Goal: Task Accomplishment & Management: Manage account settings

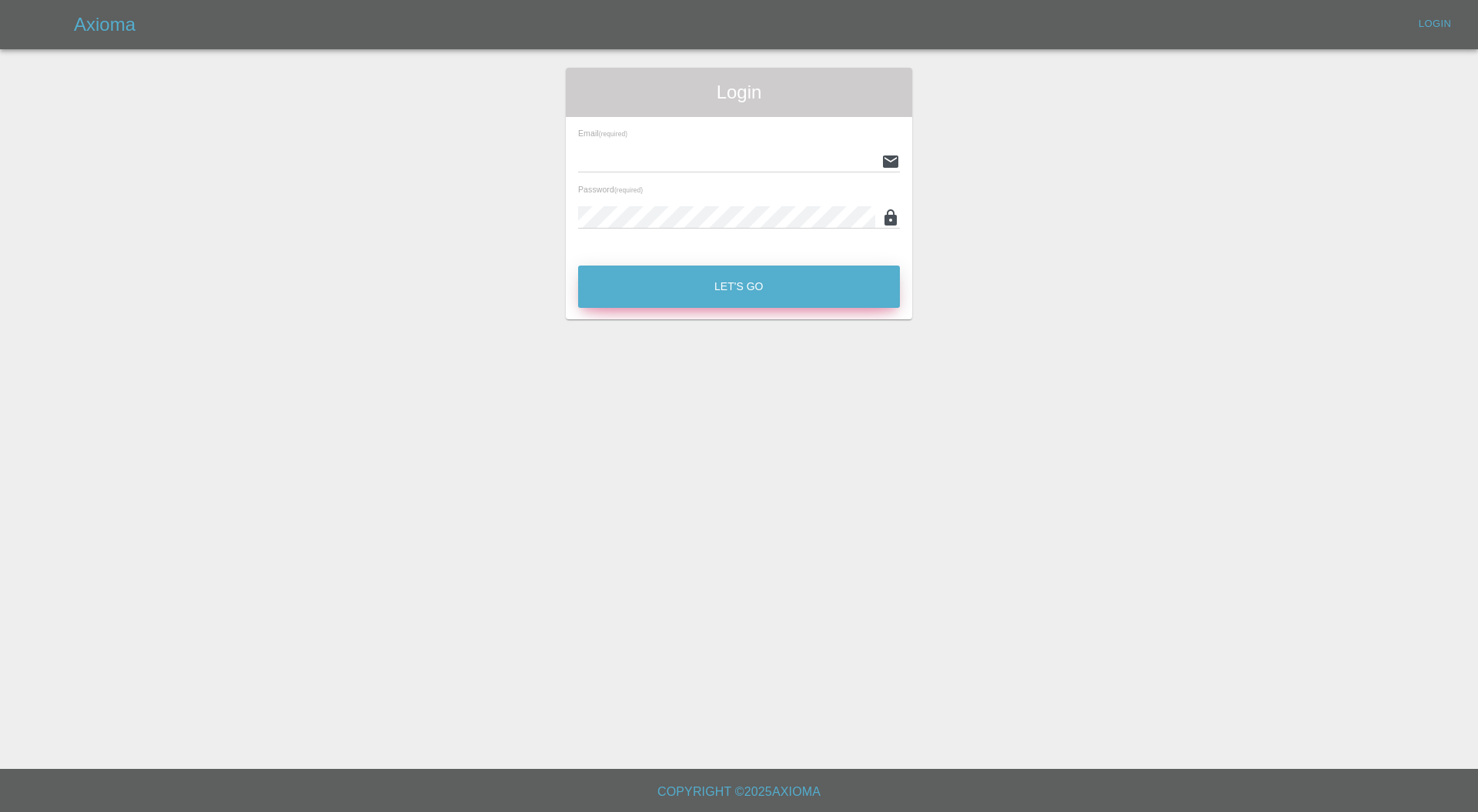
type input "carl.ainsworth@axioma.co.uk"
click at [708, 284] on button "Let's Go" at bounding box center [739, 287] width 322 height 42
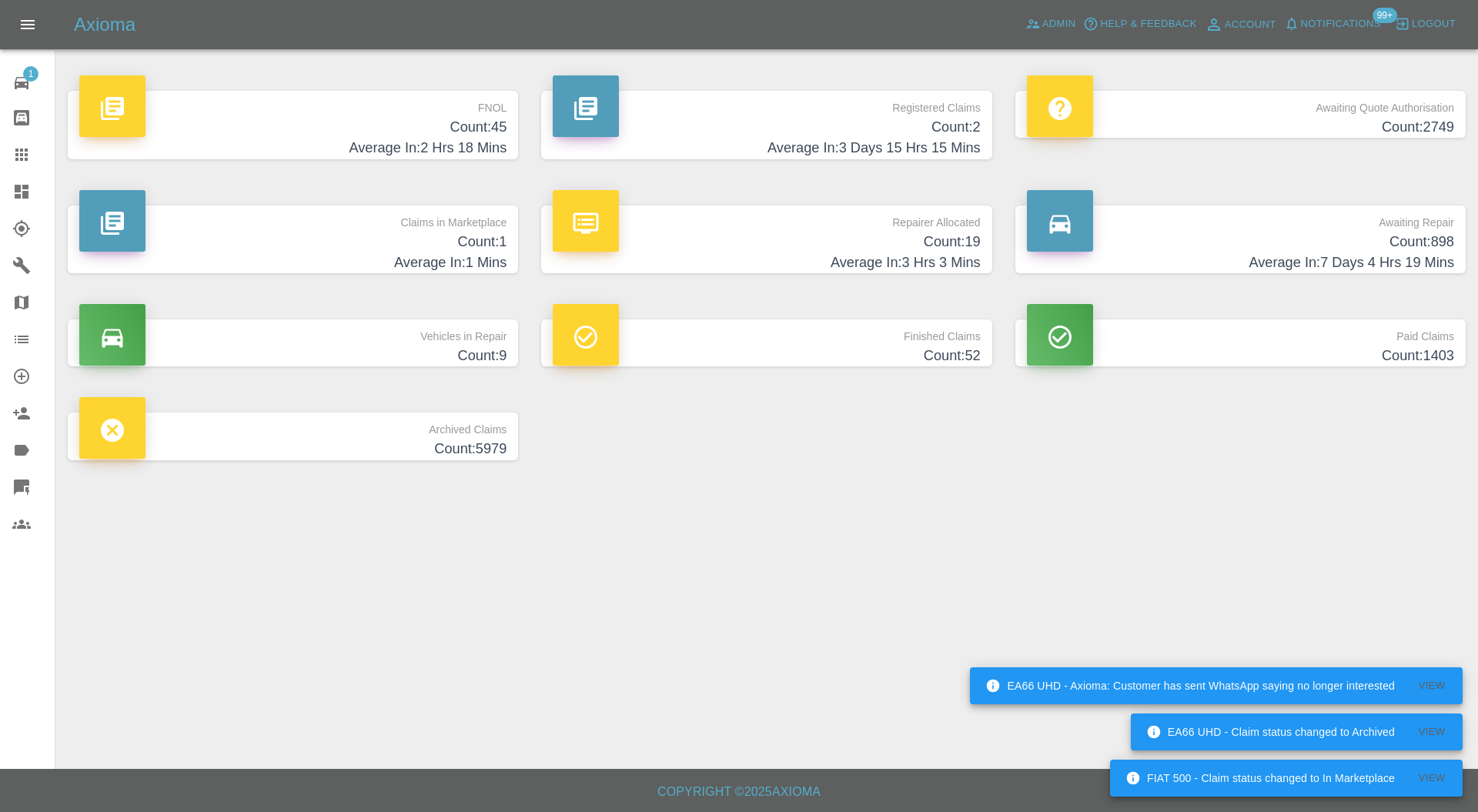
click at [401, 228] on p "Claims in Marketplace" at bounding box center [293, 219] width 428 height 26
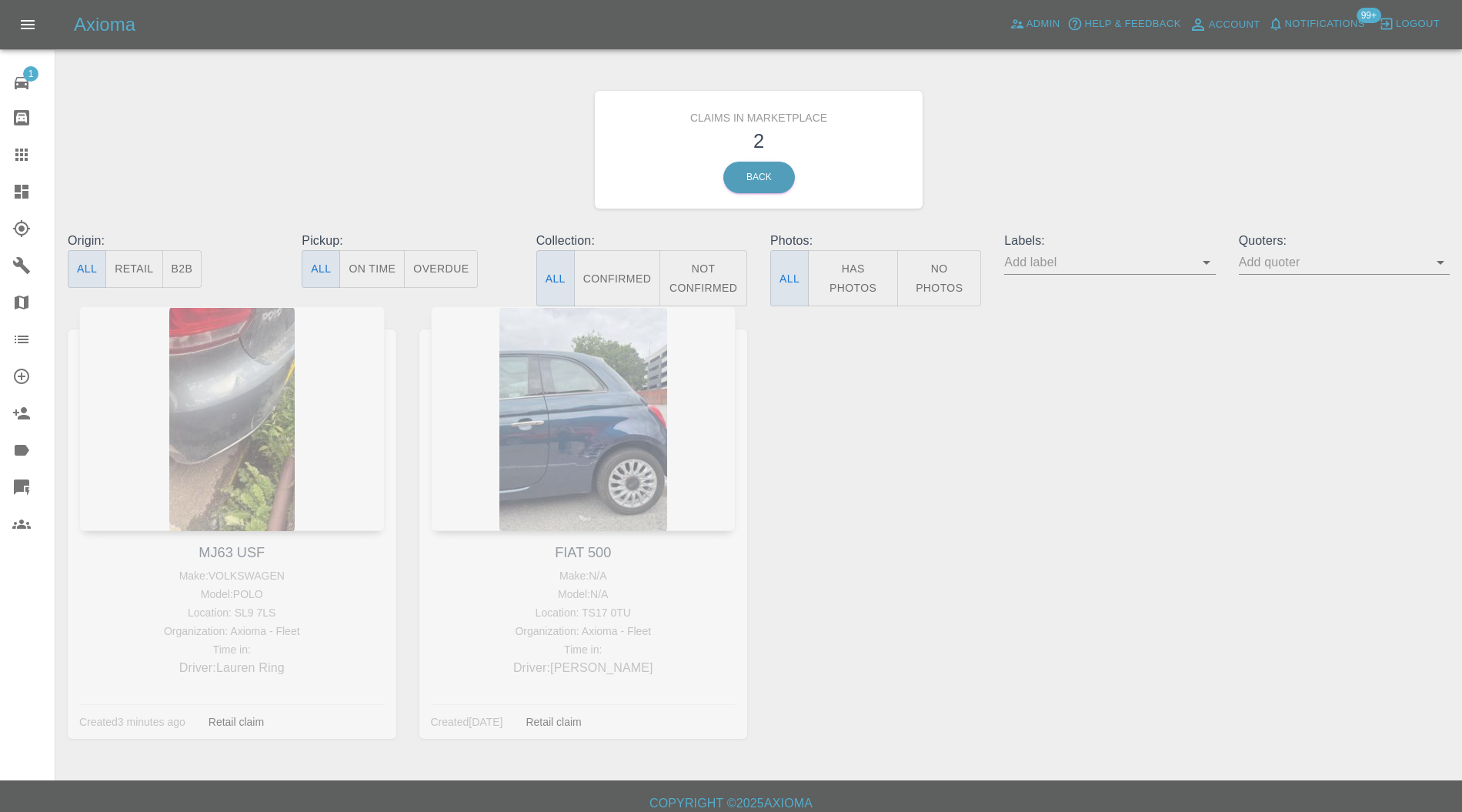
click at [241, 552] on div "MJ63 USF Make: VOLKSWAGEN Model: POLO Location: SL9 7LS Organization: Axioma - …" at bounding box center [232, 533] width 352 height 455
copy link "MJ63 USF"
click at [28, 149] on icon at bounding box center [22, 155] width 12 height 12
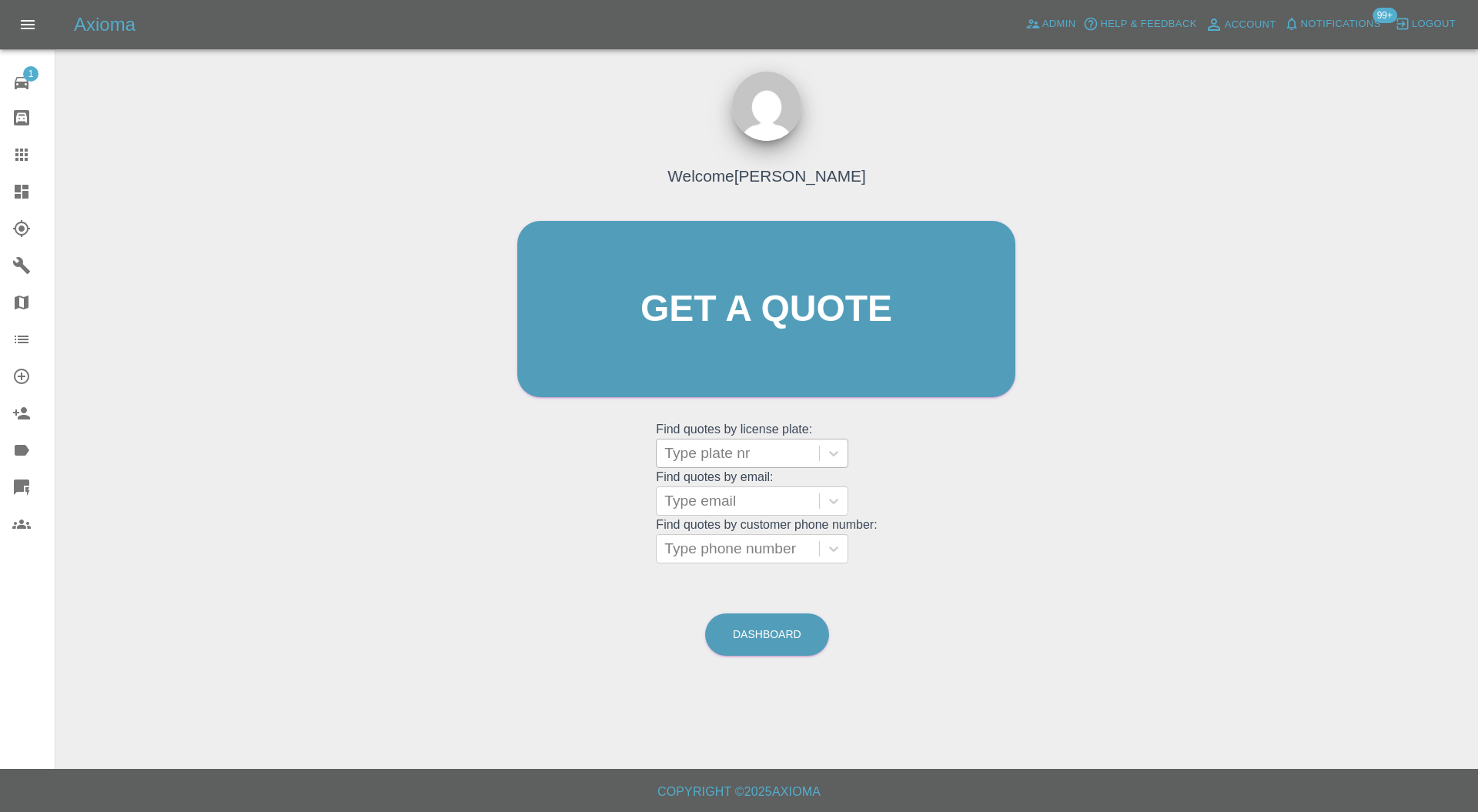
click at [731, 441] on div "Type plate nr" at bounding box center [738, 454] width 163 height 28
paste input "MJ63 USF"
type input "MJ63 USF"
click at [749, 489] on div "MJ63 USF, In Marketplace" at bounding box center [752, 492] width 192 height 31
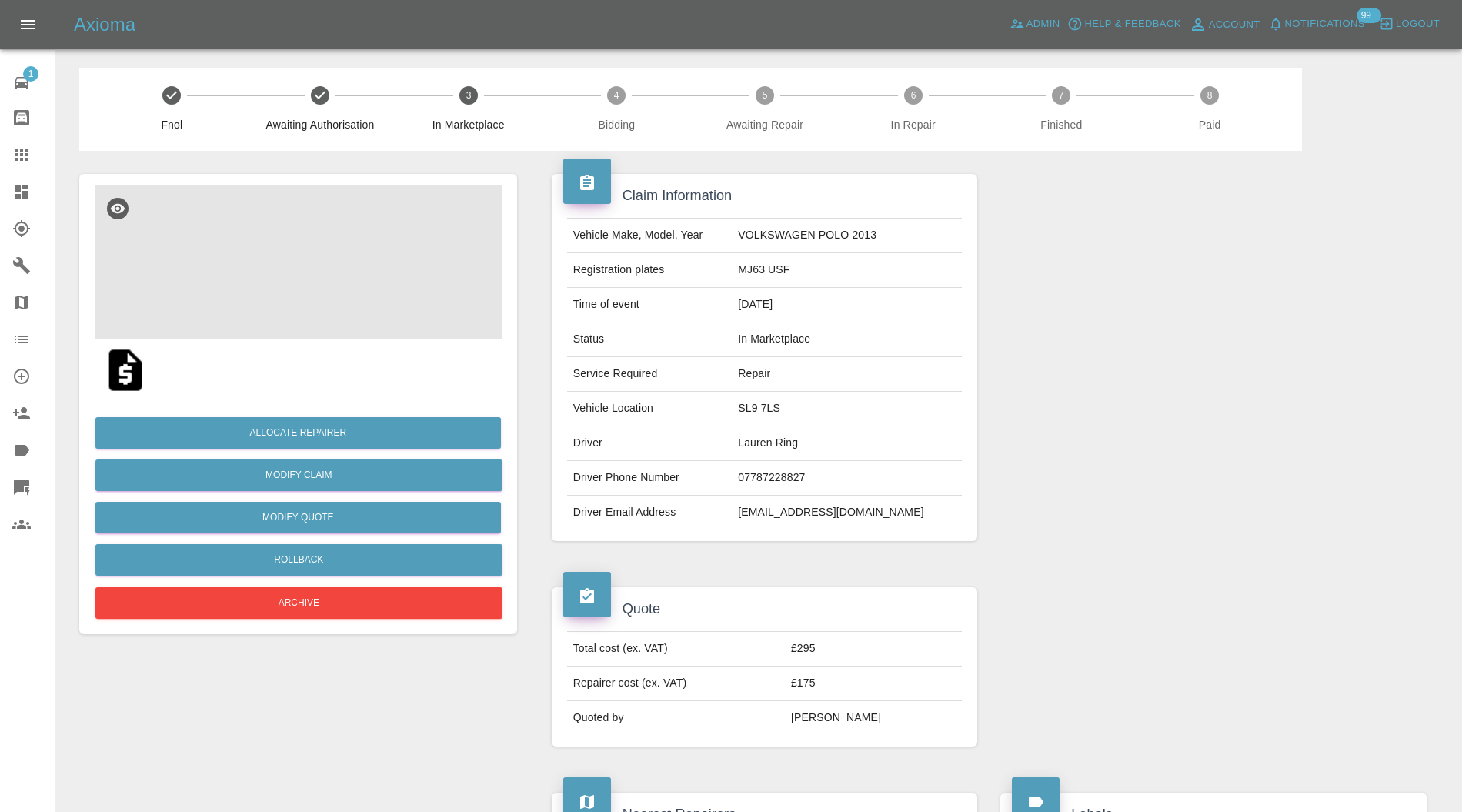
click at [277, 267] on img at bounding box center [298, 262] width 407 height 154
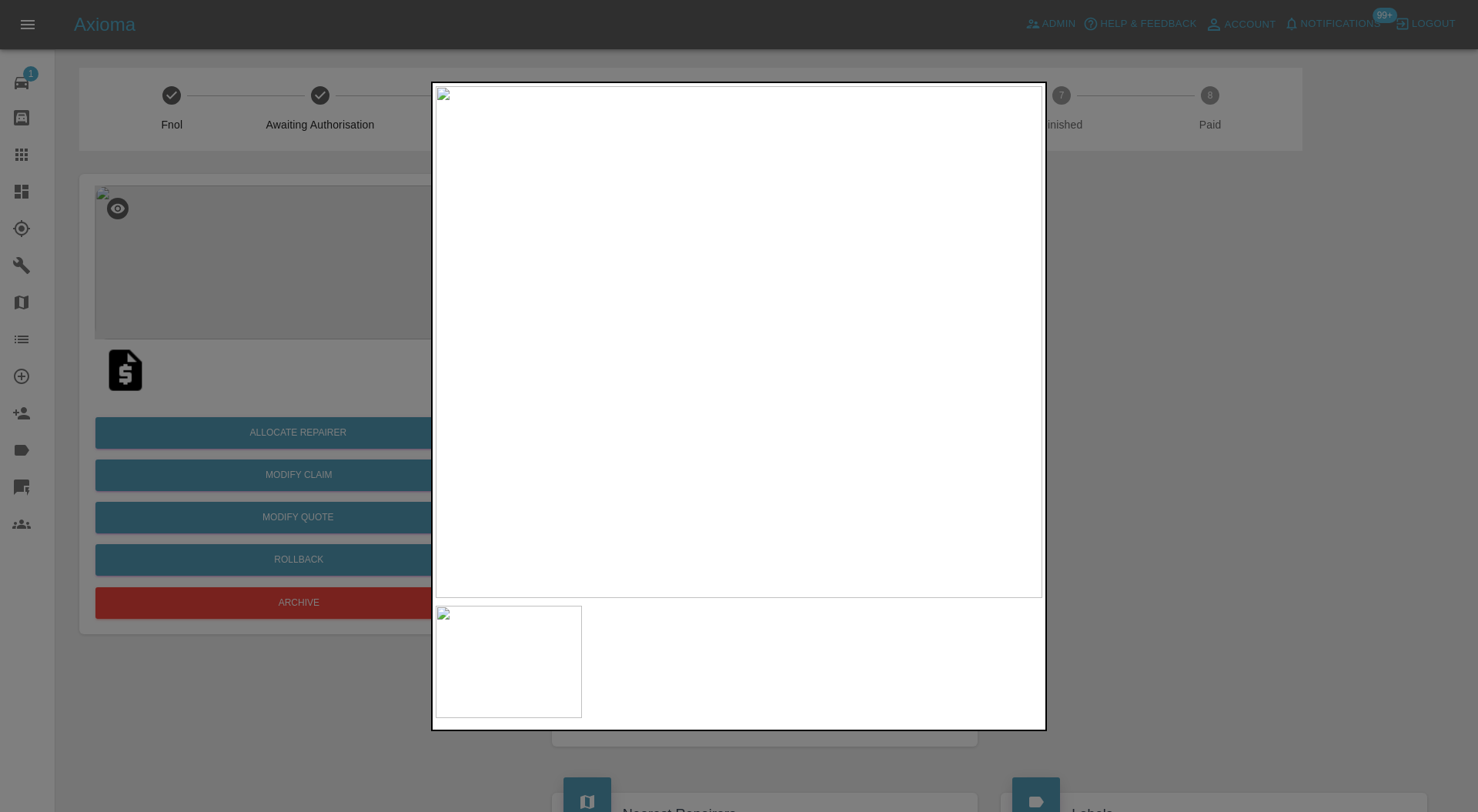
click at [783, 349] on img at bounding box center [739, 343] width 607 height 512
click at [1154, 350] on div at bounding box center [739, 406] width 1478 height 812
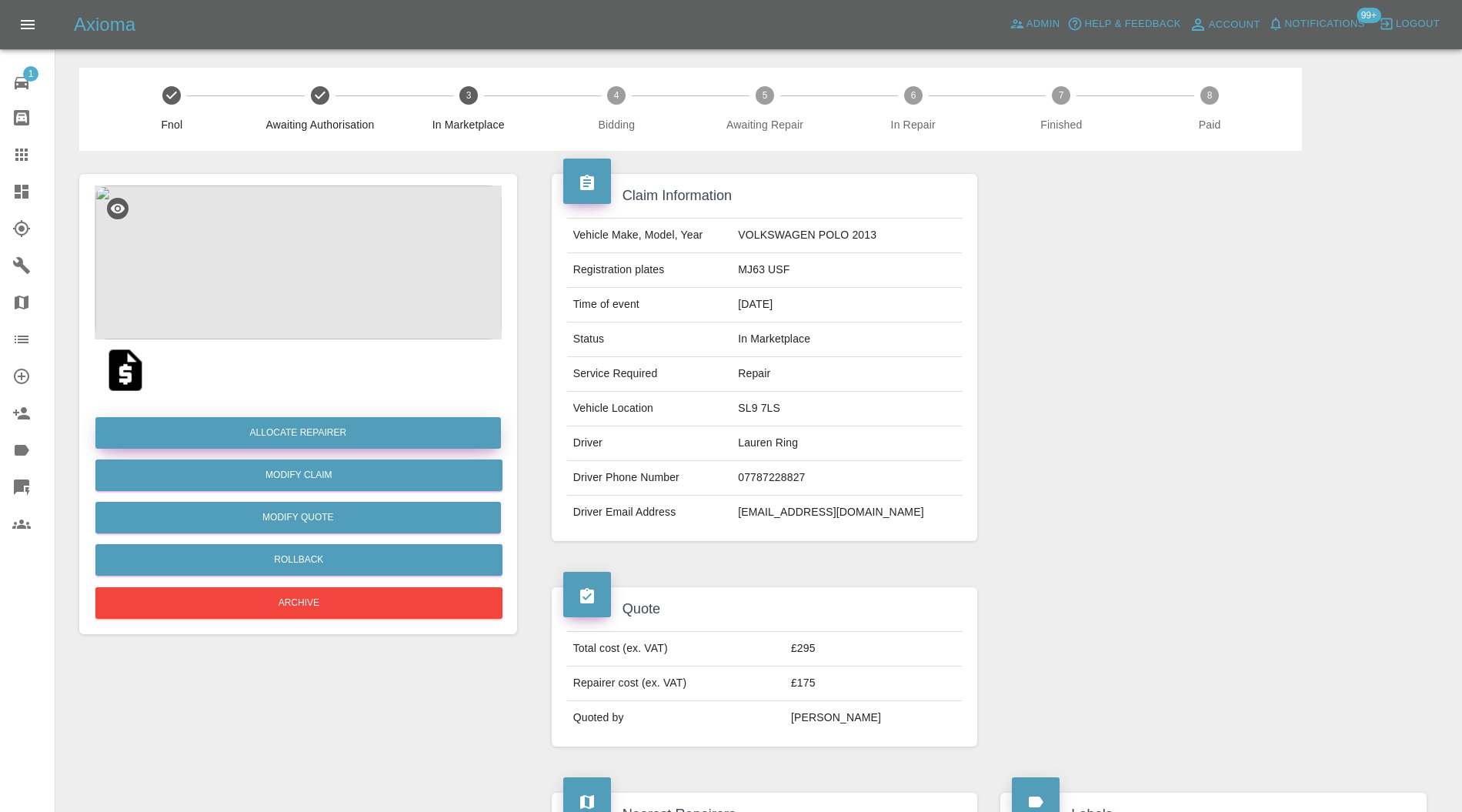
click at [380, 429] on button "Allocate Repairer" at bounding box center [298, 433] width 406 height 31
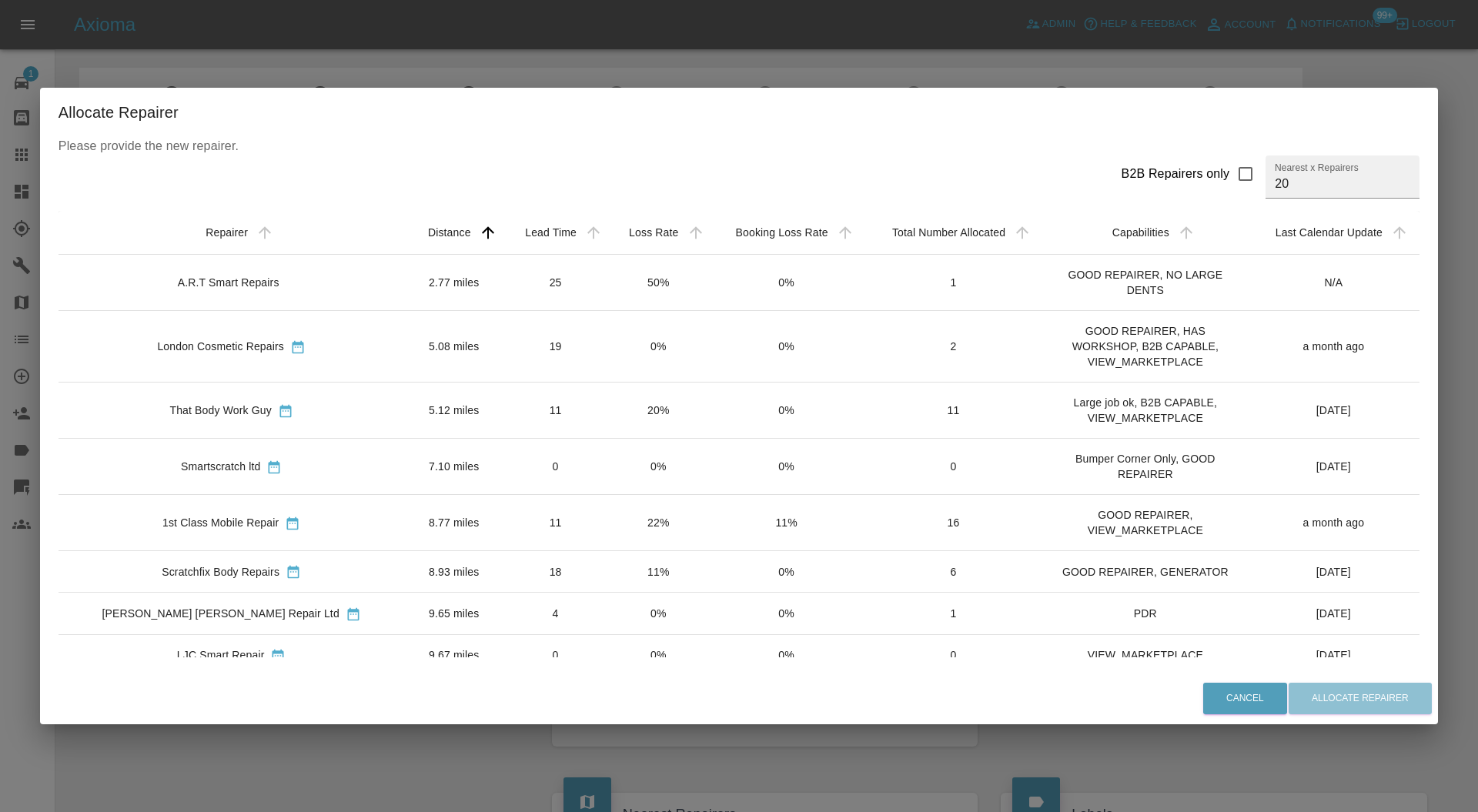
click at [504, 508] on td "11" at bounding box center [555, 522] width 104 height 56
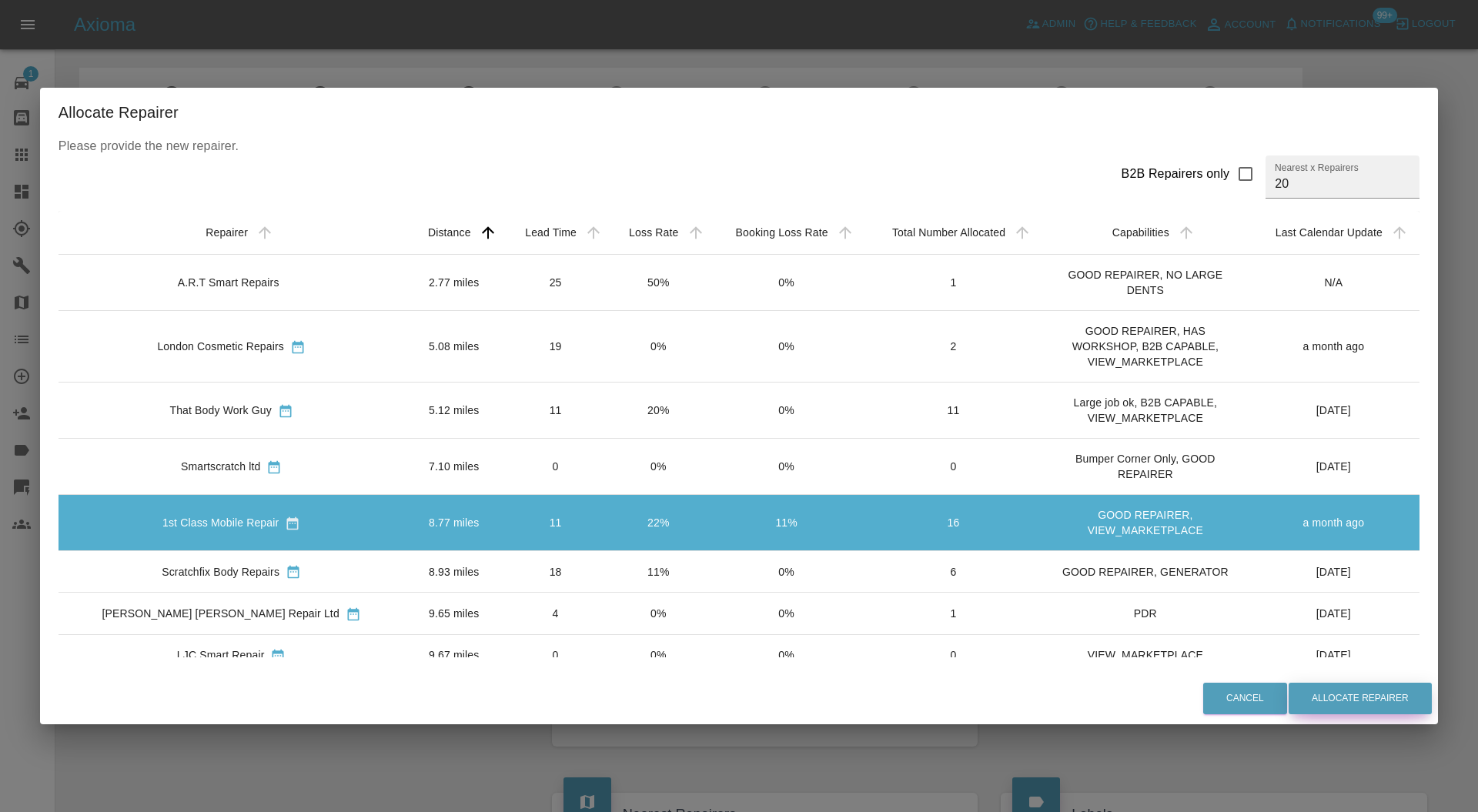
click at [1321, 696] on button "Allocate Repairer" at bounding box center [1361, 698] width 143 height 31
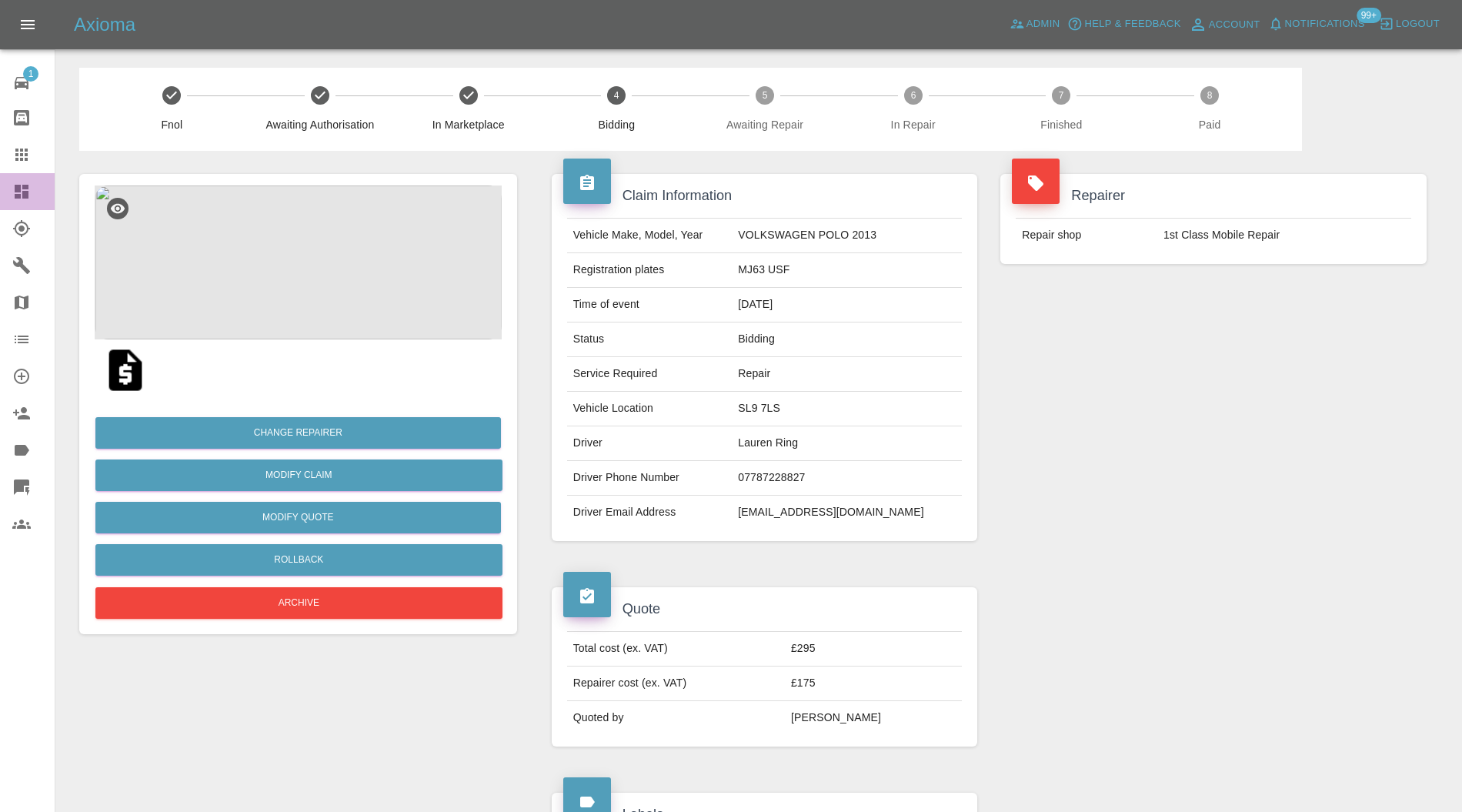
click at [20, 194] on icon at bounding box center [22, 191] width 14 height 14
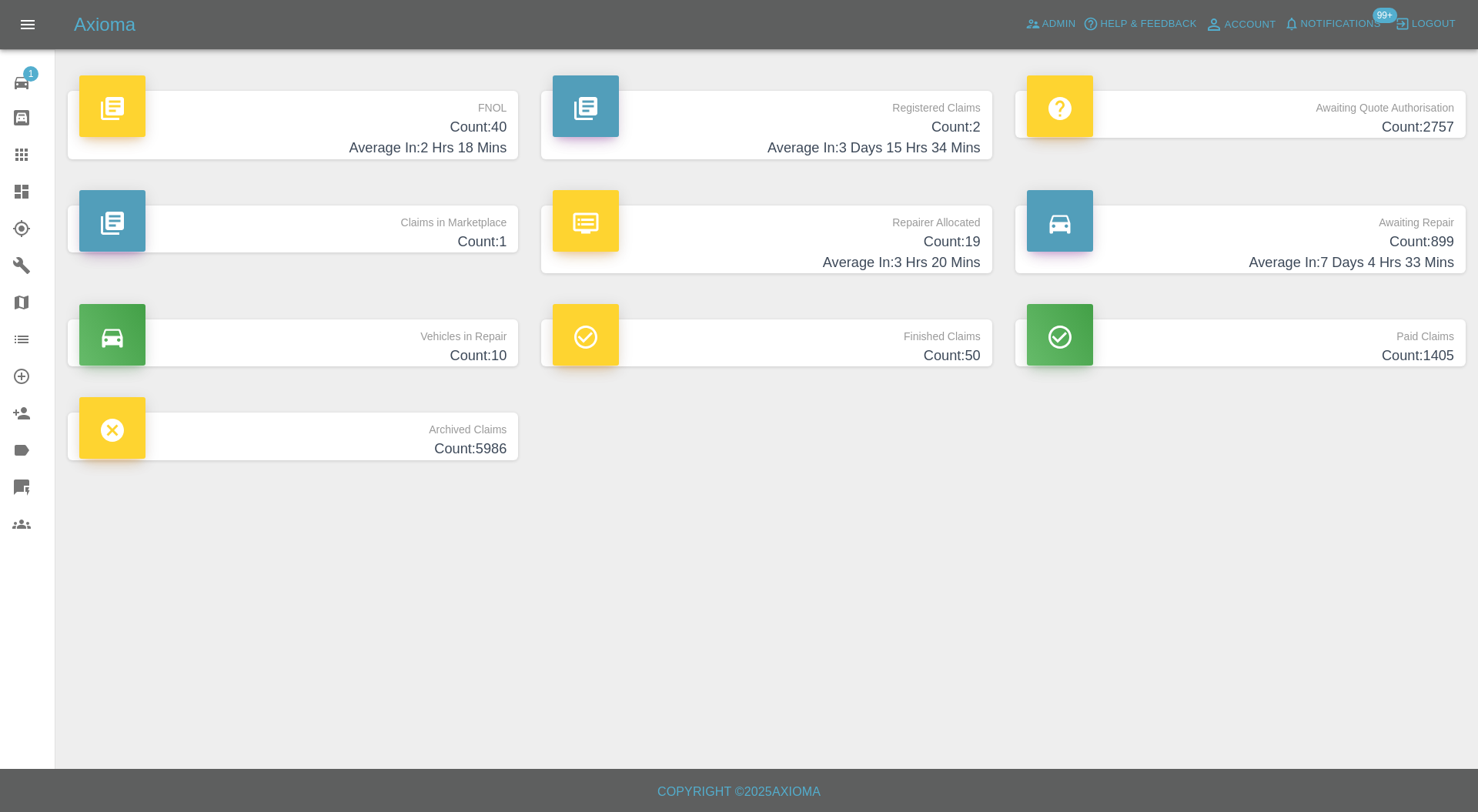
click at [362, 219] on p "Claims in Marketplace" at bounding box center [293, 219] width 428 height 26
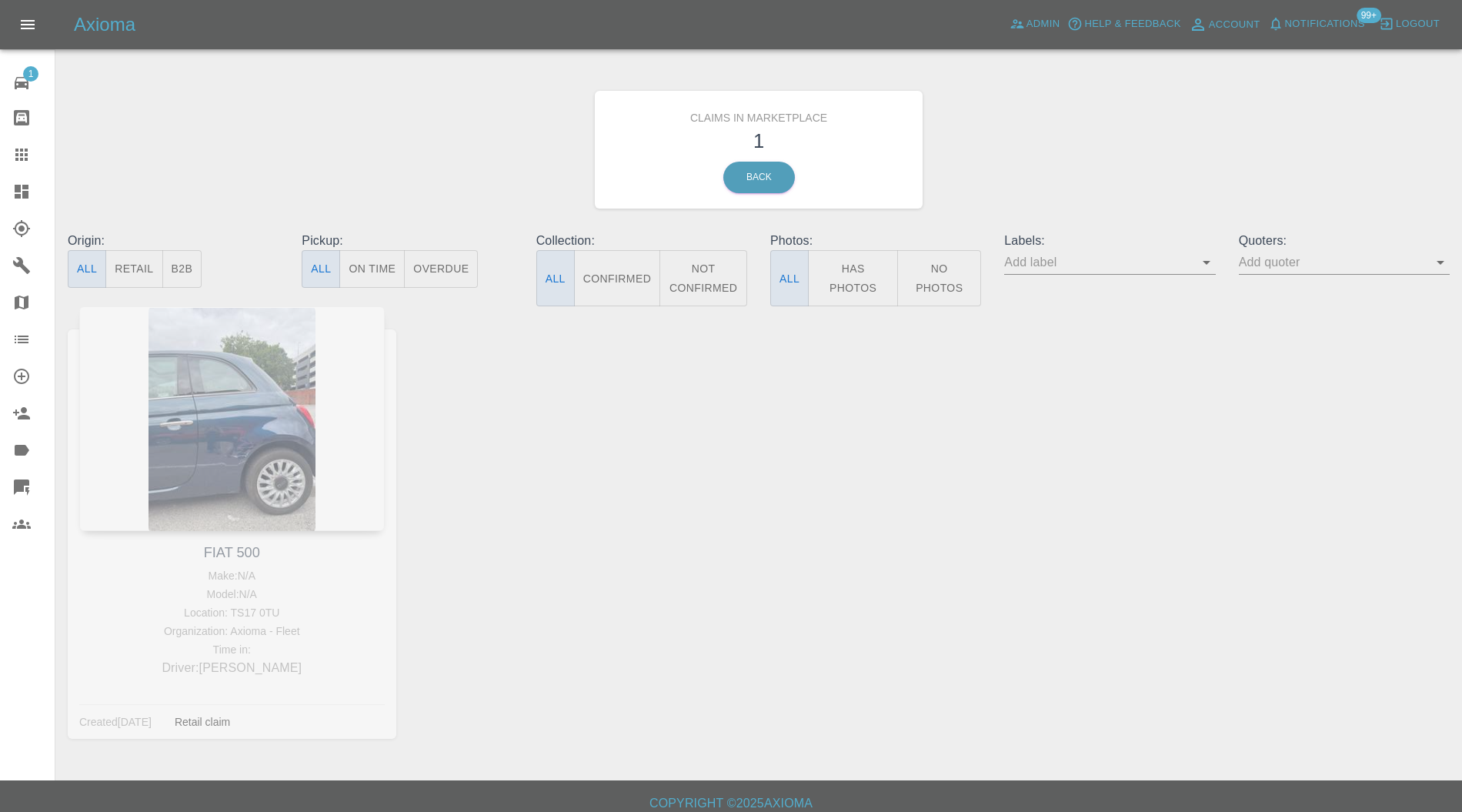
click at [26, 185] on icon at bounding box center [22, 191] width 14 height 14
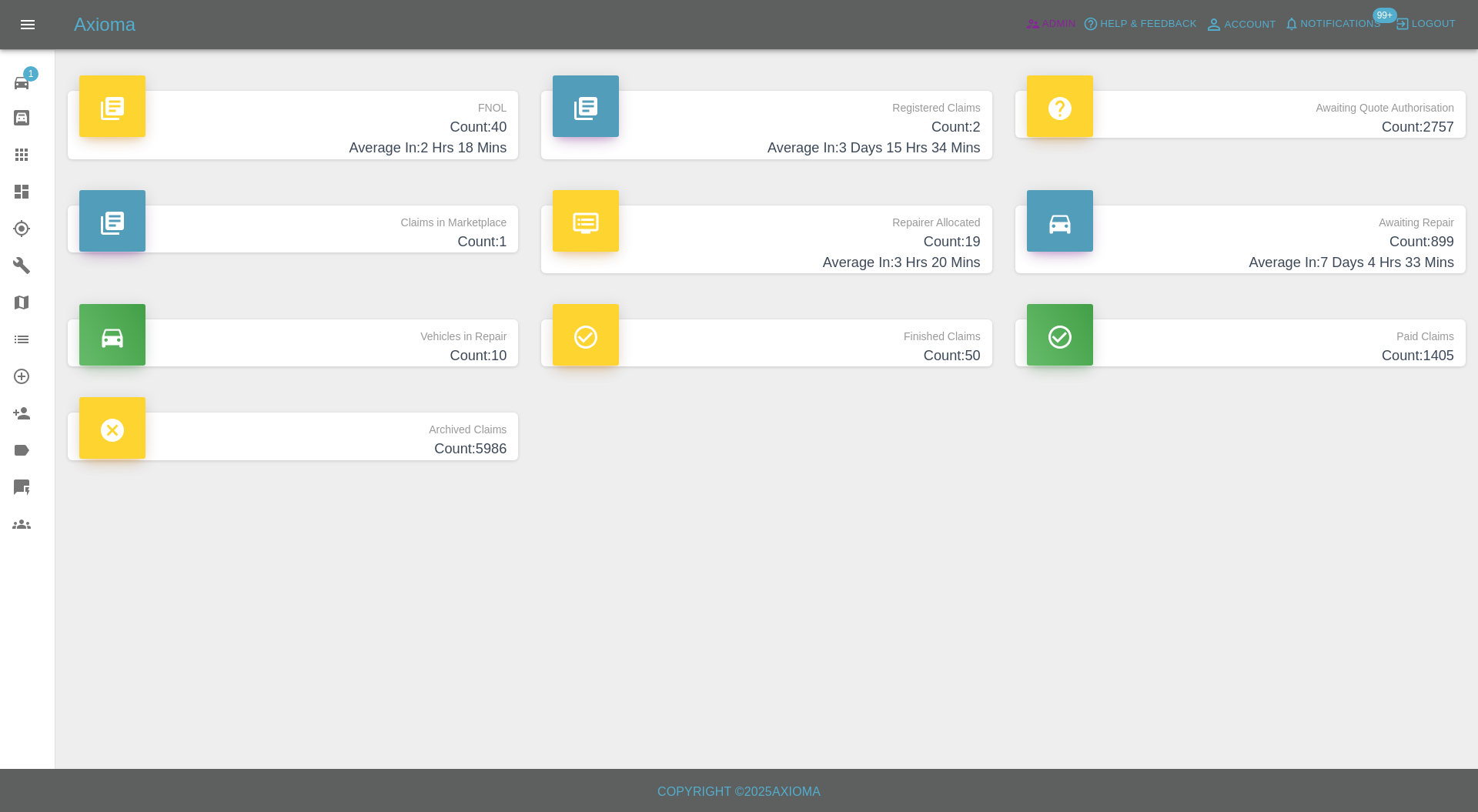
click at [1043, 18] on span "Admin" at bounding box center [1059, 24] width 34 height 17
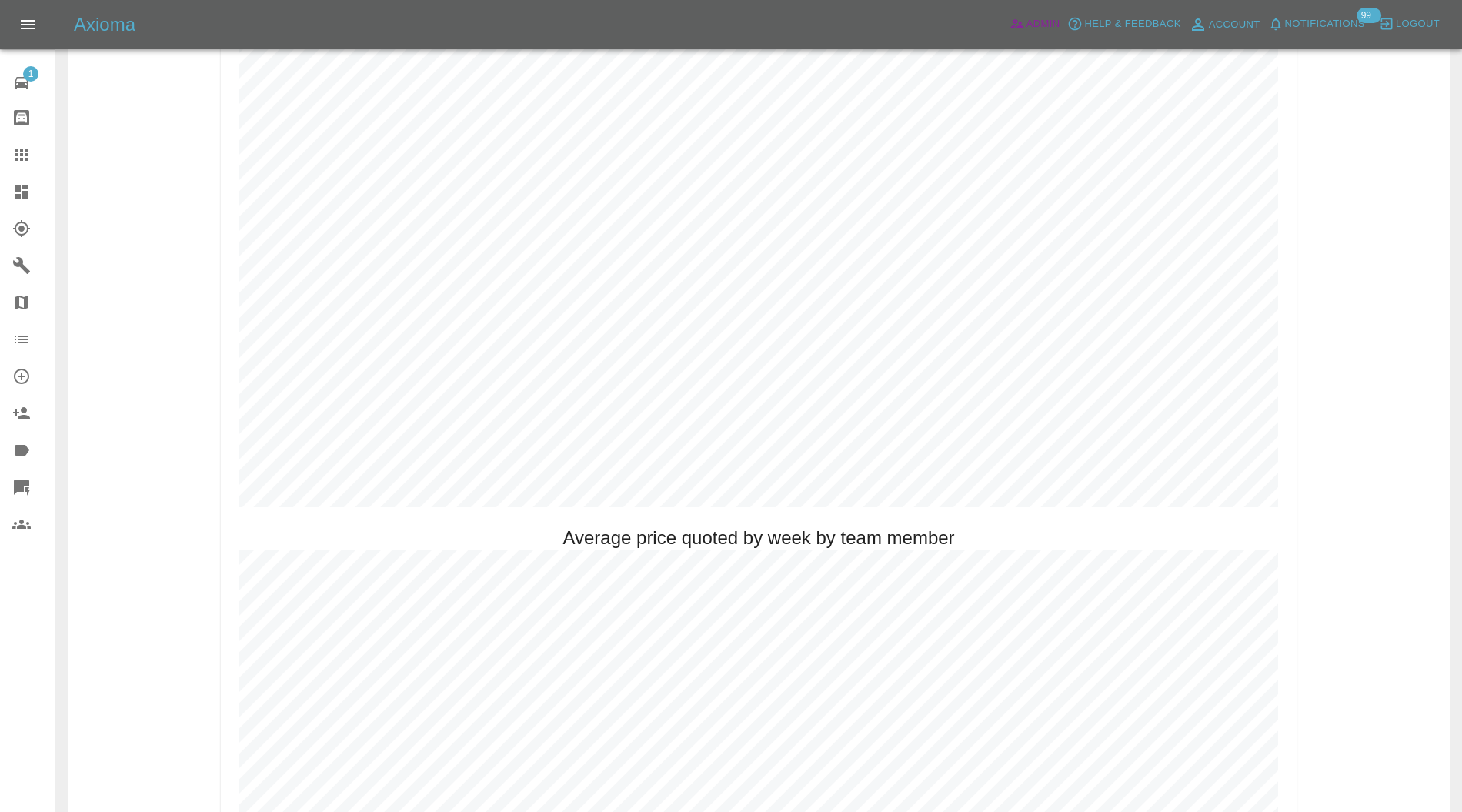
scroll to position [679, 0]
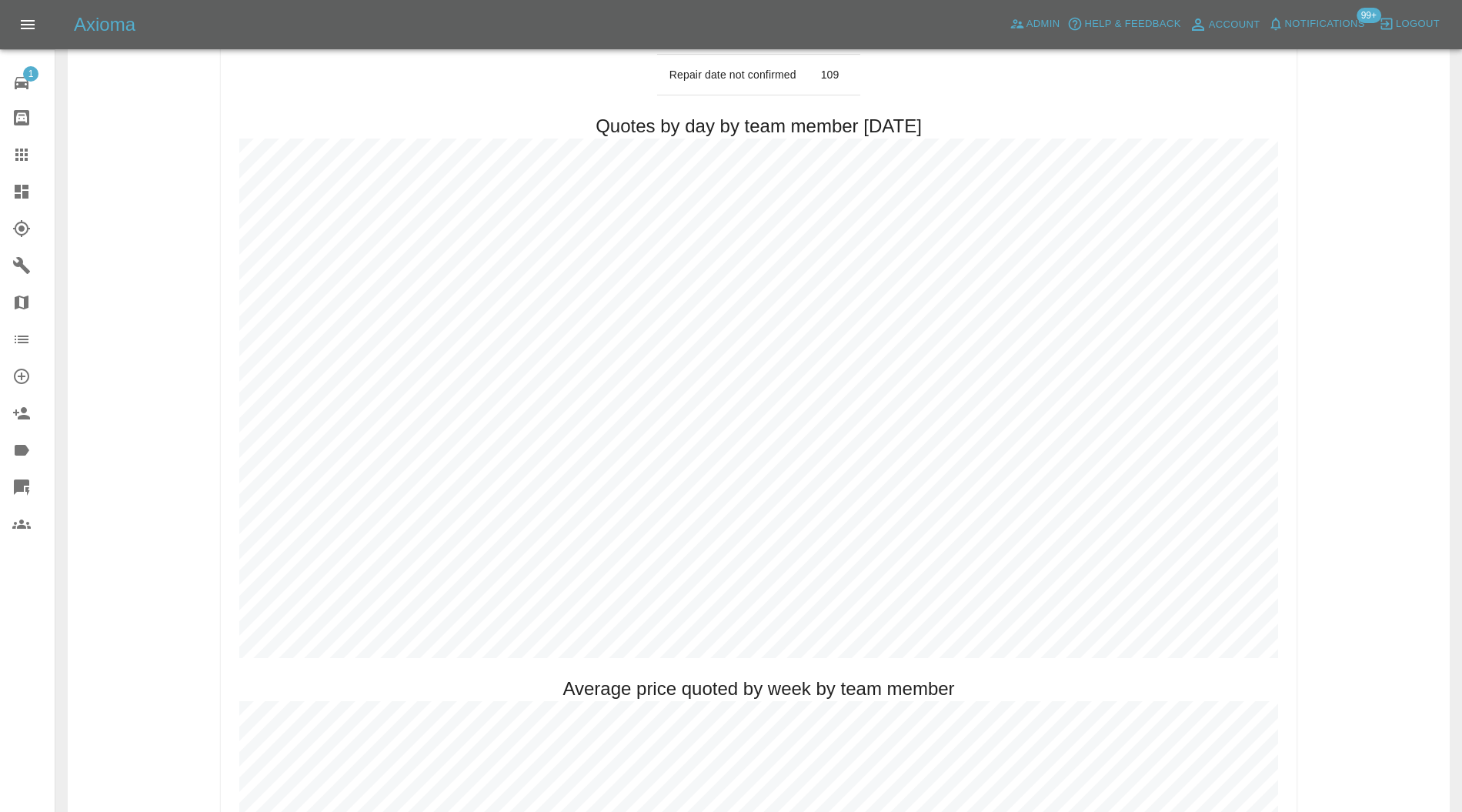
click at [23, 194] on icon at bounding box center [22, 191] width 14 height 14
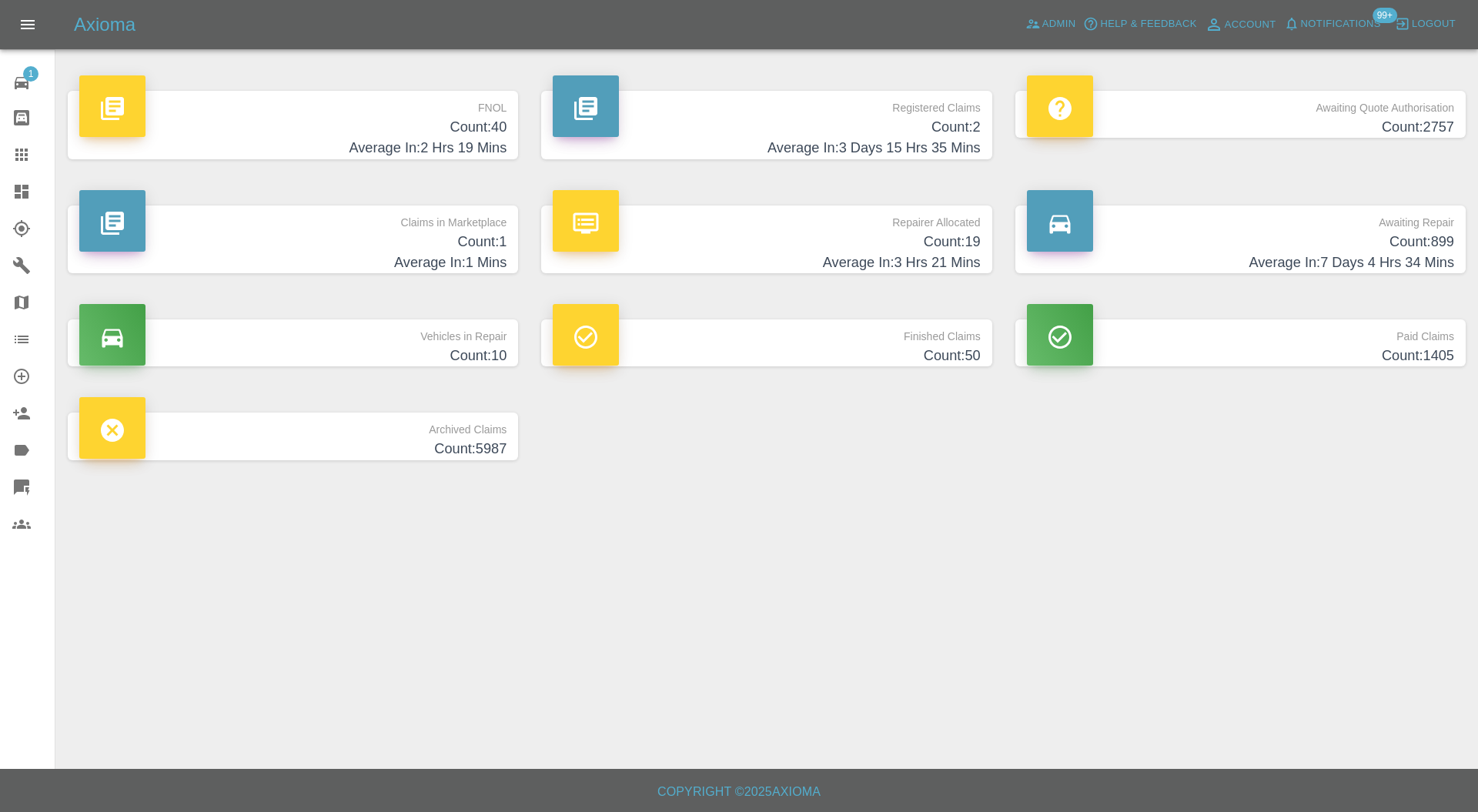
click at [368, 236] on h4 "Count: 1" at bounding box center [293, 242] width 428 height 21
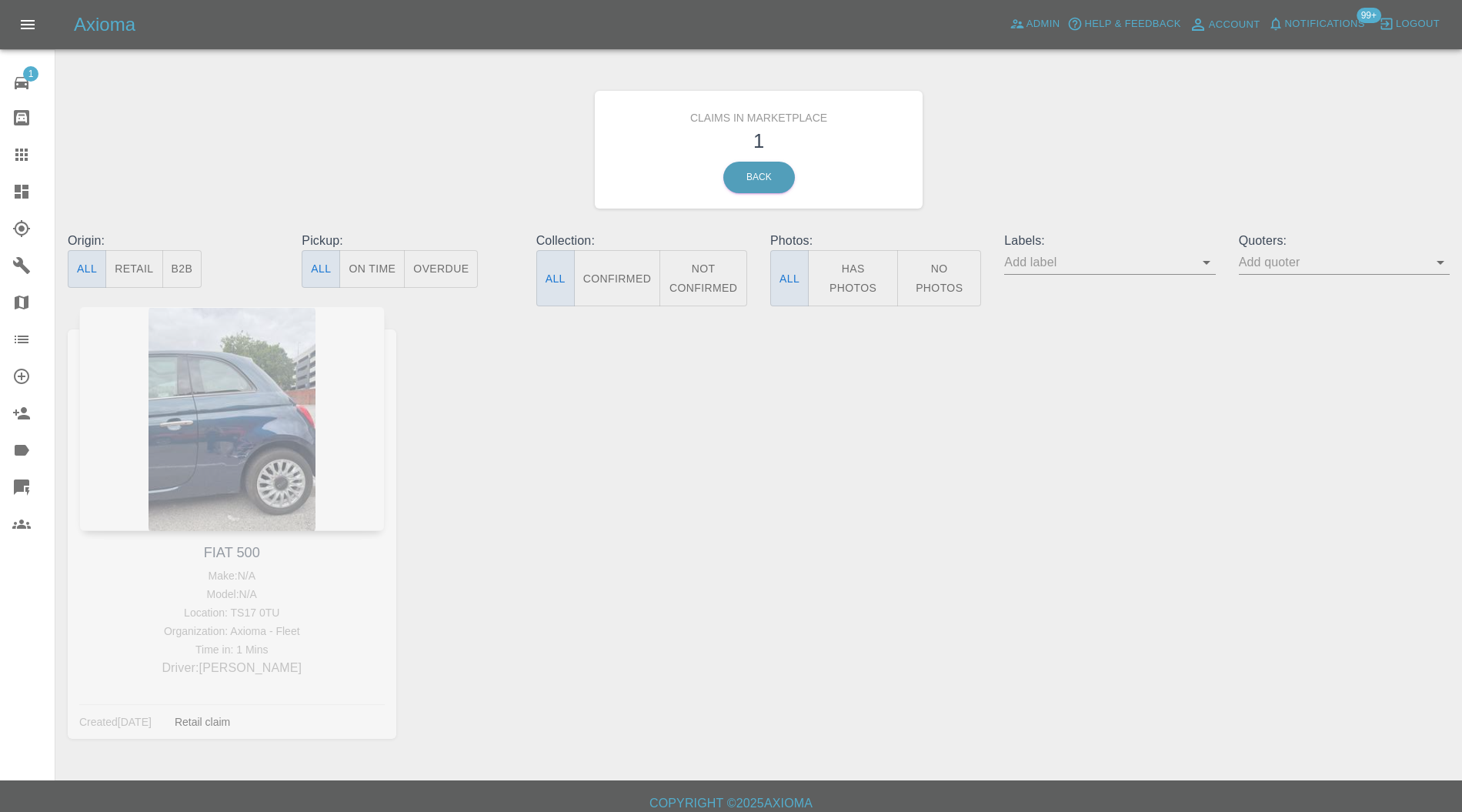
click at [253, 544] on div "FIAT 500 Make: N/A Model: N/A Location: TS17 0TU Organization: Axioma - Fleet T…" at bounding box center [232, 533] width 352 height 455
copy link "FIAT 500"
click at [23, 163] on icon at bounding box center [21, 154] width 18 height 18
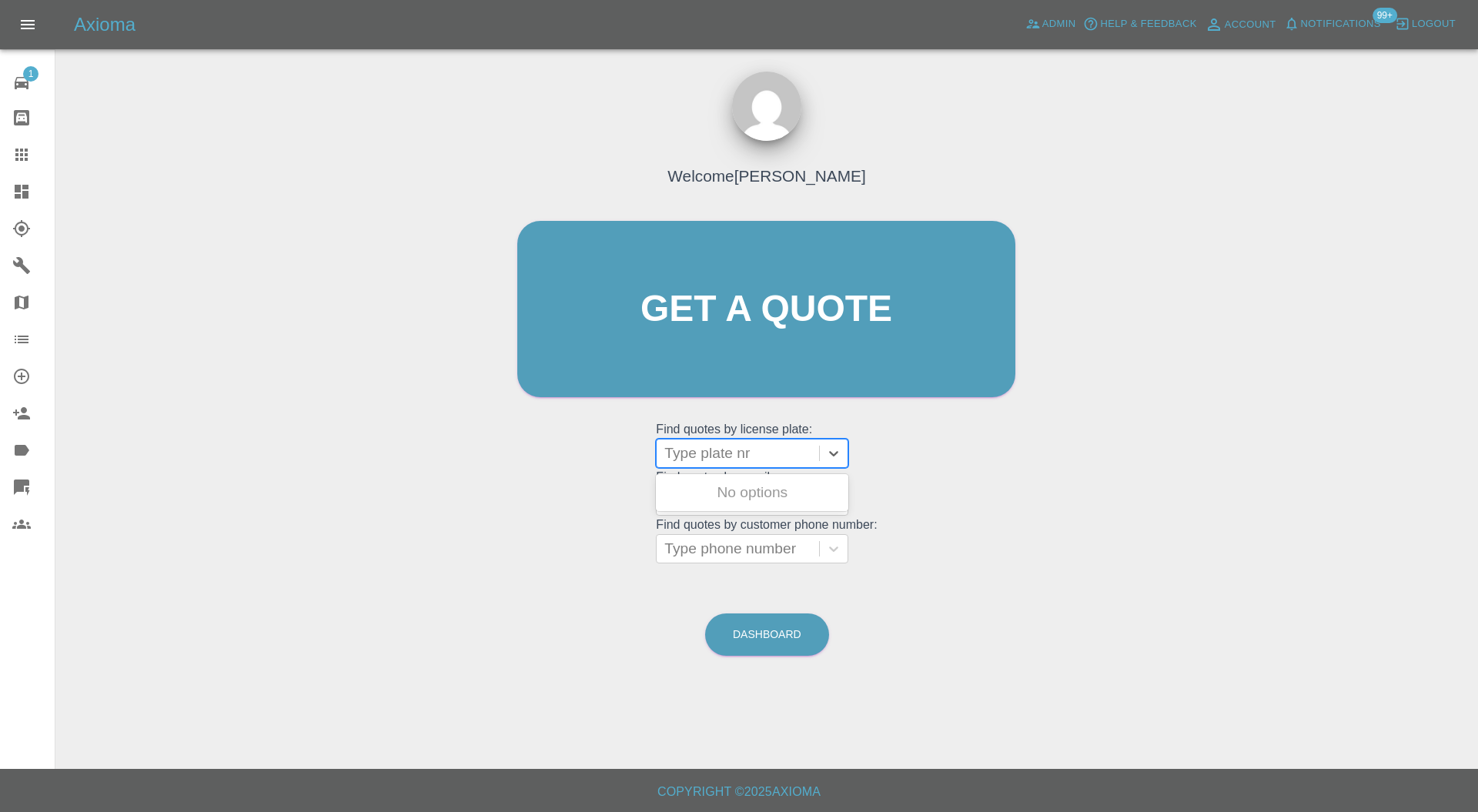
click at [700, 451] on div at bounding box center [738, 453] width 147 height 22
paste input "FIAT 500"
type input "FIAT 500"
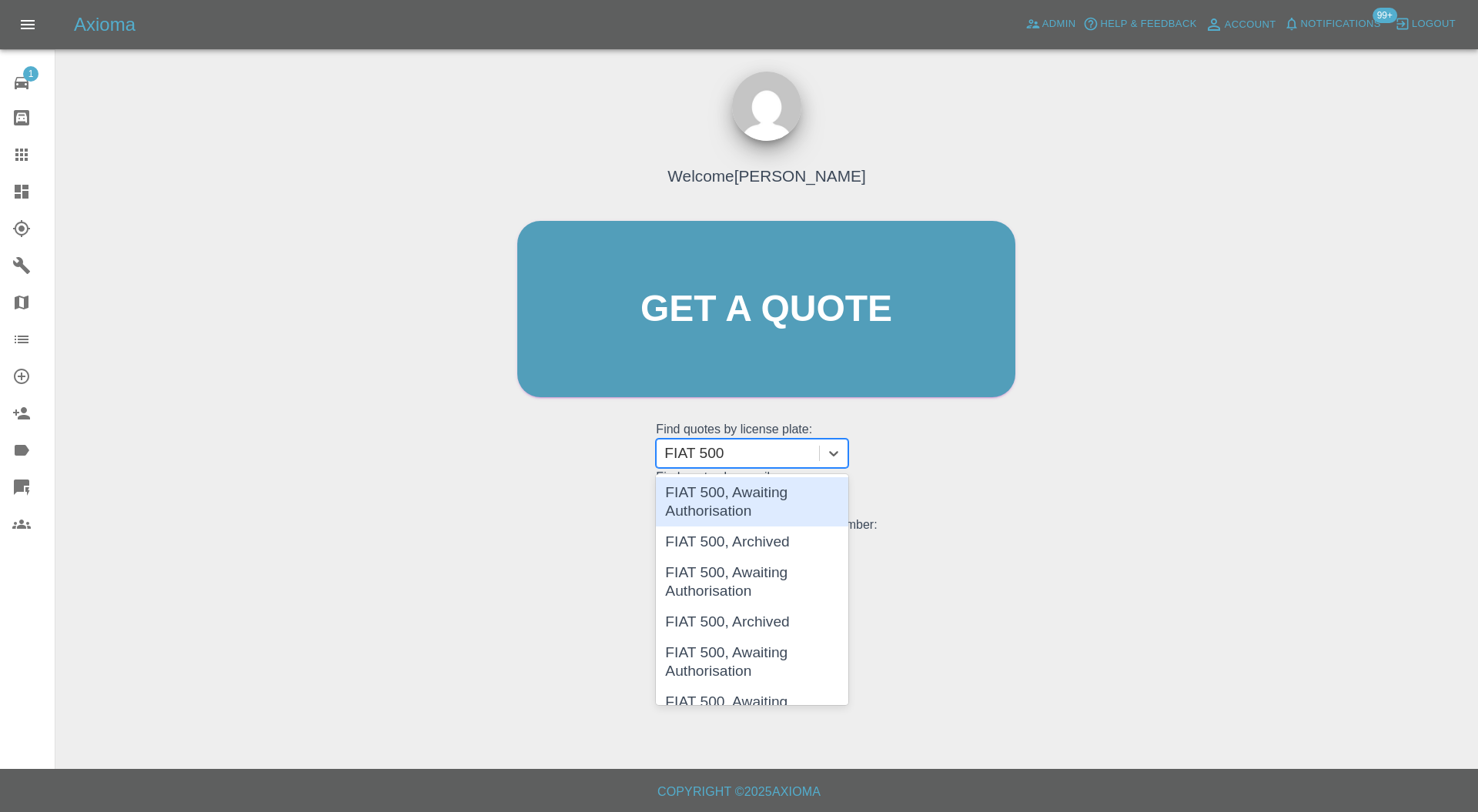
click at [732, 474] on div "FIAT 500, Awaiting Authorisation FIAT 500, Archived FIAT 500, Awaiting Authoris…" at bounding box center [752, 589] width 192 height 231
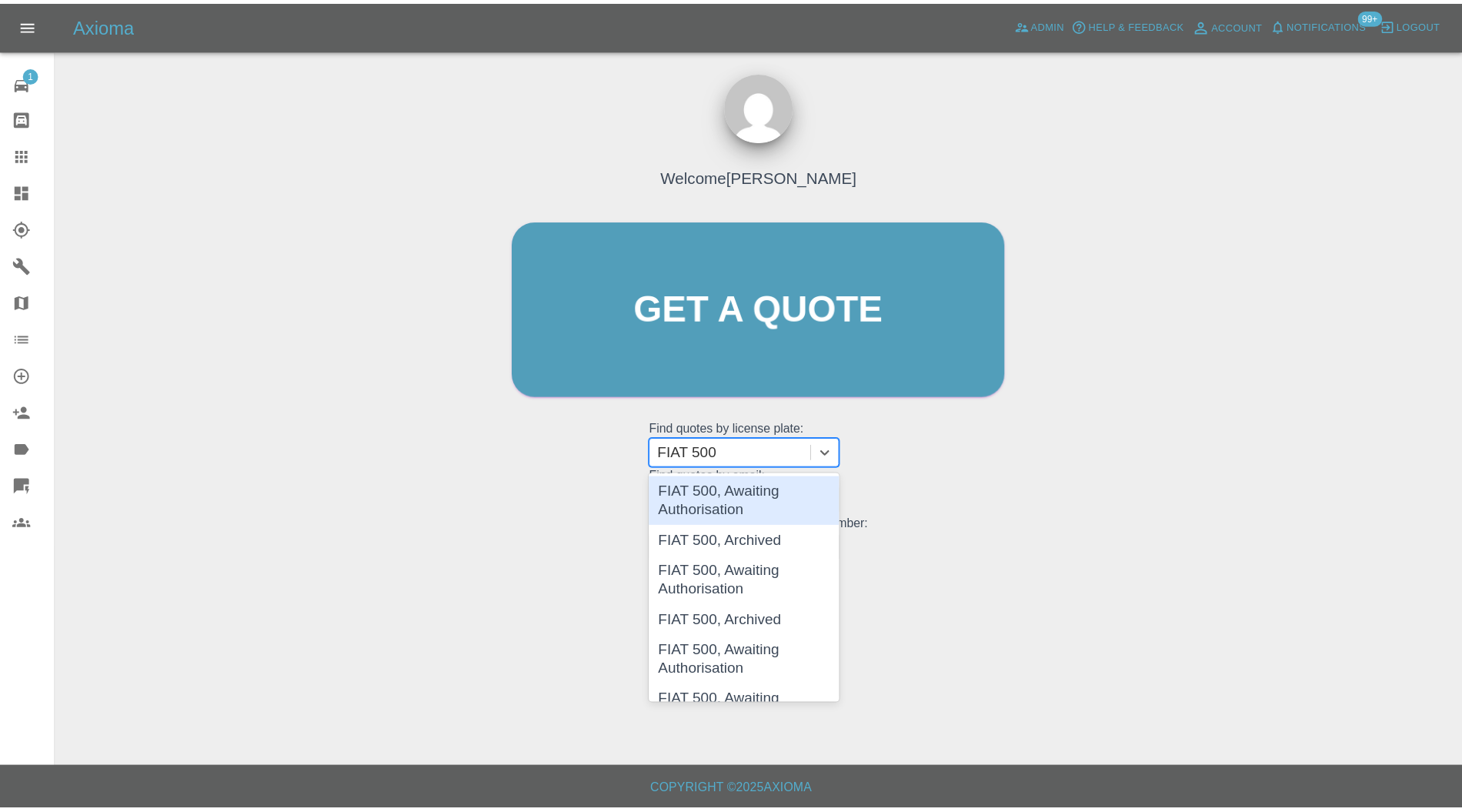
scroll to position [137, 0]
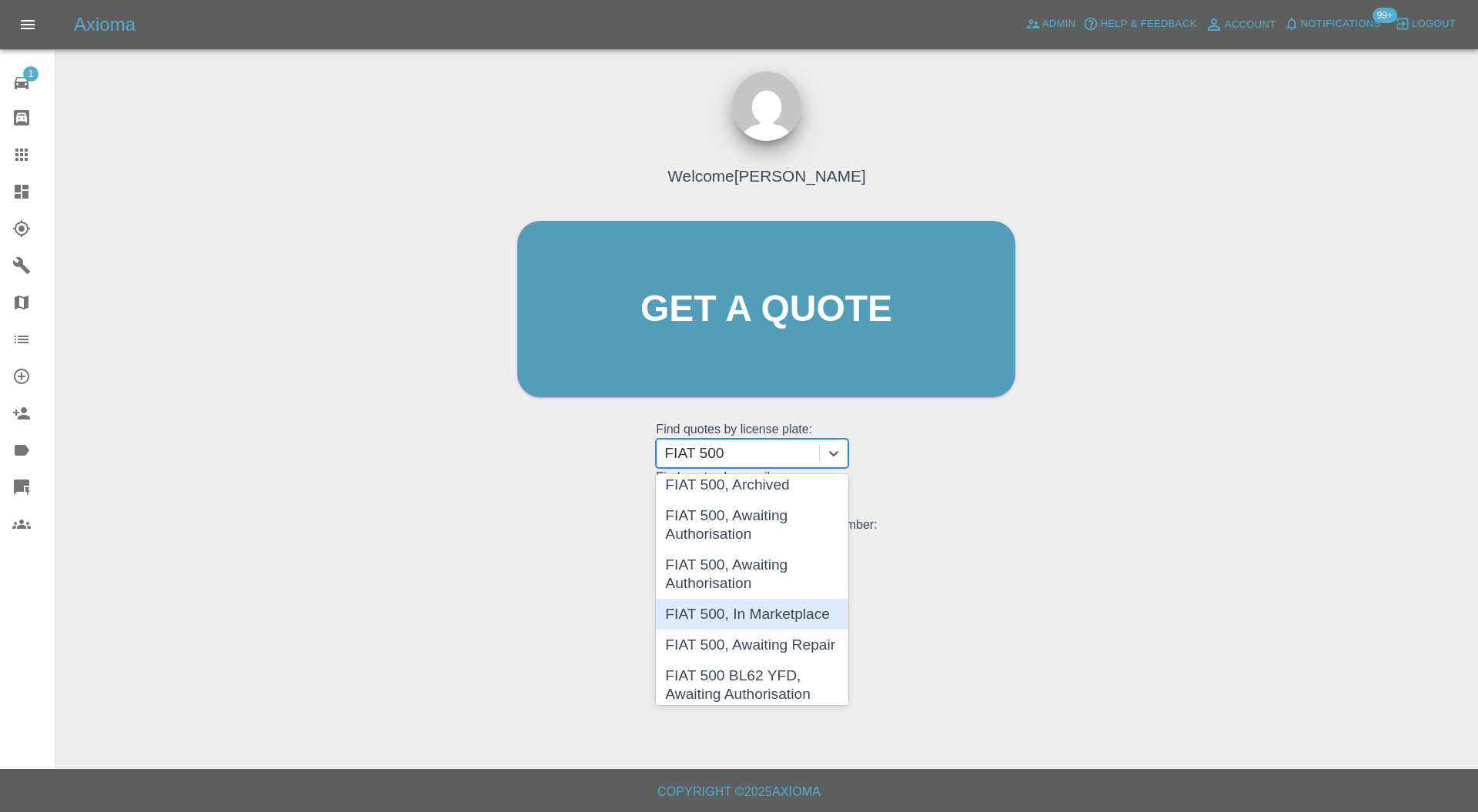
click at [777, 614] on div "FIAT 500, In Marketplace" at bounding box center [752, 614] width 192 height 31
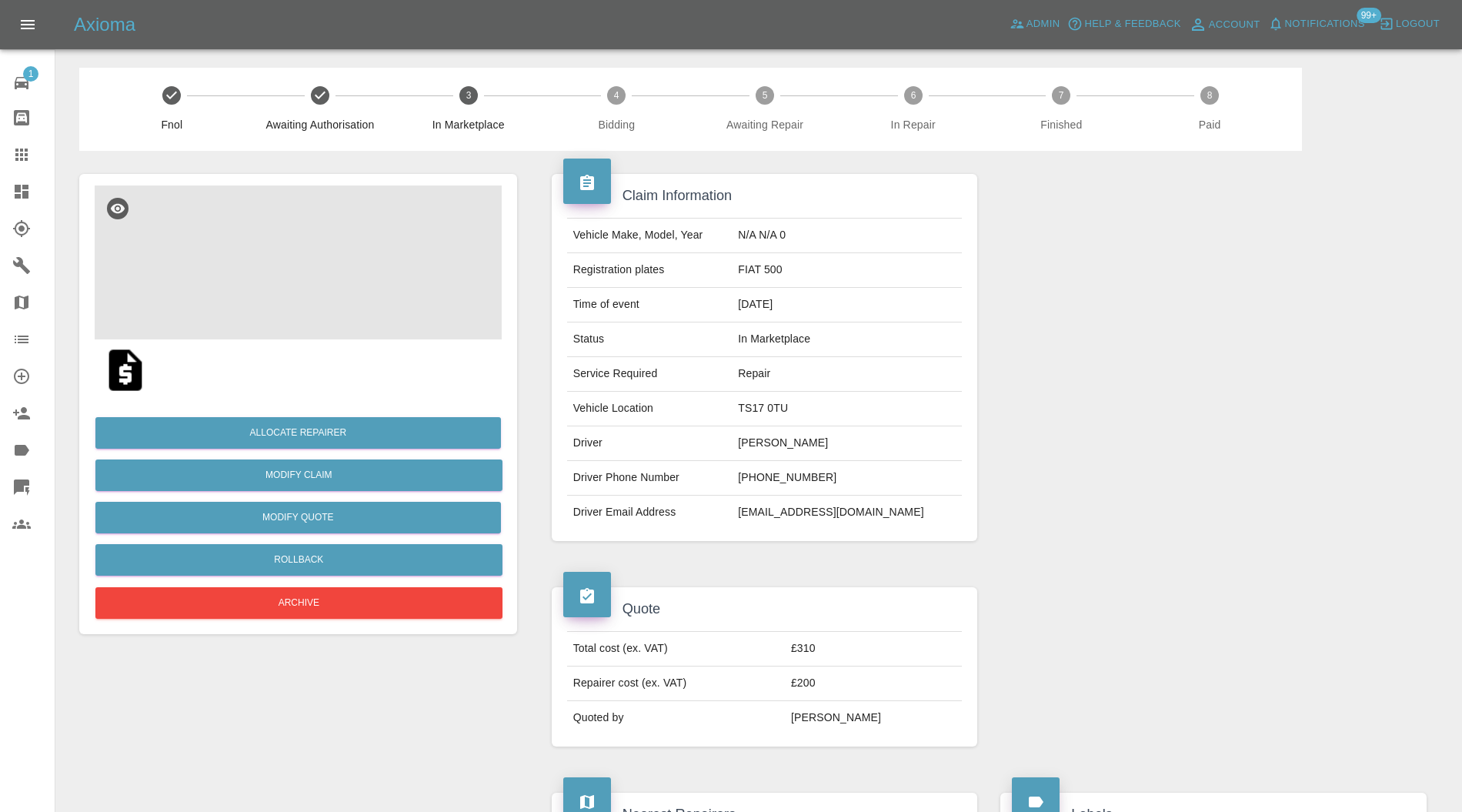
click at [279, 285] on img at bounding box center [298, 262] width 407 height 154
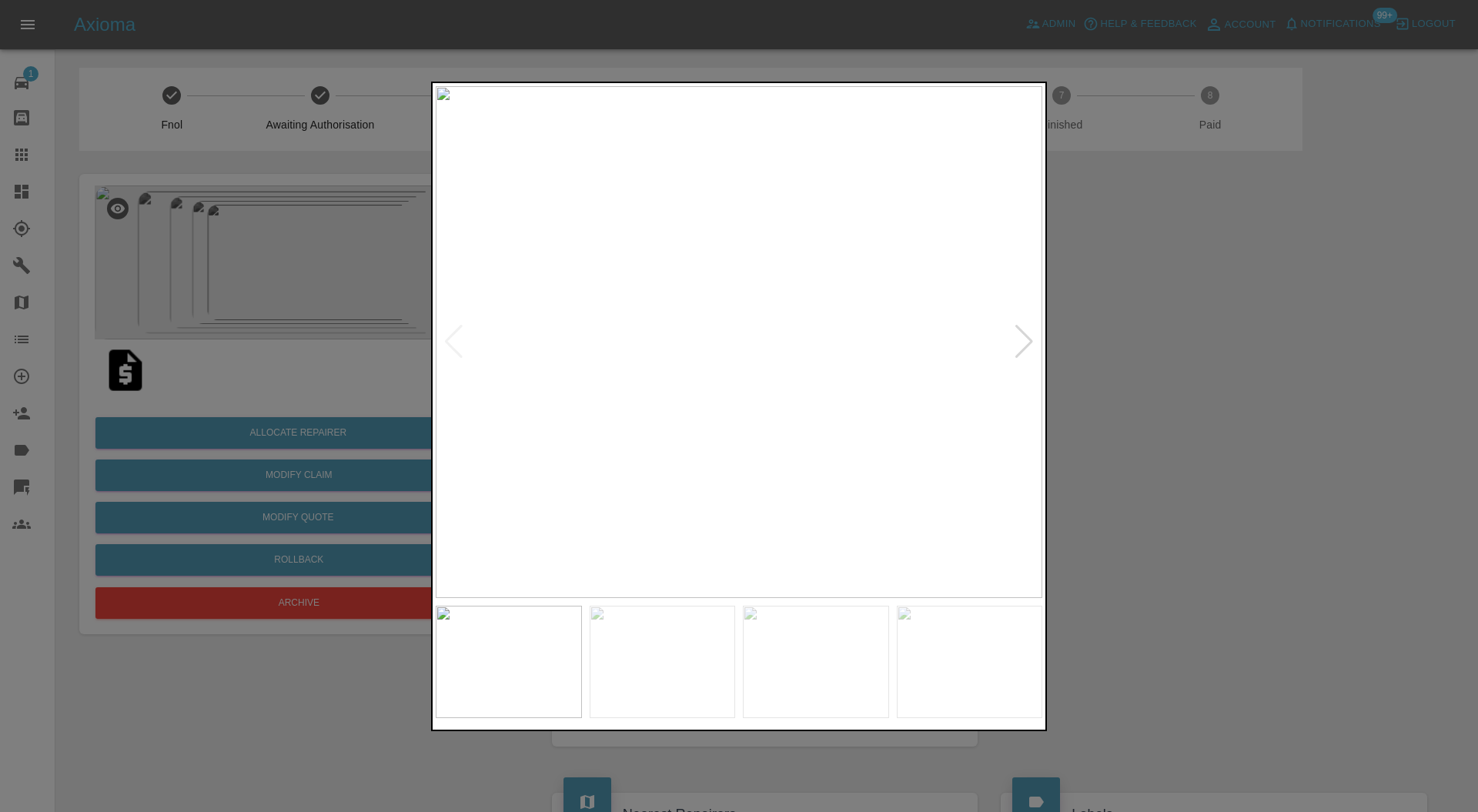
click at [1023, 332] on div at bounding box center [1024, 341] width 21 height 34
click at [1025, 335] on div at bounding box center [1024, 341] width 21 height 34
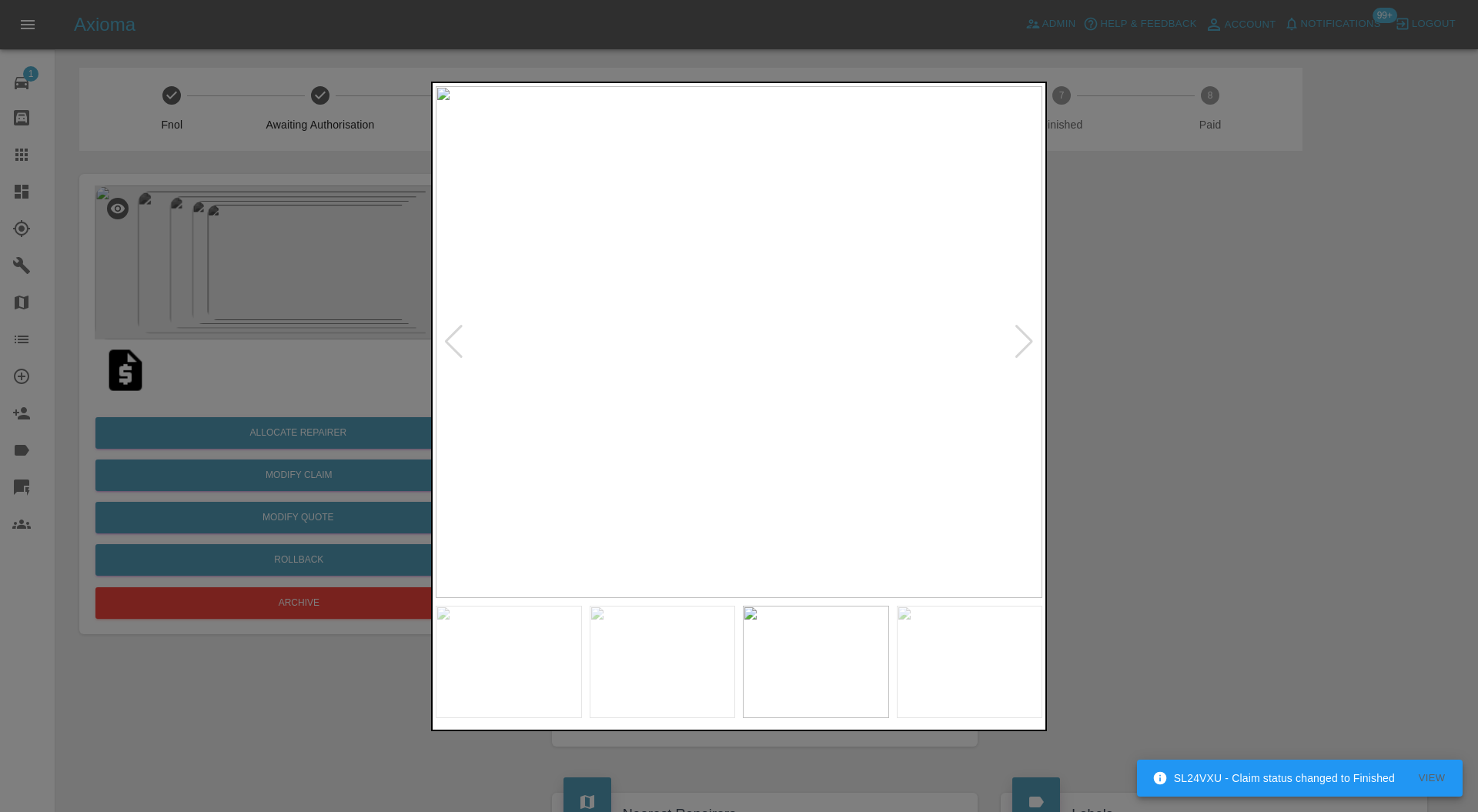
click at [1025, 335] on div at bounding box center [1024, 341] width 21 height 34
click at [1138, 329] on div at bounding box center [739, 406] width 1478 height 812
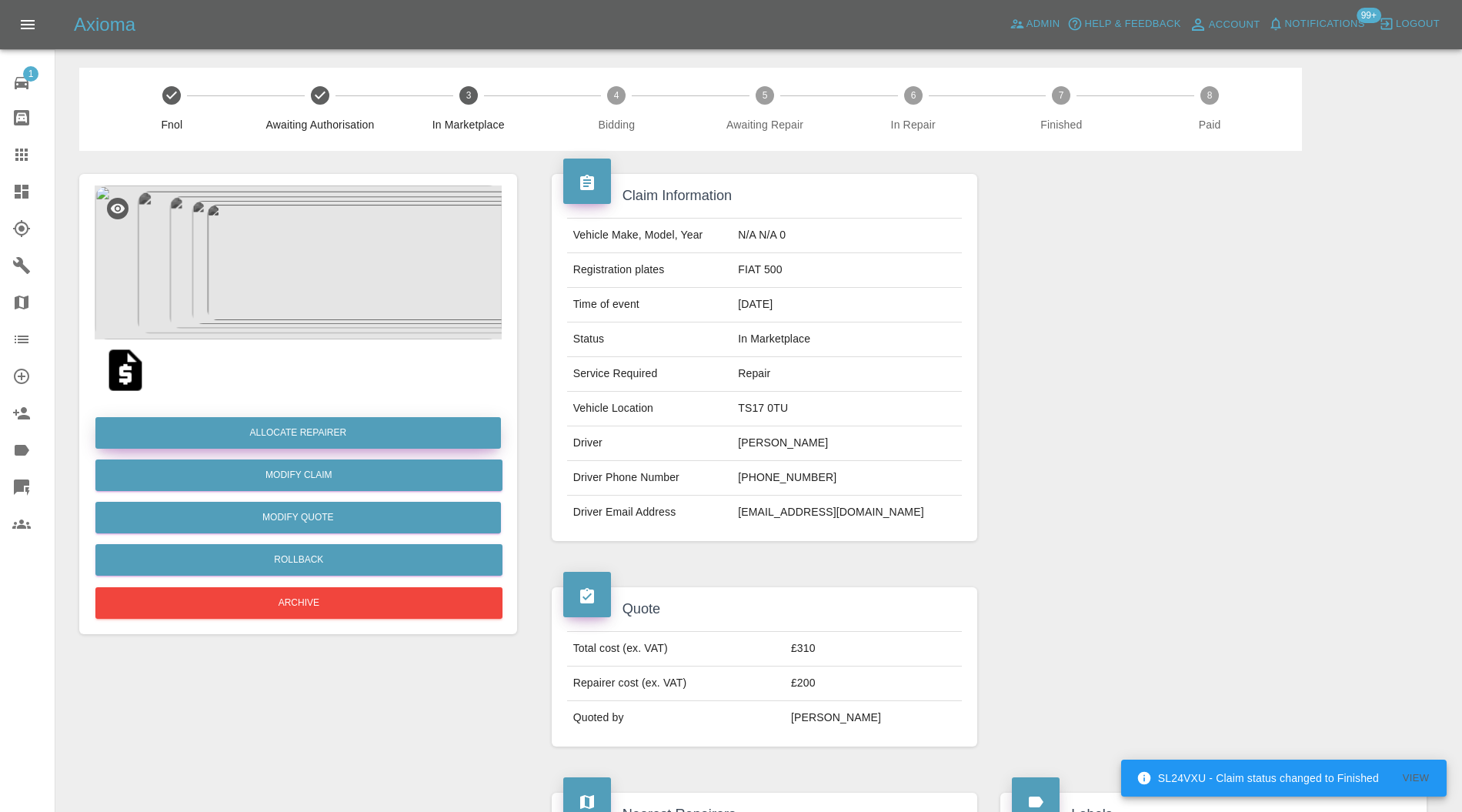
click at [400, 429] on button "Allocate Repairer" at bounding box center [298, 433] width 406 height 31
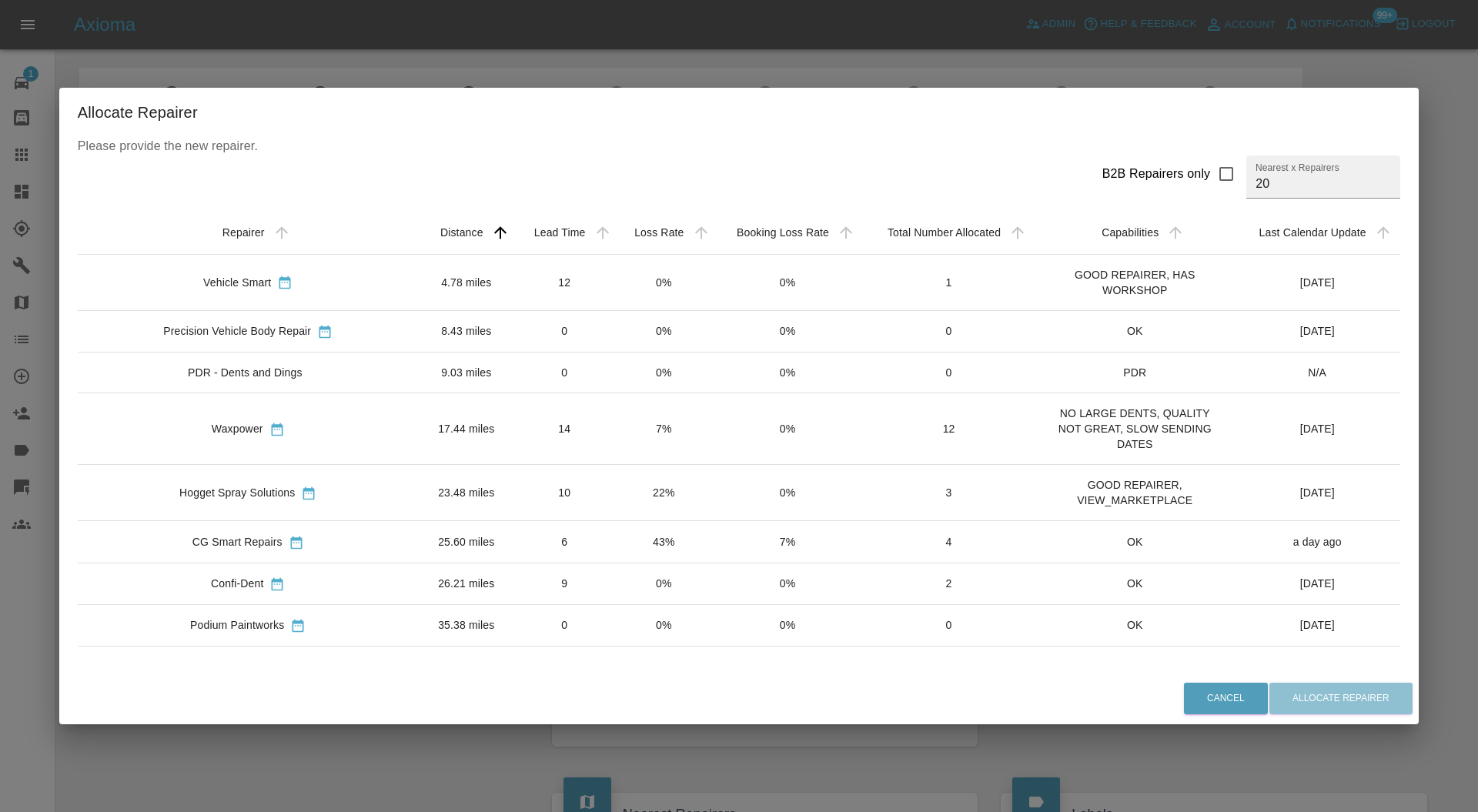
click at [514, 397] on td "14" at bounding box center [564, 429] width 101 height 72
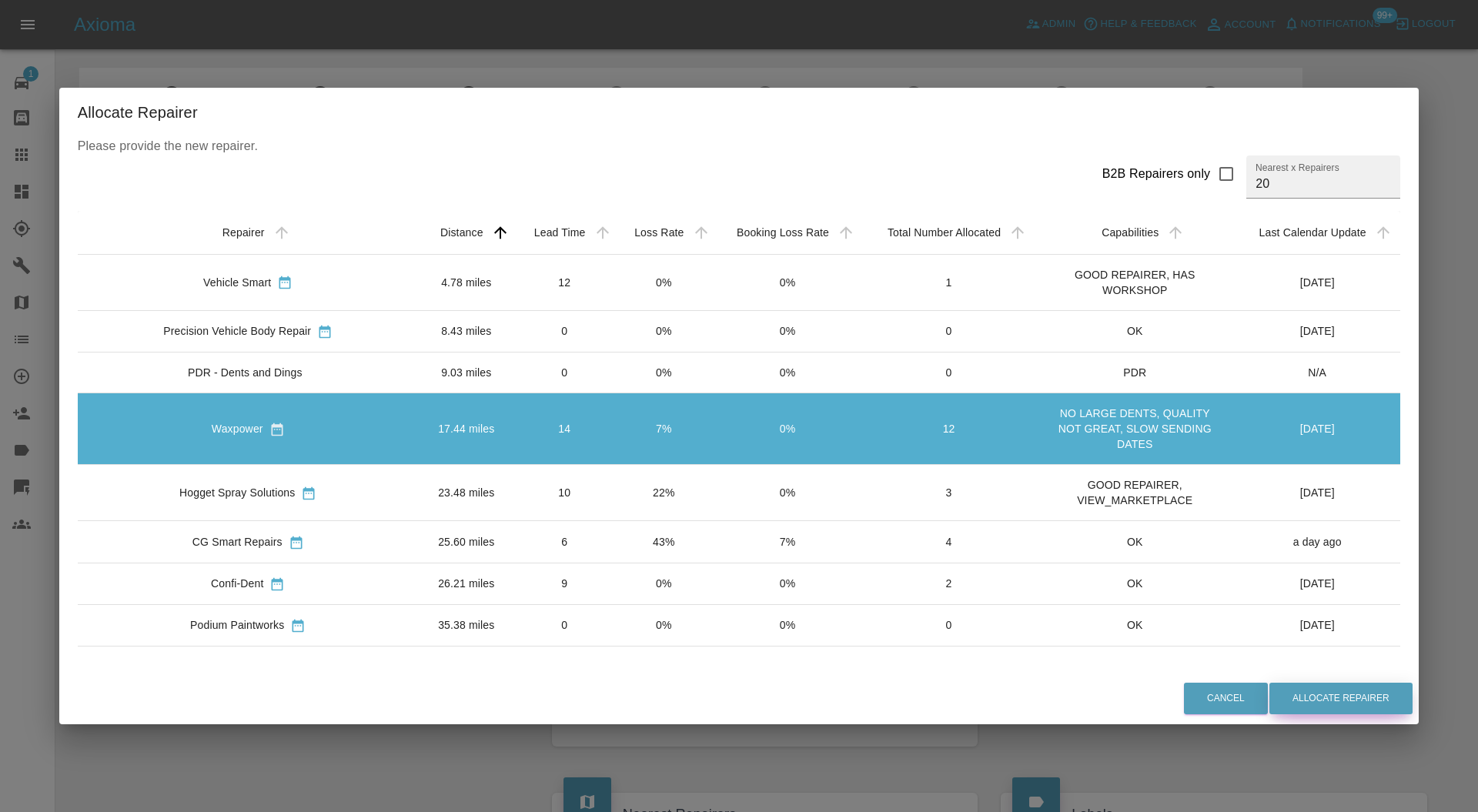
click at [1307, 694] on button "Allocate Repairer" at bounding box center [1342, 698] width 143 height 31
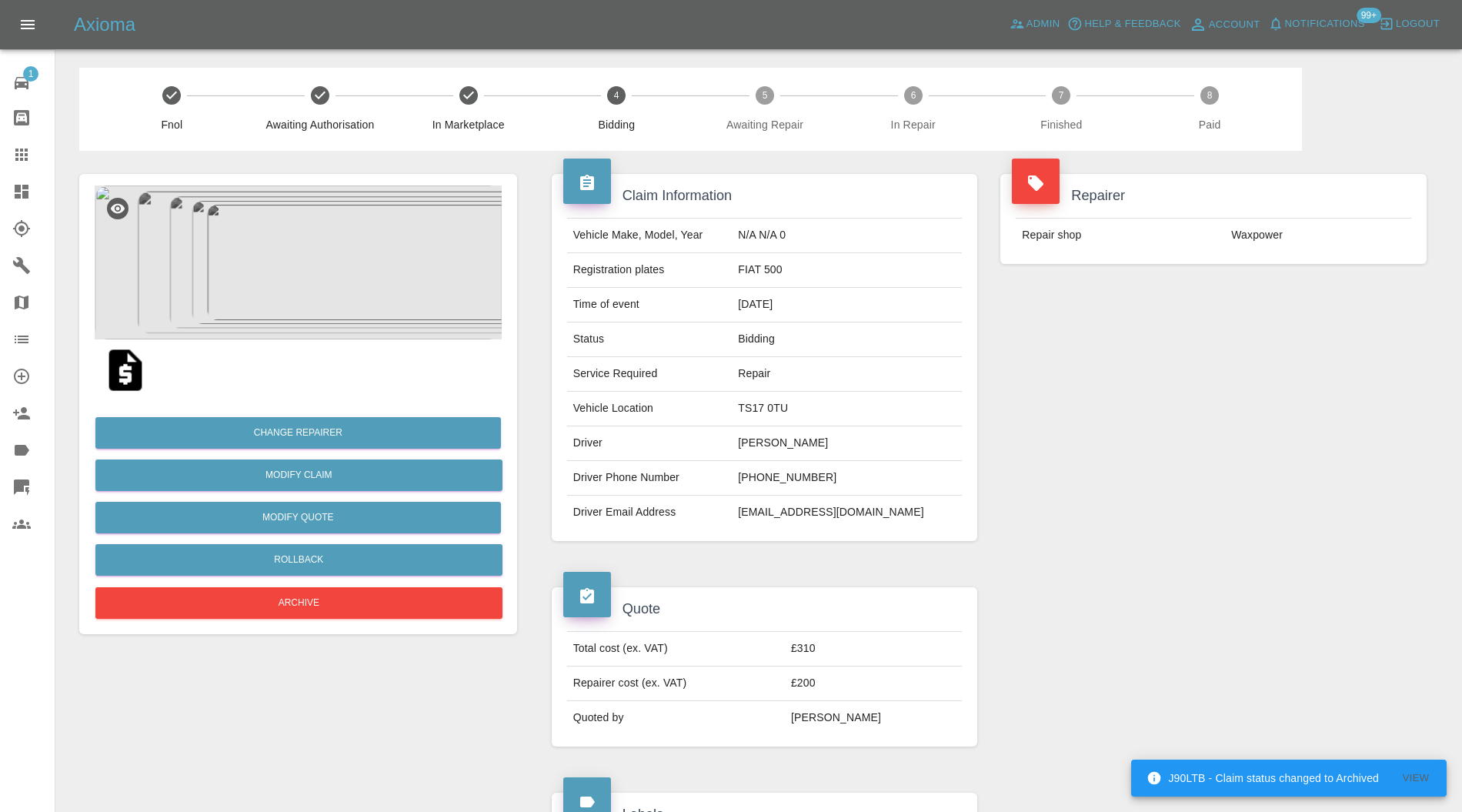
click at [18, 190] on icon at bounding box center [22, 191] width 14 height 14
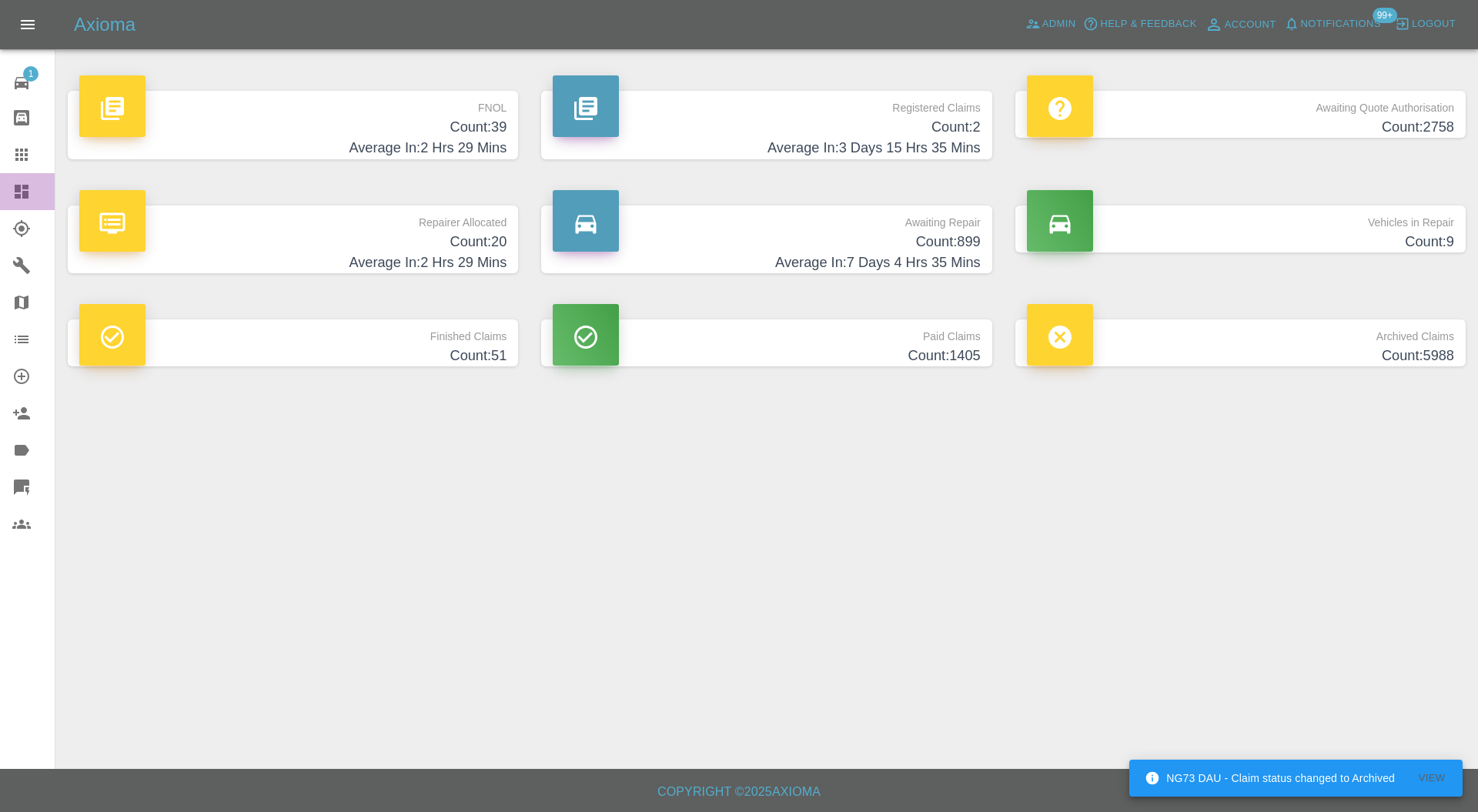
click at [20, 192] on icon at bounding box center [21, 191] width 18 height 18
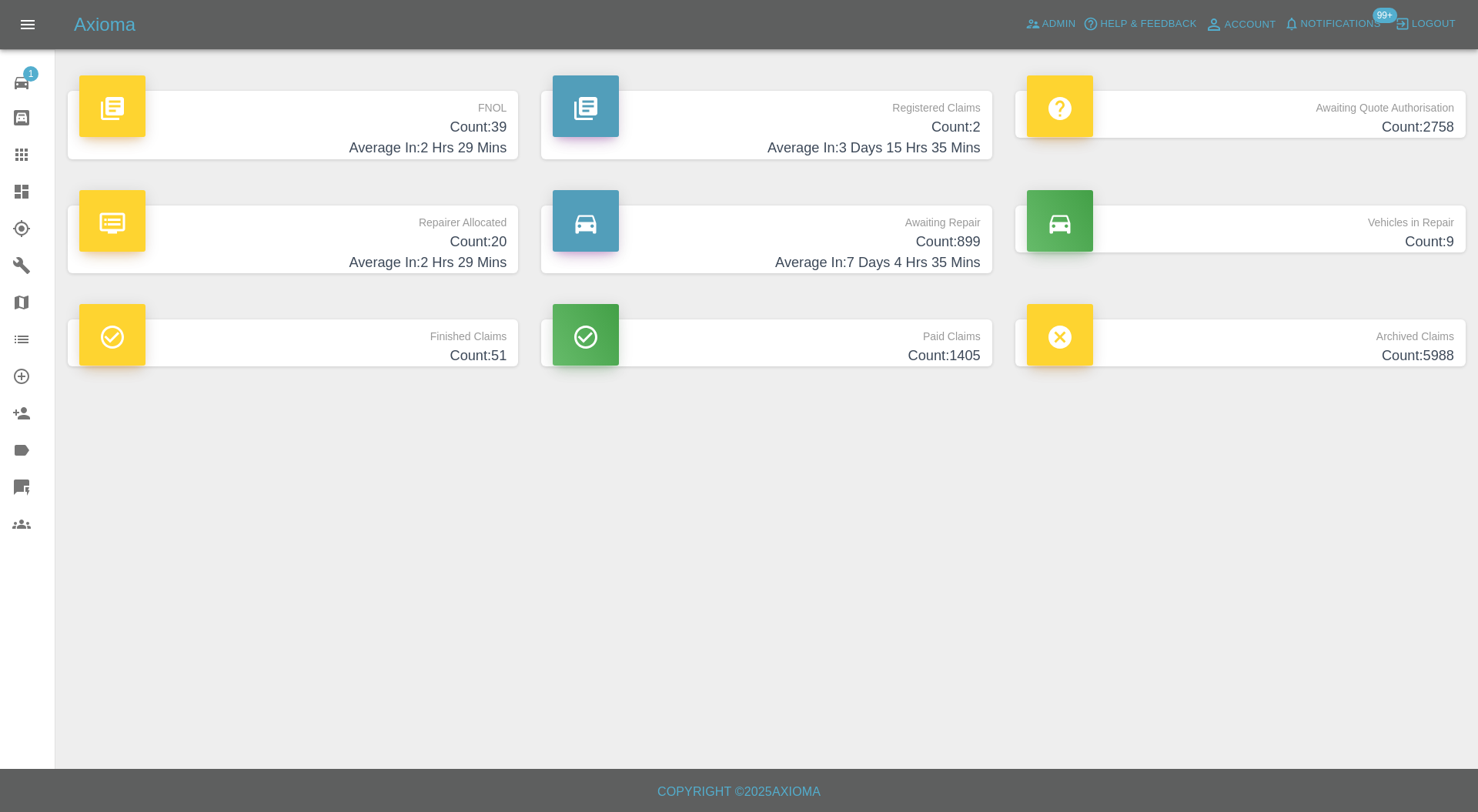
click at [1353, 241] on h4 "Count: 9" at bounding box center [1240, 242] width 428 height 21
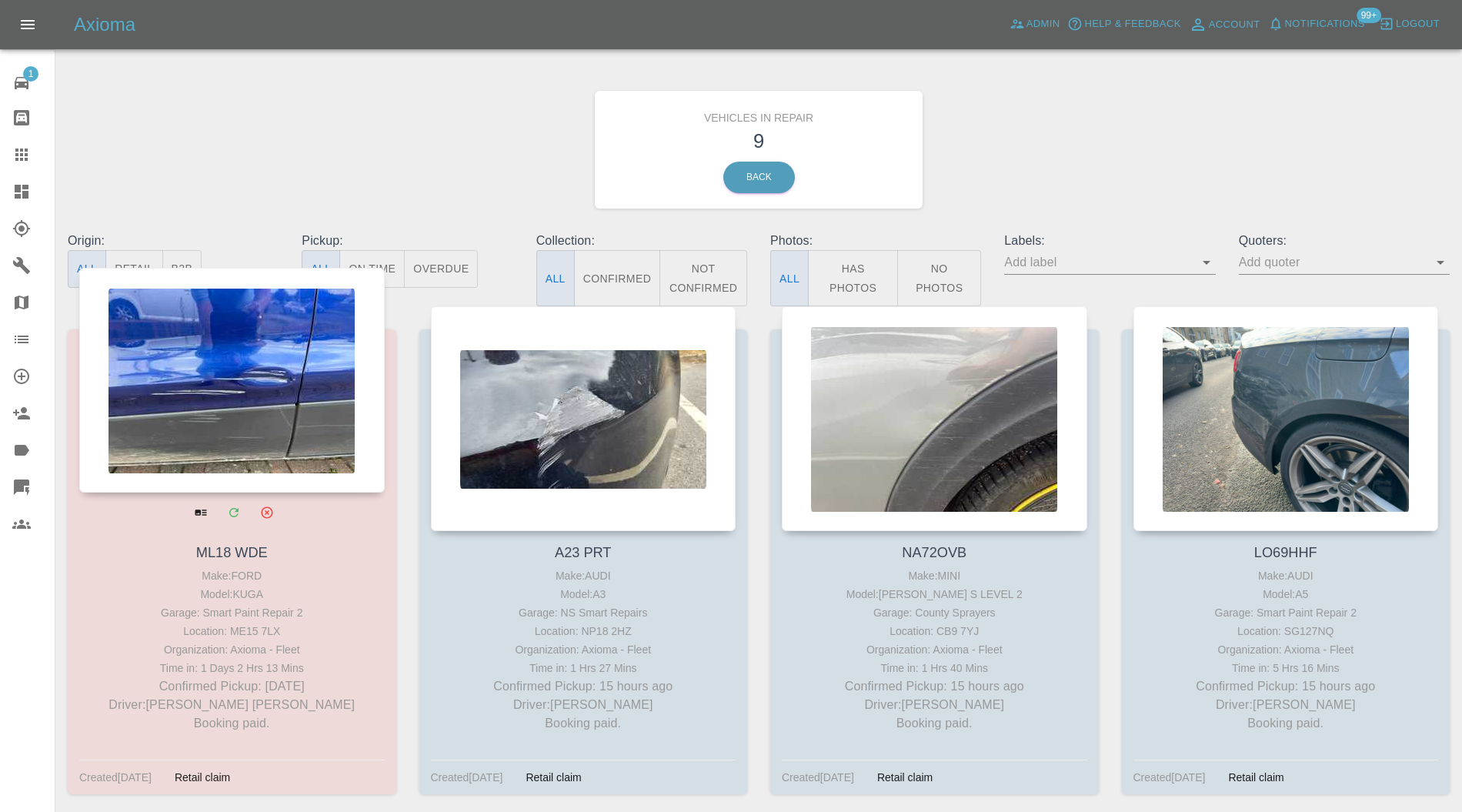
click at [279, 374] on div at bounding box center [232, 379] width 305 height 225
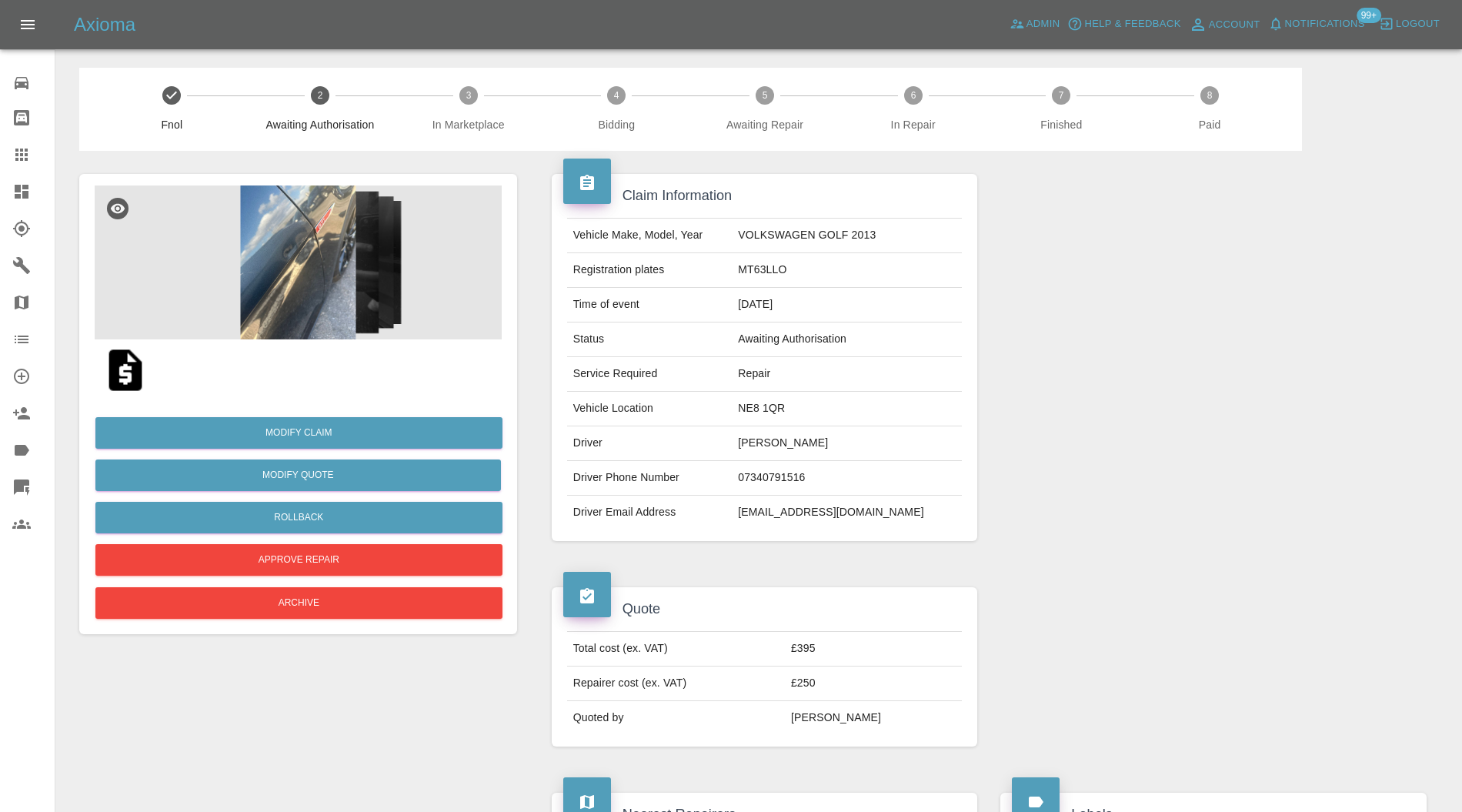
click at [330, 249] on img at bounding box center [298, 262] width 407 height 154
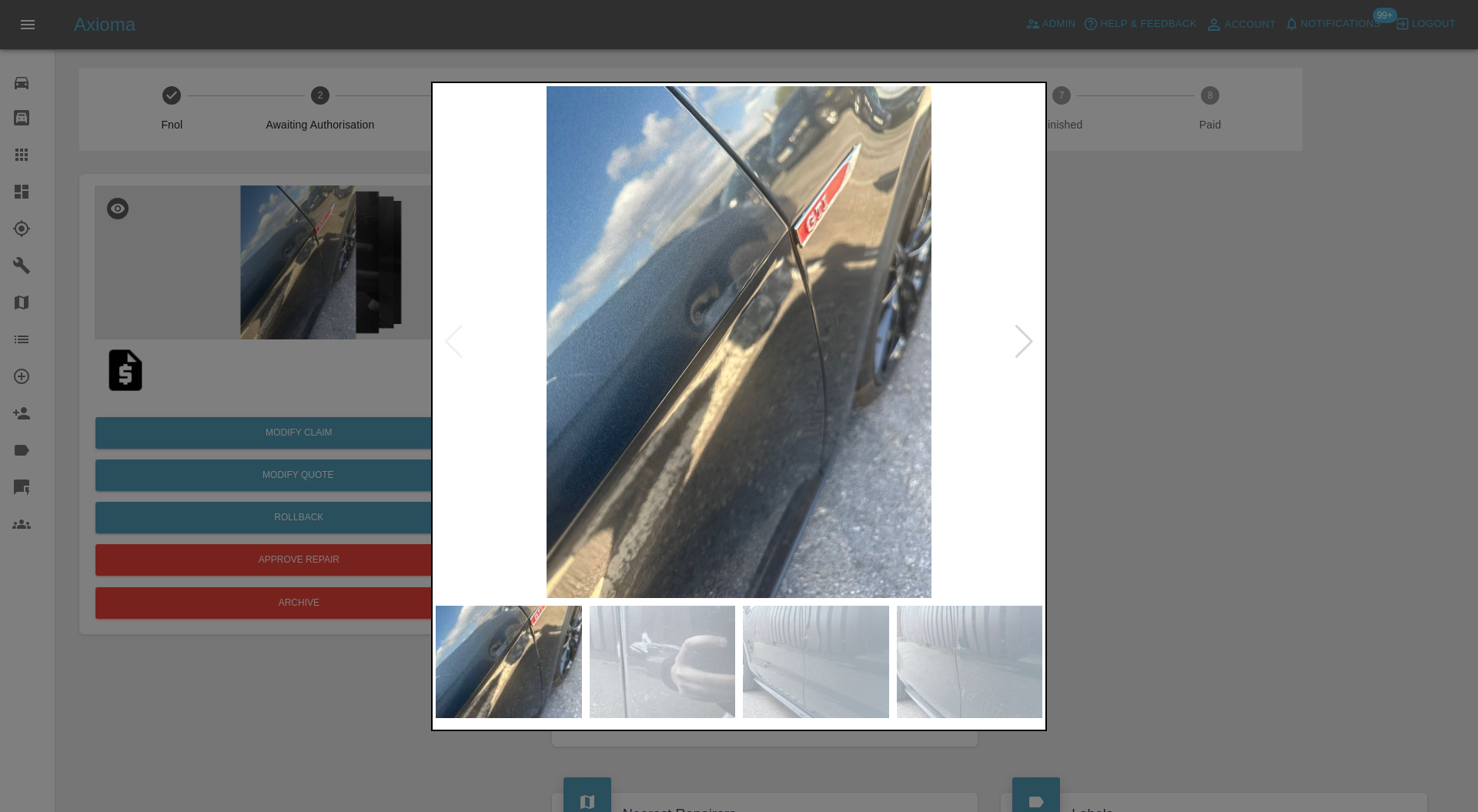
click at [1025, 342] on div at bounding box center [1024, 341] width 21 height 34
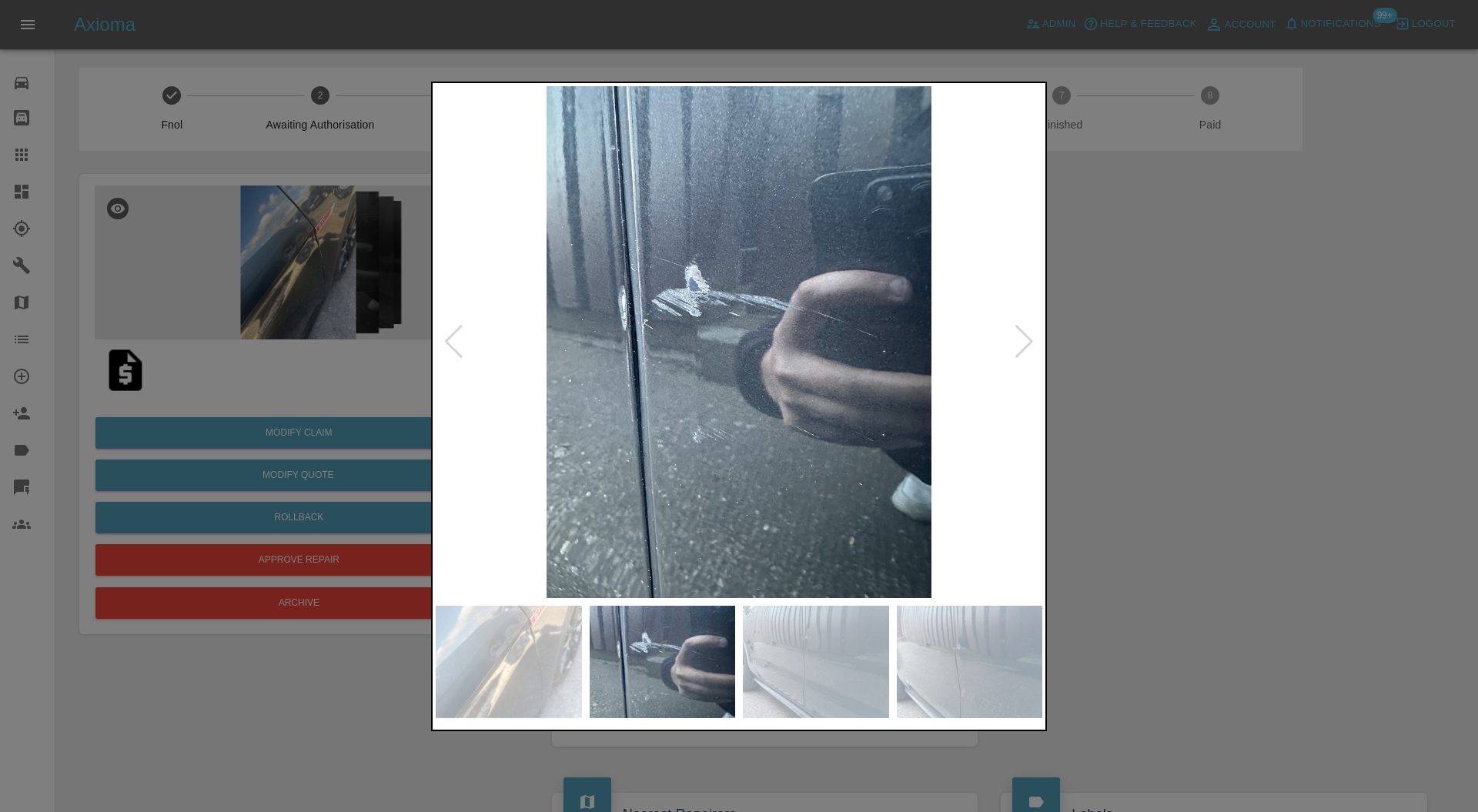
click at [1025, 342] on div at bounding box center [1024, 341] width 21 height 34
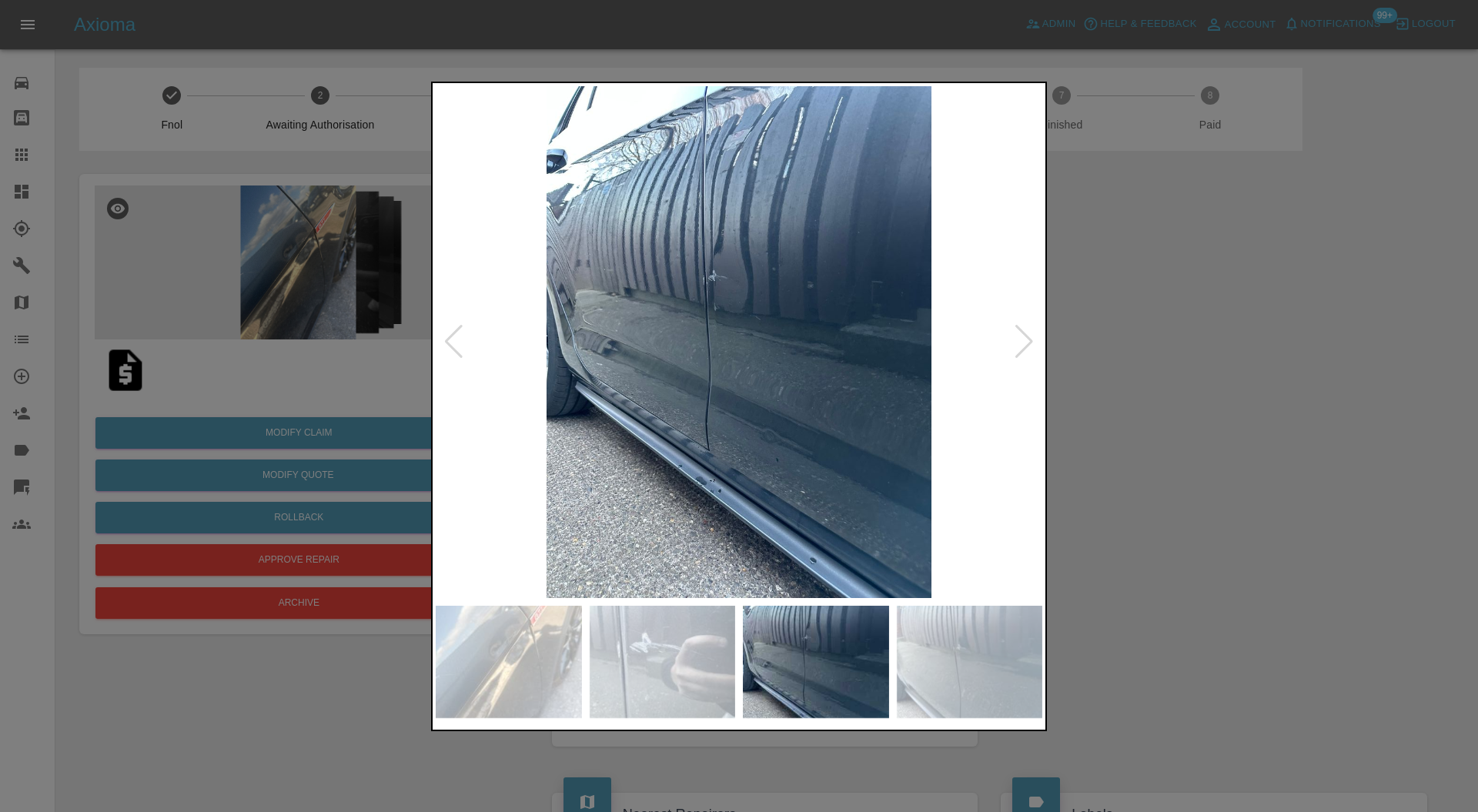
click at [1025, 342] on div at bounding box center [1024, 341] width 21 height 34
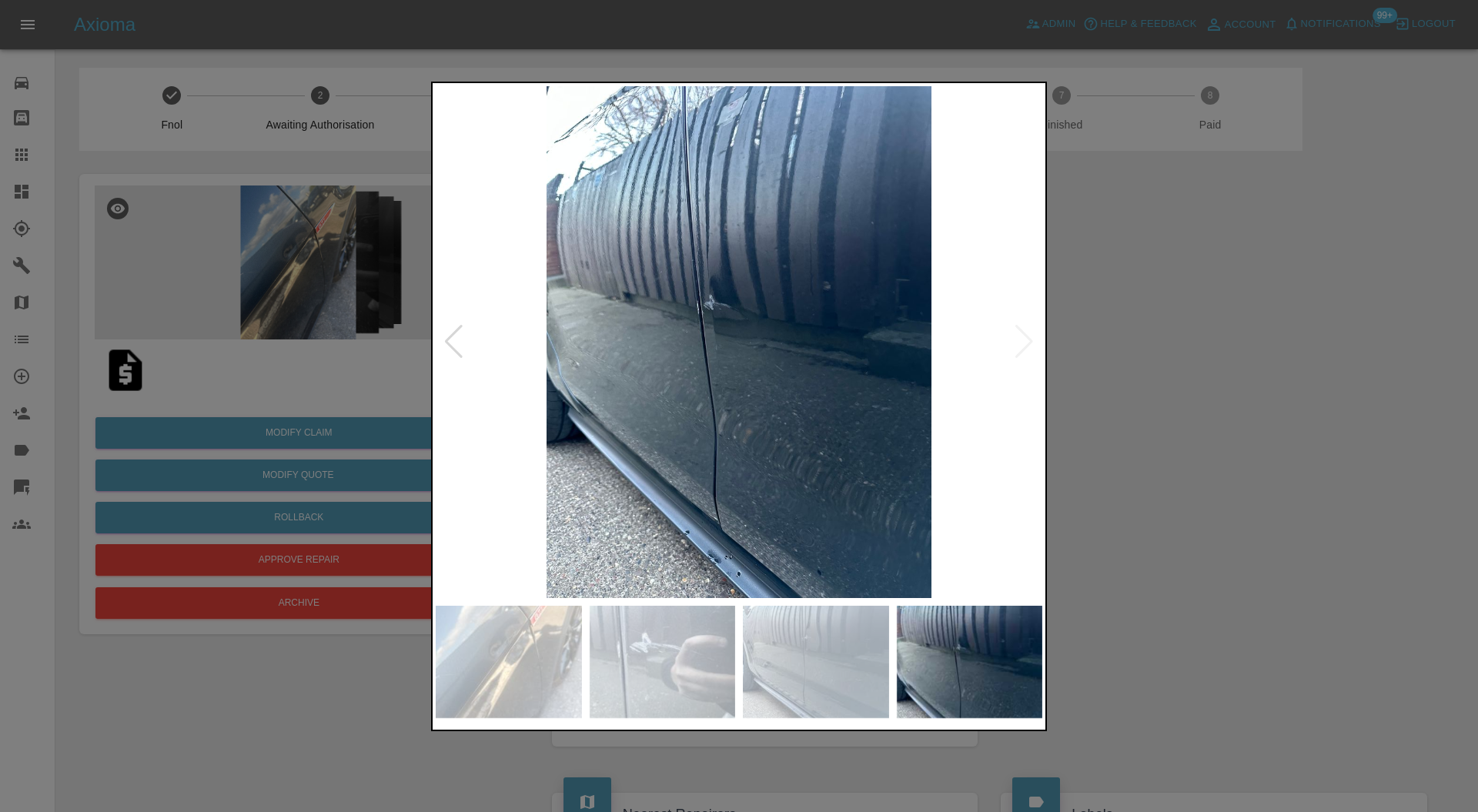
click at [1025, 342] on img at bounding box center [739, 343] width 607 height 512
click at [1152, 309] on div at bounding box center [739, 406] width 1478 height 812
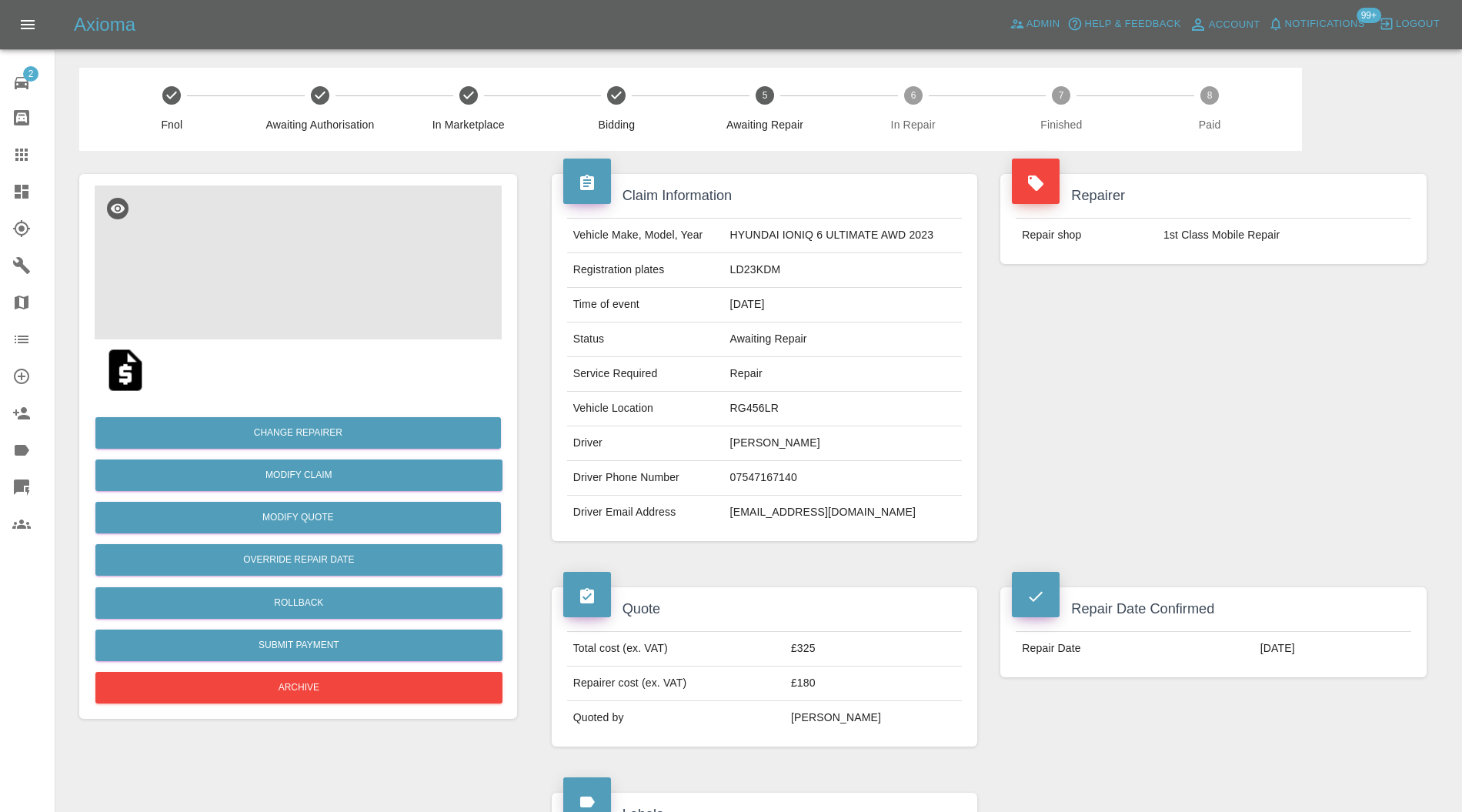
click at [296, 248] on img at bounding box center [298, 262] width 407 height 154
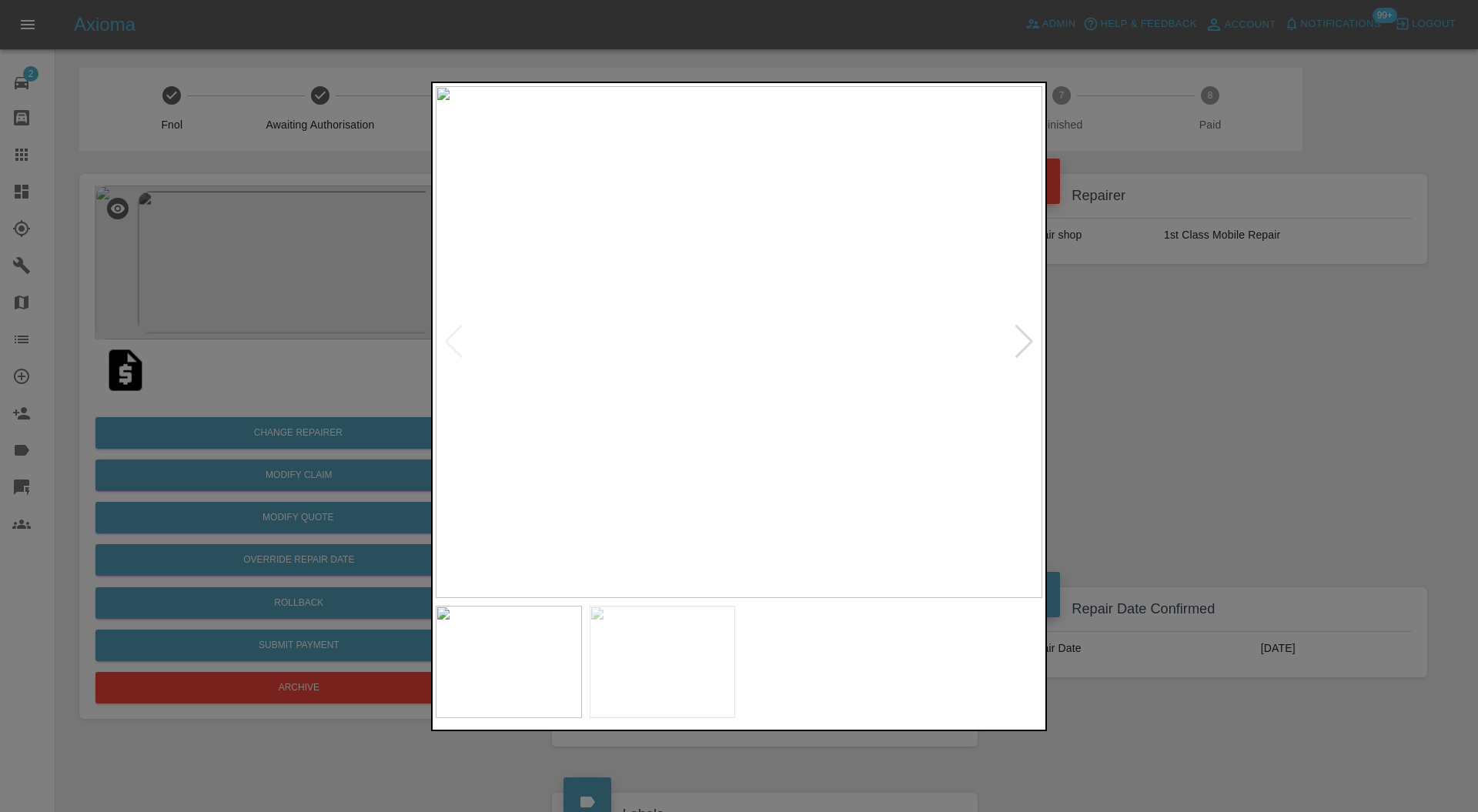
click at [1031, 337] on div at bounding box center [1024, 341] width 21 height 34
click at [1034, 334] on img at bounding box center [739, 343] width 607 height 512
click at [1119, 349] on div at bounding box center [739, 406] width 1478 height 812
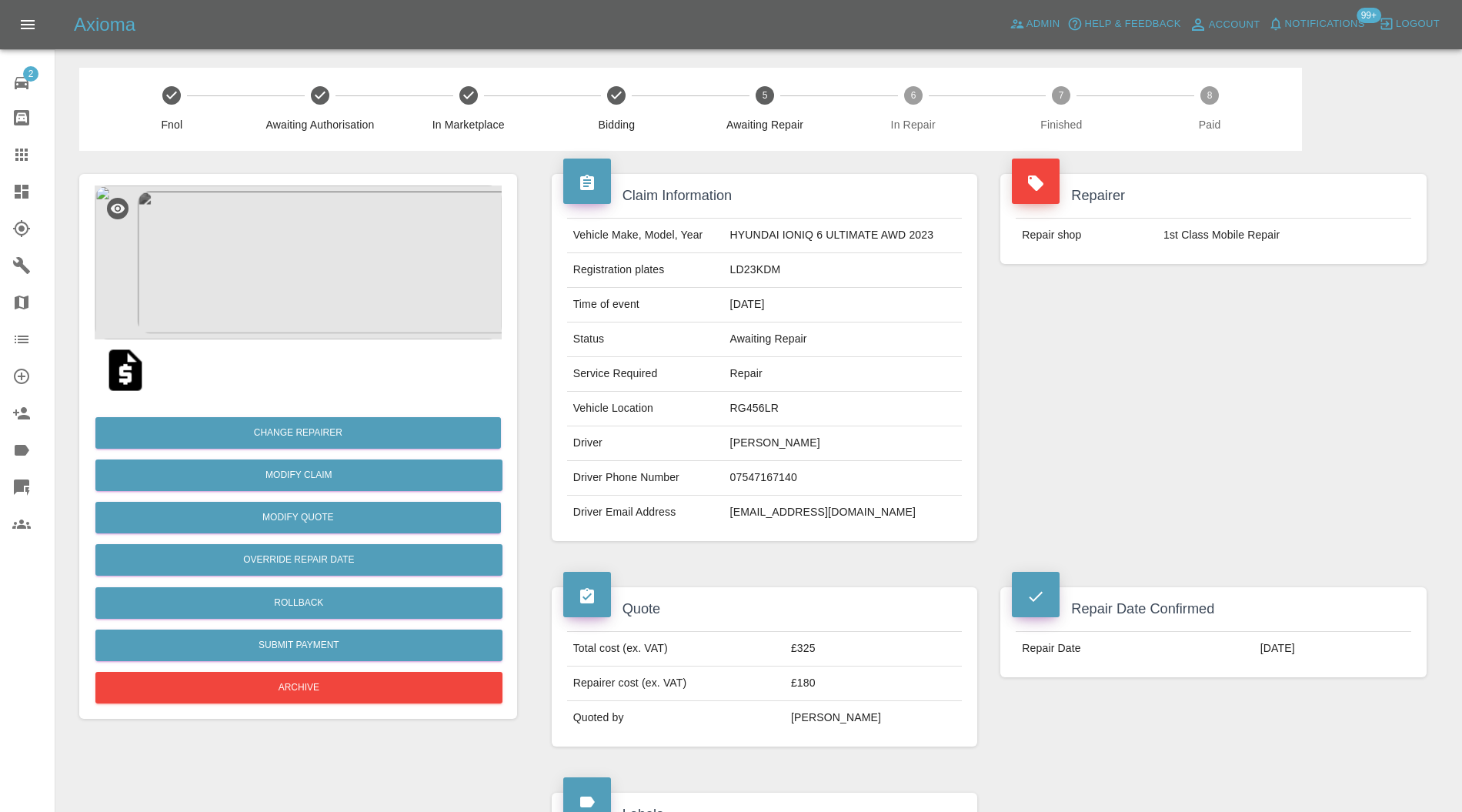
click at [305, 245] on img at bounding box center [298, 262] width 407 height 154
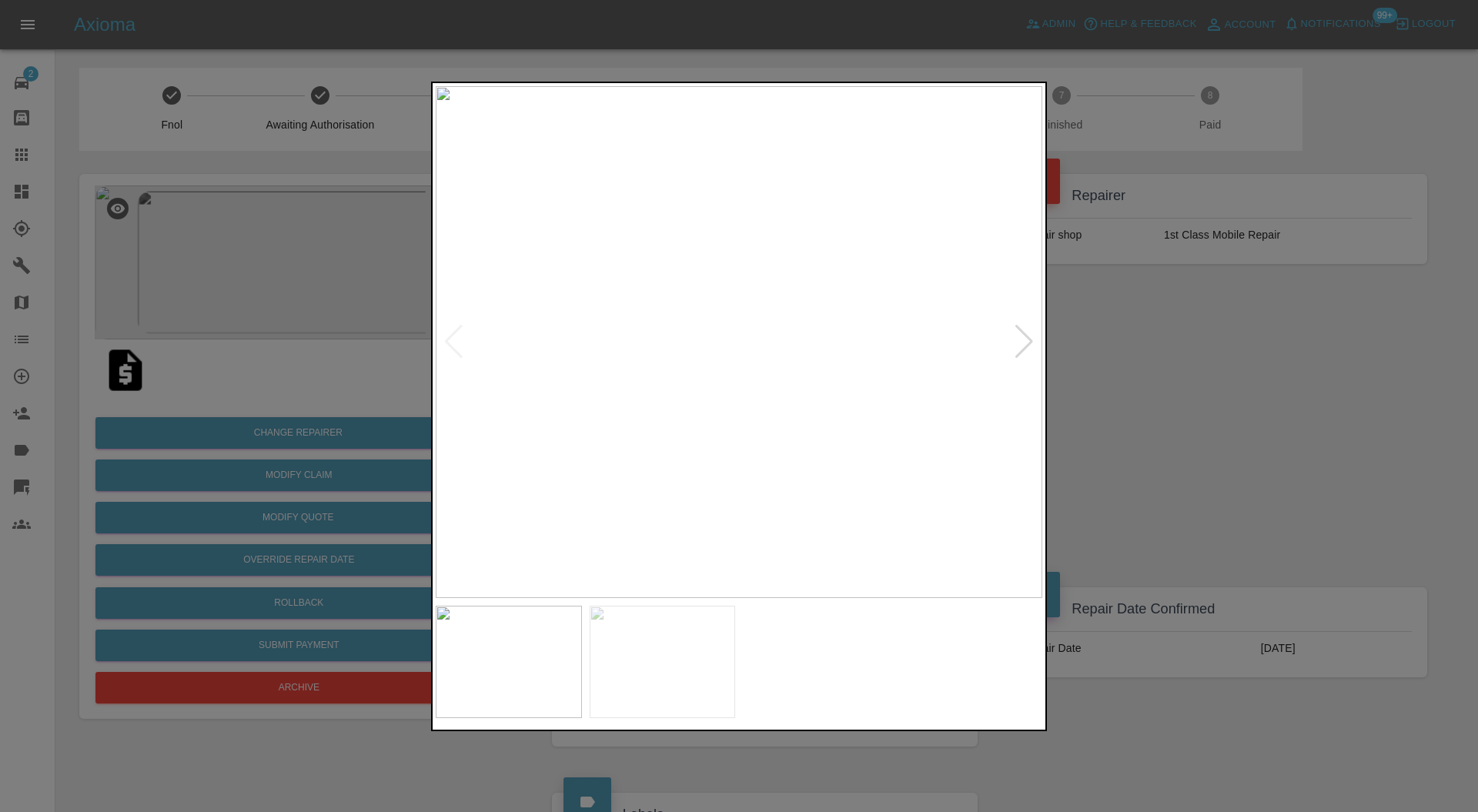
click at [1198, 346] on div at bounding box center [739, 406] width 1478 height 812
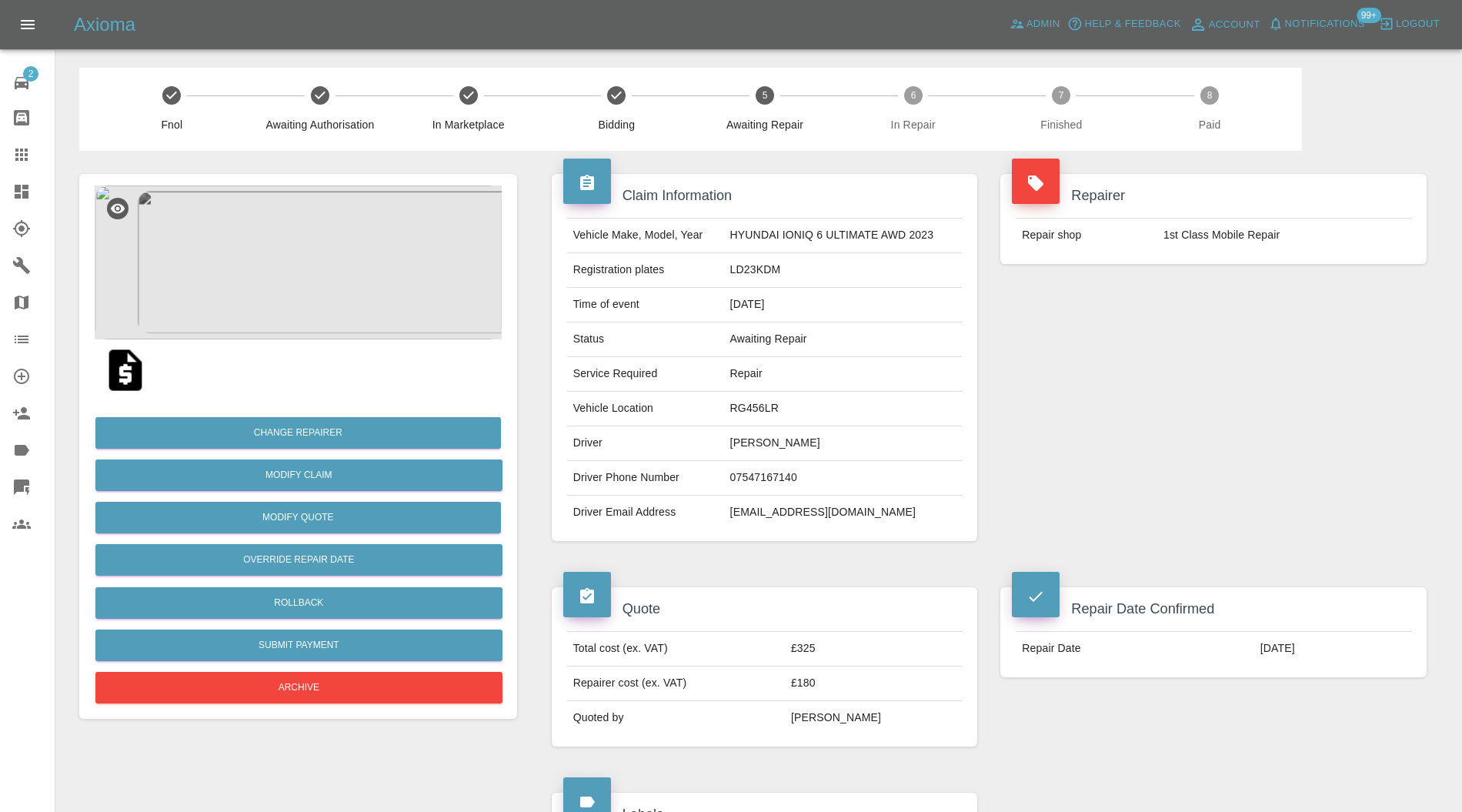
click at [353, 255] on img at bounding box center [298, 262] width 407 height 154
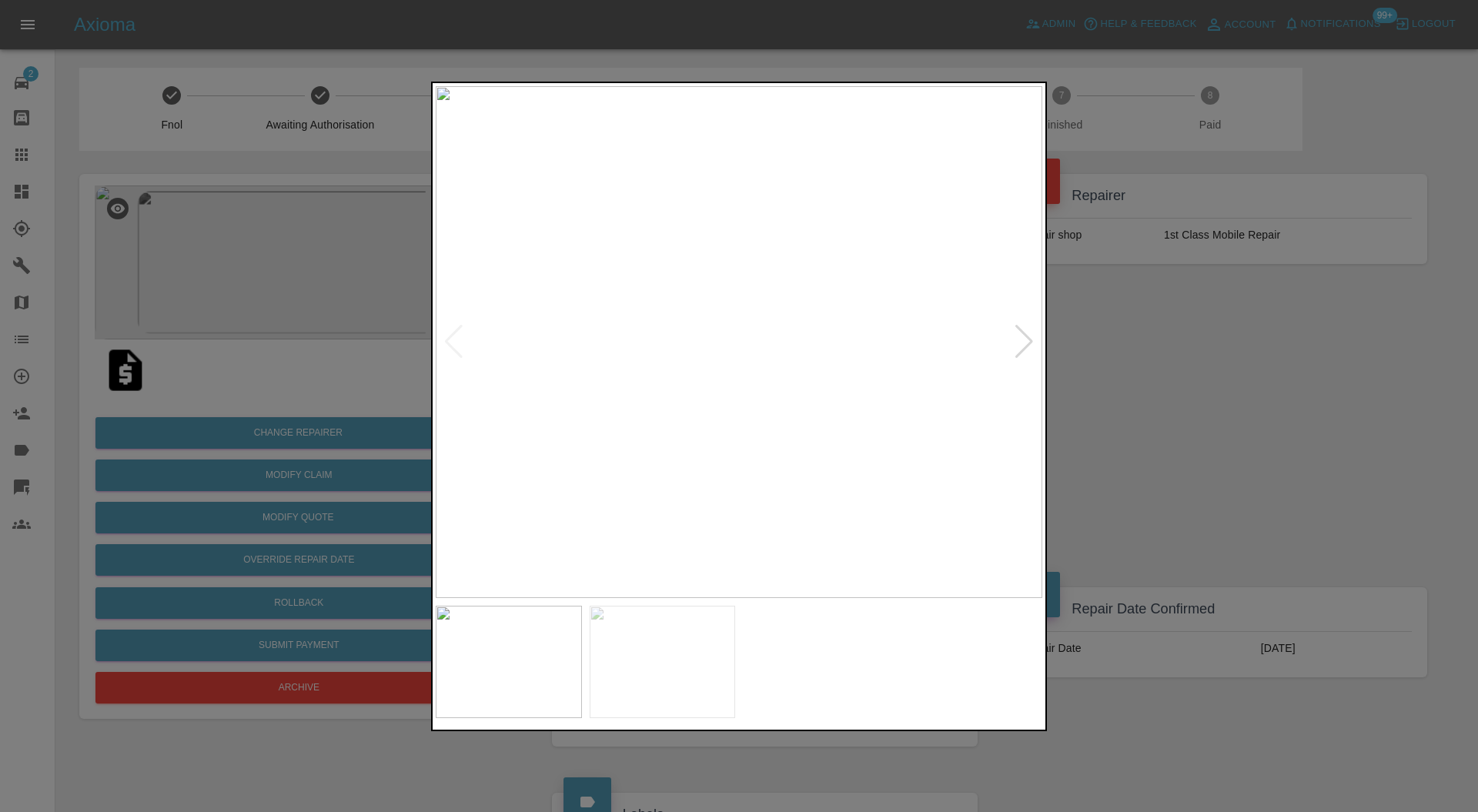
click at [1027, 339] on div at bounding box center [1024, 341] width 21 height 34
click at [452, 342] on div at bounding box center [454, 341] width 21 height 34
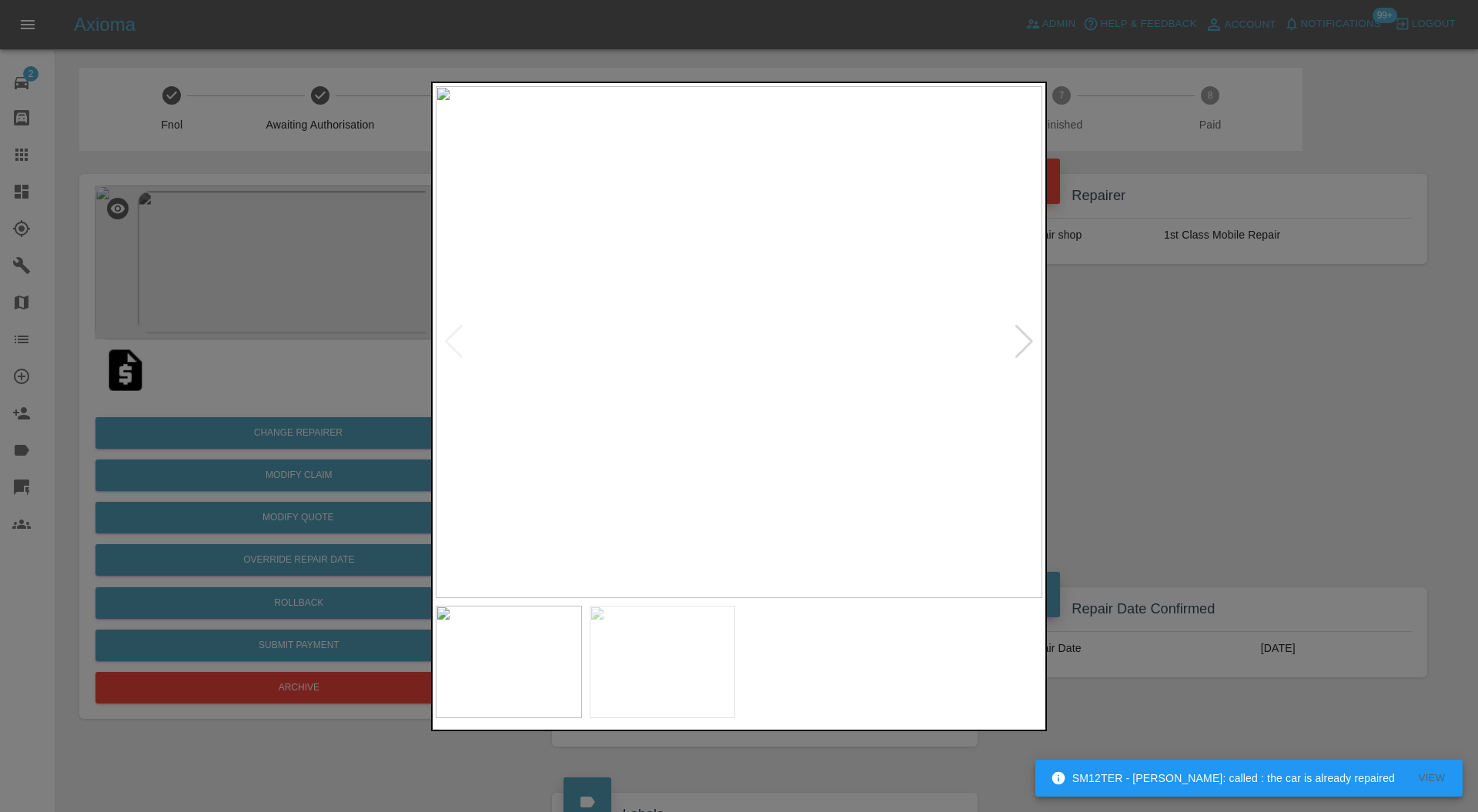
click at [1129, 328] on div at bounding box center [739, 406] width 1478 height 812
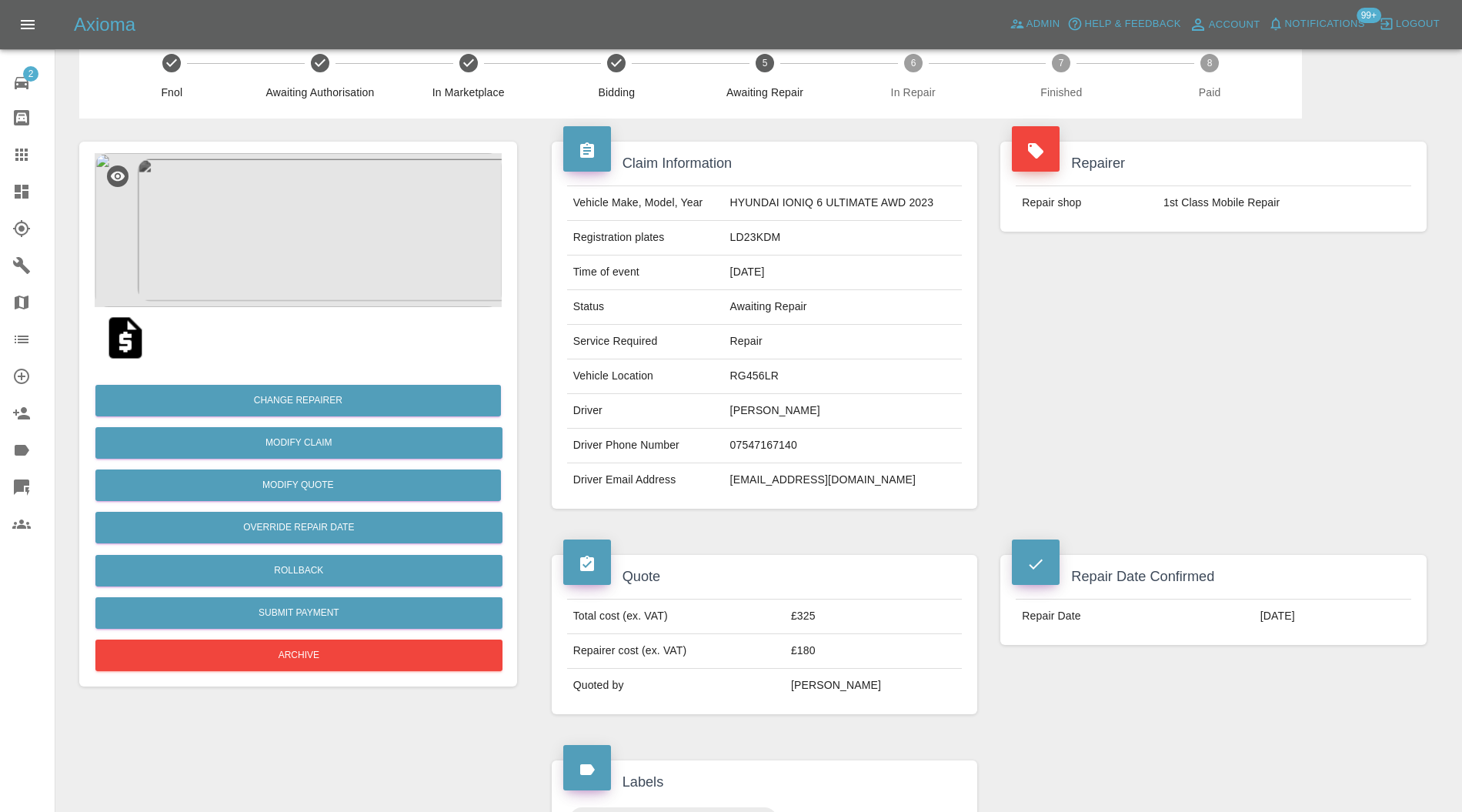
scroll to position [23, 0]
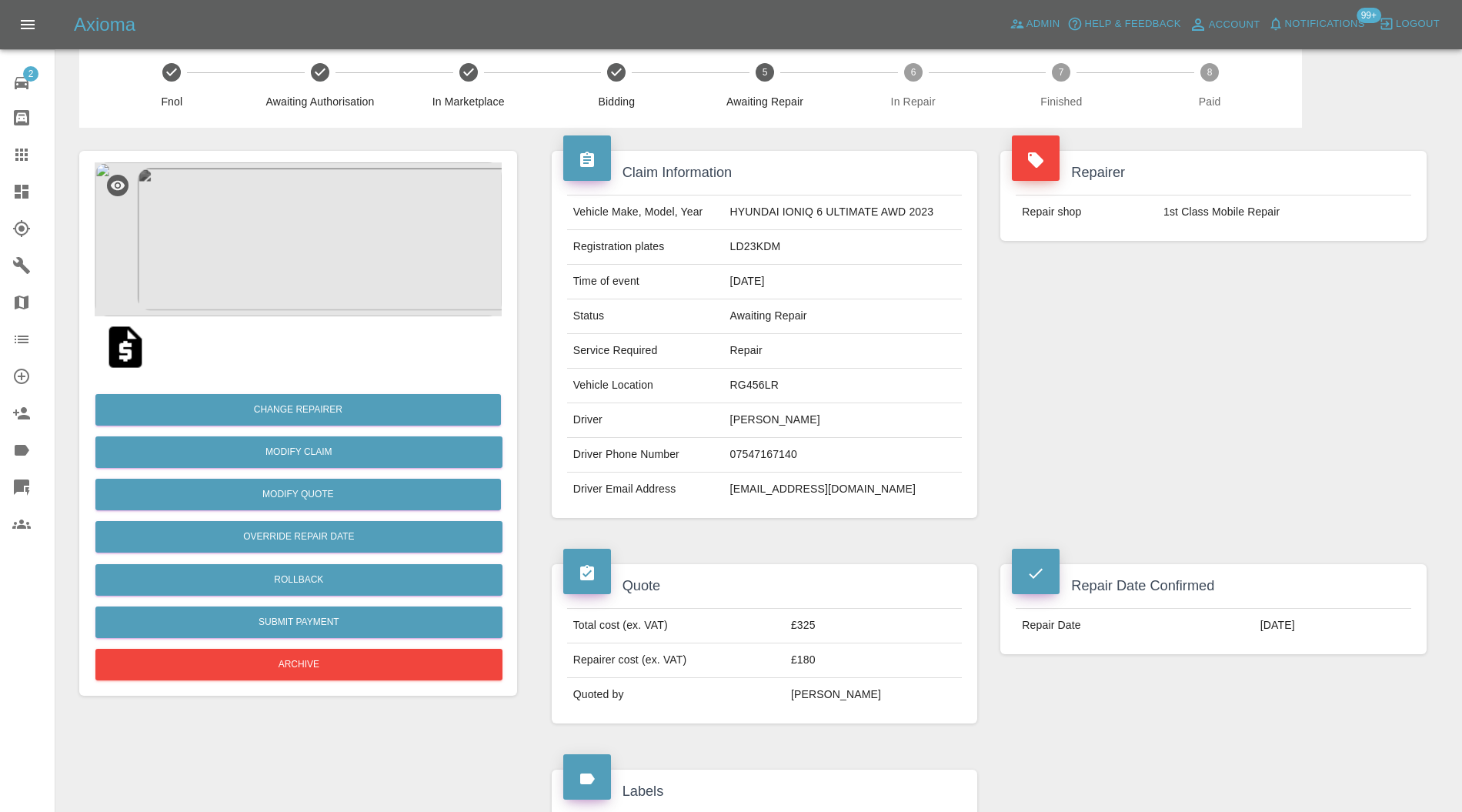
click at [383, 219] on img at bounding box center [298, 239] width 407 height 154
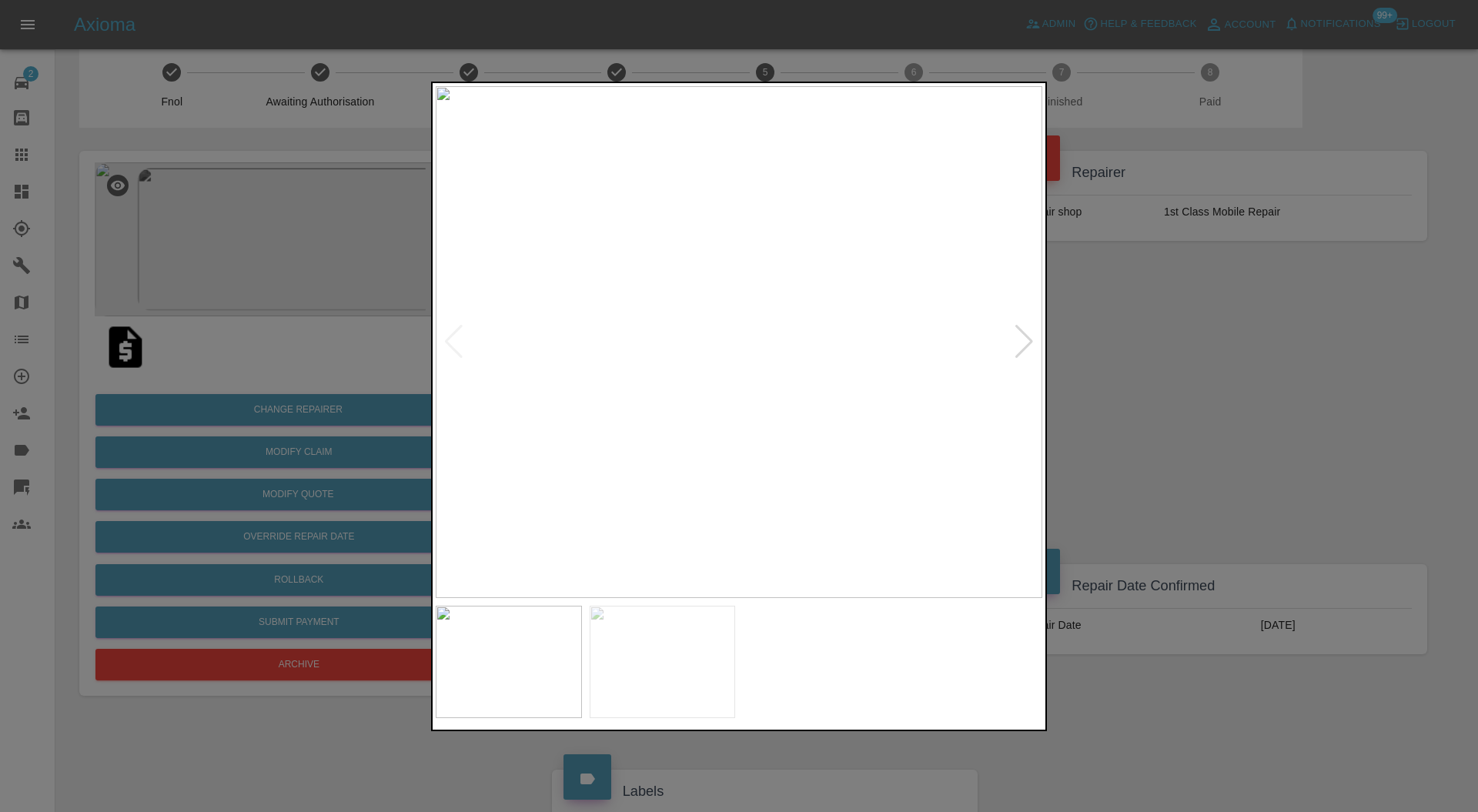
click at [1025, 326] on div at bounding box center [1024, 341] width 21 height 34
click at [1203, 338] on div at bounding box center [739, 406] width 1478 height 812
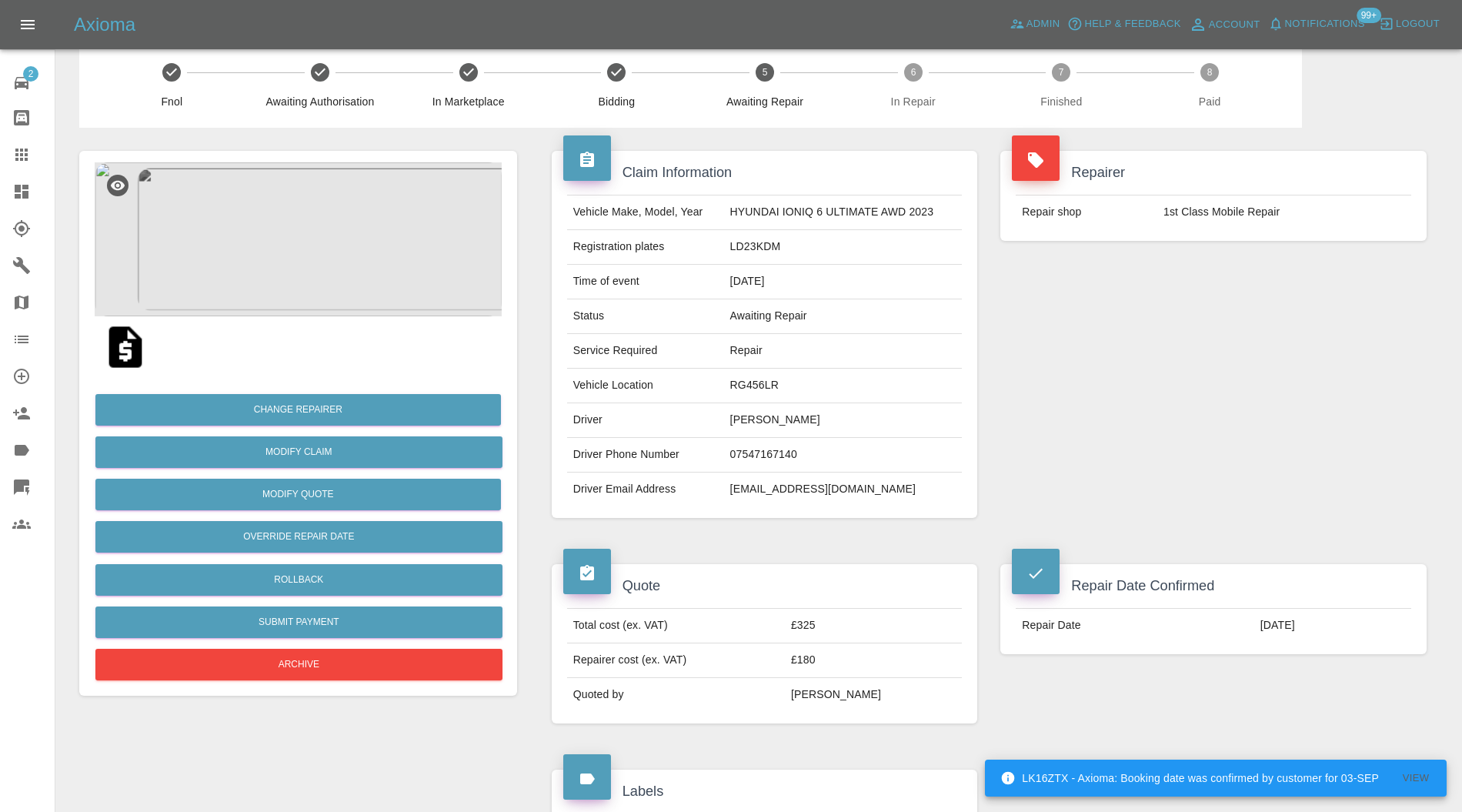
click at [768, 246] on td "LD23KDM" at bounding box center [843, 247] width 239 height 35
copy td "LD23KDM"
click at [818, 482] on td "khardman44@gmail.com" at bounding box center [843, 489] width 239 height 34
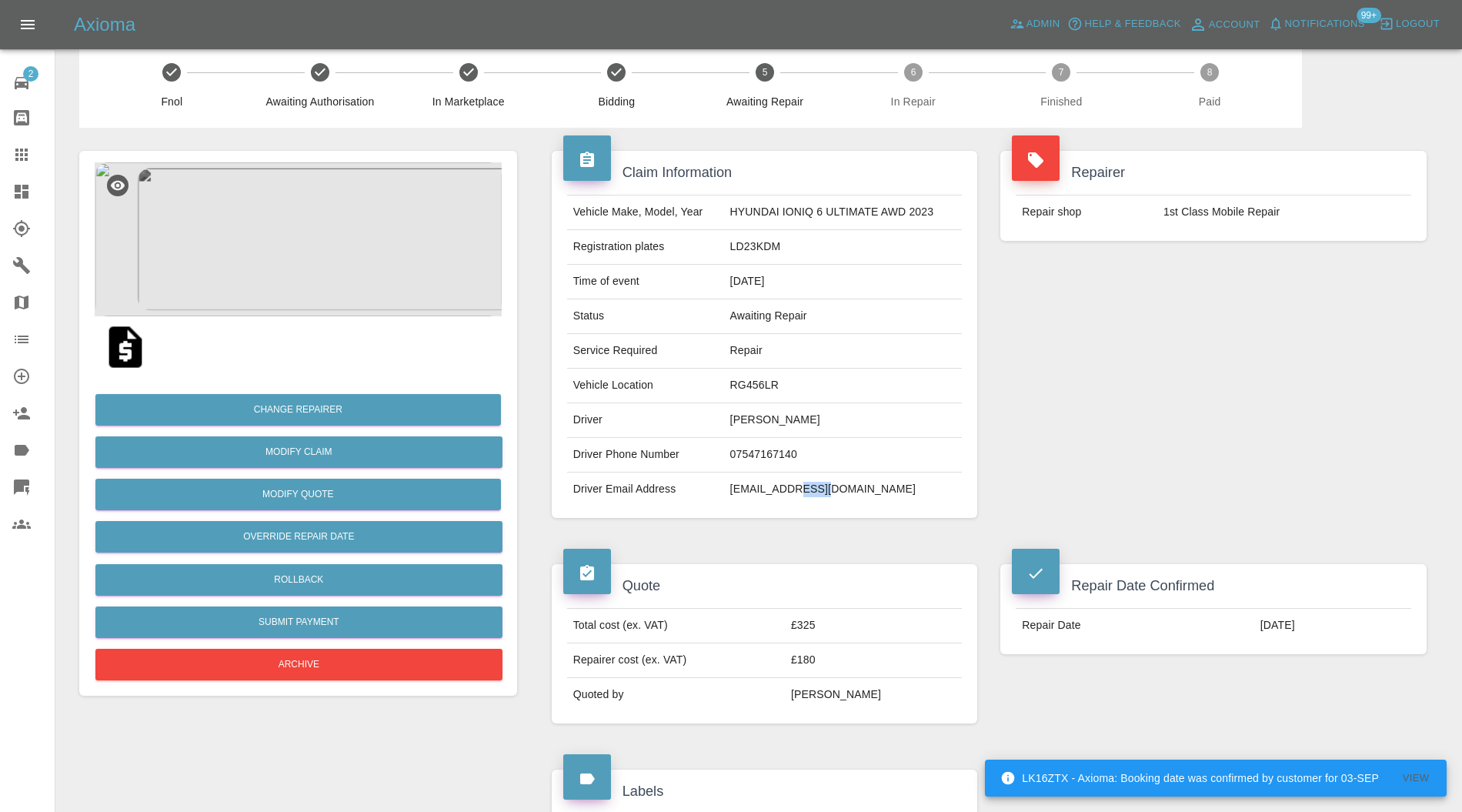
click at [818, 483] on td "khardman44@gmail.com" at bounding box center [843, 489] width 239 height 34
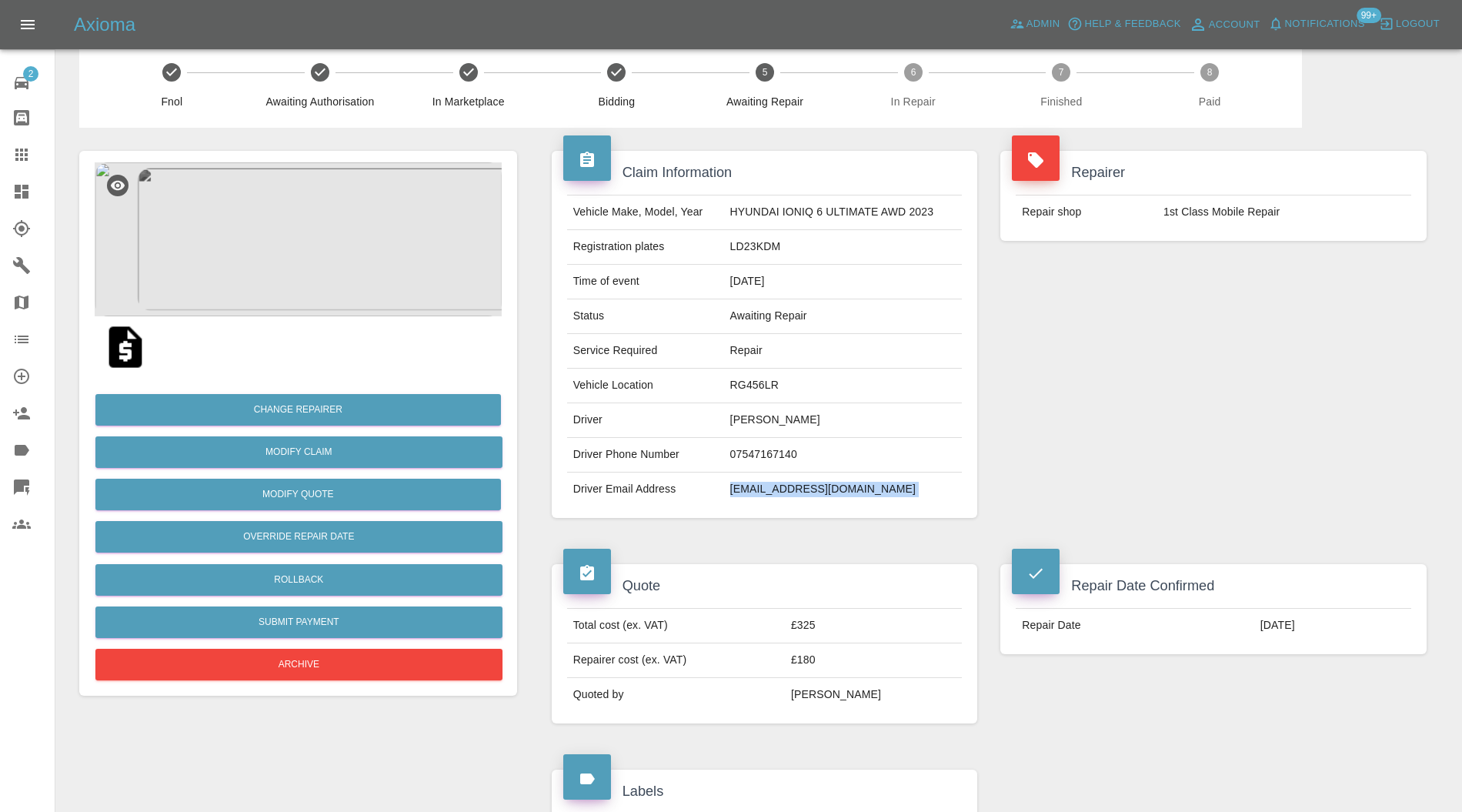
click at [380, 645] on div "Change Repairer Modify Claim Modify Quote Override Repair Date Rollback Submit …" at bounding box center [298, 531] width 407 height 306
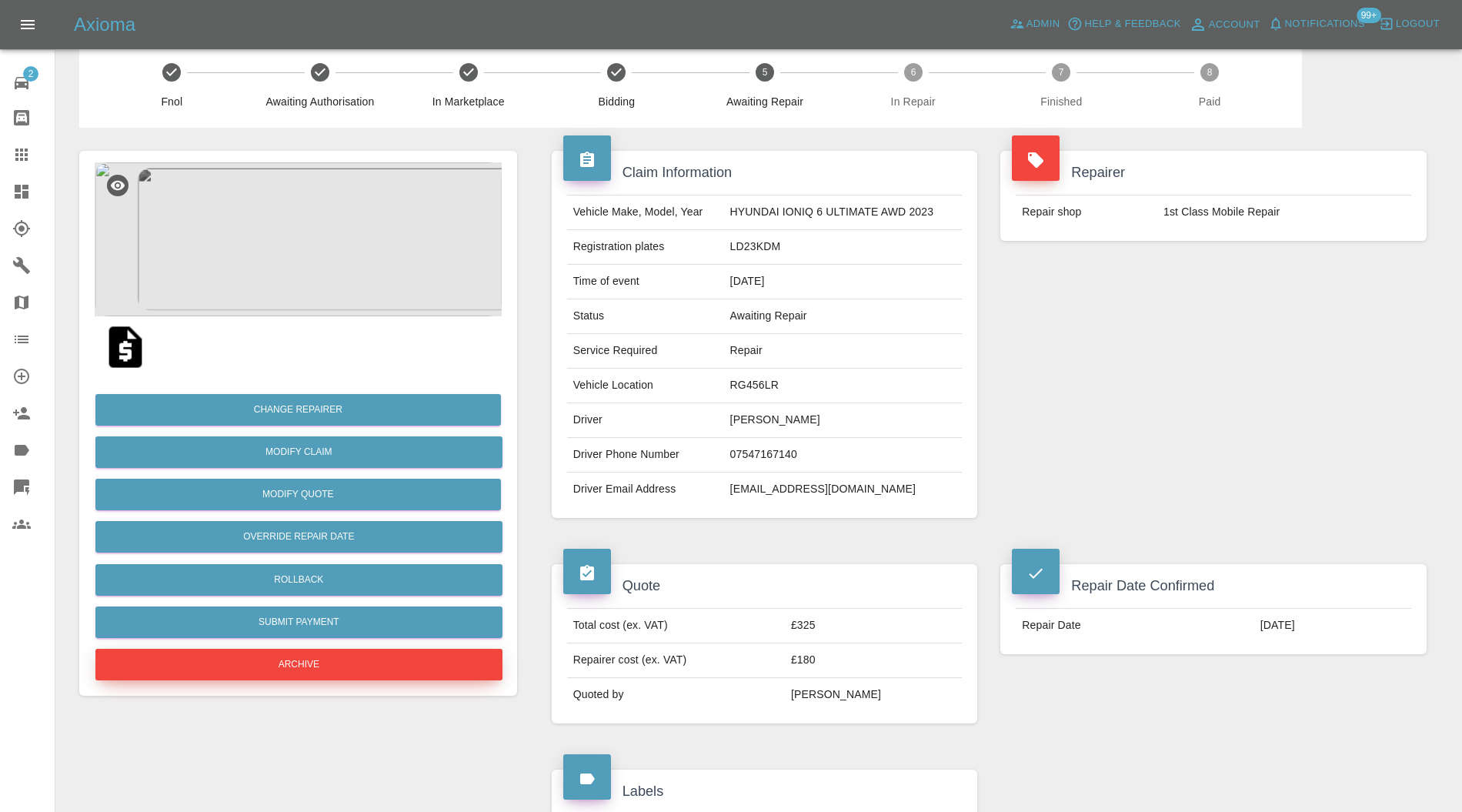
click at [380, 649] on button "Archive" at bounding box center [299, 664] width 407 height 31
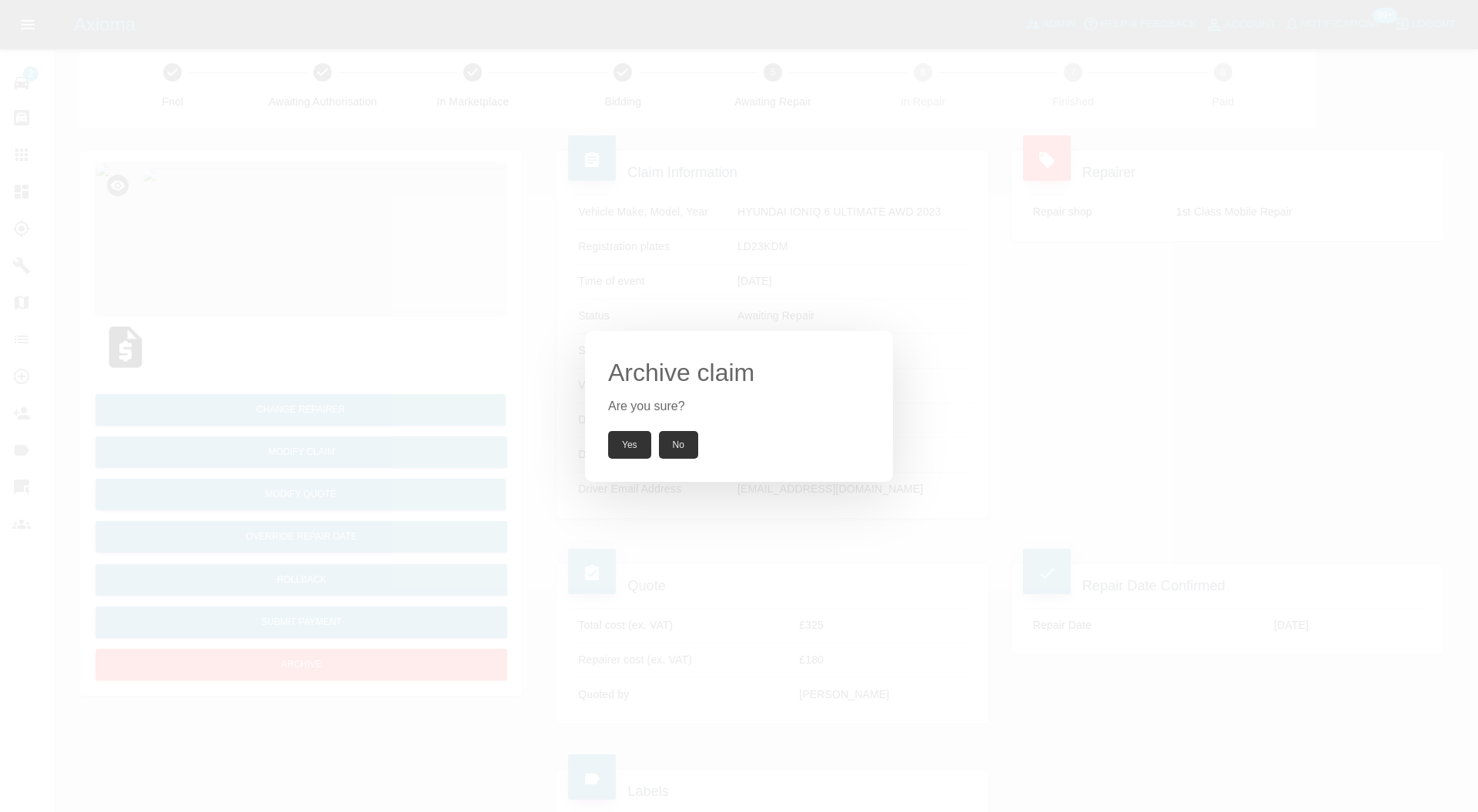
click at [624, 448] on button "Yes" at bounding box center [629, 445] width 43 height 28
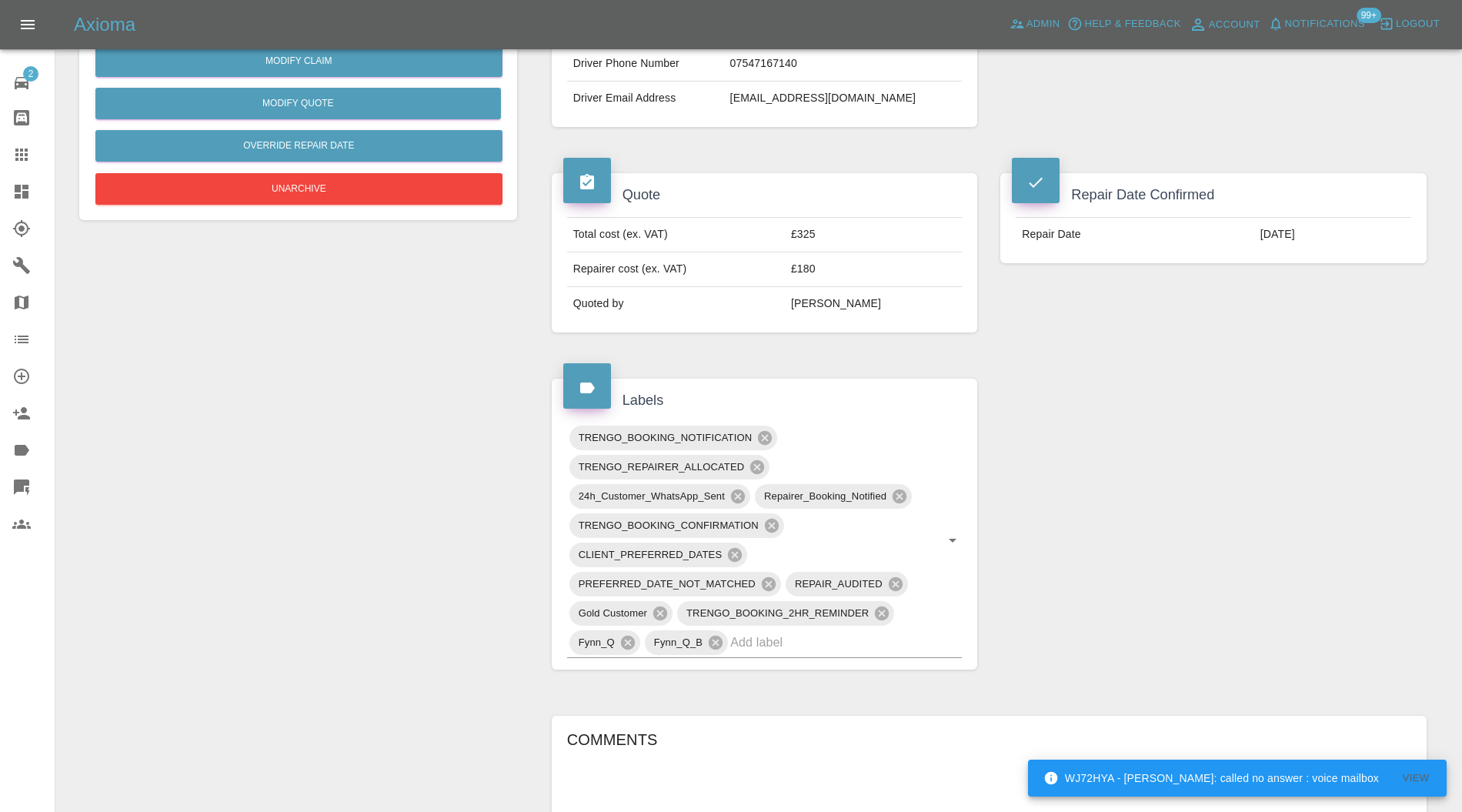
scroll to position [707, 0]
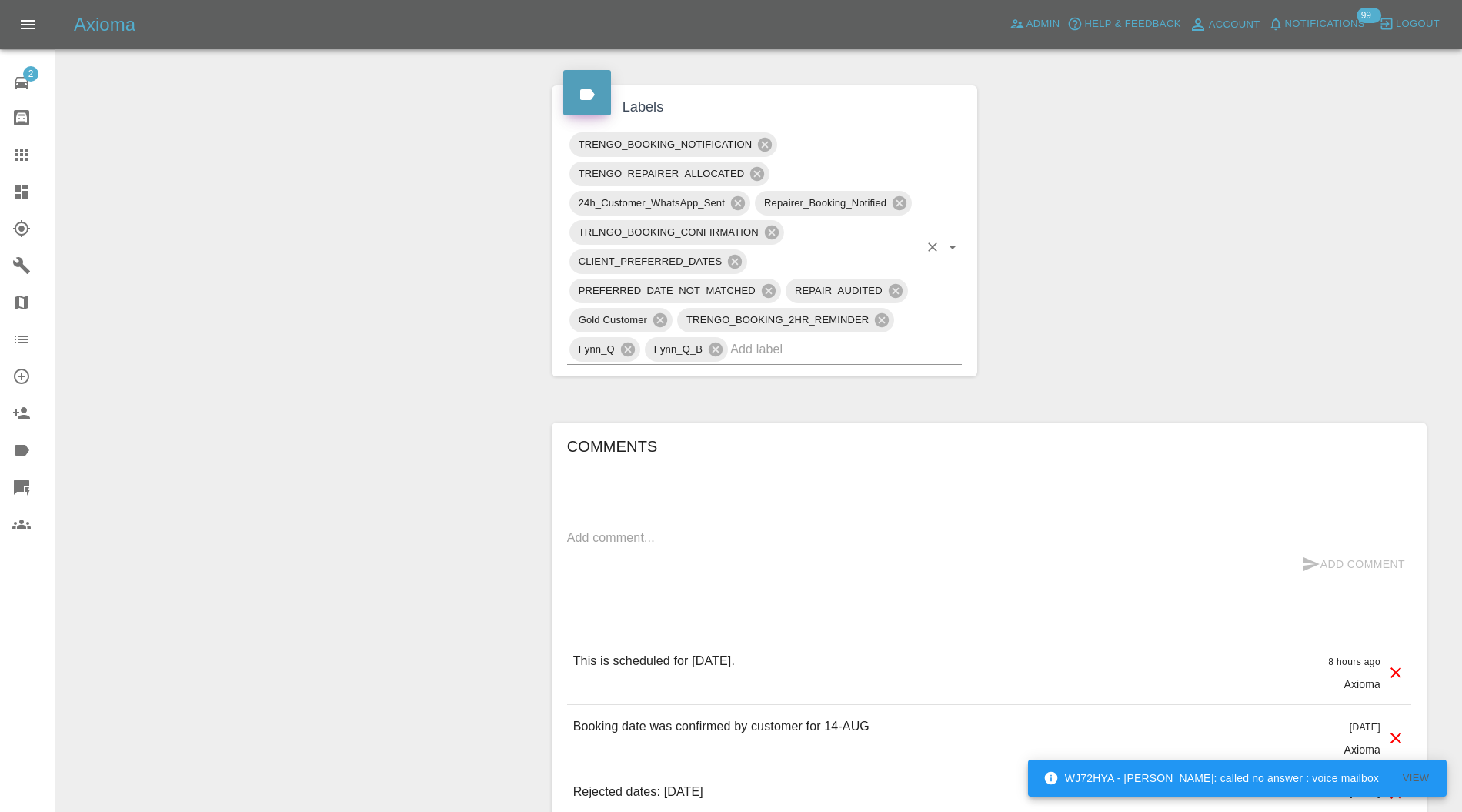
click at [862, 350] on input "text" at bounding box center [825, 349] width 189 height 24
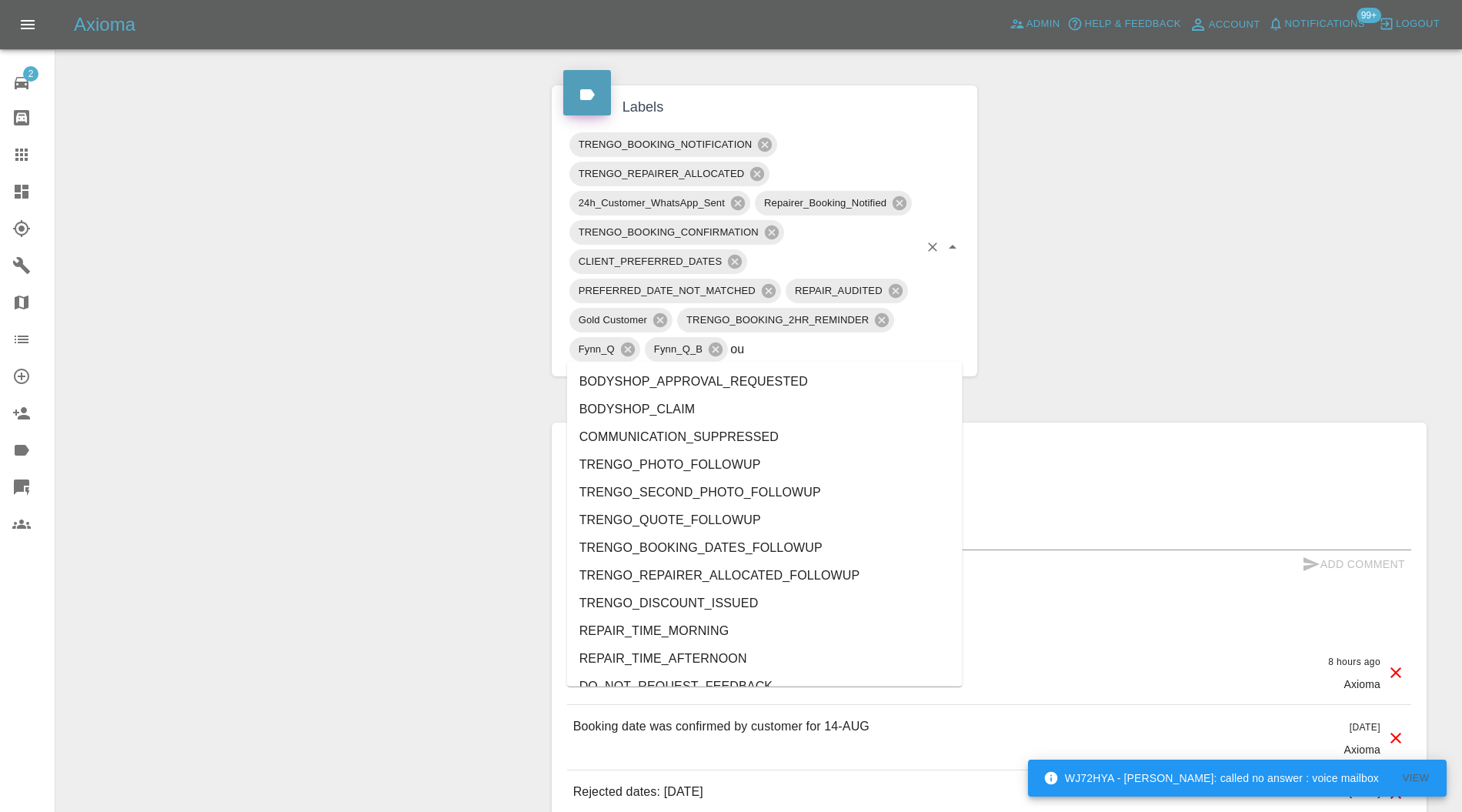
type input "out"
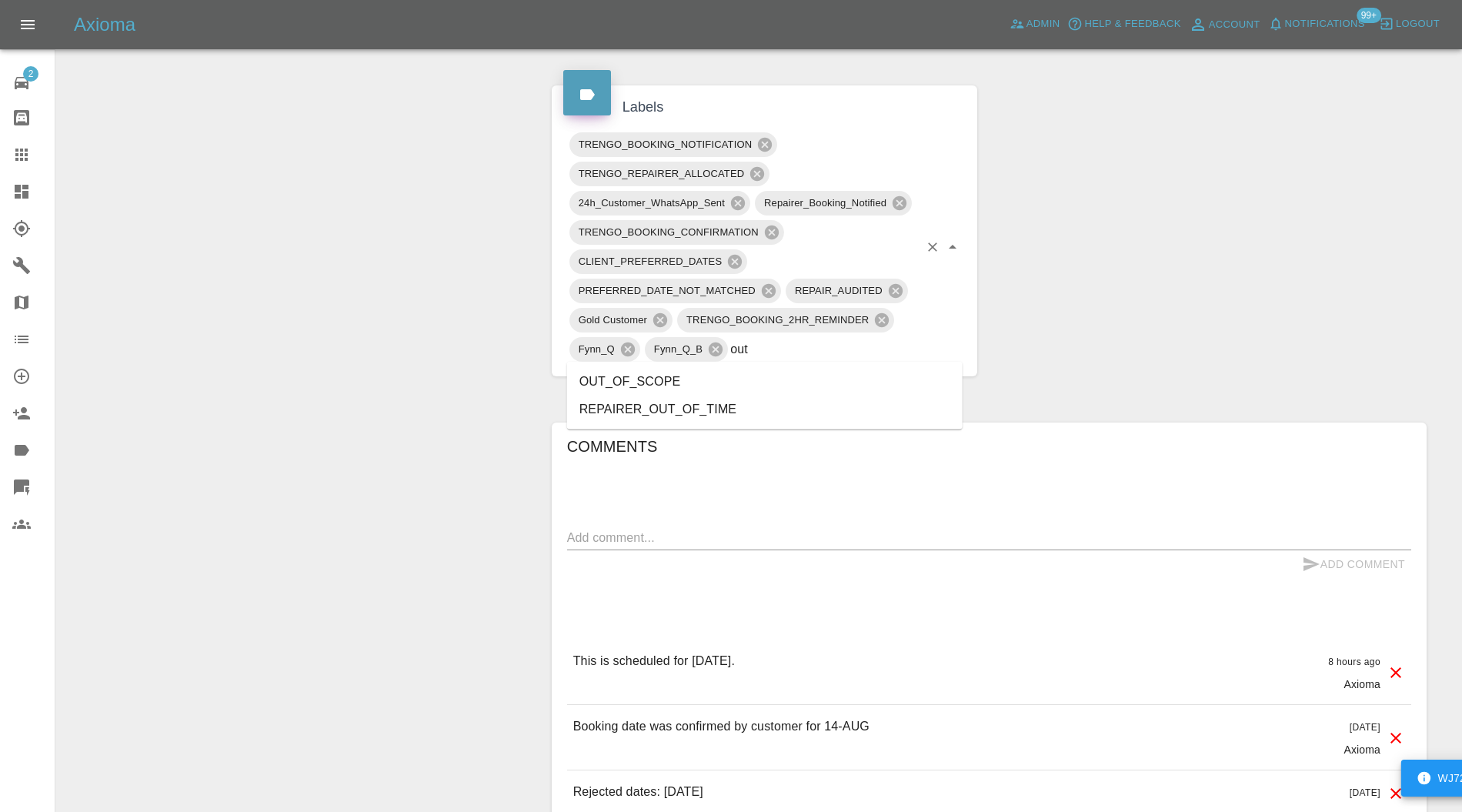
click at [688, 376] on li "OUT_OF_SCOPE" at bounding box center [765, 382] width 395 height 28
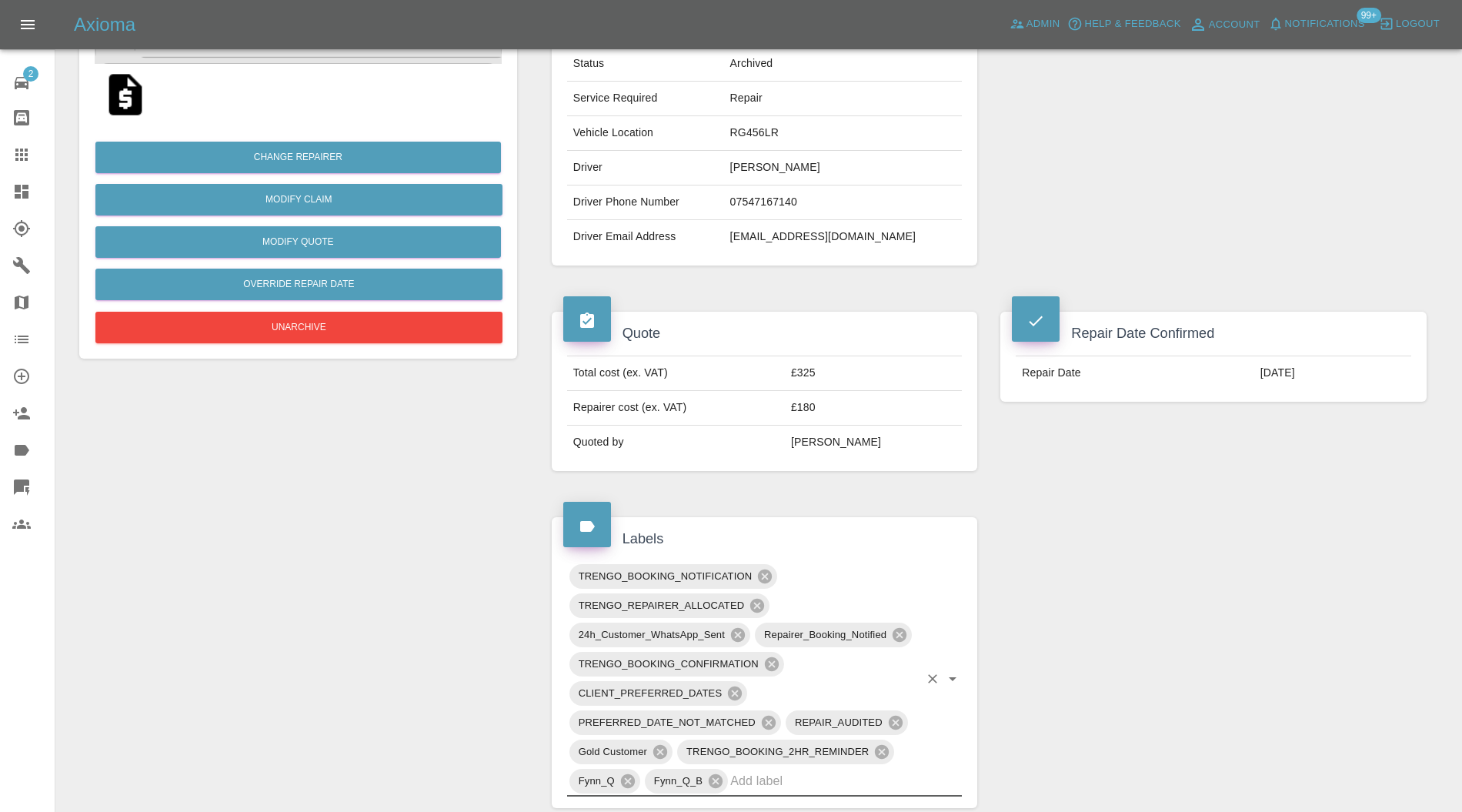
scroll to position [0, 0]
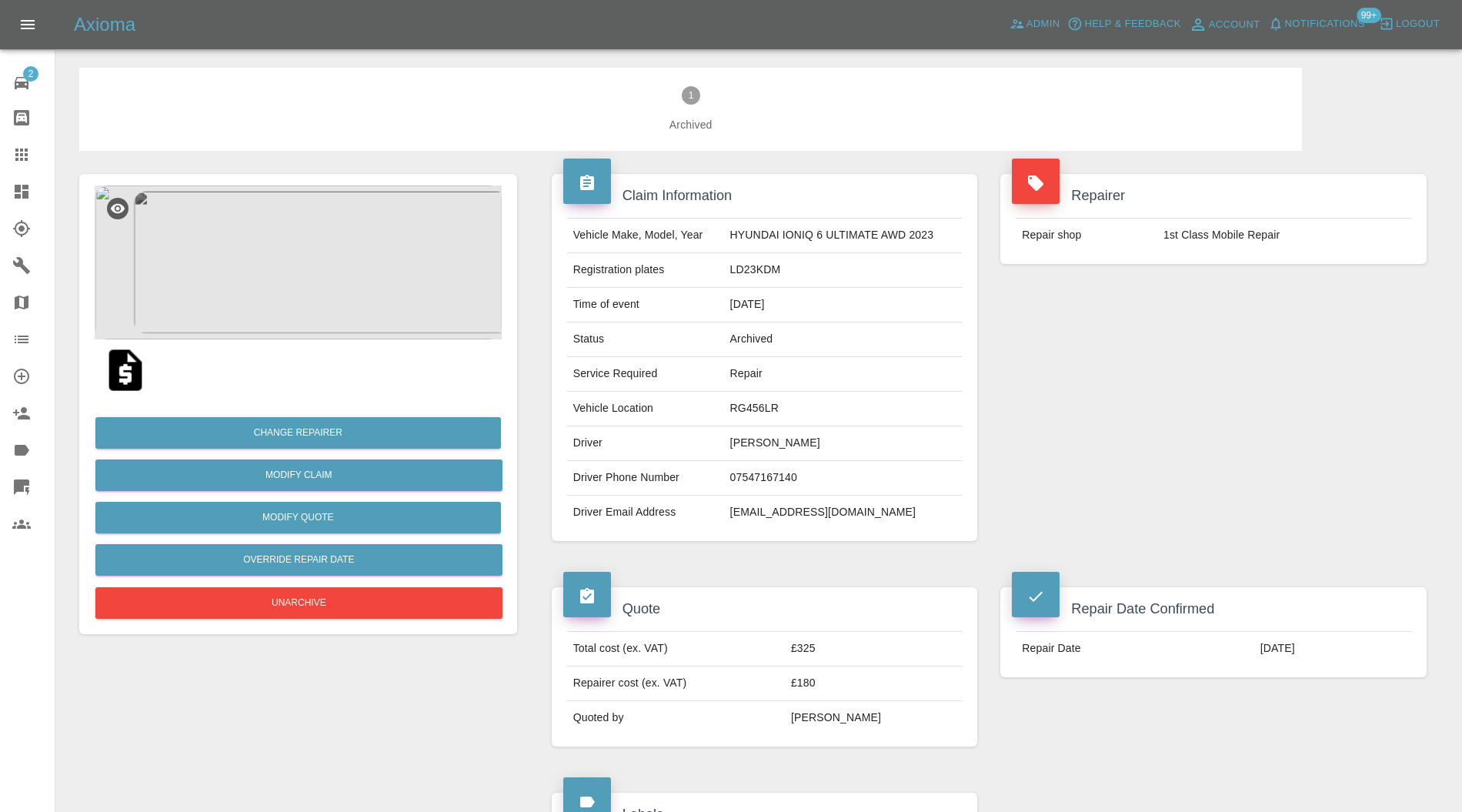
click at [362, 283] on img at bounding box center [298, 262] width 407 height 154
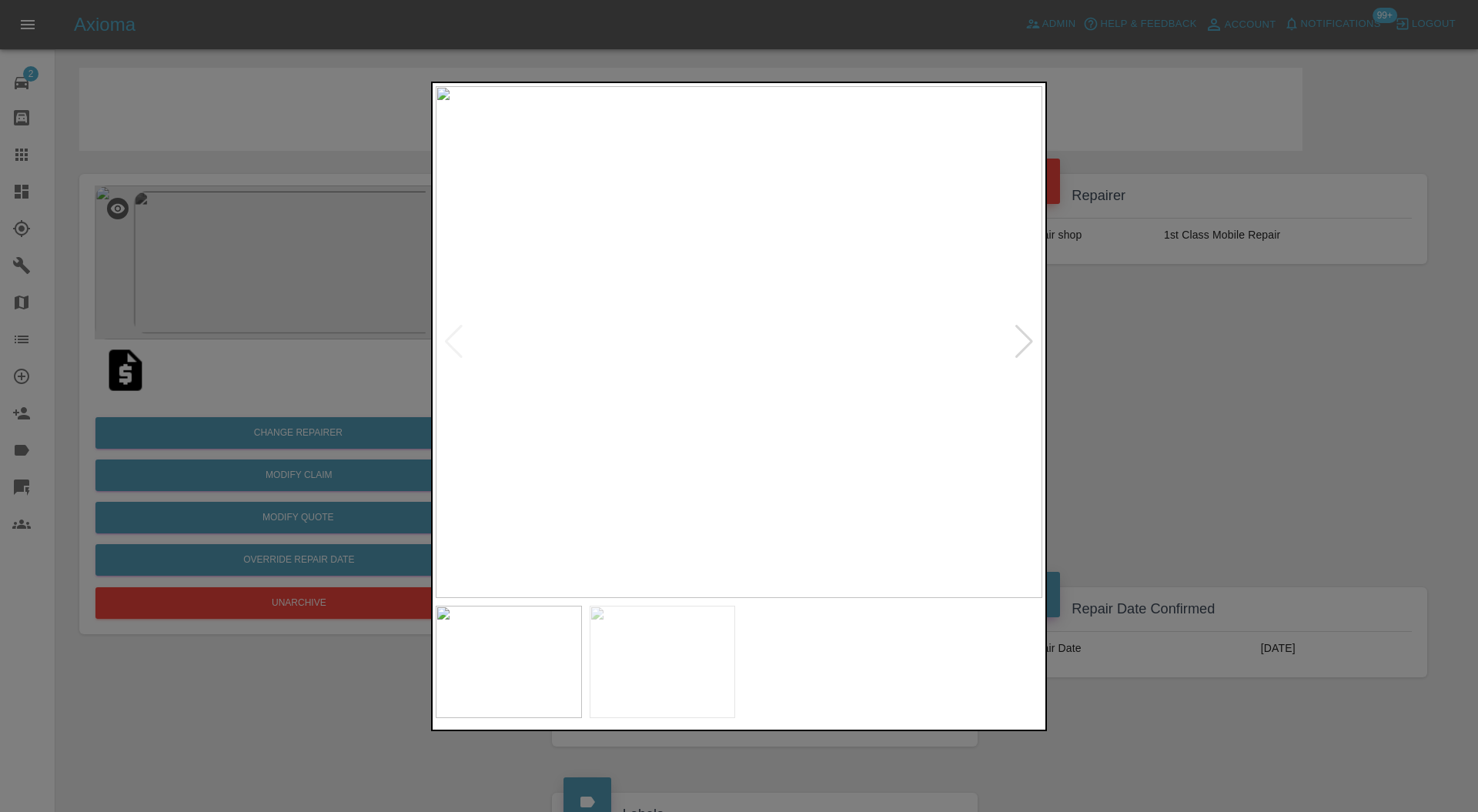
click at [1022, 335] on div at bounding box center [1024, 341] width 21 height 34
click at [1165, 336] on div at bounding box center [739, 406] width 1478 height 812
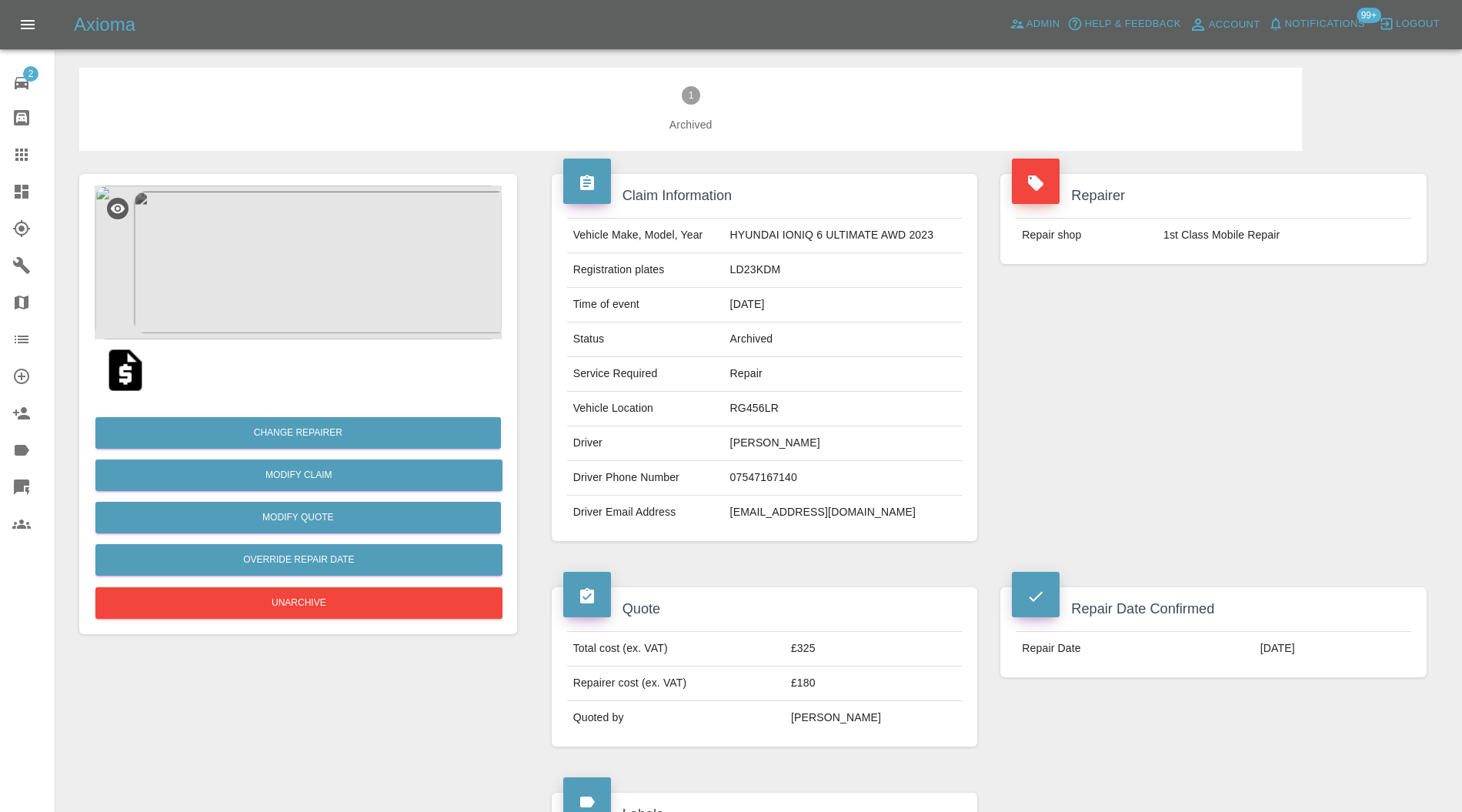
click at [324, 311] on img at bounding box center [298, 262] width 407 height 154
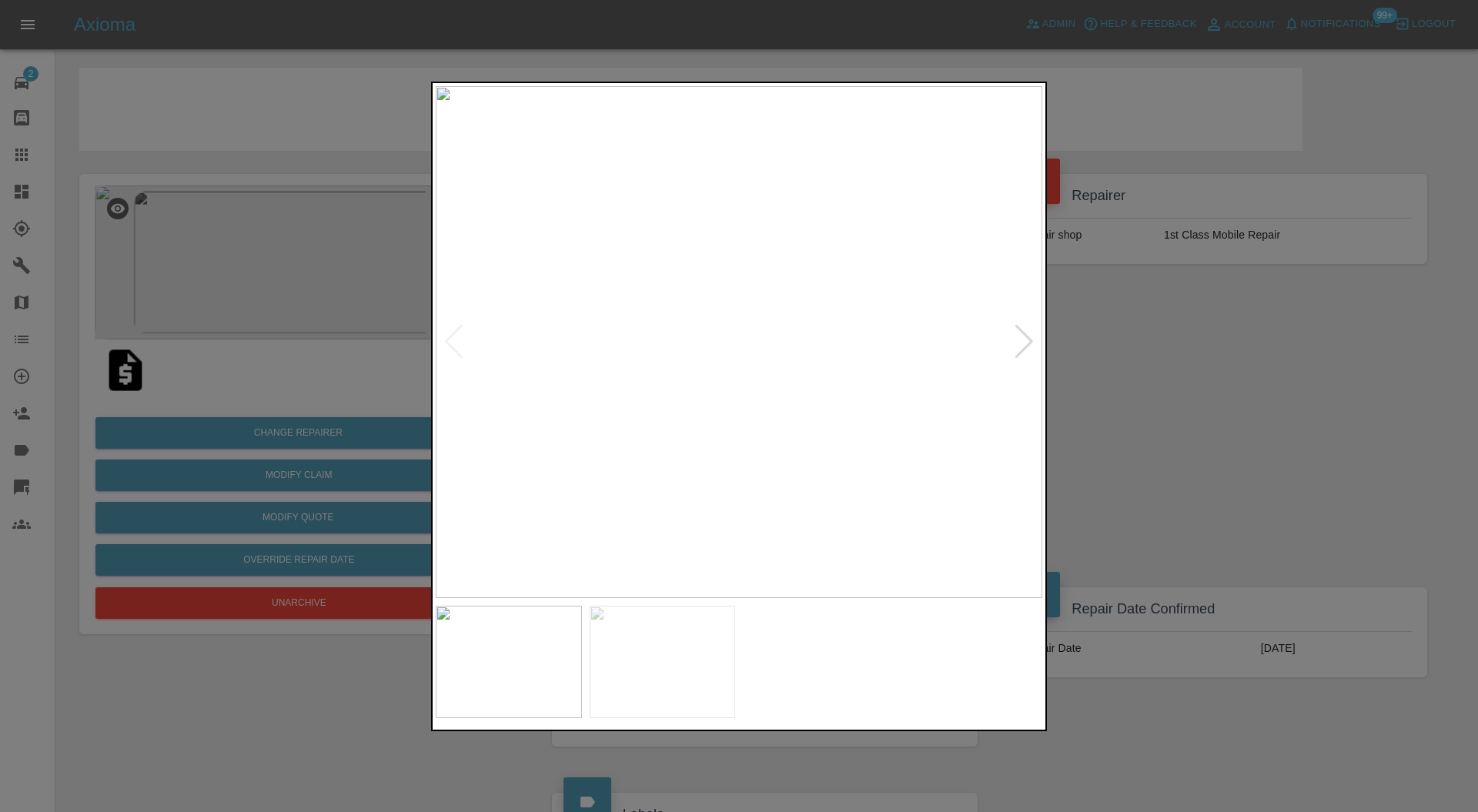
click at [1150, 389] on div at bounding box center [739, 406] width 1478 height 812
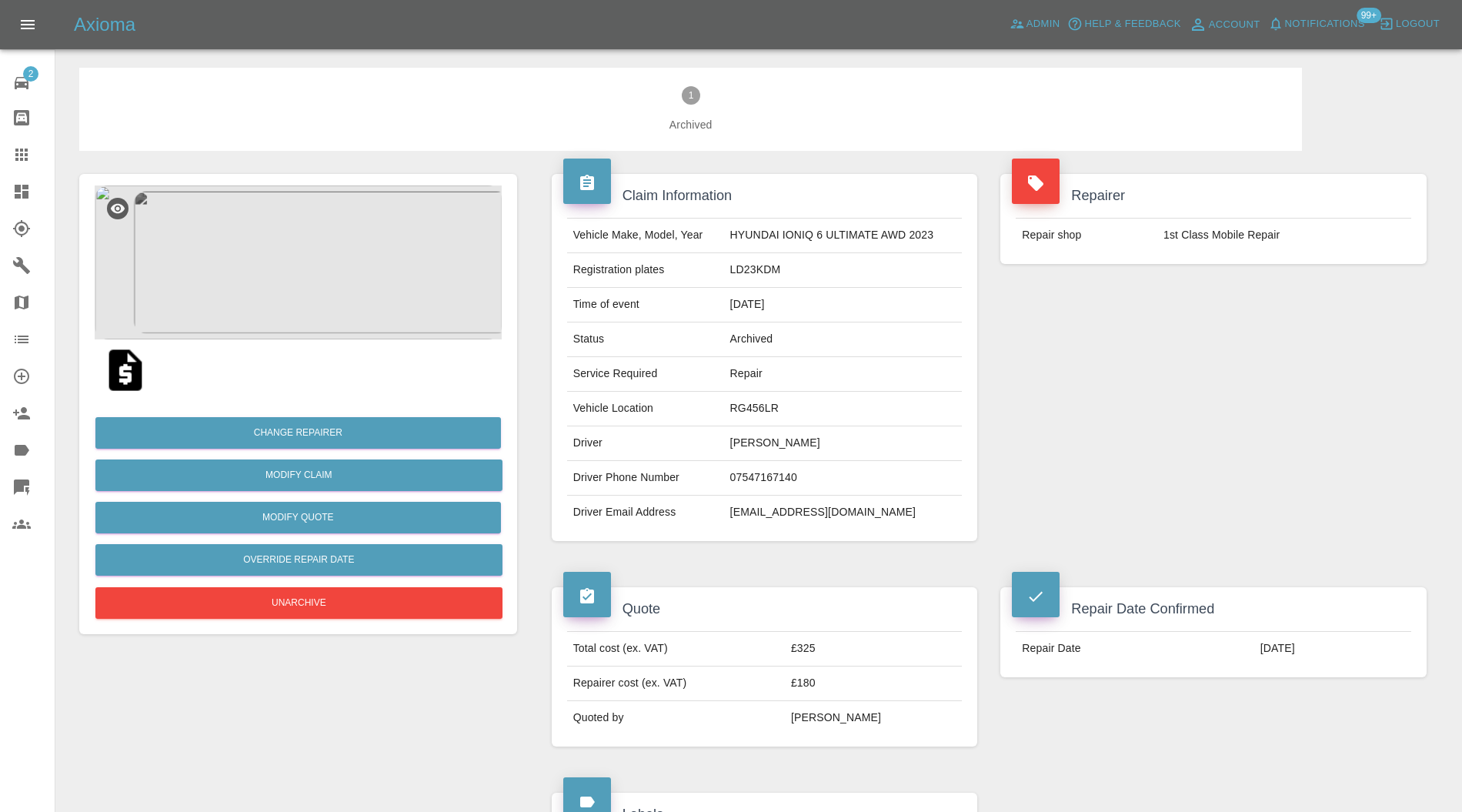
click at [833, 512] on td "khardman44@gmail.com" at bounding box center [843, 512] width 239 height 34
copy div "khardman44@gmail.com"
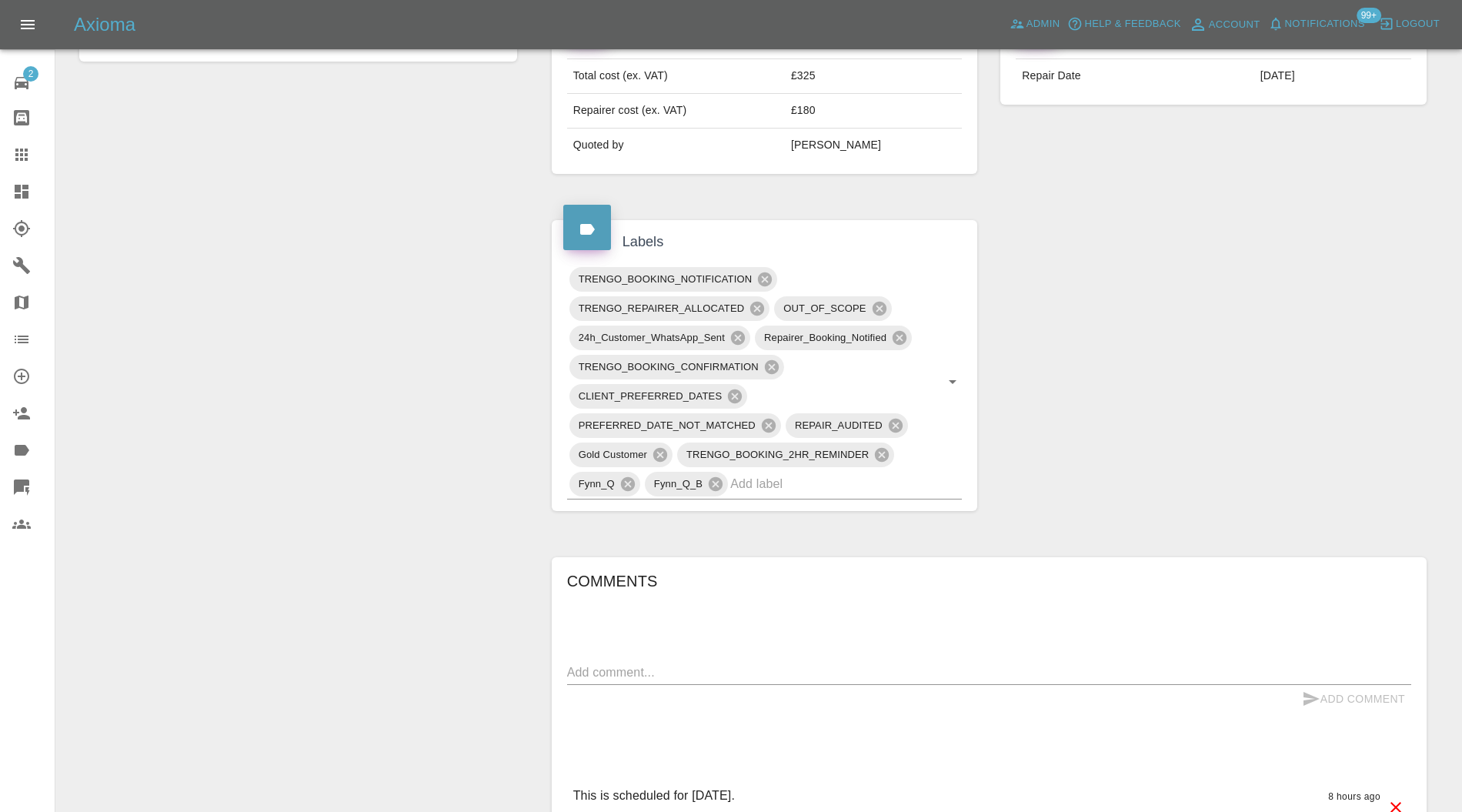
scroll to position [547, 0]
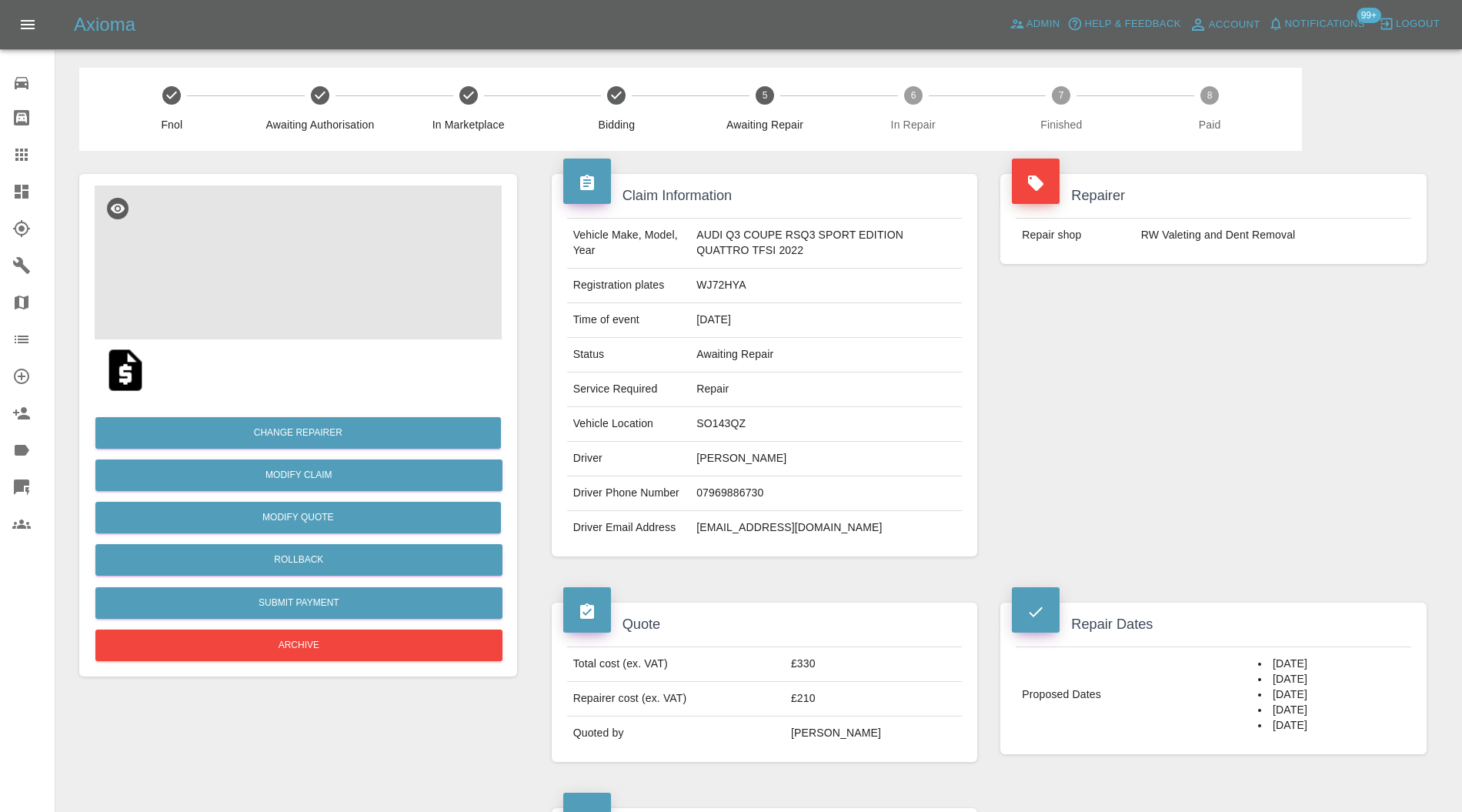
click at [340, 286] on img at bounding box center [298, 262] width 407 height 154
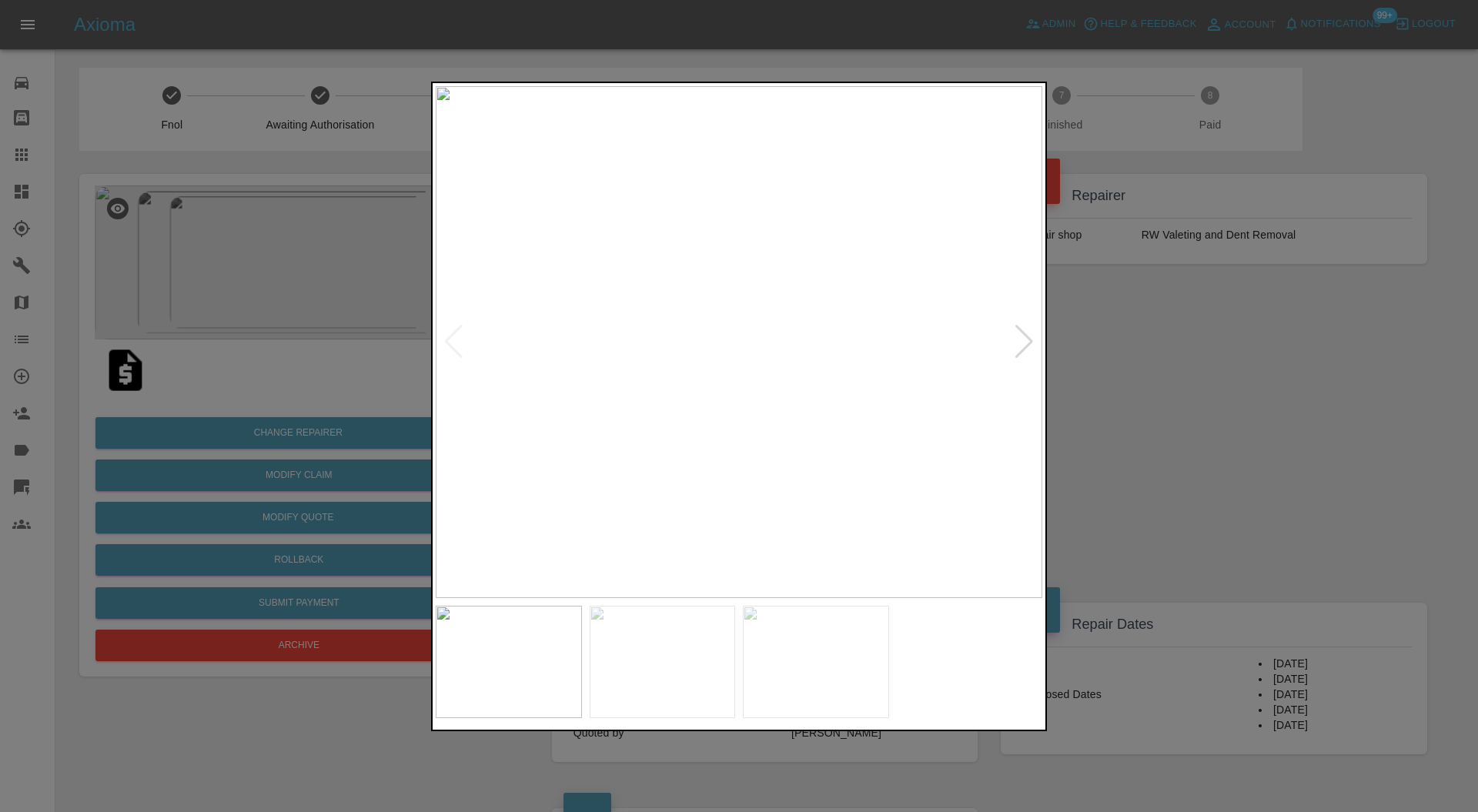
click at [1029, 339] on div at bounding box center [1024, 341] width 21 height 34
click at [1025, 338] on div at bounding box center [1024, 341] width 21 height 34
click at [1025, 338] on img at bounding box center [739, 343] width 607 height 512
click at [1096, 338] on div at bounding box center [739, 406] width 1478 height 812
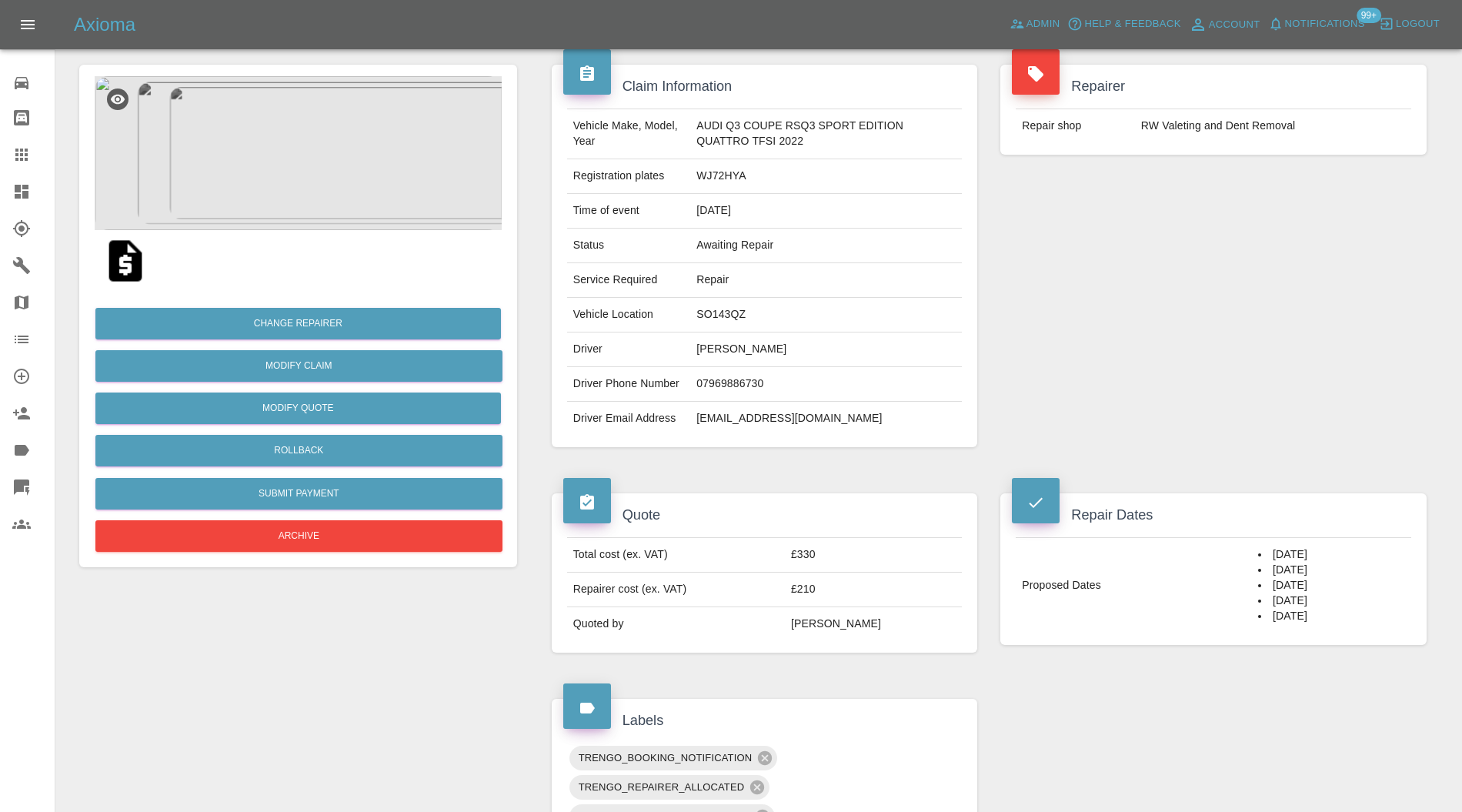
scroll to position [41, 0]
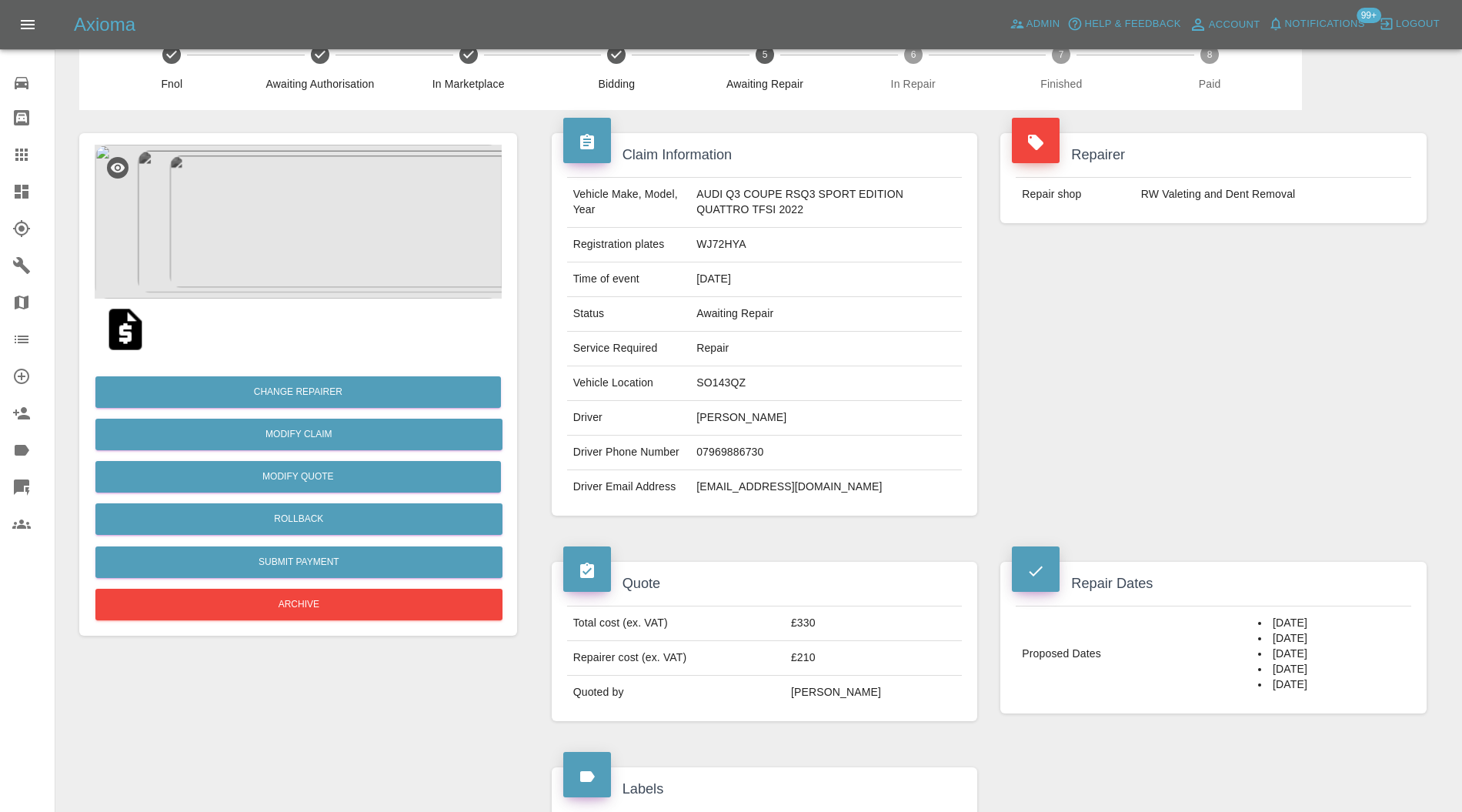
click at [299, 238] on img at bounding box center [298, 221] width 407 height 154
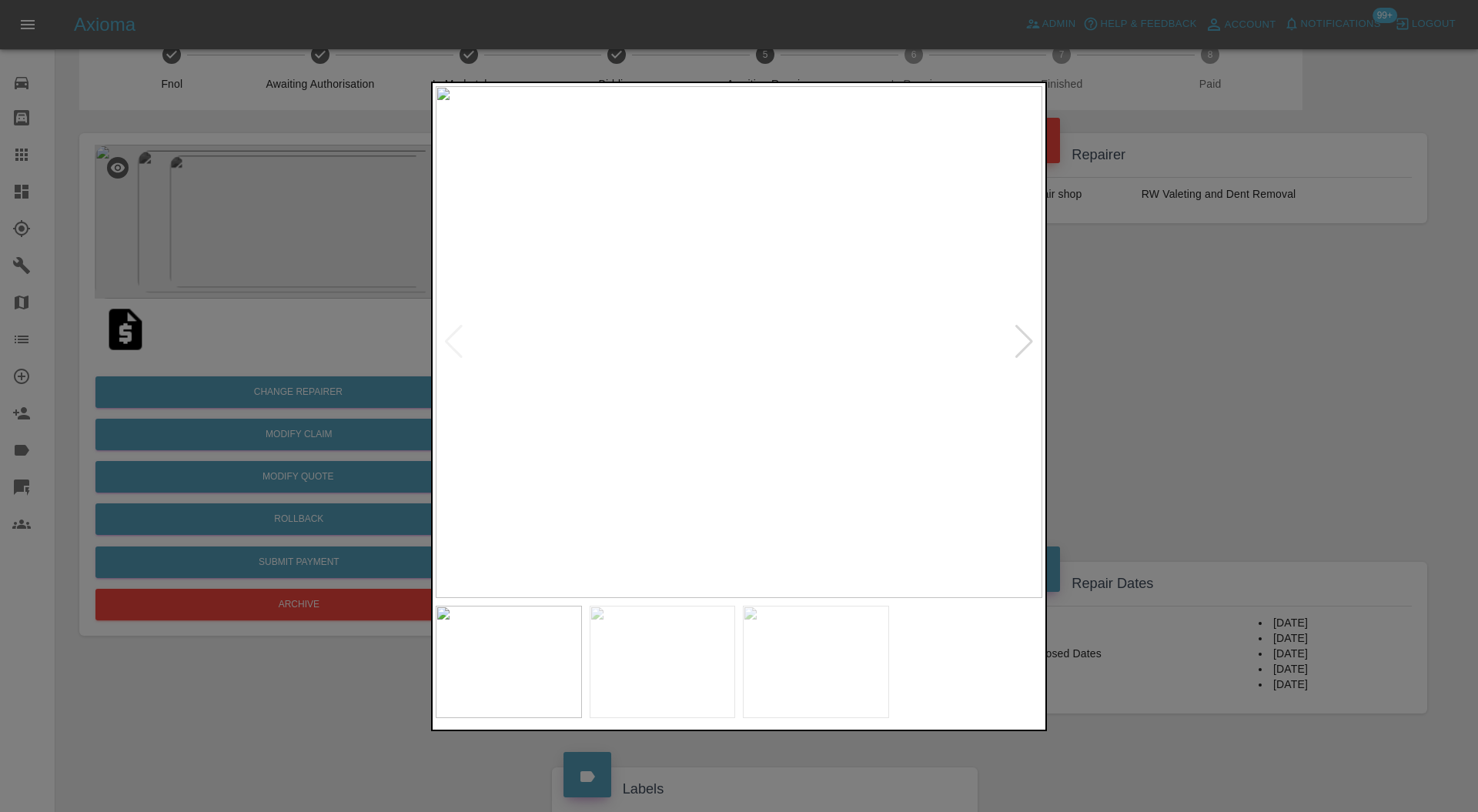
click at [1031, 336] on div at bounding box center [1024, 341] width 21 height 34
click at [1193, 337] on div at bounding box center [739, 406] width 1478 height 812
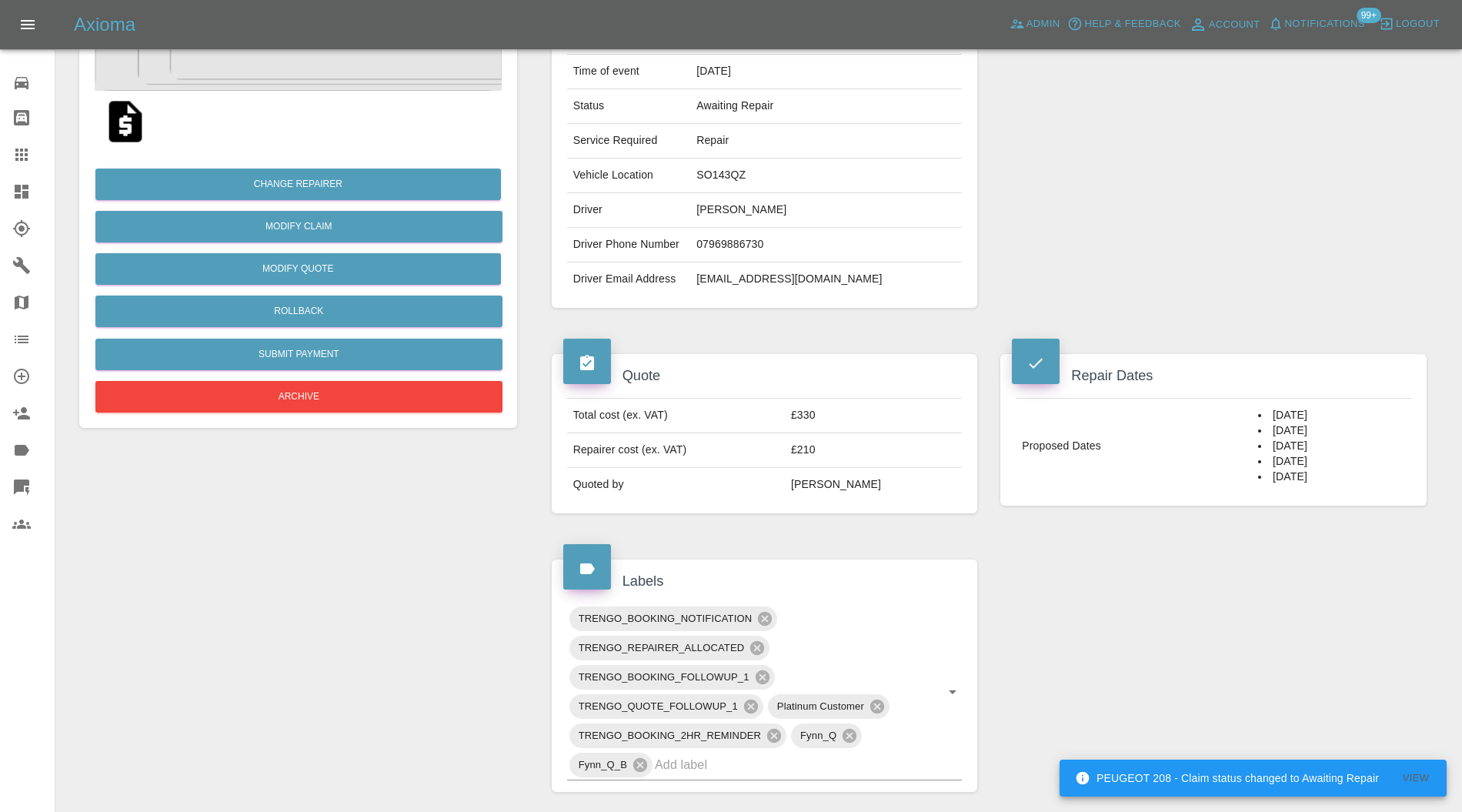
scroll to position [0, 0]
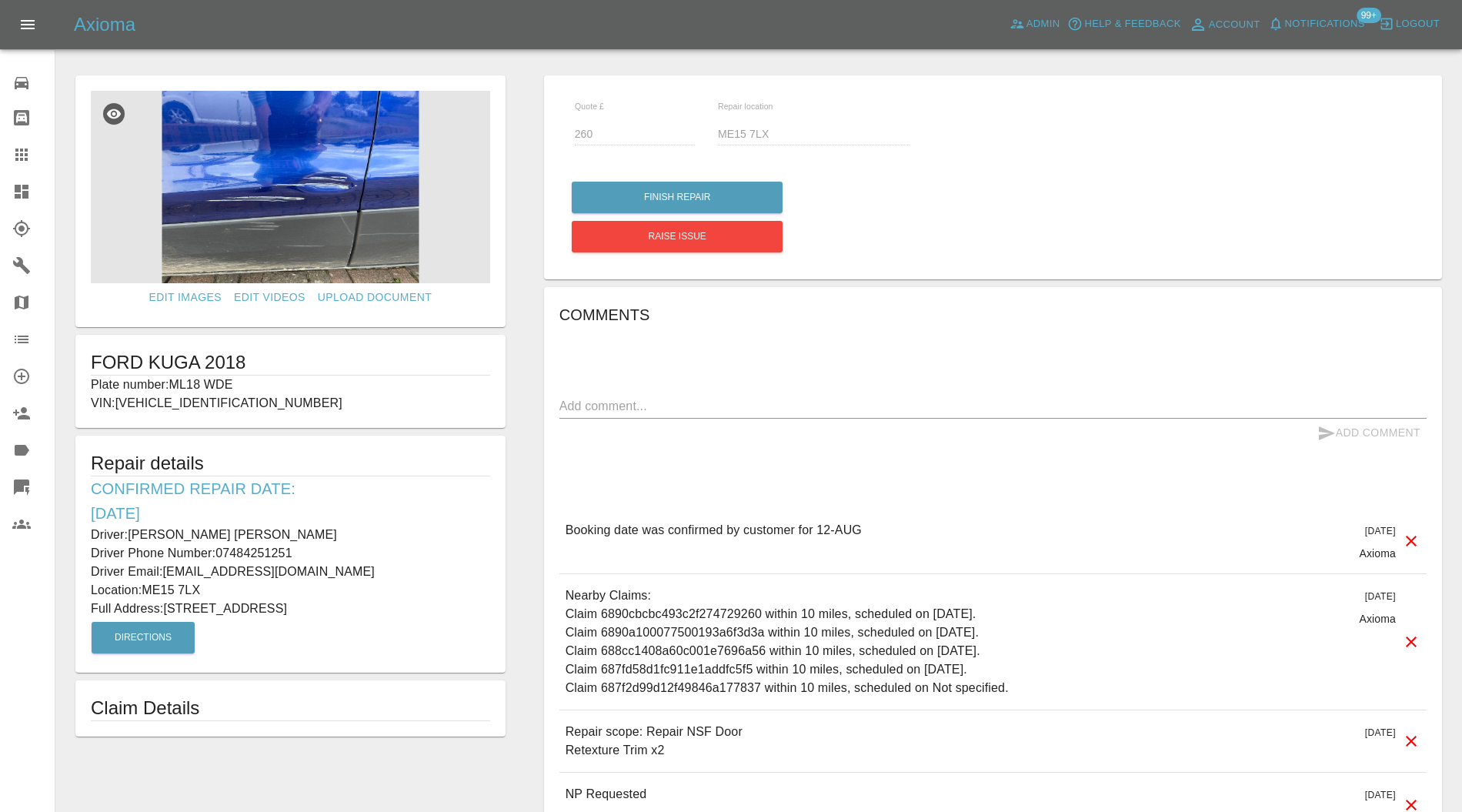
drag, startPoint x: 22, startPoint y: 151, endPoint x: 183, endPoint y: 220, distance: 175.2
click at [22, 151] on icon at bounding box center [22, 155] width 12 height 12
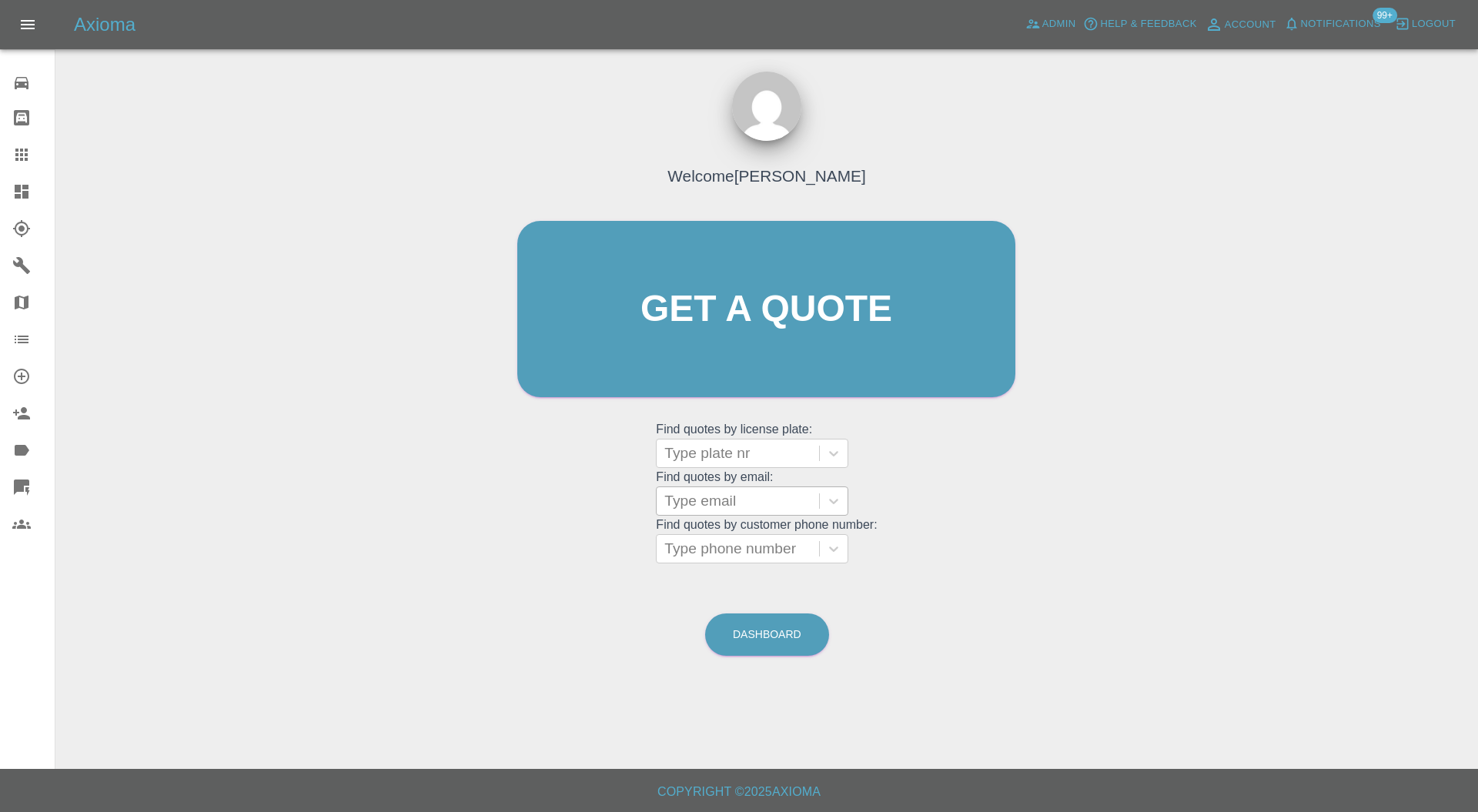
click at [746, 499] on div at bounding box center [738, 501] width 147 height 22
paste input "[EMAIL_ADDRESS][DOMAIN_NAME]"
type input "[EMAIL_ADDRESS][DOMAIN_NAME]"
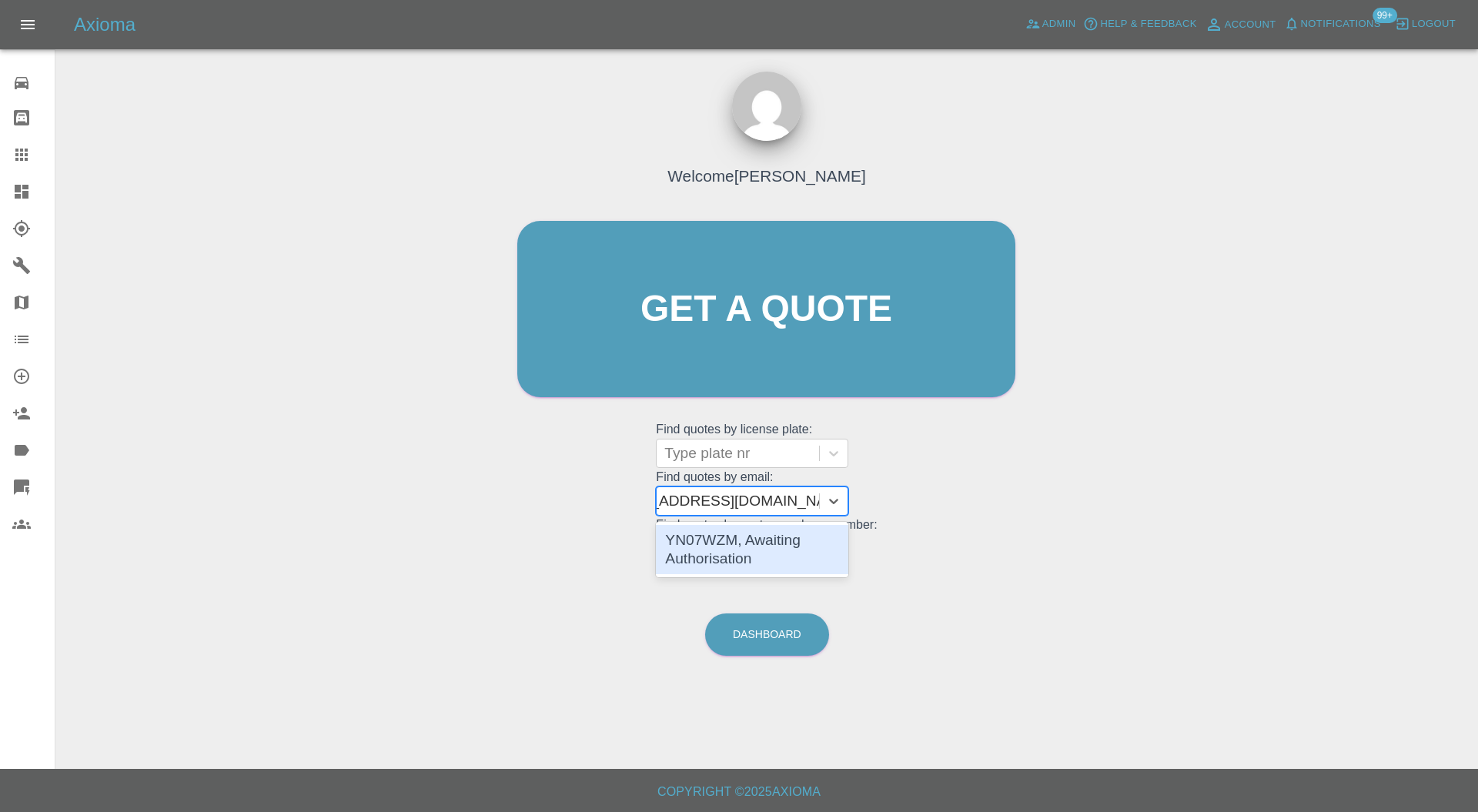
click at [771, 533] on div "YN07WZM, Awaiting Authorisation" at bounding box center [752, 549] width 192 height 49
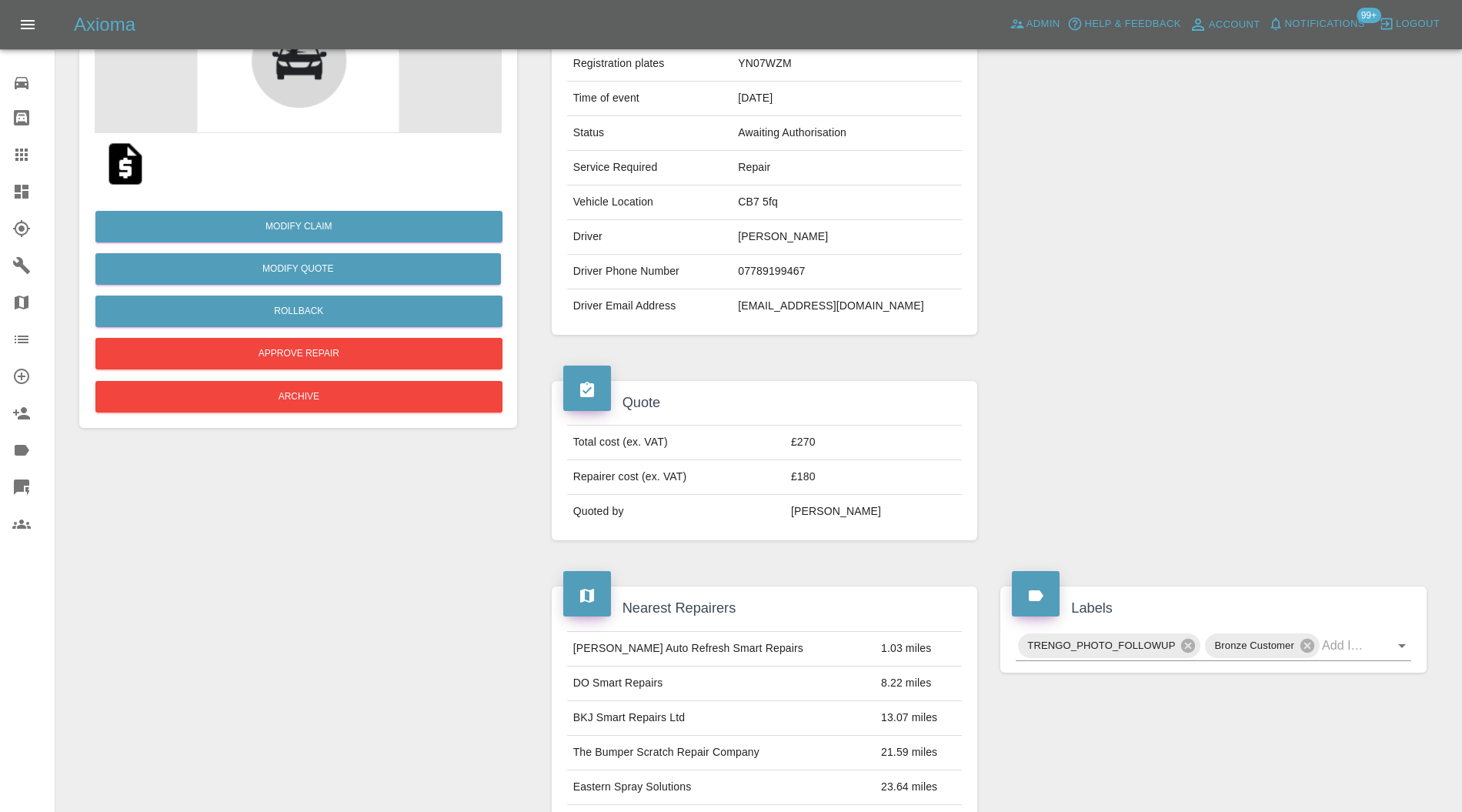
scroll to position [63, 0]
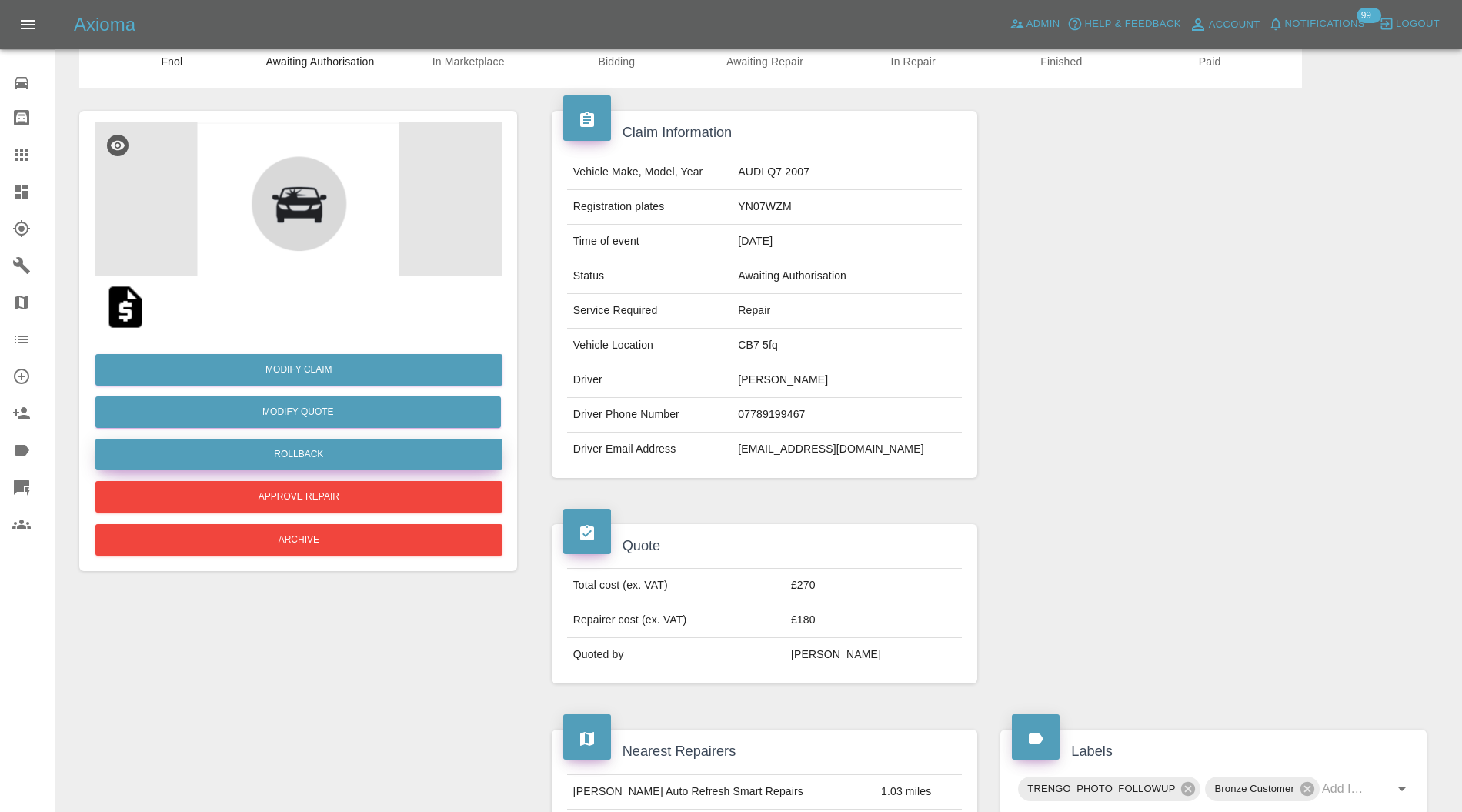
click at [364, 447] on button "Rollback" at bounding box center [299, 455] width 407 height 31
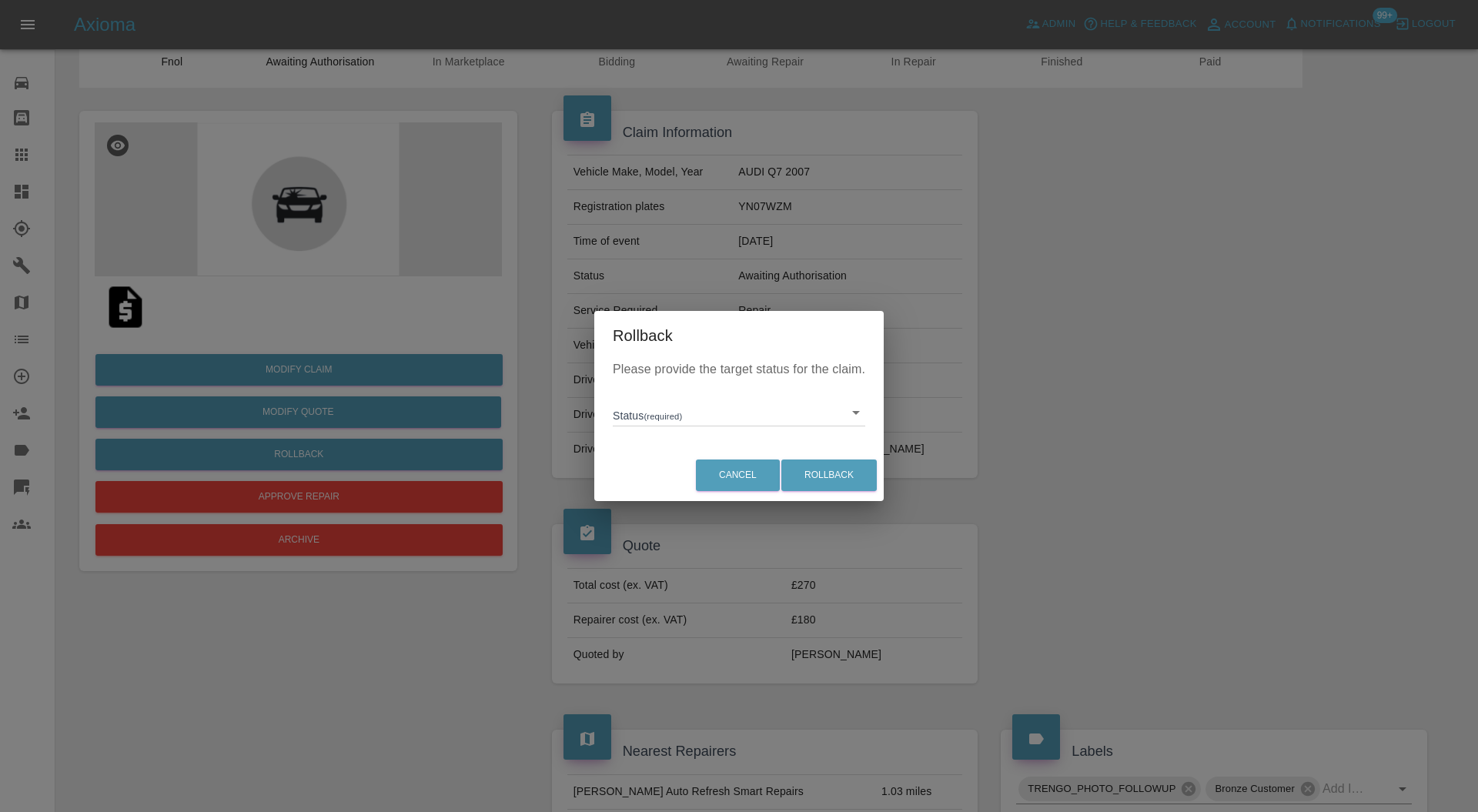
click at [643, 405] on body "Axioma Admin Help & Feedback Account Notifications 99+ Logout 0 Repair home Bod…" at bounding box center [739, 787] width 1478 height 1700
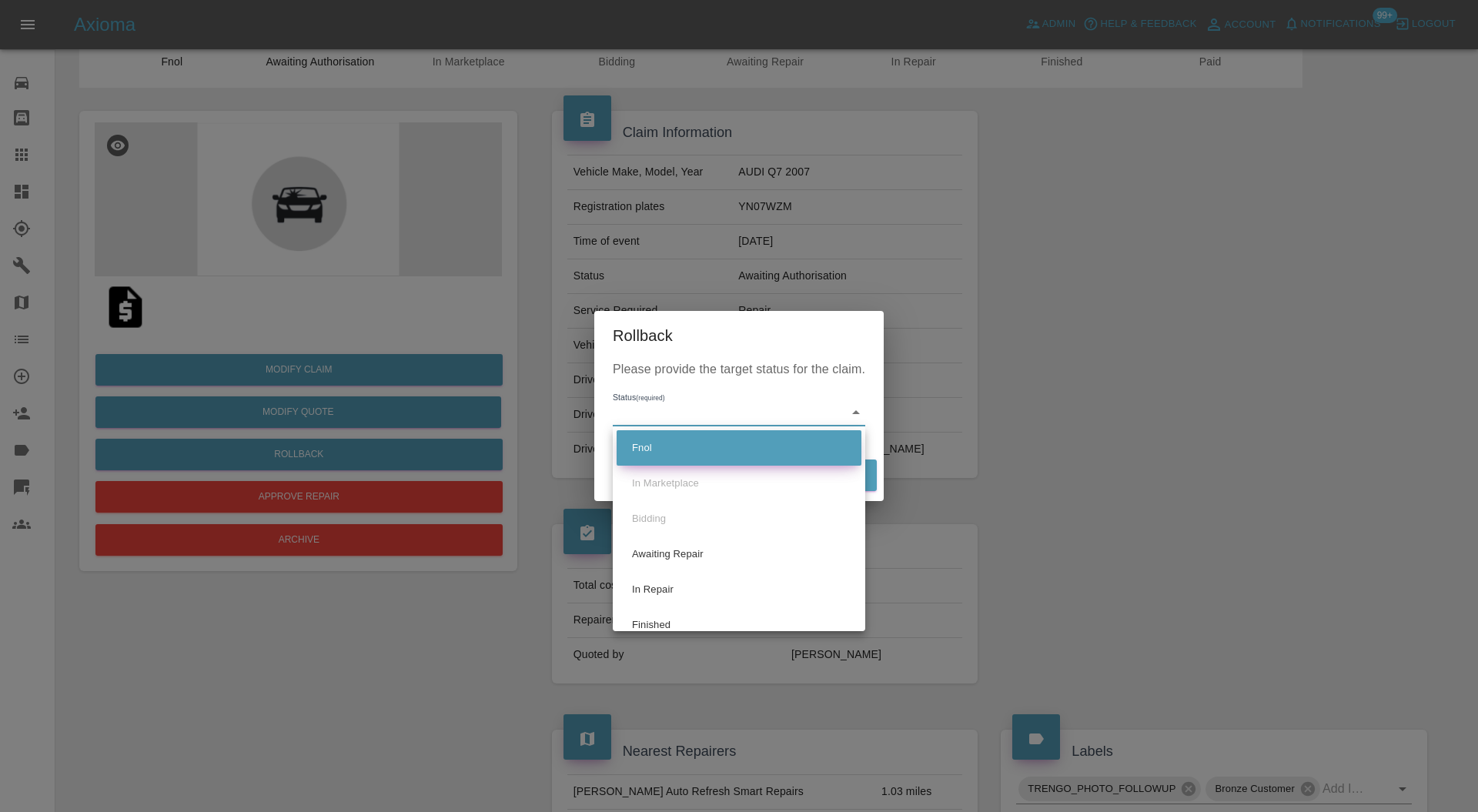
click at [652, 442] on li "Fnol" at bounding box center [739, 448] width 245 height 35
type input "fnol"
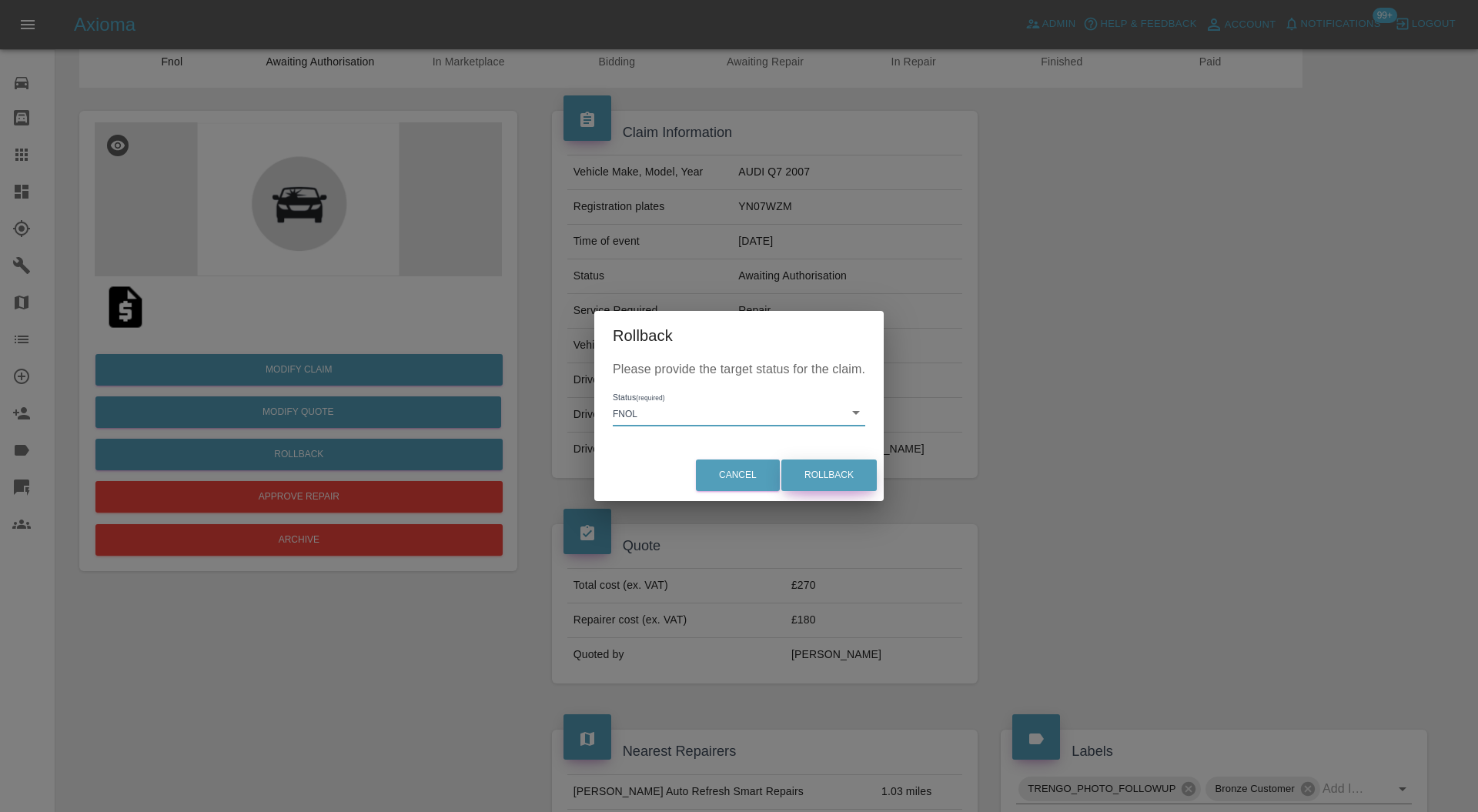
click at [825, 472] on button "Rollback" at bounding box center [828, 475] width 95 height 31
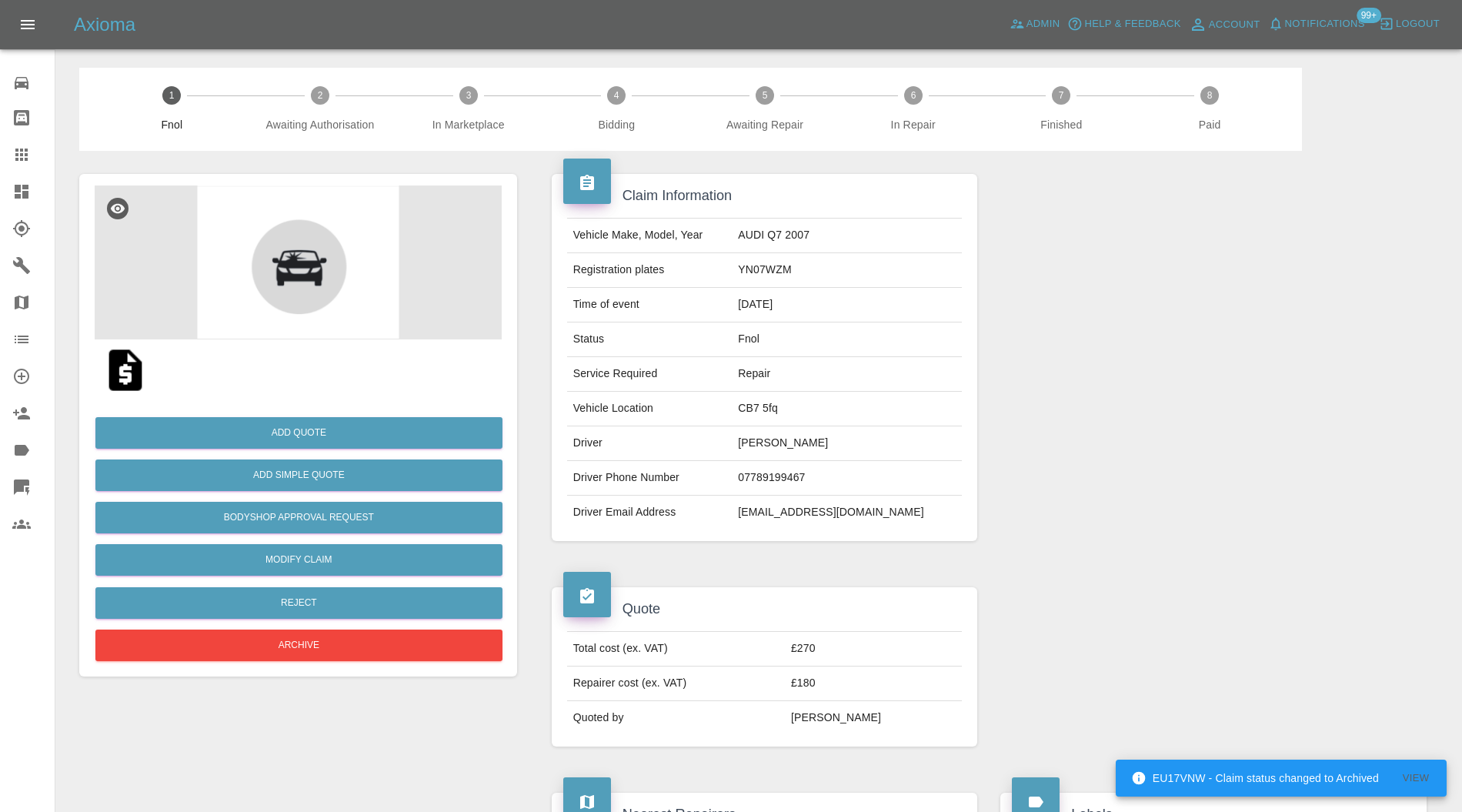
scroll to position [820, 0]
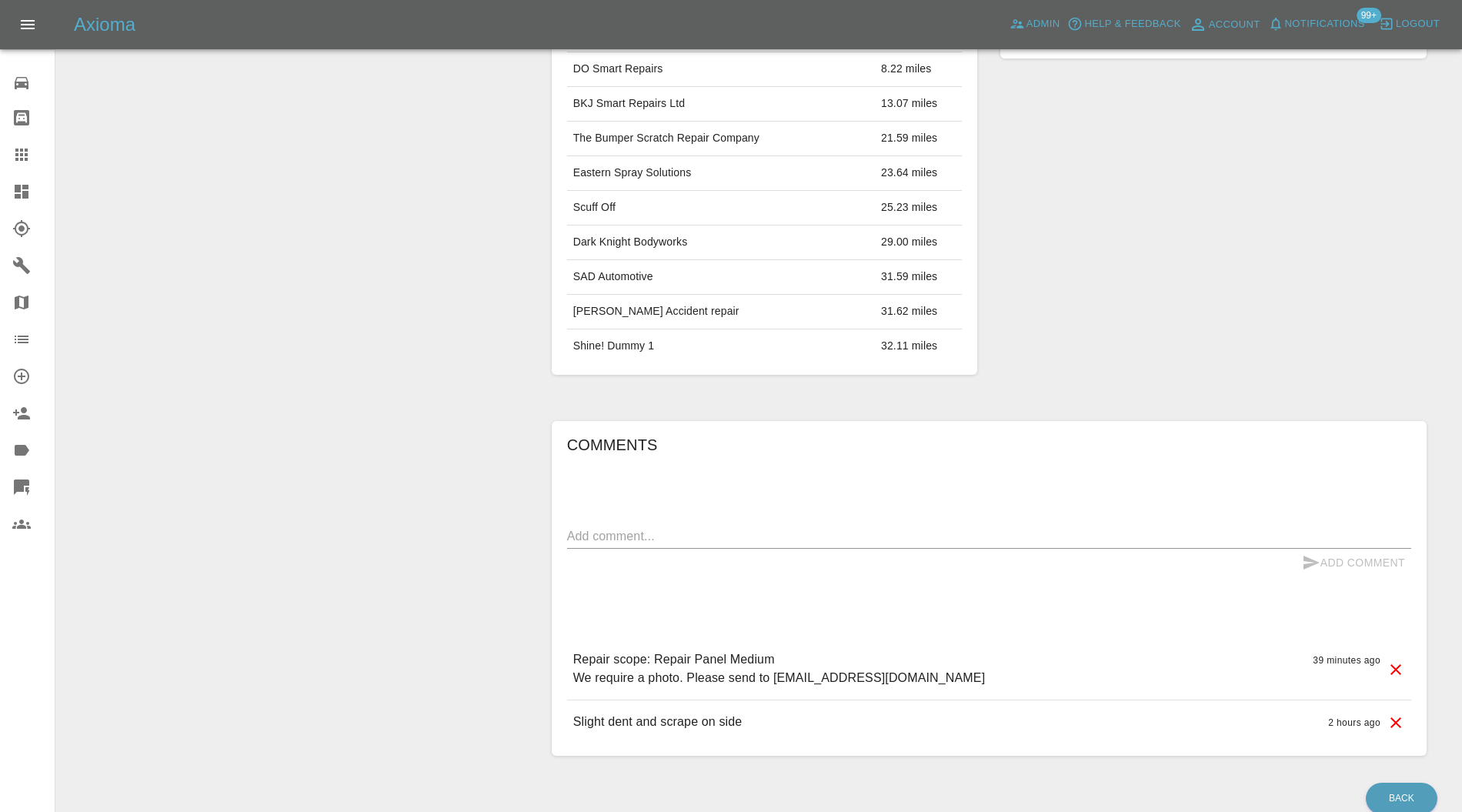
click at [1393, 663] on icon at bounding box center [1396, 669] width 18 height 18
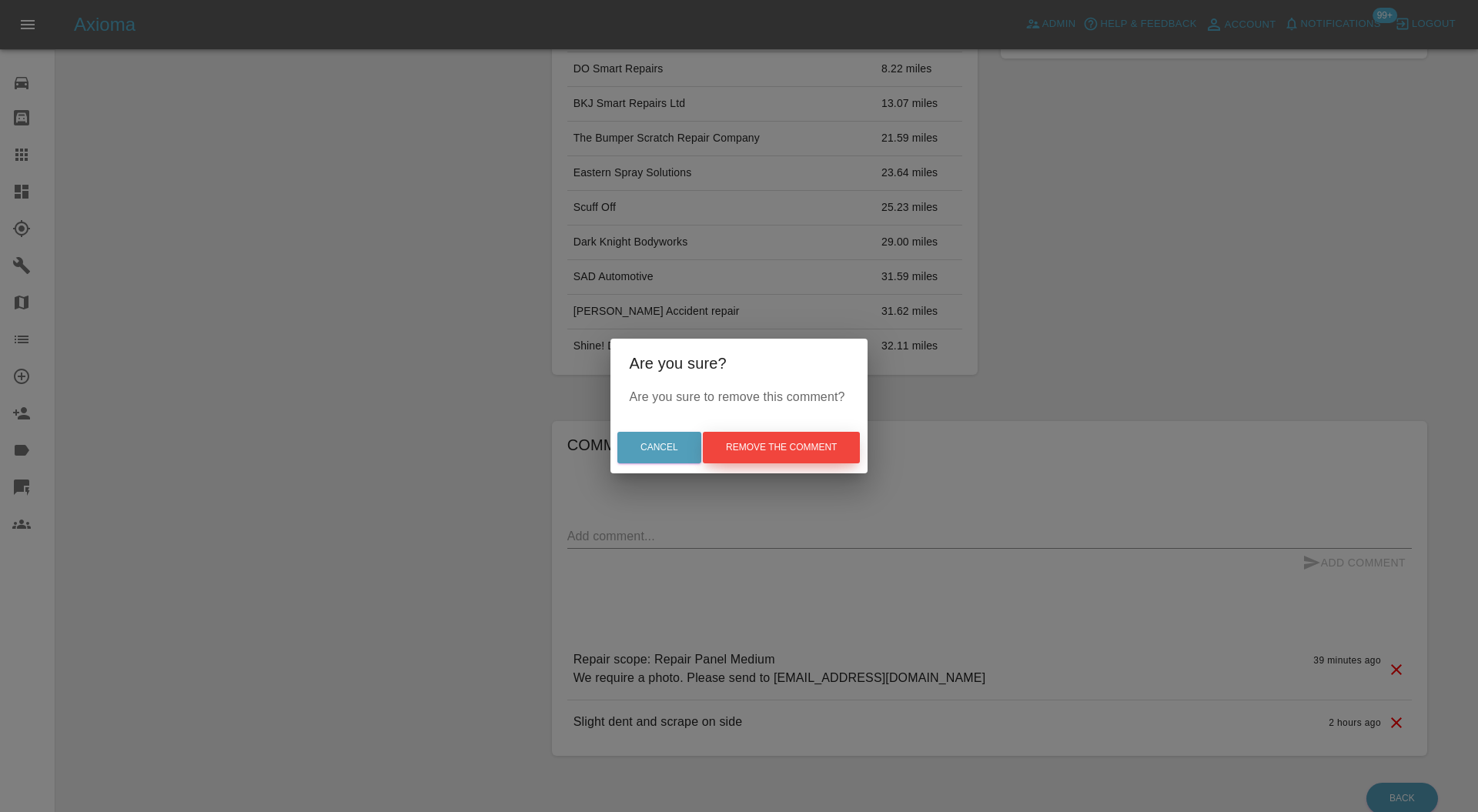
click at [800, 433] on button "Remove the comment" at bounding box center [782, 448] width 157 height 31
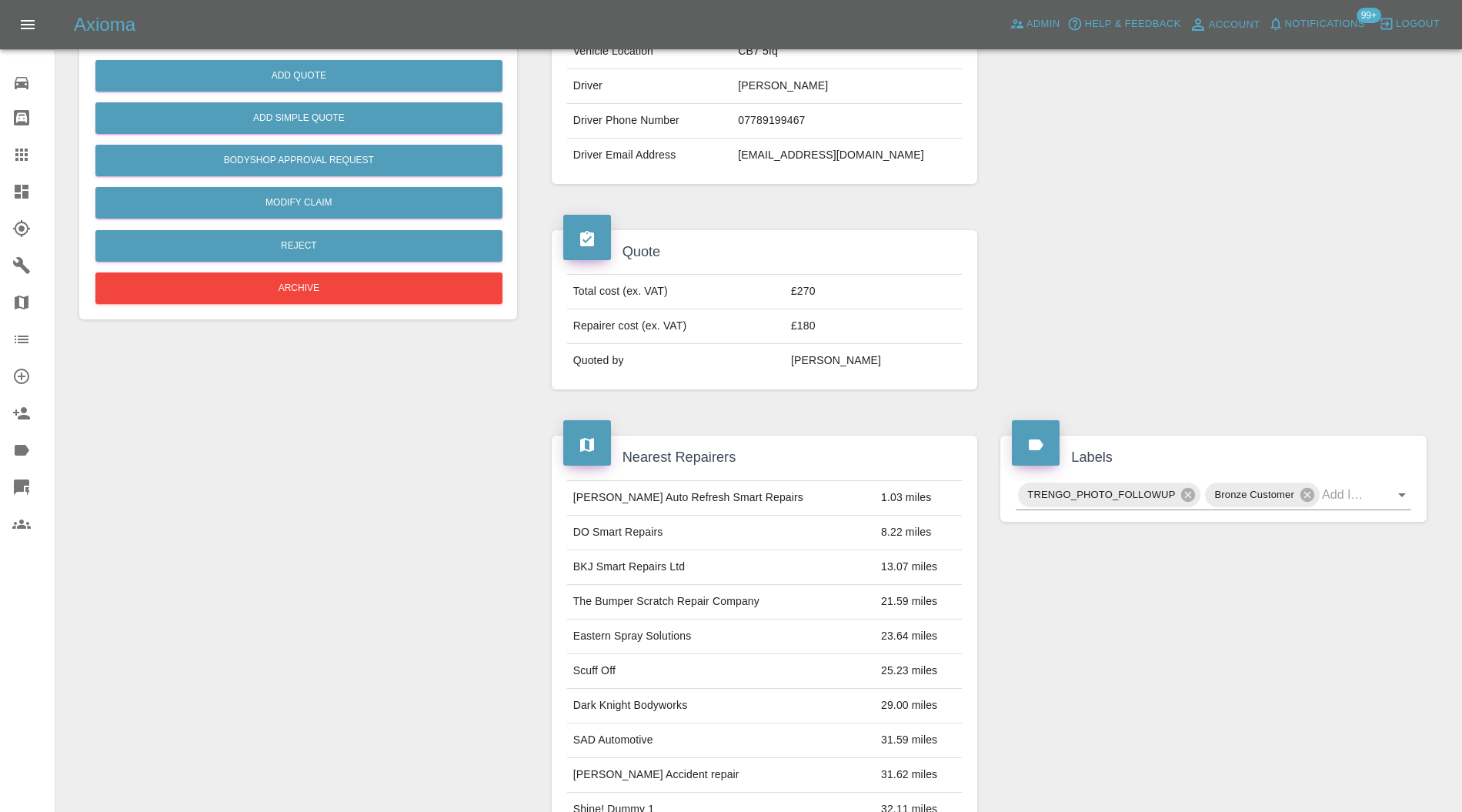
scroll to position [0, 0]
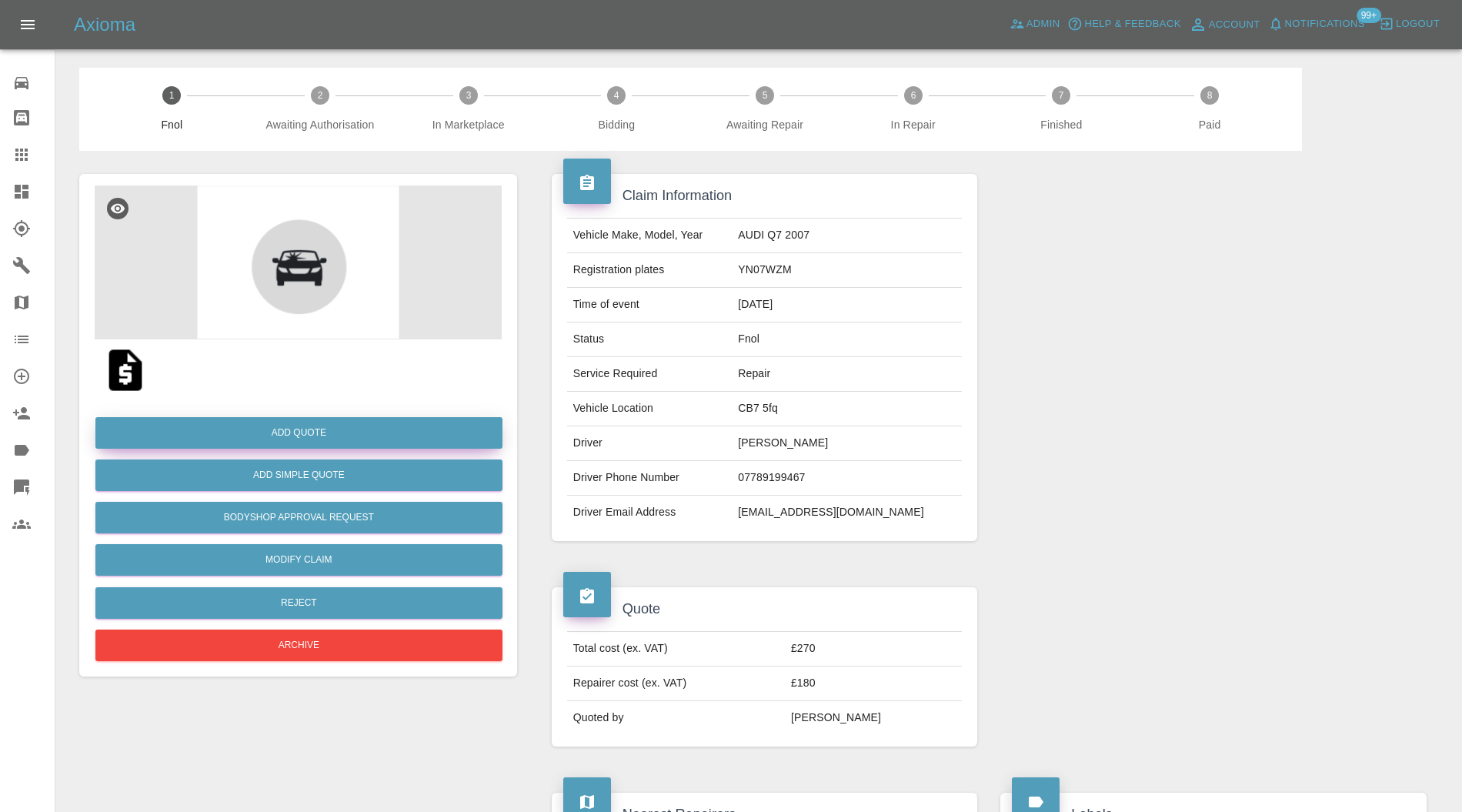
click at [355, 424] on button "Add Quote" at bounding box center [299, 433] width 407 height 31
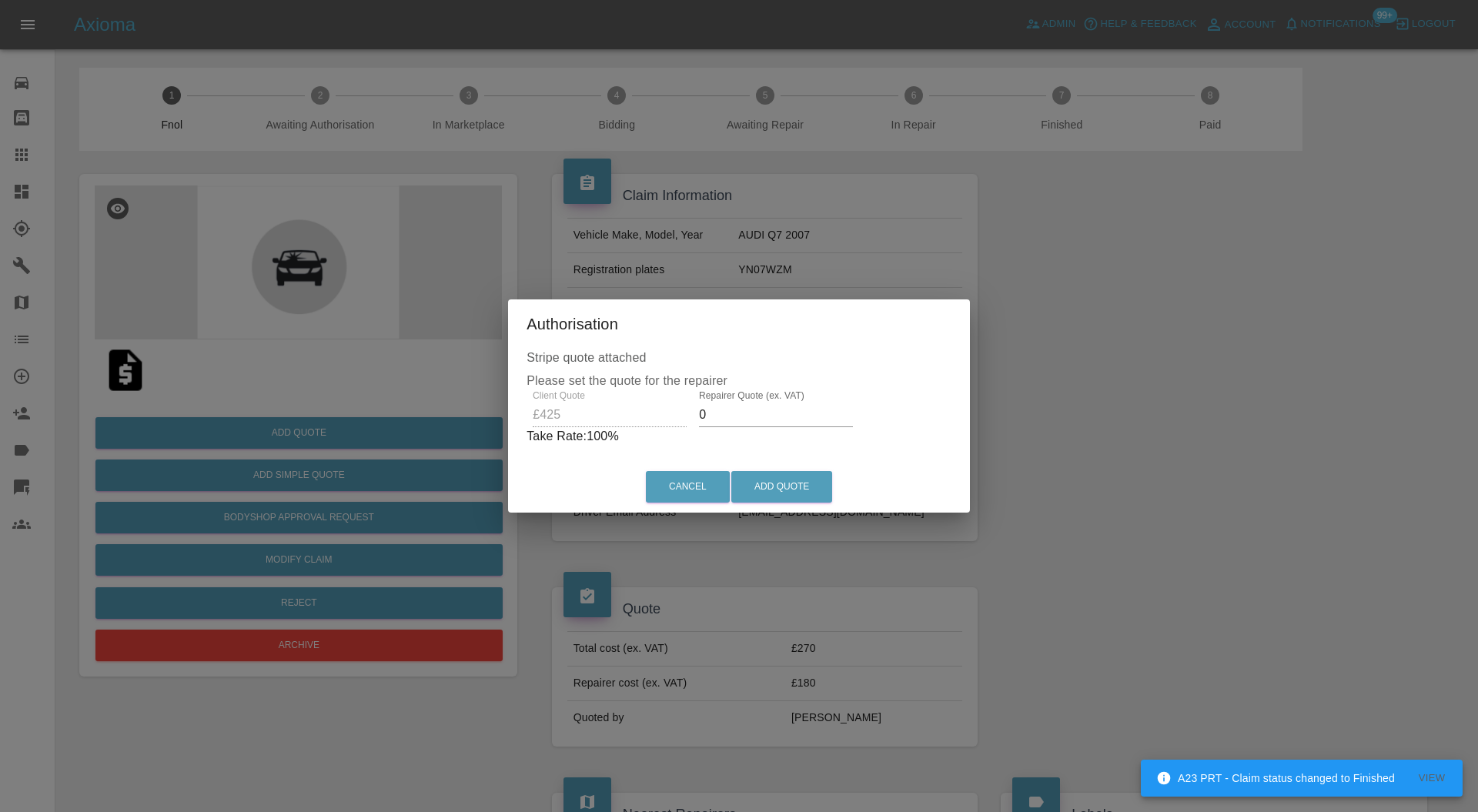
click at [759, 418] on input "0" at bounding box center [776, 414] width 154 height 24
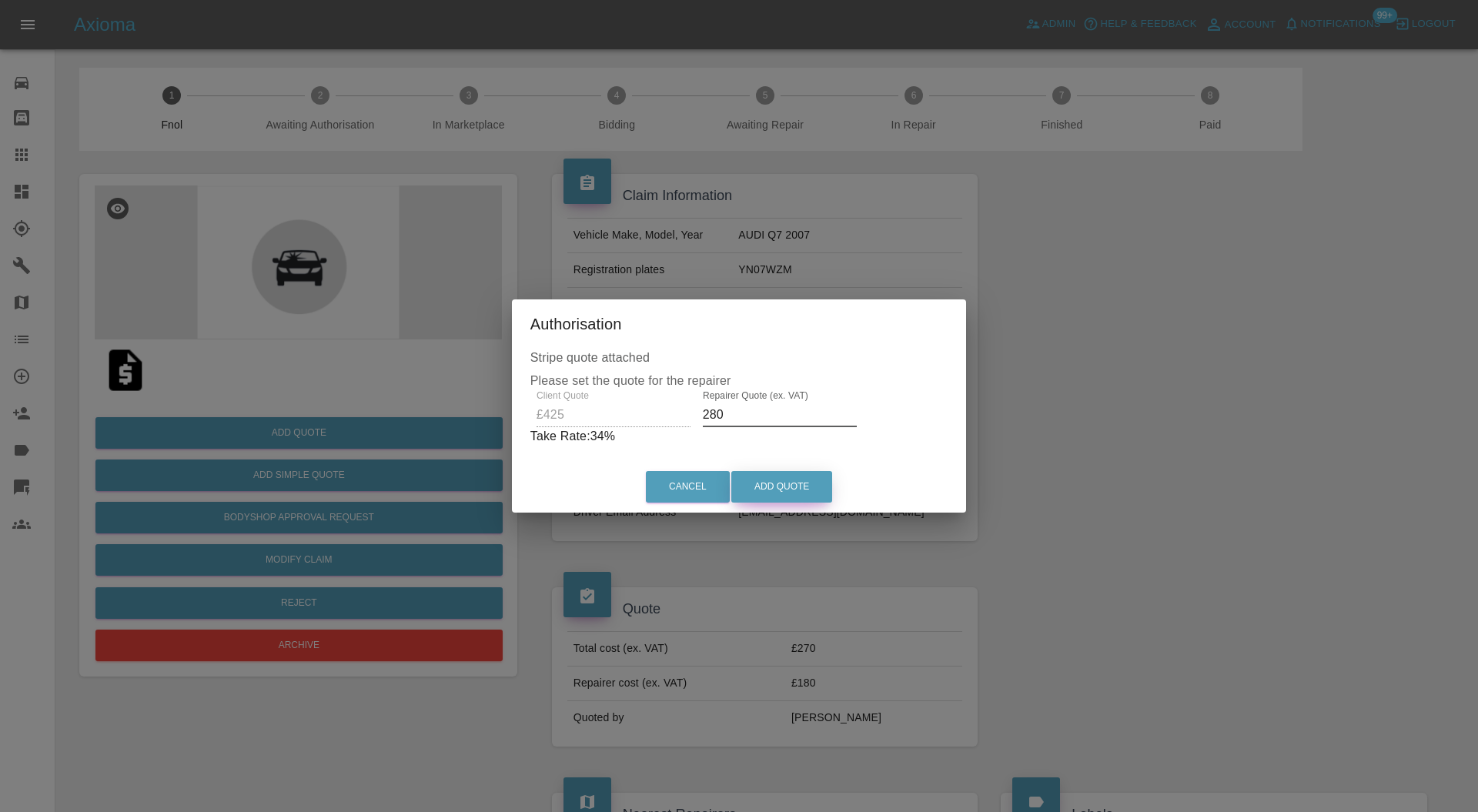
type input "280"
click at [774, 485] on button "Add Quote" at bounding box center [781, 487] width 101 height 31
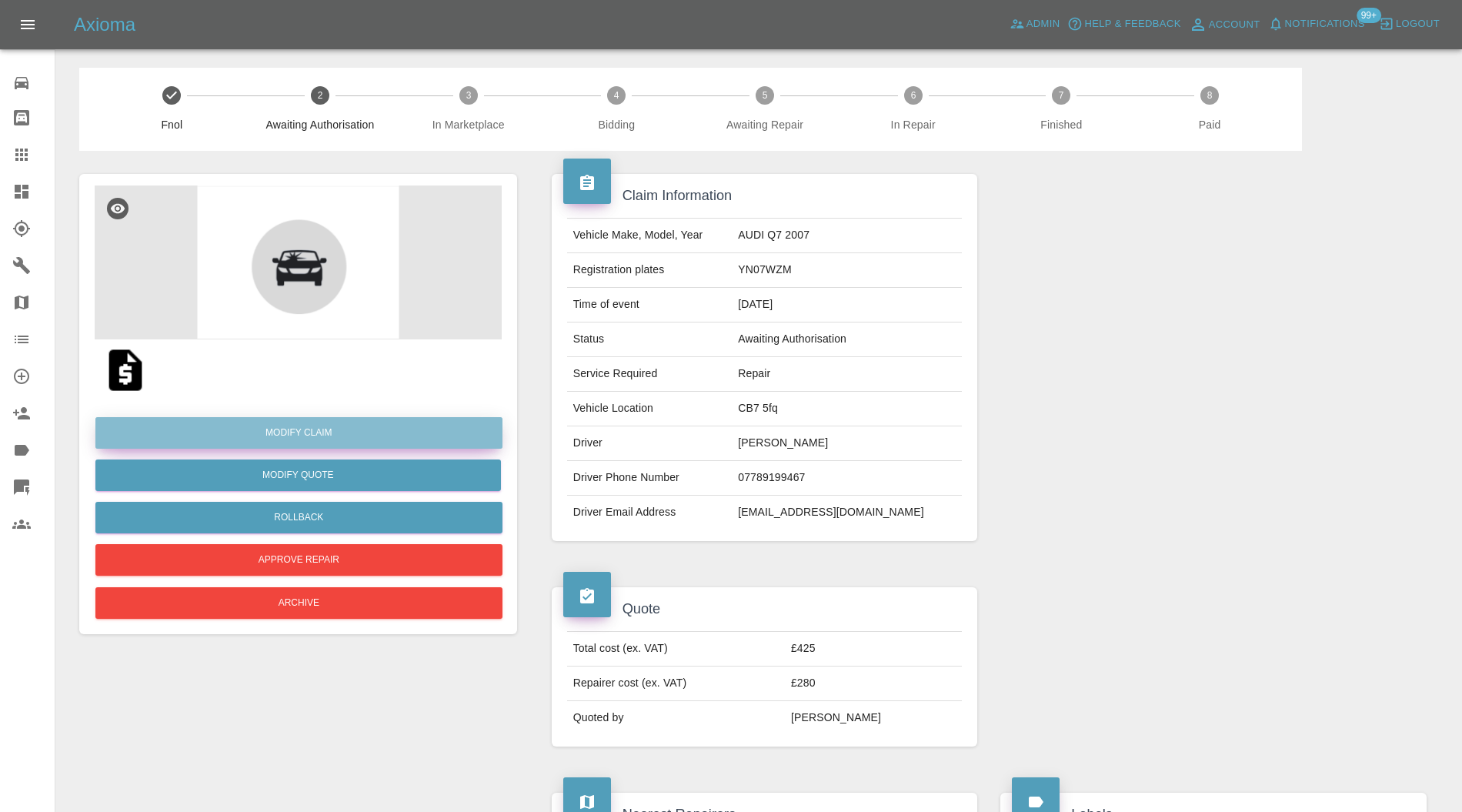
click at [300, 423] on link "Modify Claim" at bounding box center [299, 433] width 407 height 31
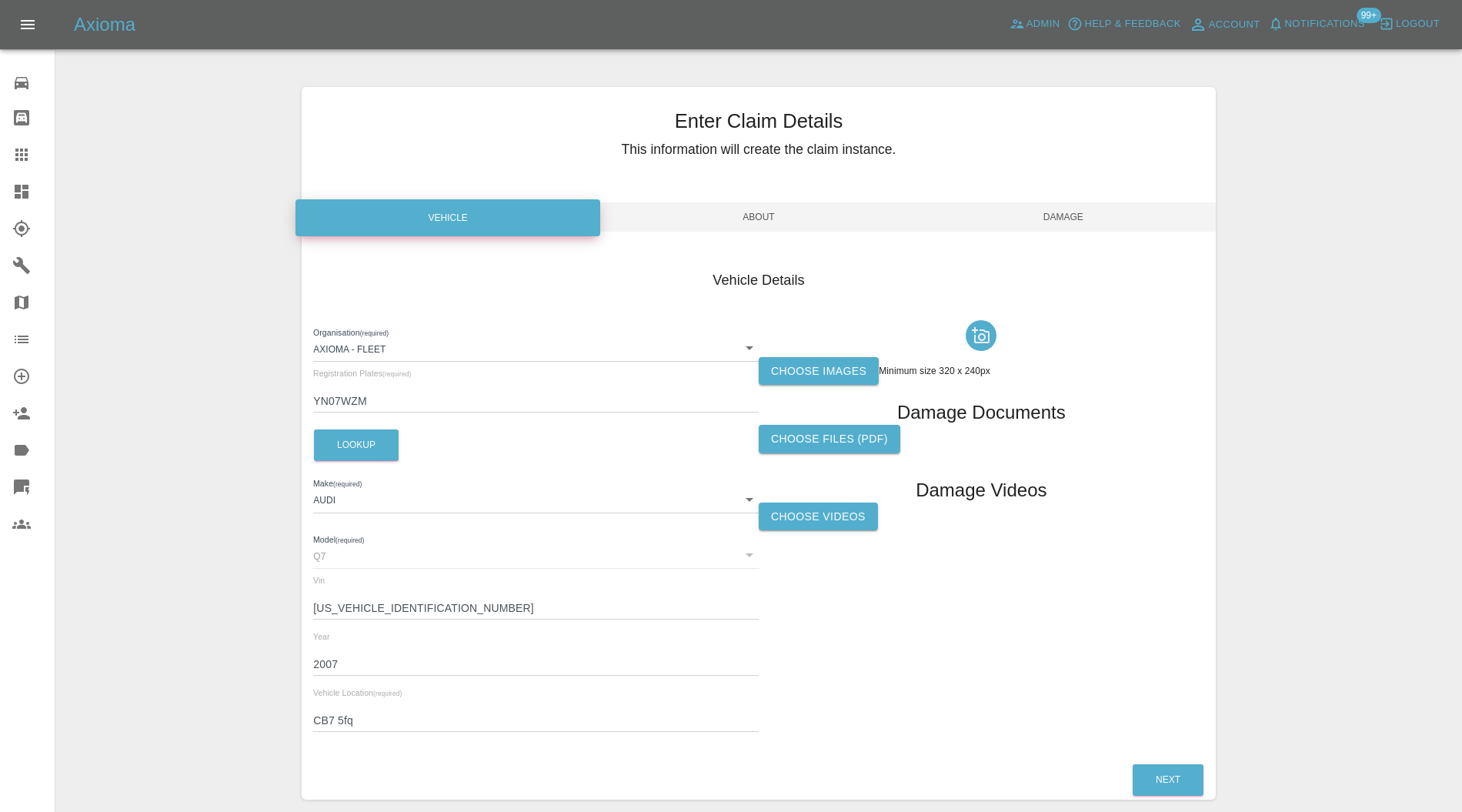
click at [804, 363] on label "Choose images" at bounding box center [818, 371] width 120 height 29
click at [0, 0] on input "Choose images" at bounding box center [0, 0] width 0 height 0
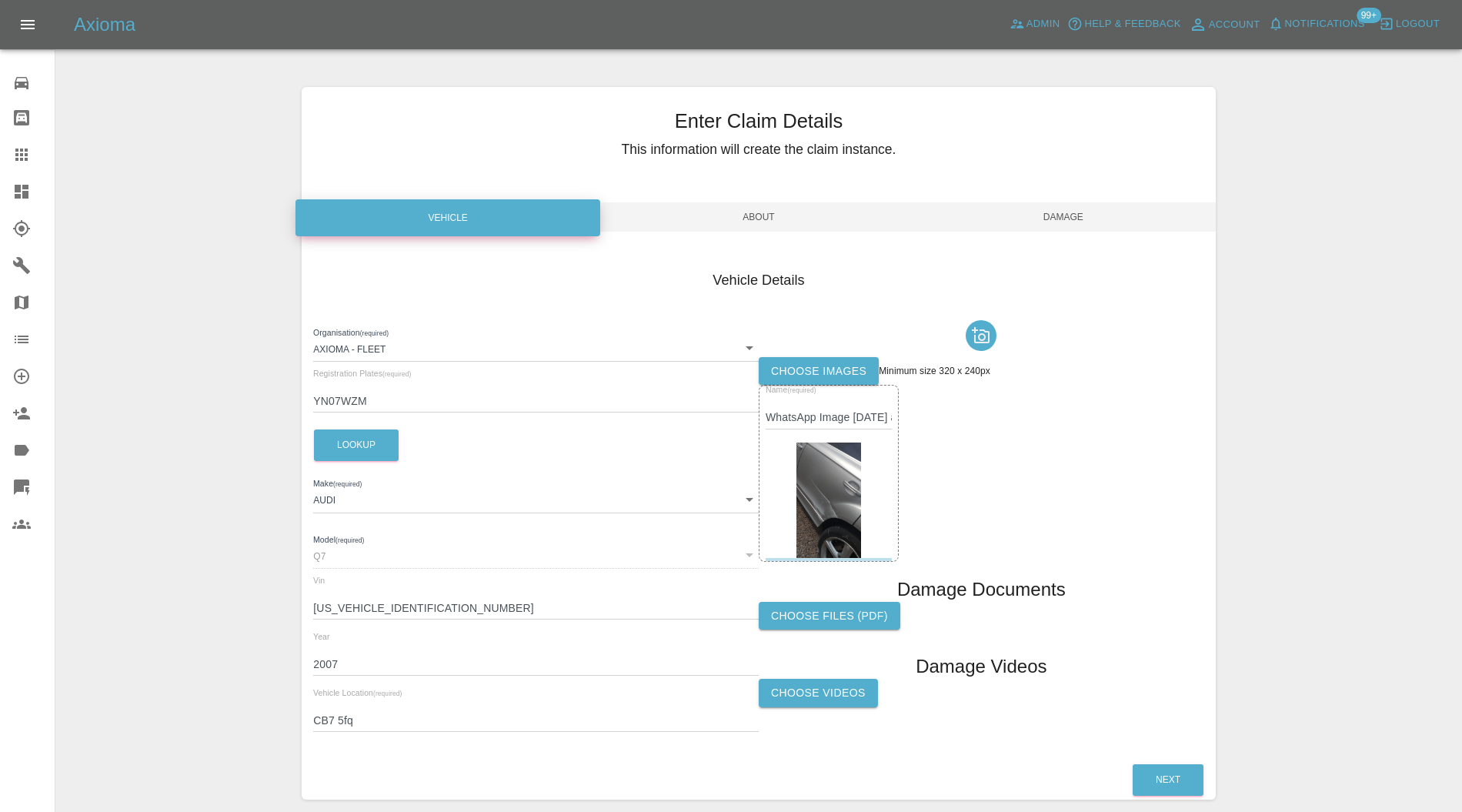
click at [1061, 213] on span "Damage" at bounding box center [1063, 217] width 305 height 29
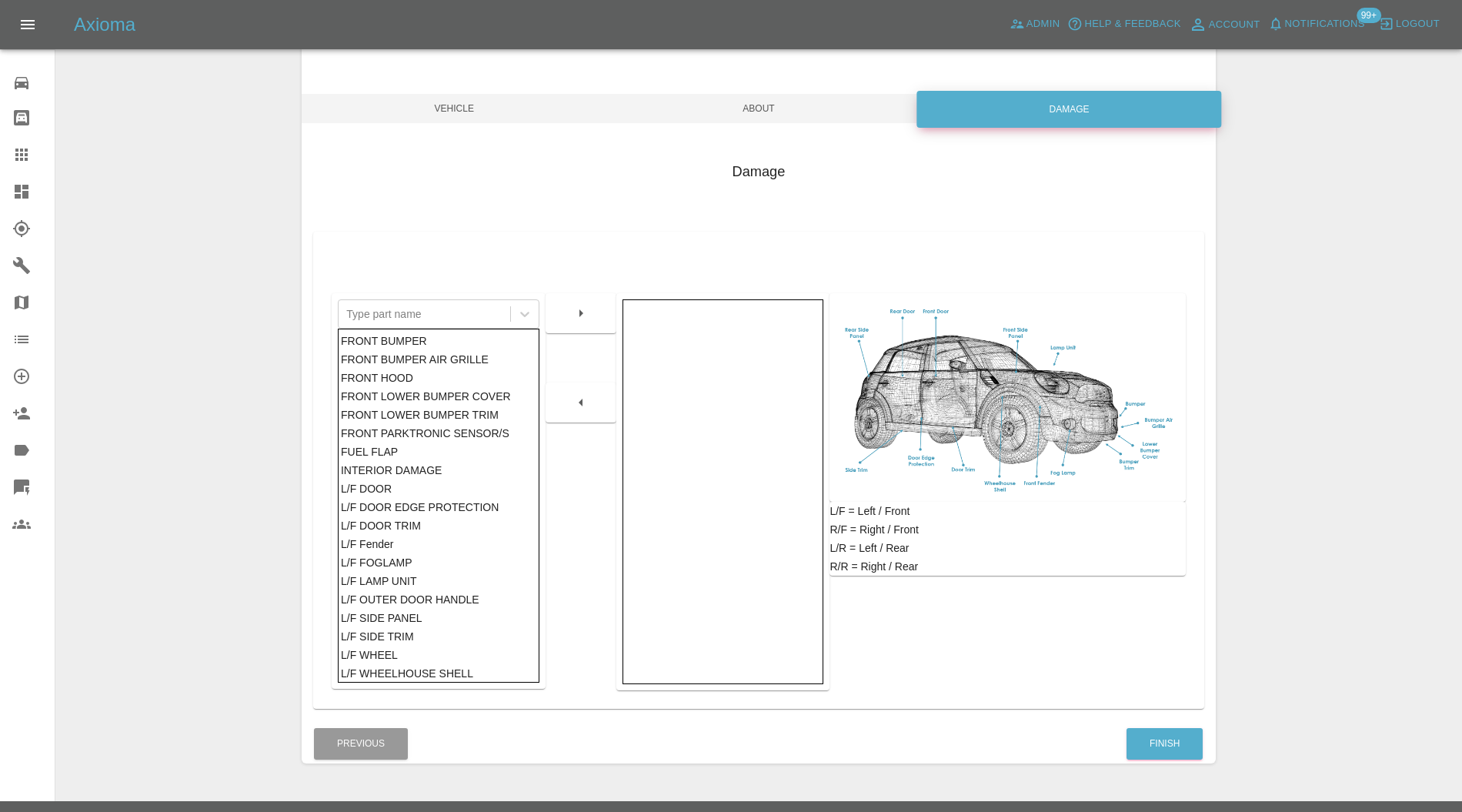
scroll to position [141, 0]
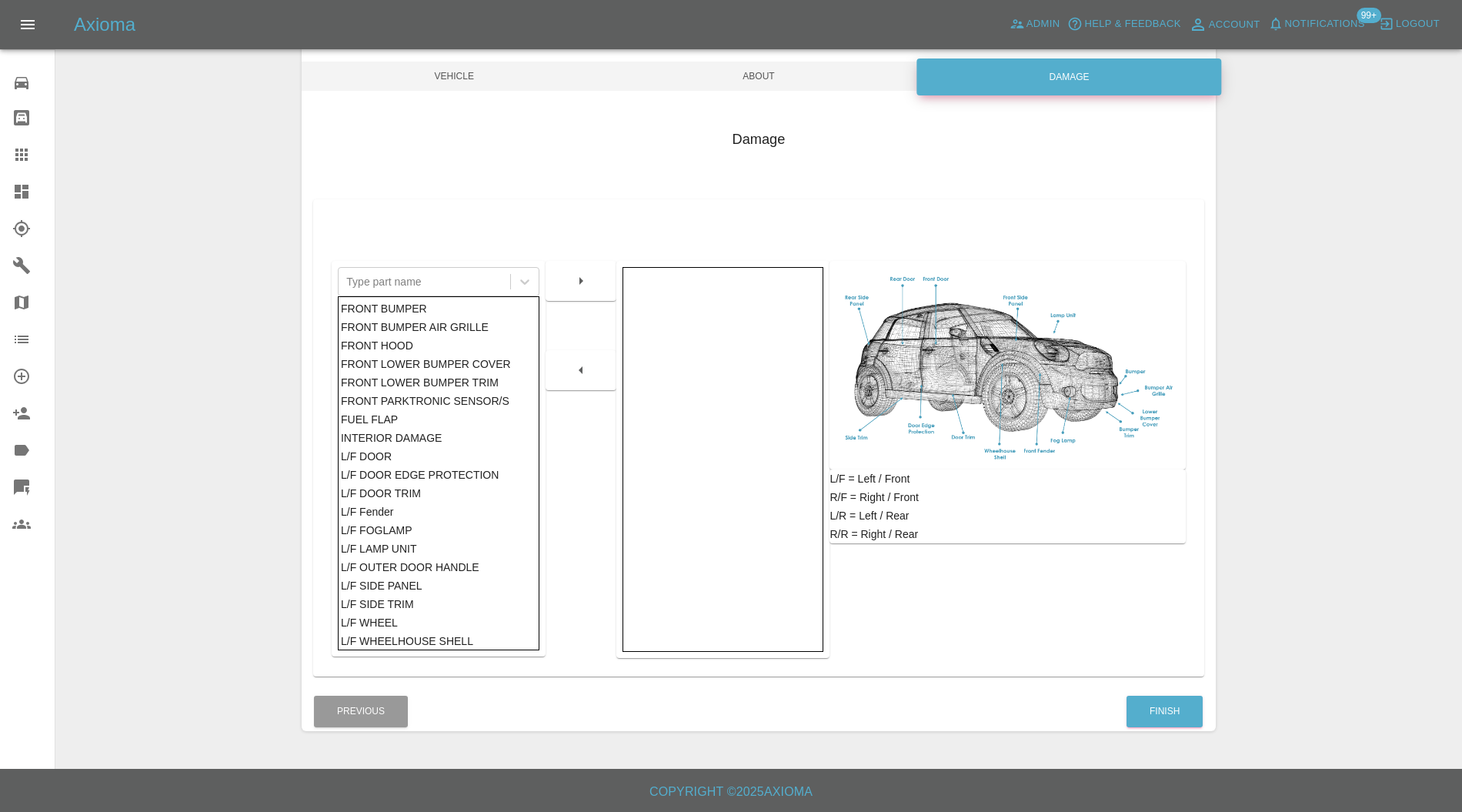
click at [1156, 686] on div "Damage Type part name FRONT BUMPER FRONT BUMPER AIR GRILLE FRONT HOOD FRONT LOW…" at bounding box center [758, 399] width 914 height 586
click at [1156, 705] on button "Finish" at bounding box center [1165, 711] width 76 height 31
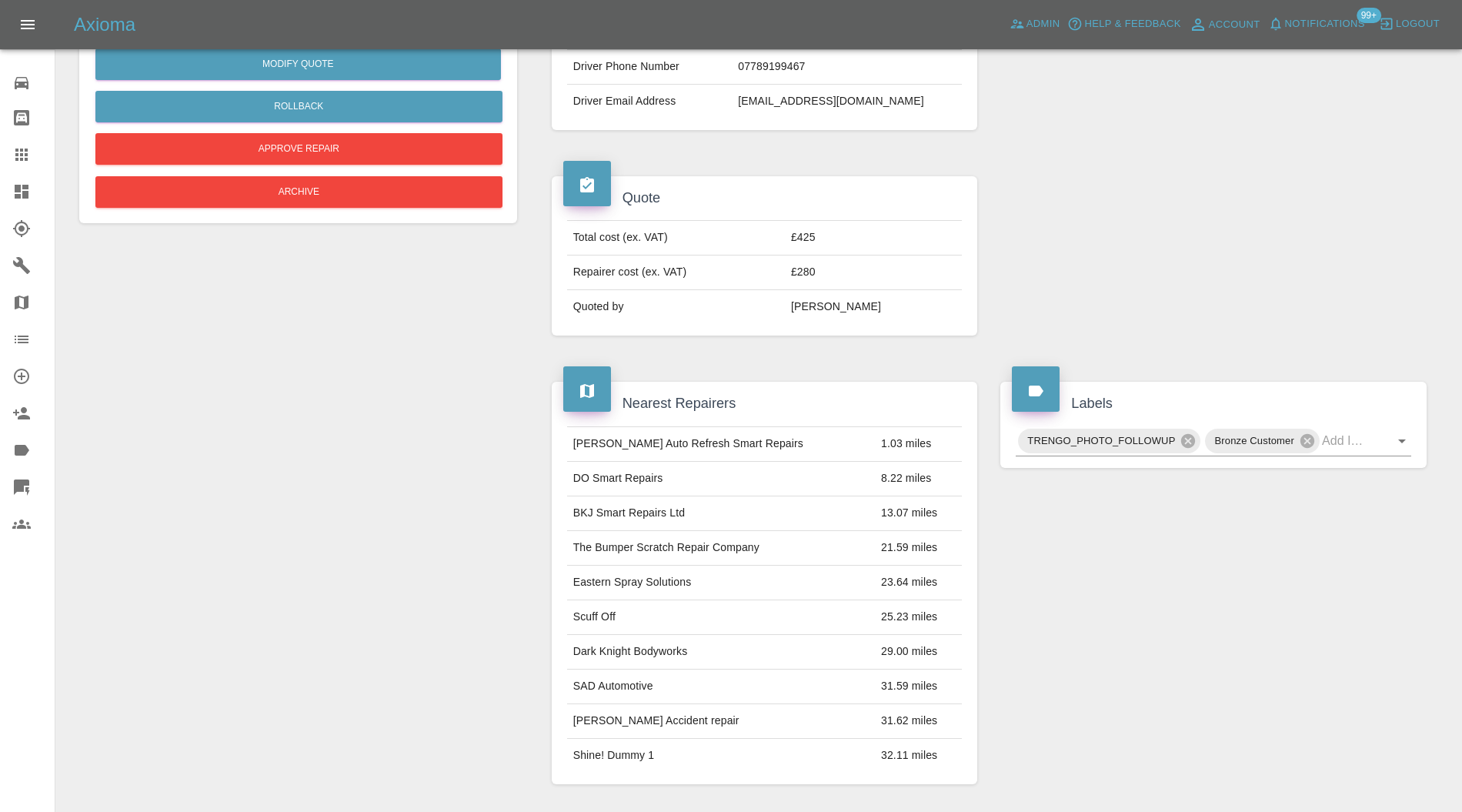
scroll to position [410, 0]
click at [1347, 450] on div "TRENGO_PHOTO_FOLLOWUP Bronze Customer" at bounding box center [1214, 442] width 395 height 30
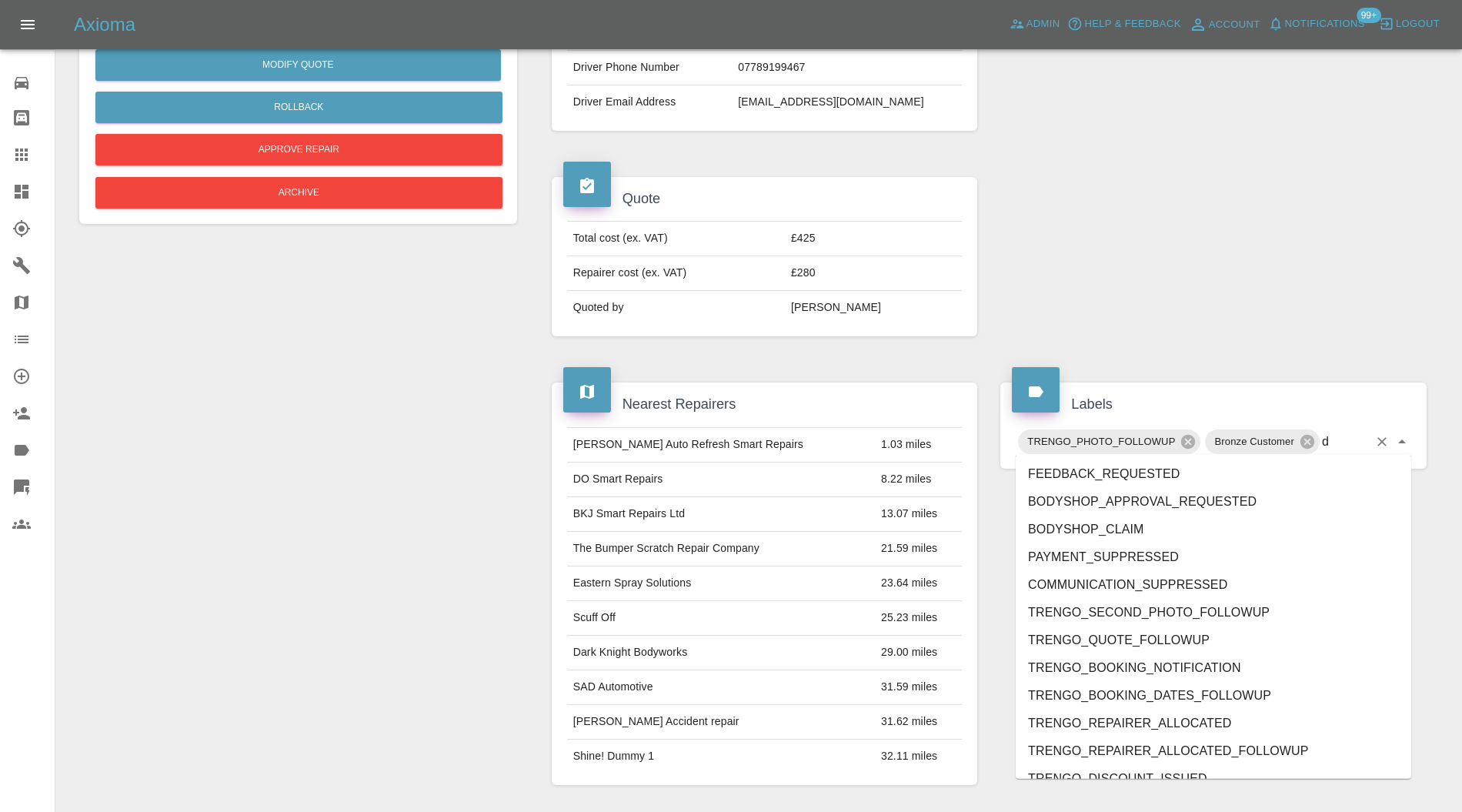
type input "do"
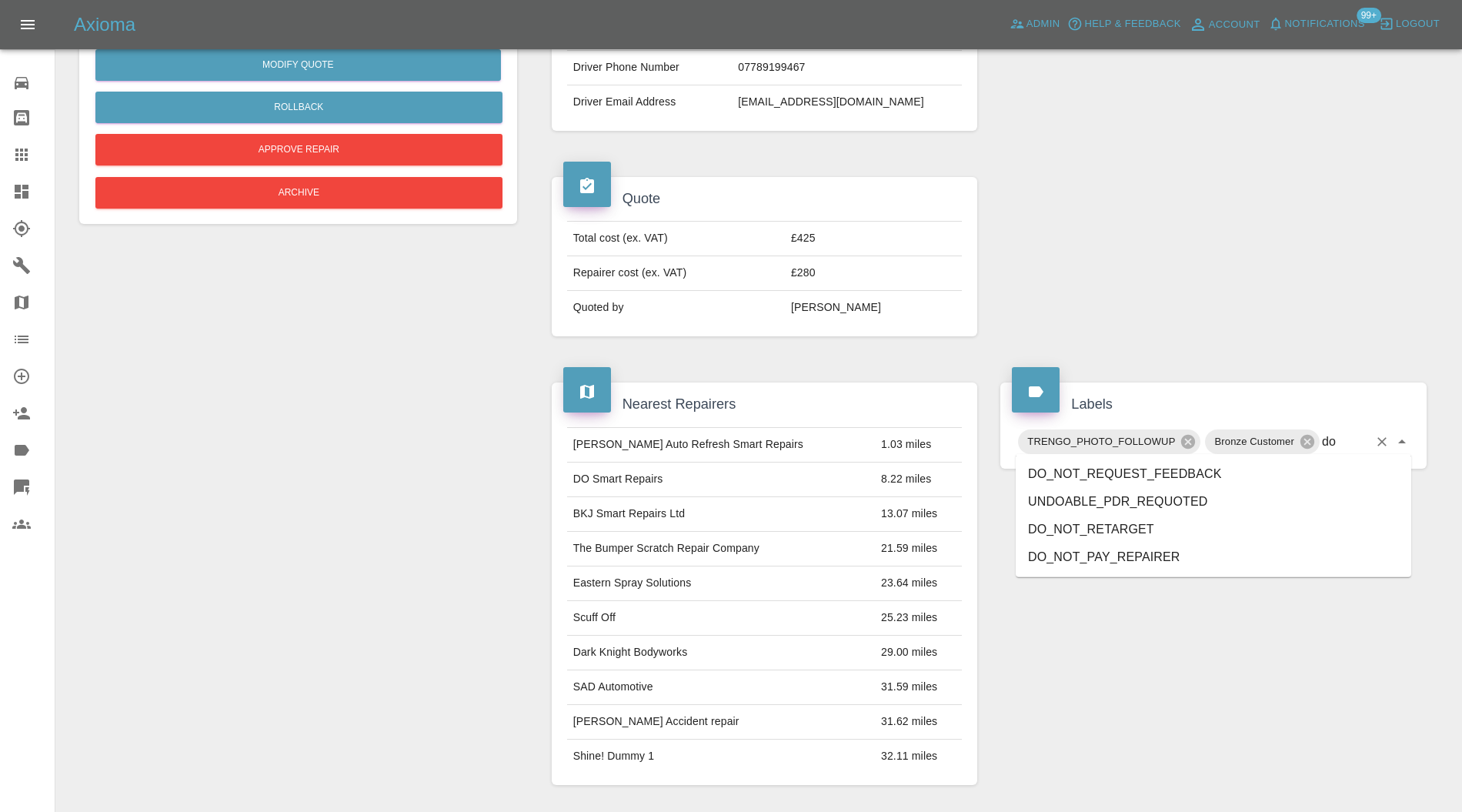
click at [1385, 434] on icon "Clear" at bounding box center [1382, 441] width 16 height 16
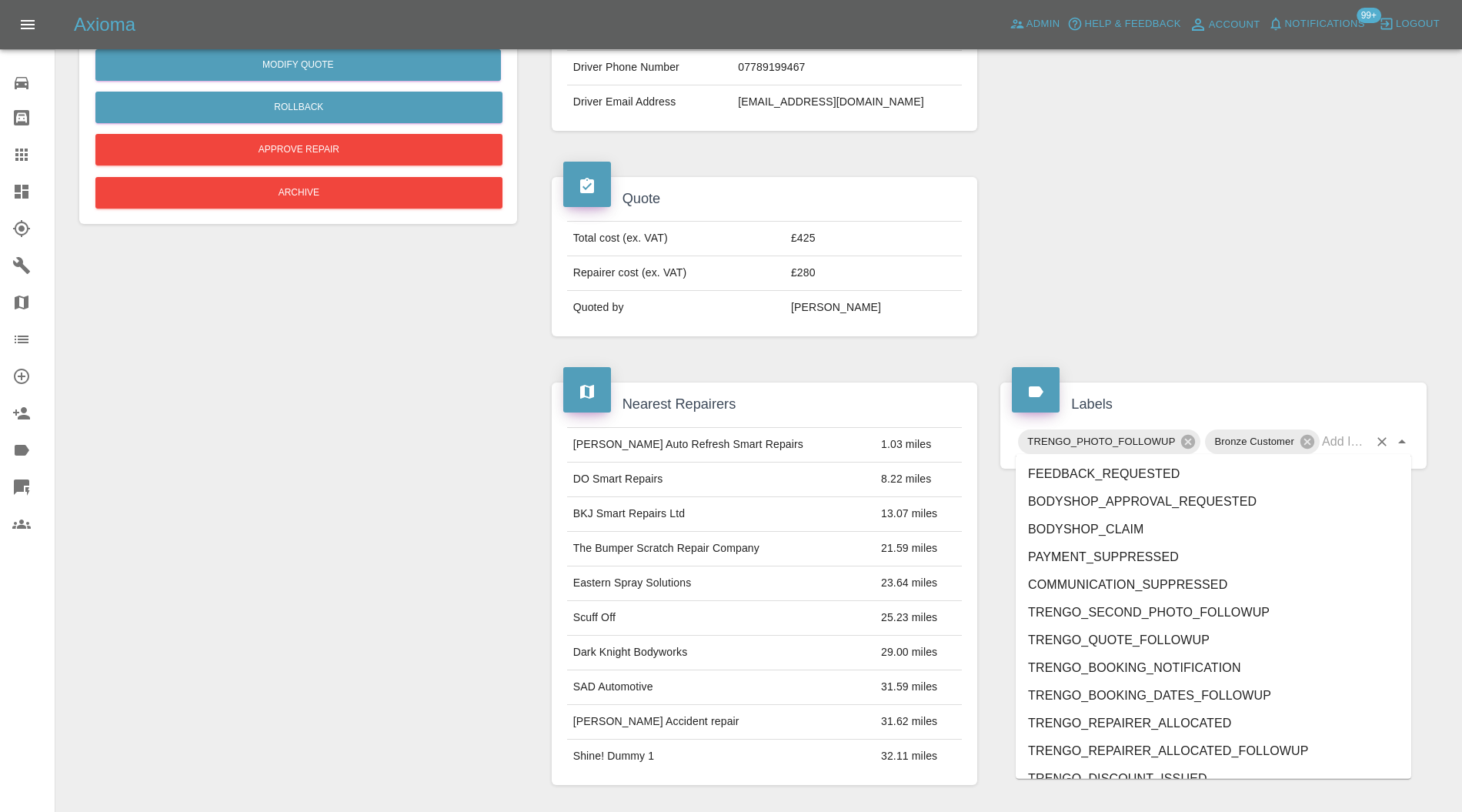
drag, startPoint x: 1254, startPoint y: 277, endPoint x: 1246, endPoint y: 253, distance: 25.3
click at [1254, 277] on div at bounding box center [1214, 256] width 449 height 205
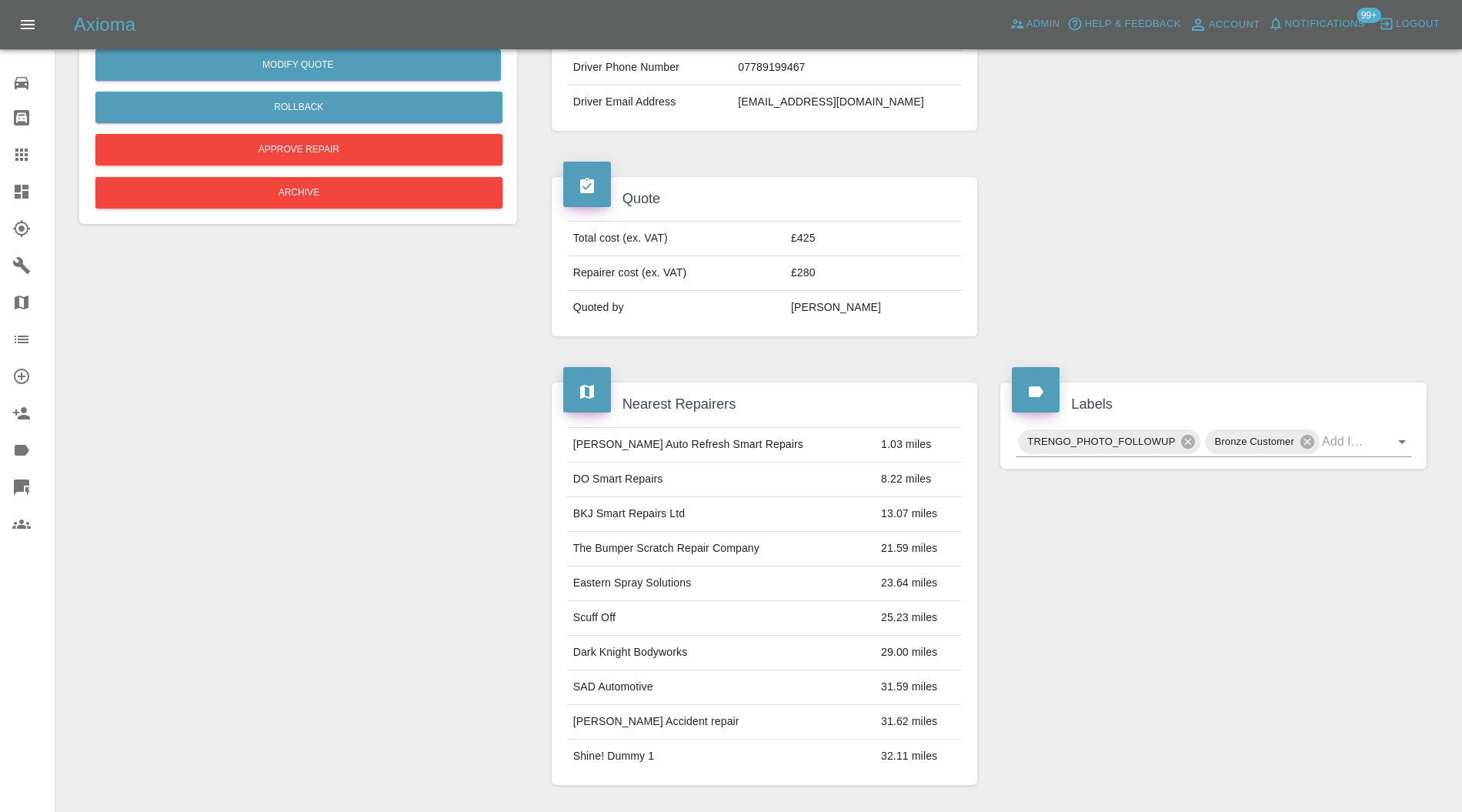
scroll to position [0, 0]
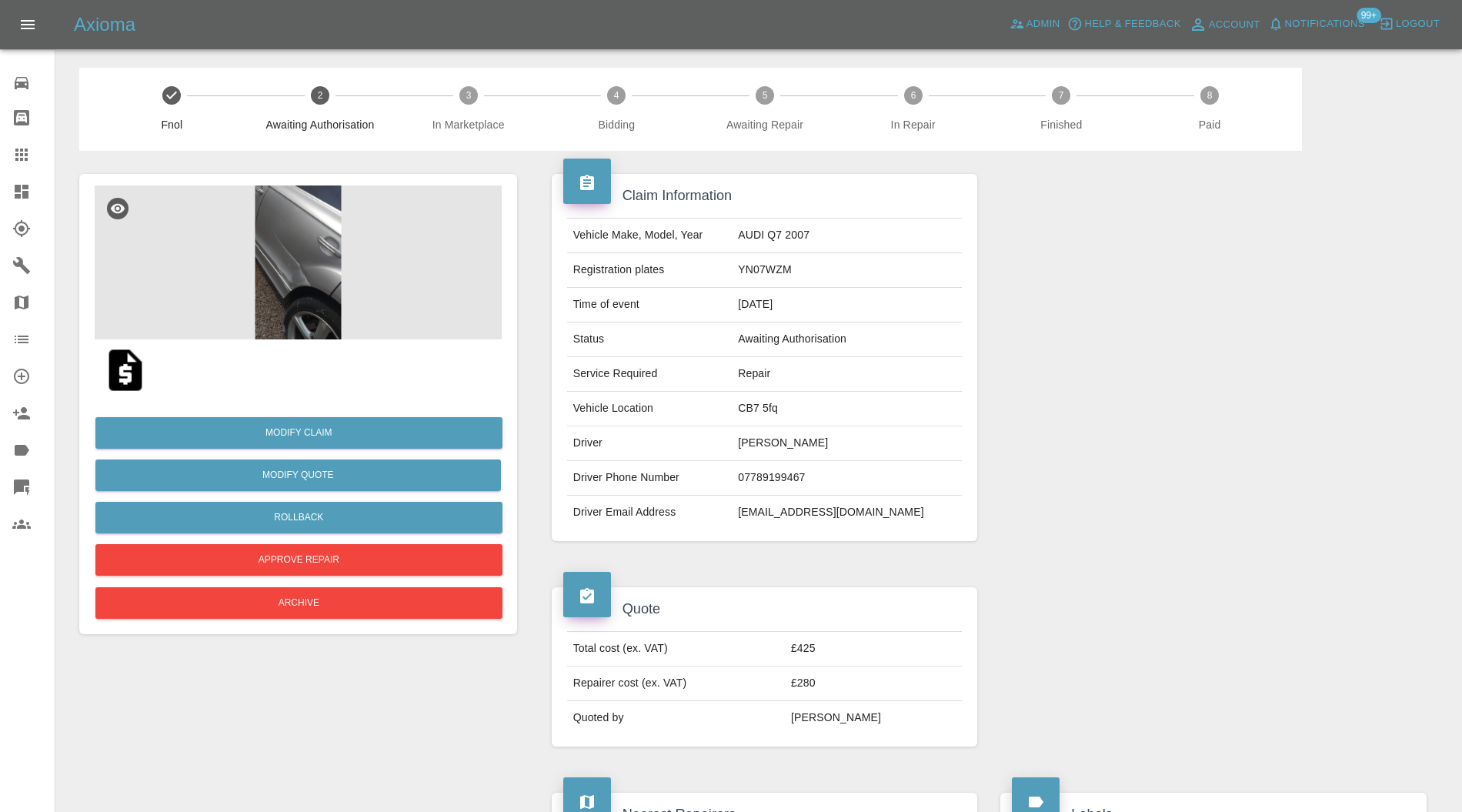
click at [27, 186] on icon at bounding box center [22, 191] width 14 height 14
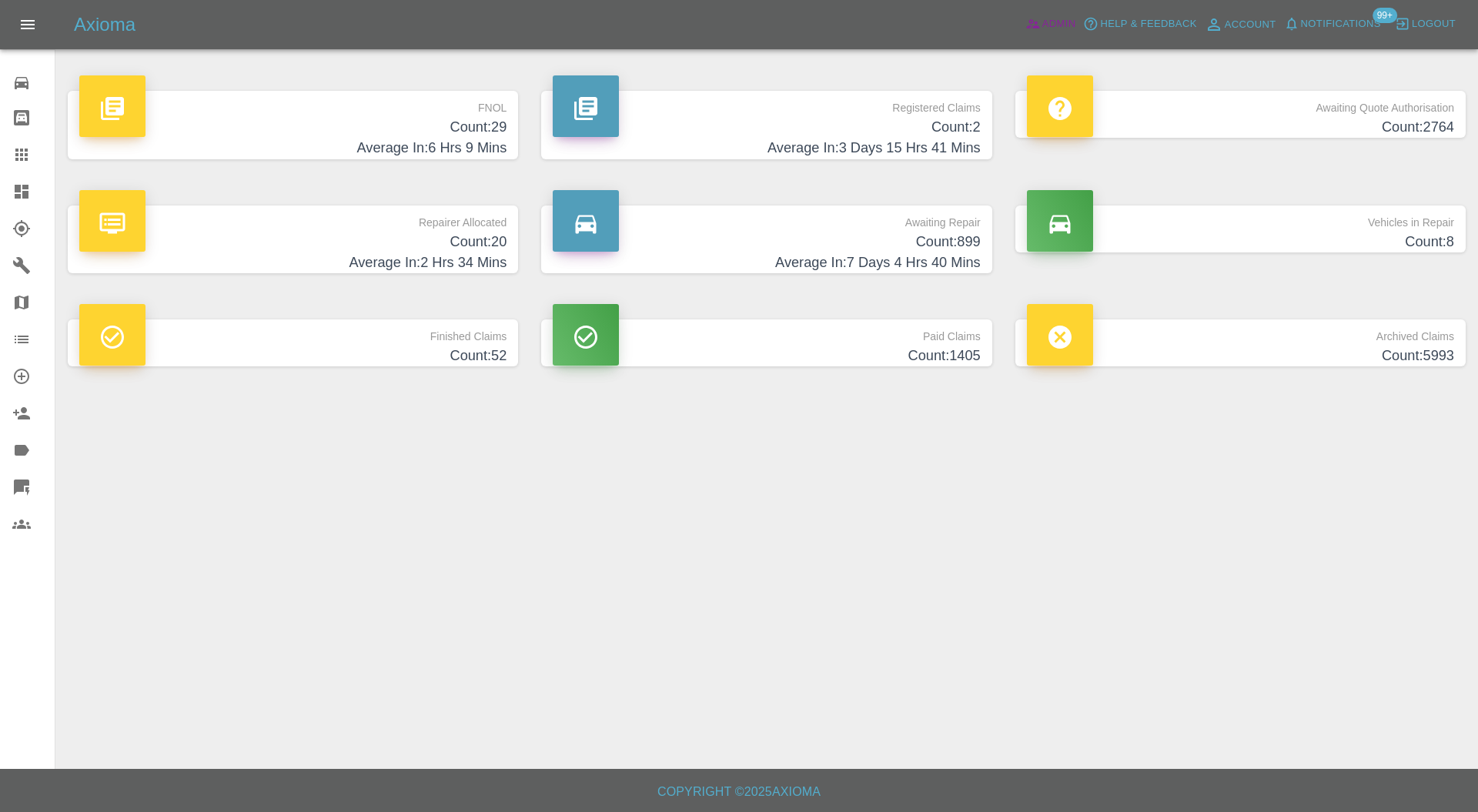
click at [1039, 16] on icon at bounding box center [1033, 24] width 16 height 16
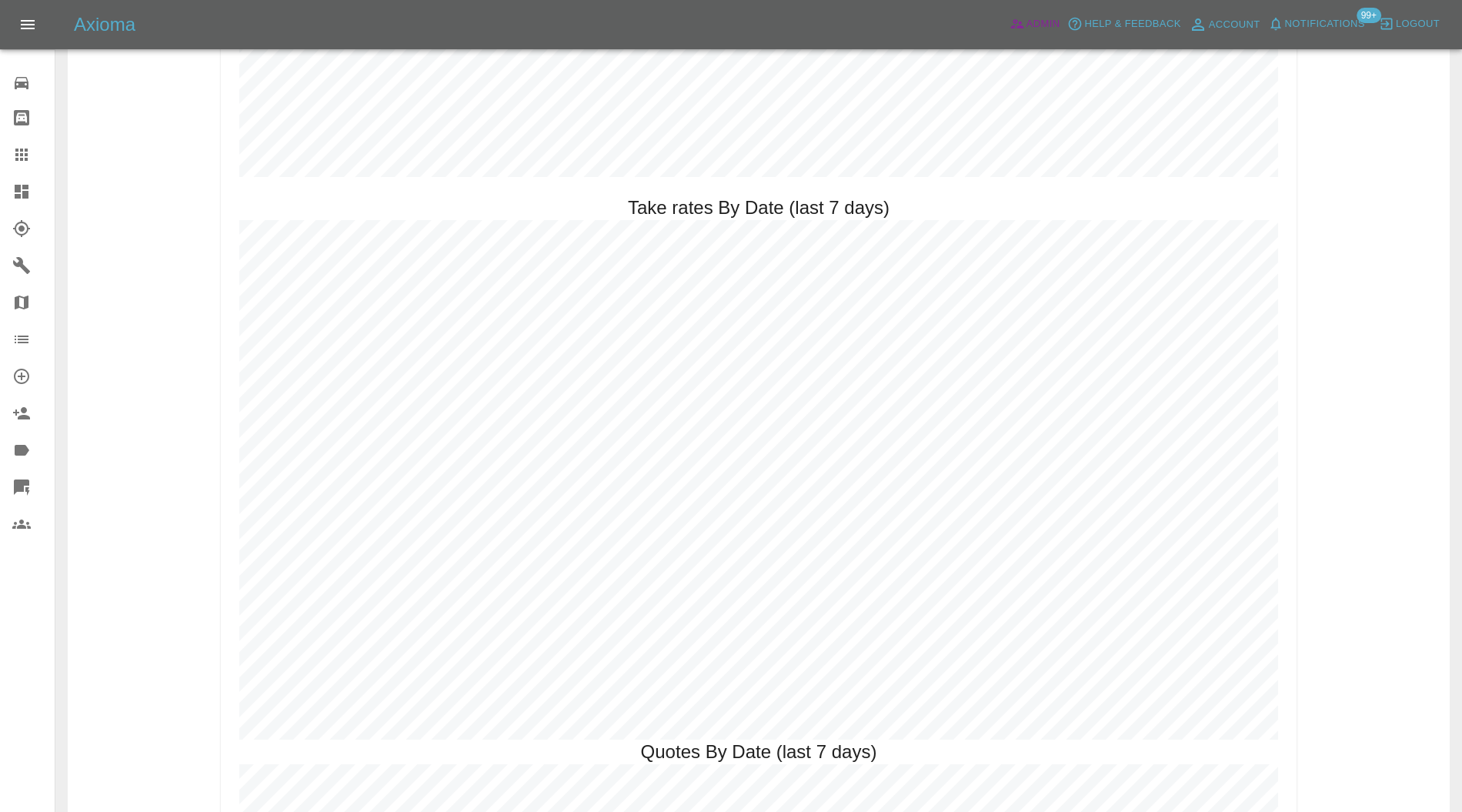
scroll to position [2183, 0]
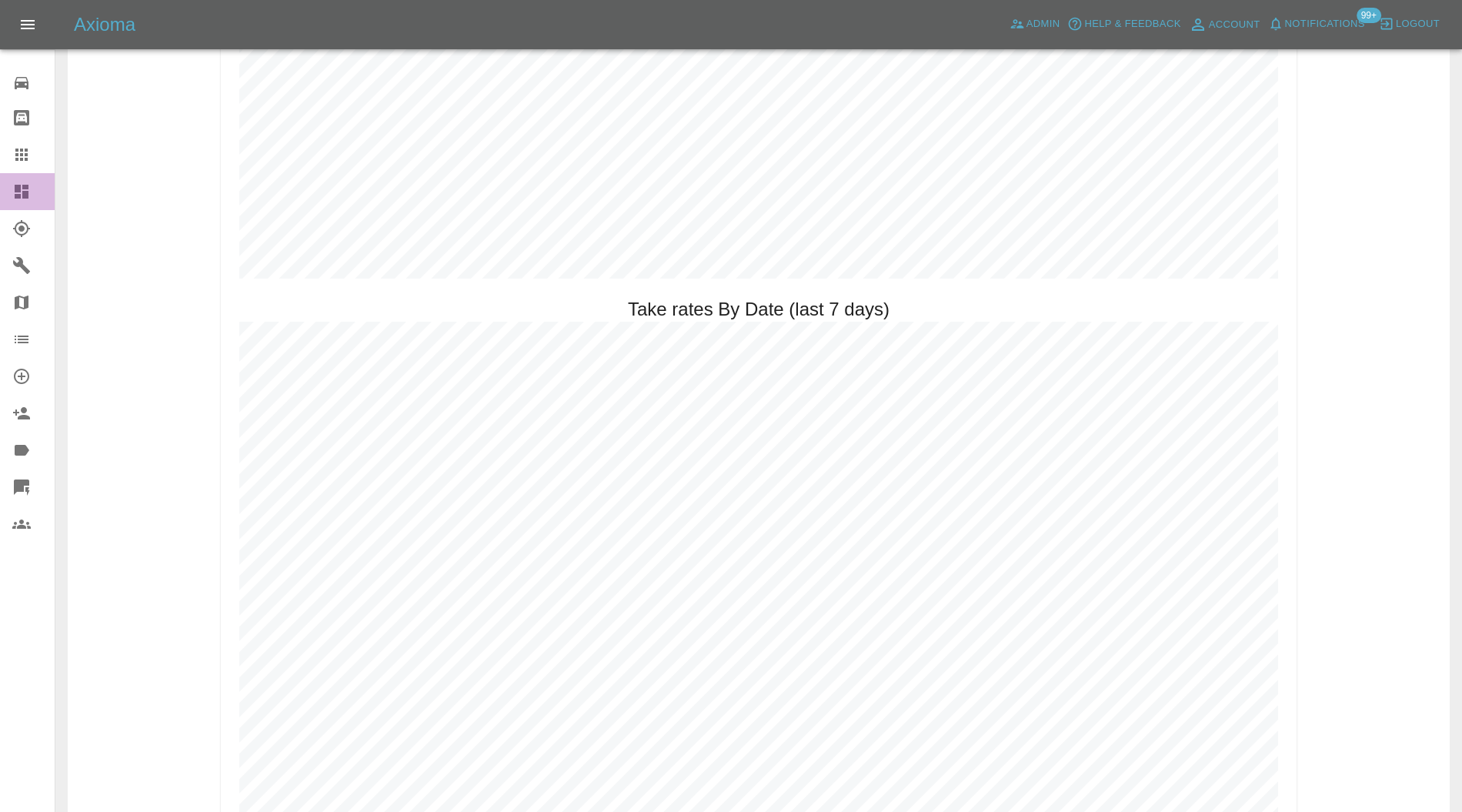
click at [12, 179] on link "Dashboard" at bounding box center [27, 191] width 54 height 37
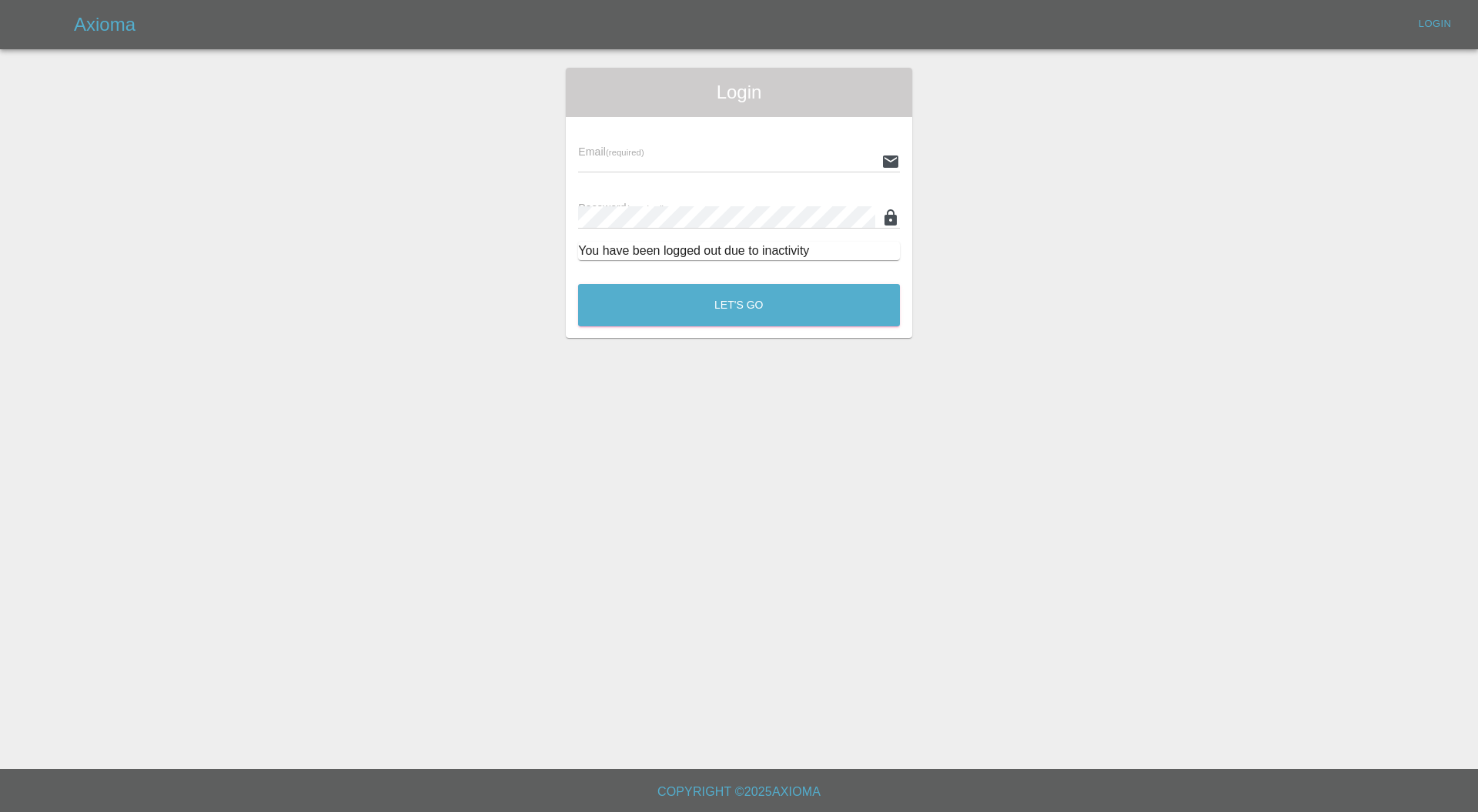
type input "carl.ainsworth@axioma.co.uk"
click at [687, 277] on div "Let's Go" at bounding box center [739, 302] width 324 height 58
click at [687, 289] on button "Let's Go" at bounding box center [739, 305] width 322 height 42
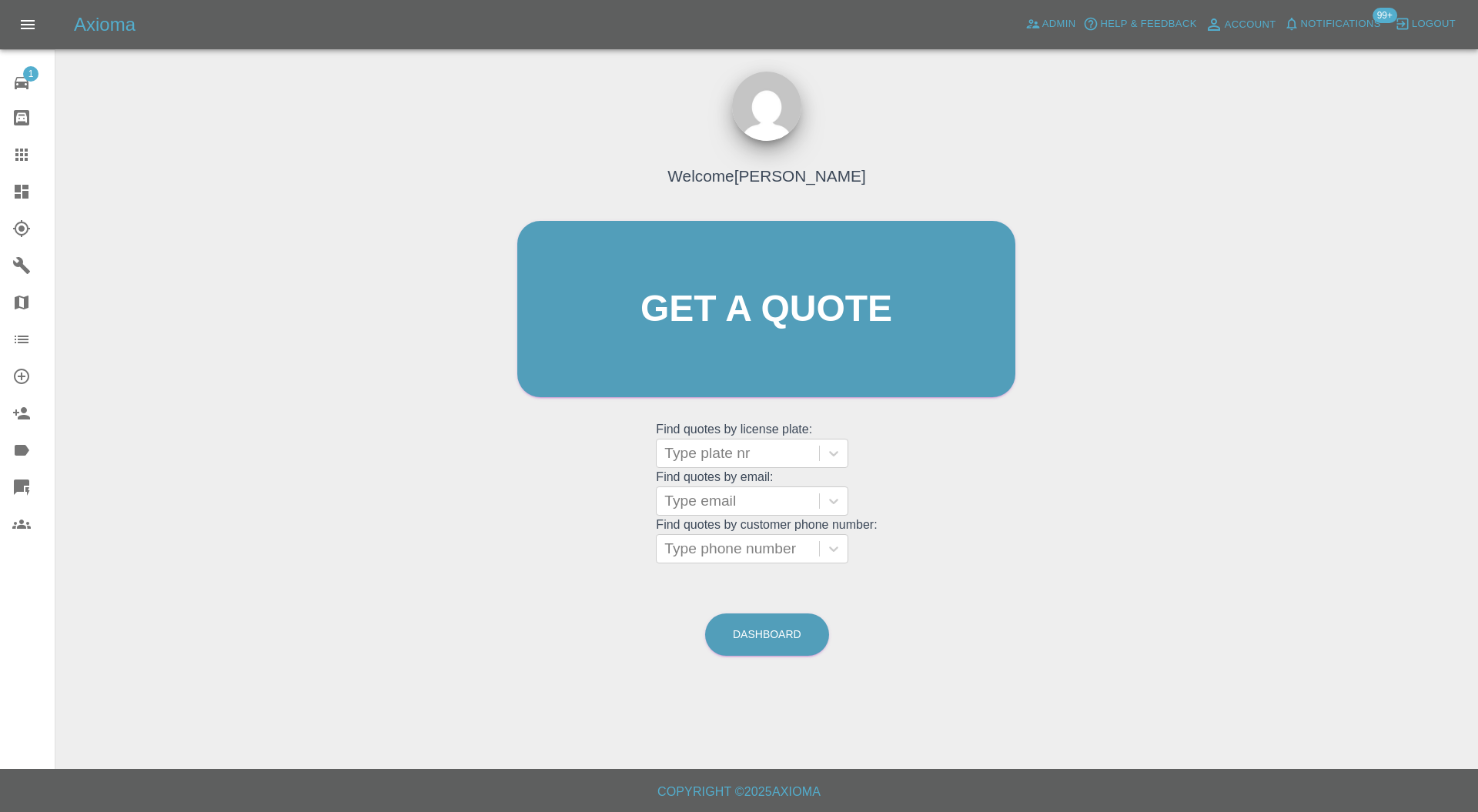
click at [24, 190] on icon at bounding box center [21, 191] width 18 height 18
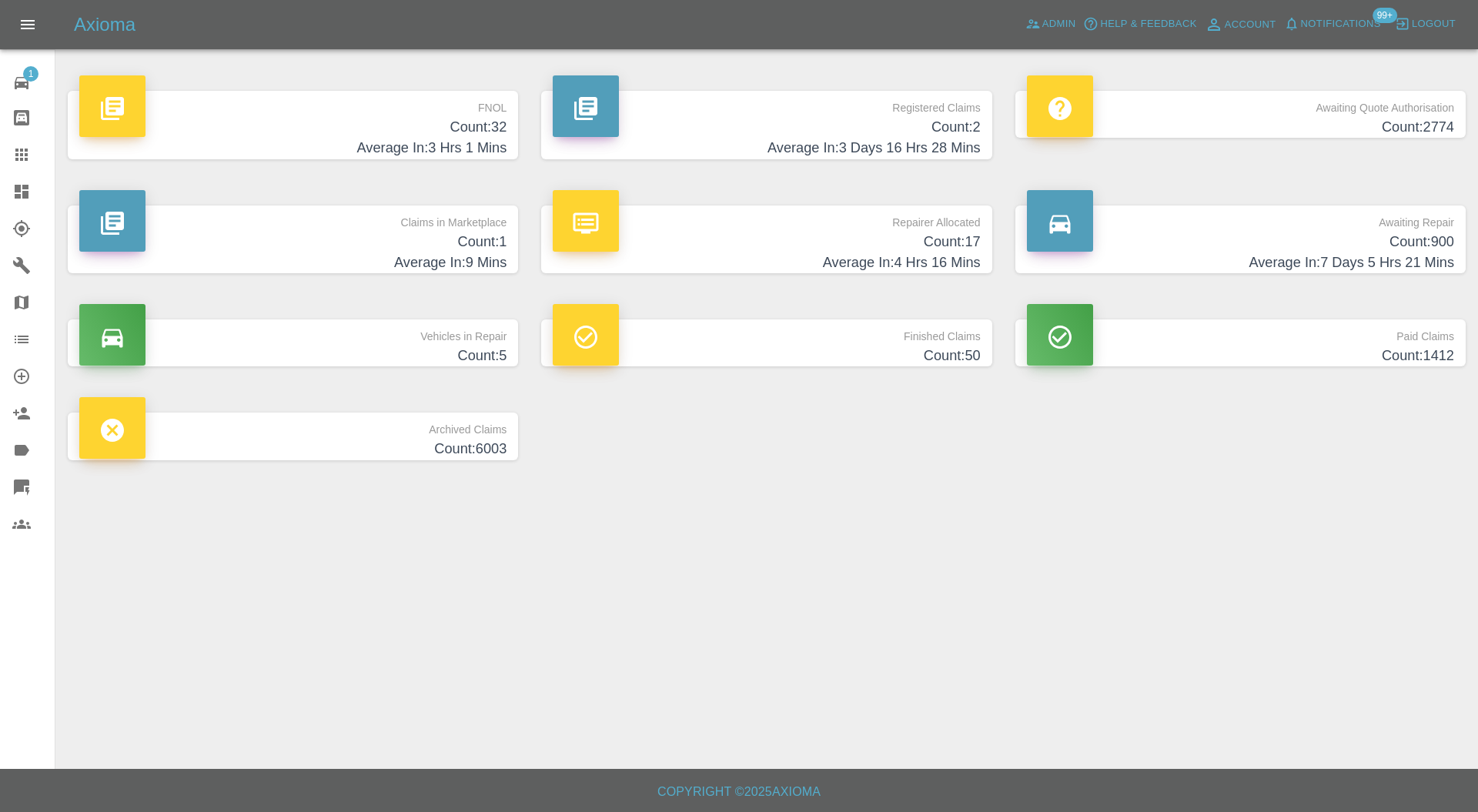
click at [376, 234] on h4 "Count: 1" at bounding box center [293, 242] width 428 height 21
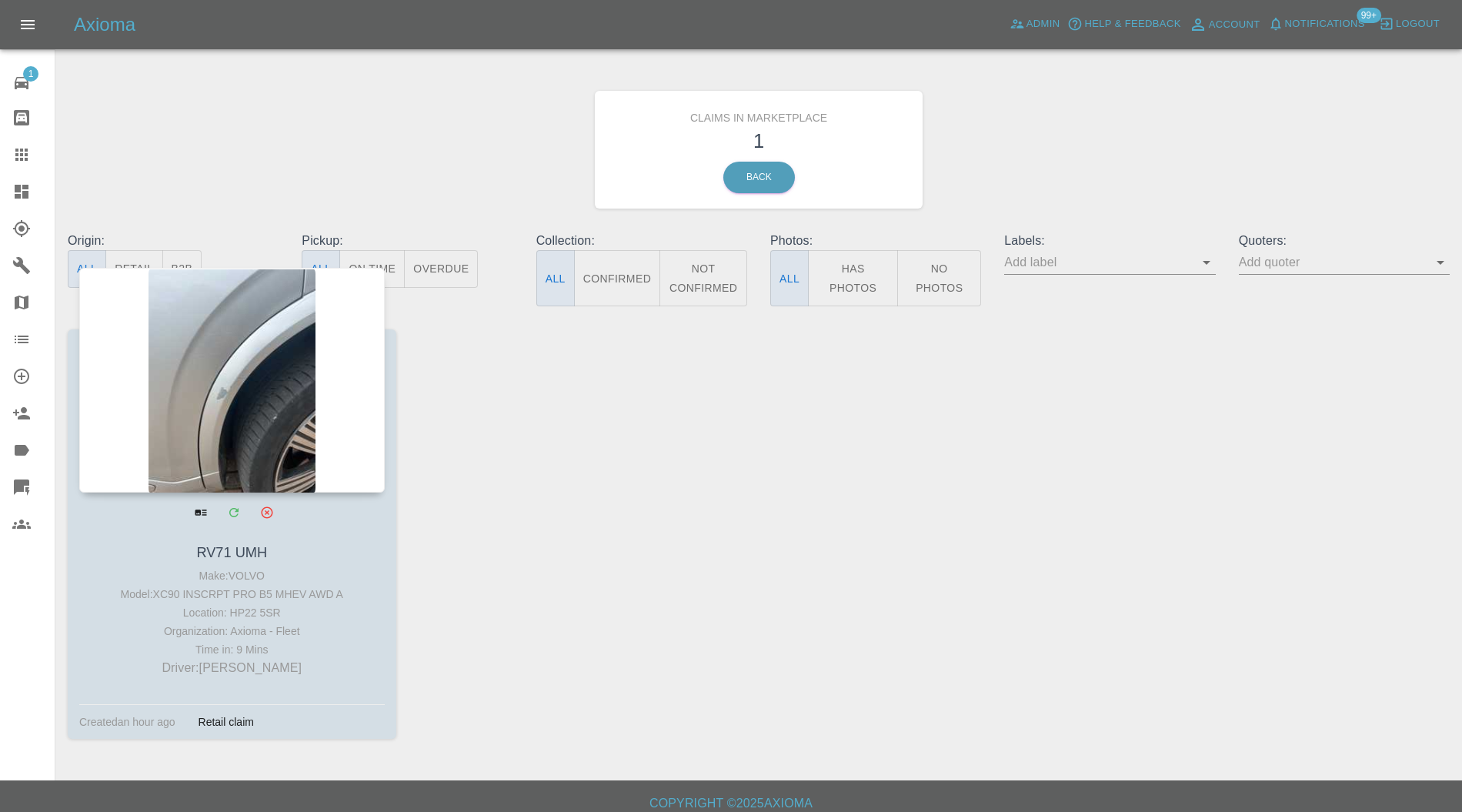
click at [280, 369] on div at bounding box center [232, 379] width 305 height 225
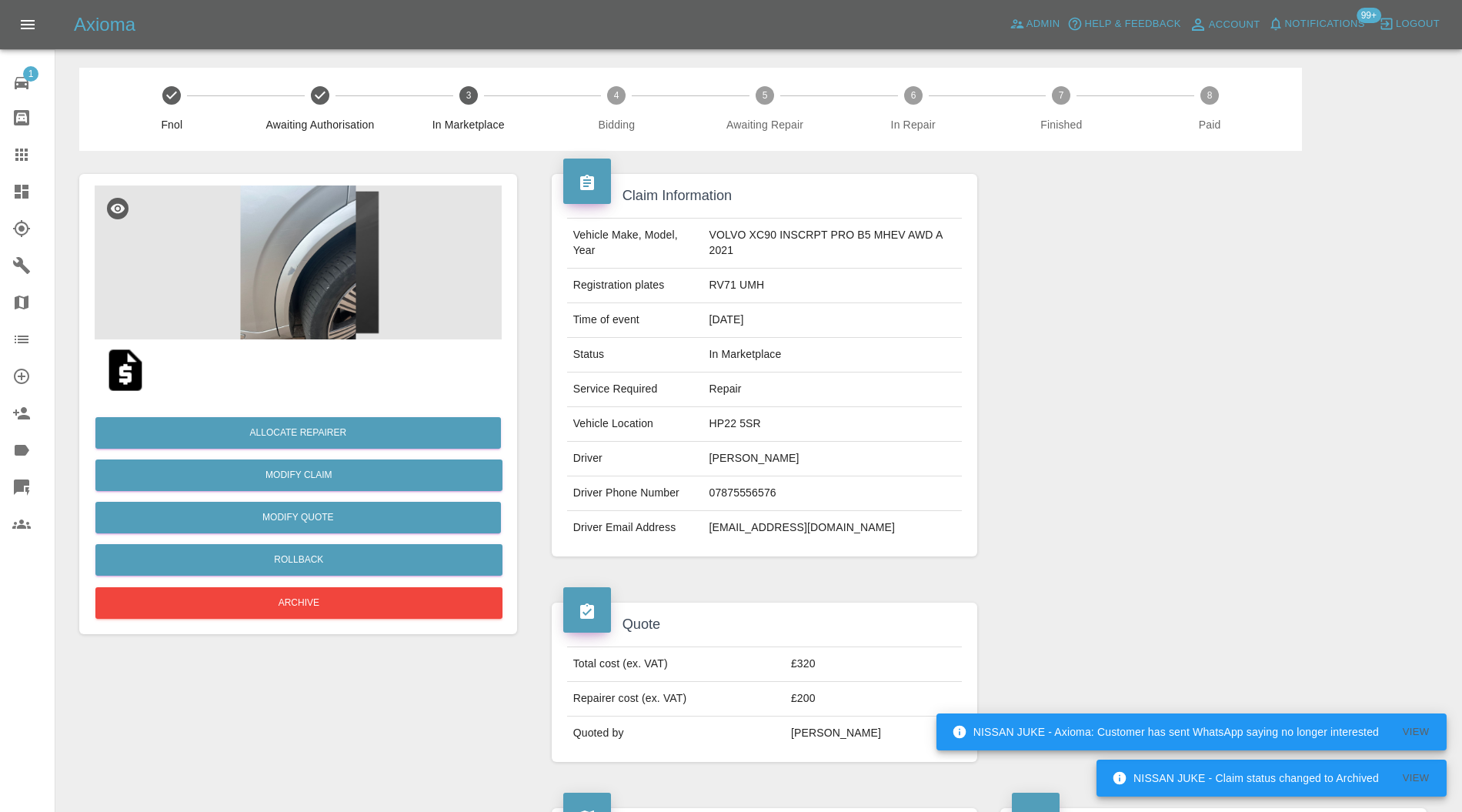
click at [306, 294] on img at bounding box center [298, 262] width 407 height 154
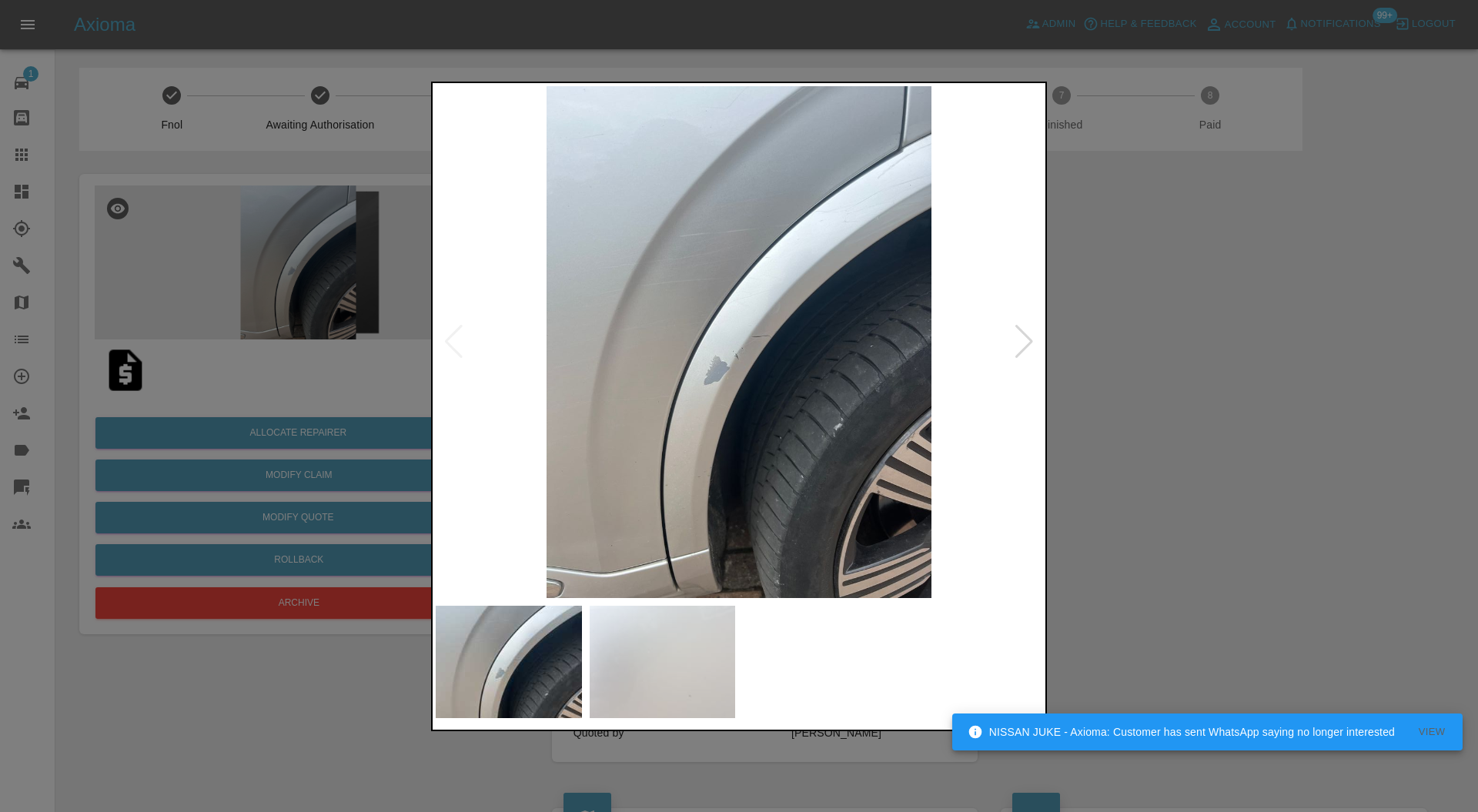
click at [1021, 338] on div at bounding box center [1024, 341] width 21 height 34
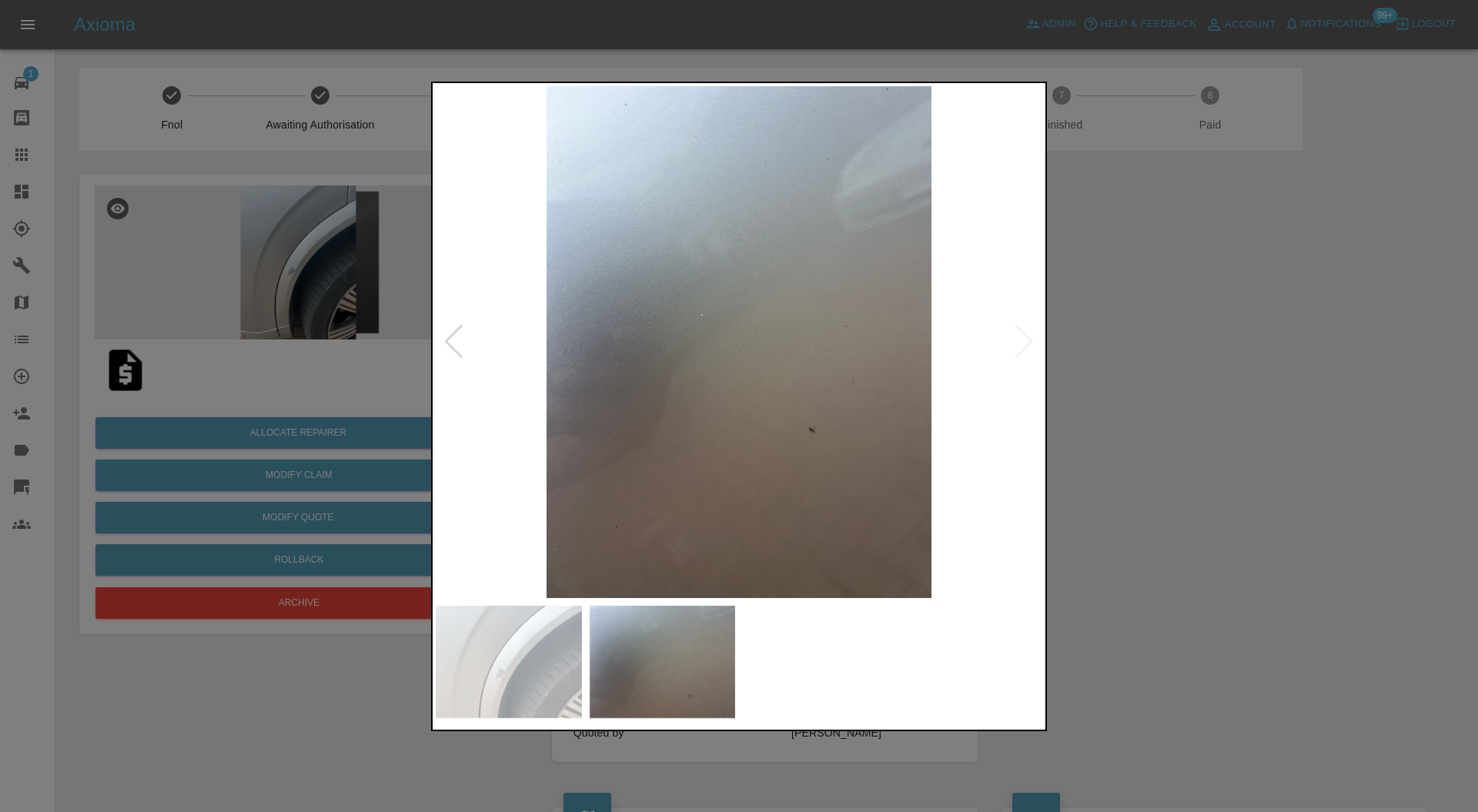
click at [1021, 338] on img at bounding box center [739, 343] width 607 height 512
click at [445, 320] on img at bounding box center [739, 343] width 607 height 512
click at [443, 330] on img at bounding box center [739, 343] width 607 height 512
click at [448, 331] on div at bounding box center [454, 341] width 21 height 34
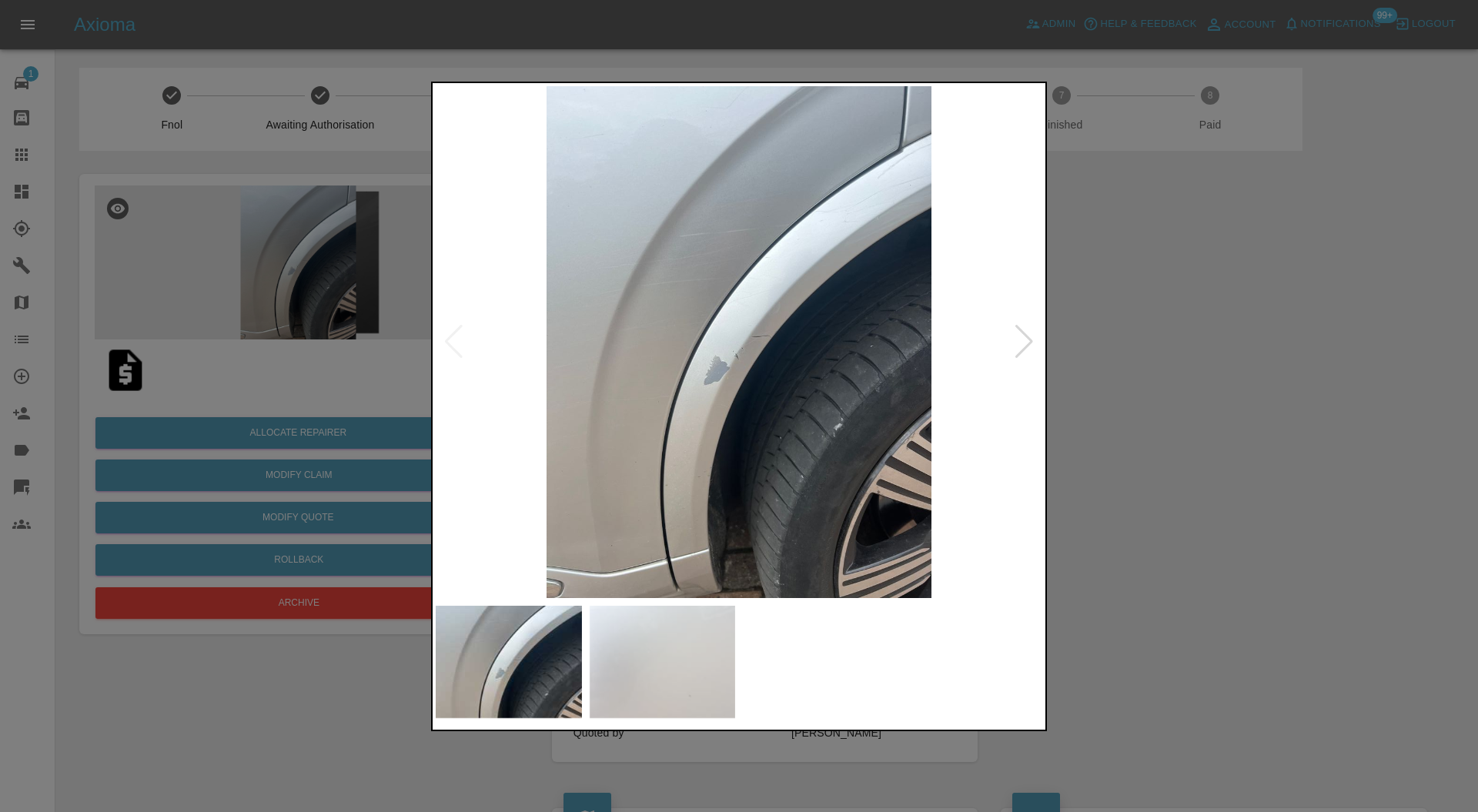
click at [1160, 350] on div at bounding box center [739, 406] width 1478 height 812
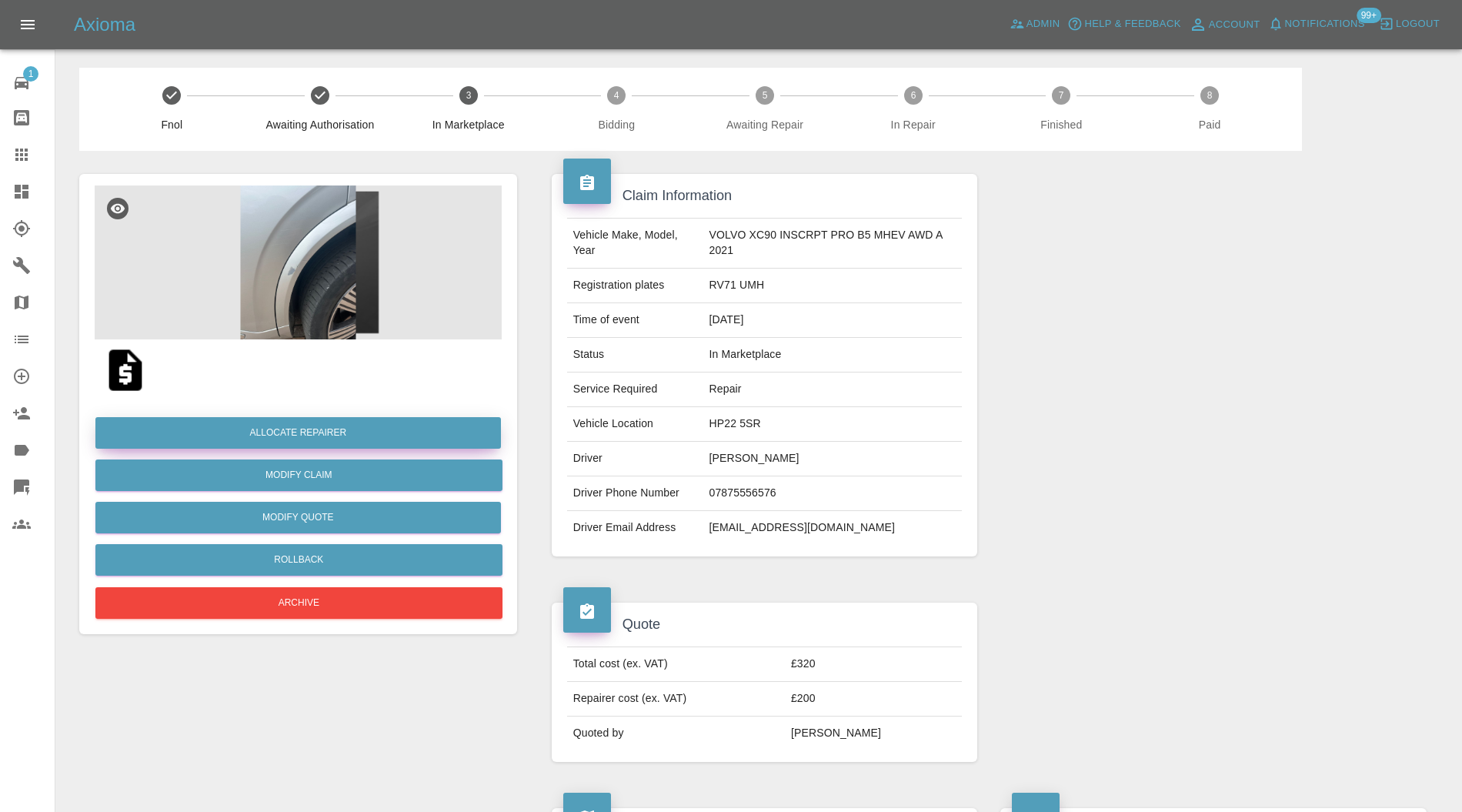
click at [383, 423] on button "Allocate Repairer" at bounding box center [298, 433] width 406 height 31
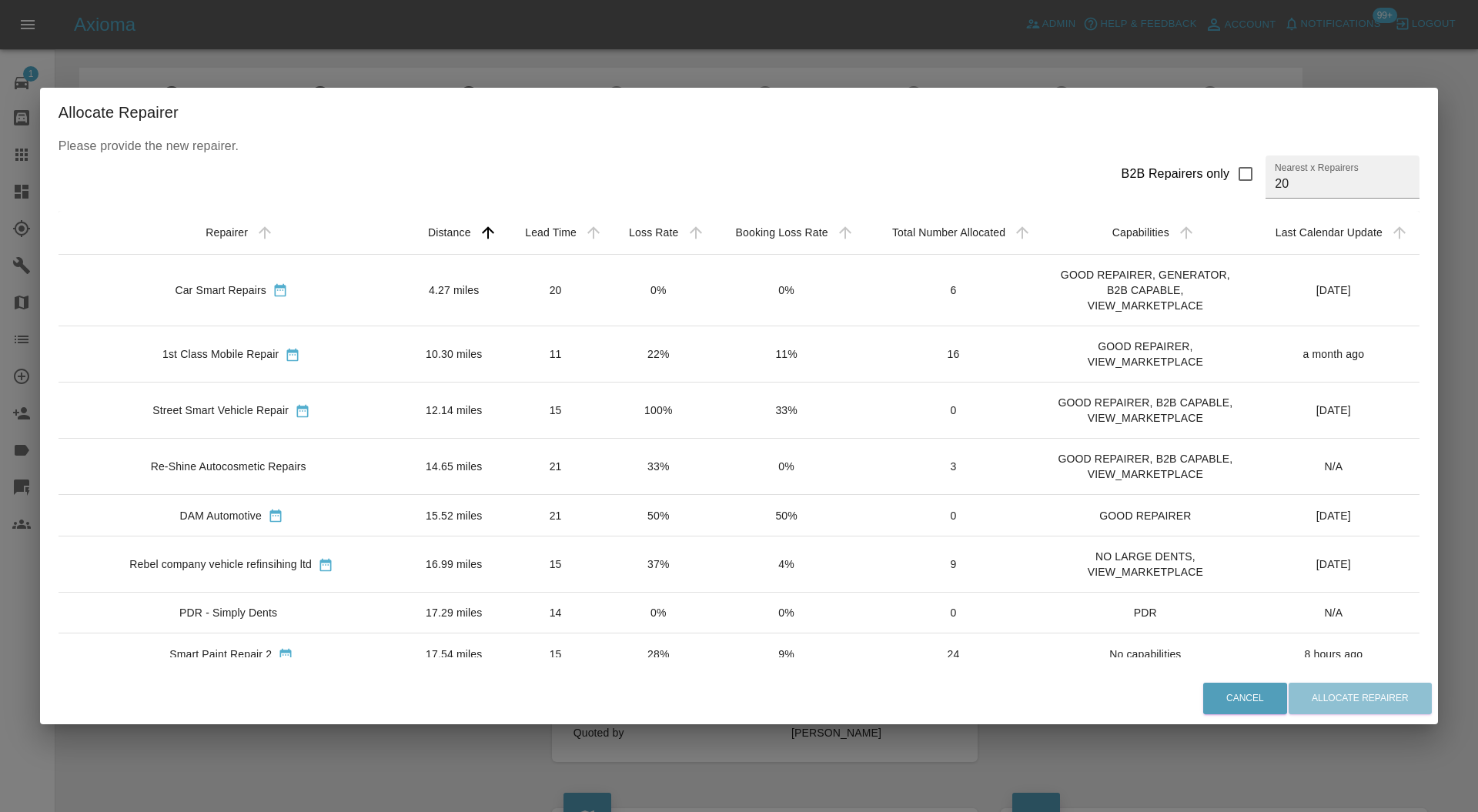
click at [504, 348] on td "11" at bounding box center [555, 353] width 104 height 56
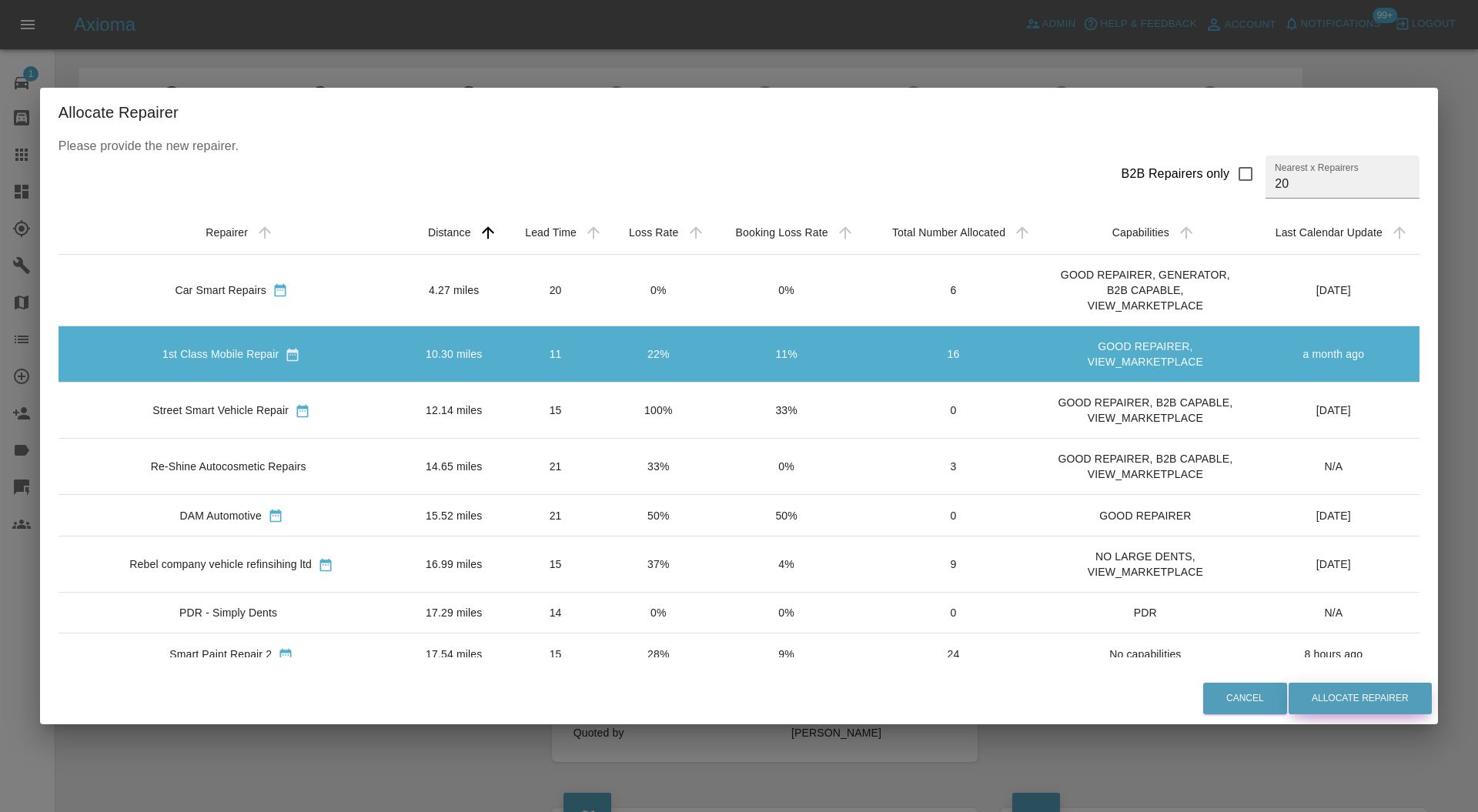
click at [1332, 690] on button "Allocate Repairer" at bounding box center [1361, 698] width 143 height 31
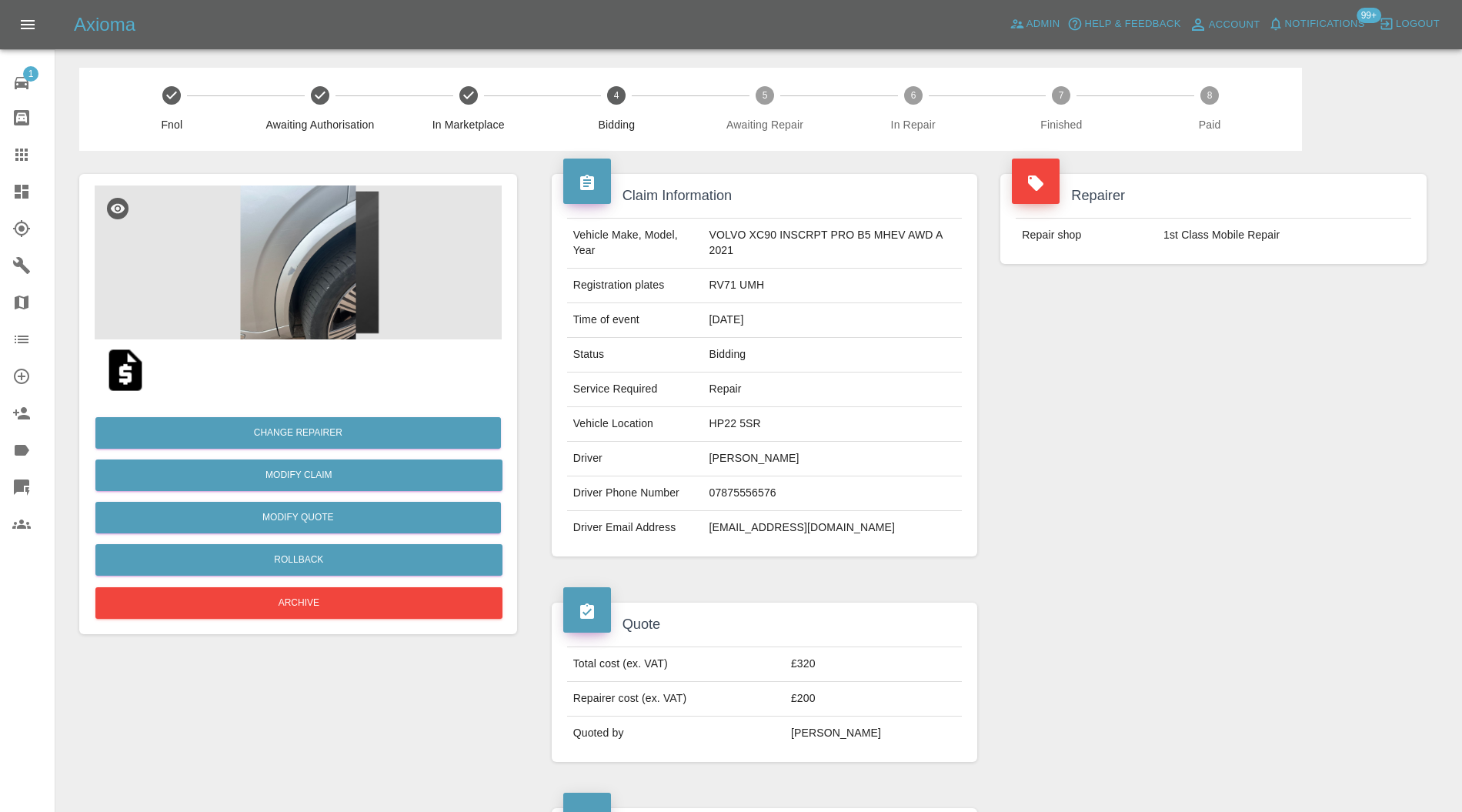
click at [18, 176] on link "Dashboard" at bounding box center [27, 191] width 54 height 37
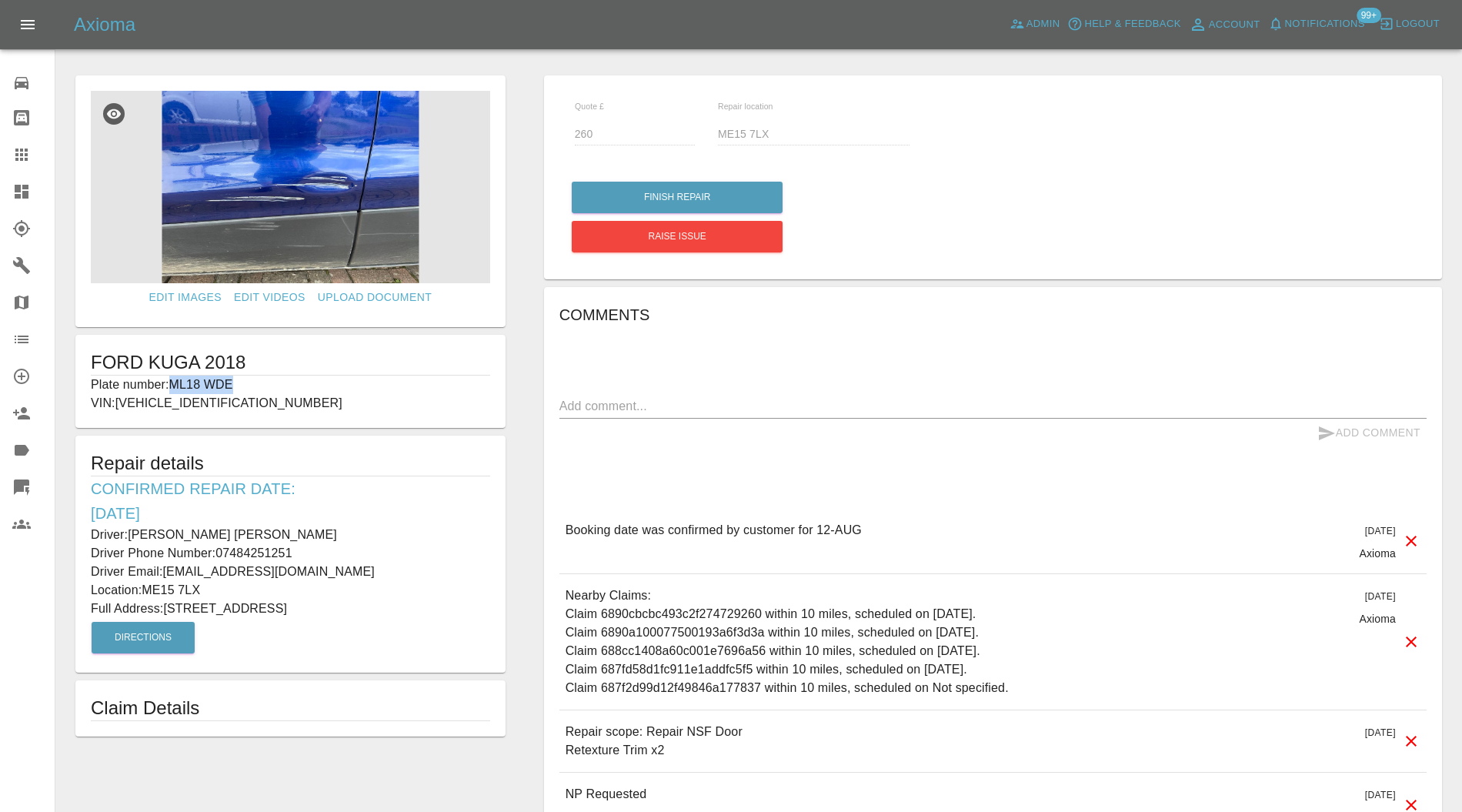
drag, startPoint x: 257, startPoint y: 382, endPoint x: 177, endPoint y: 386, distance: 80.1
click at [177, 386] on p "Plate number: ML18 WDE" at bounding box center [290, 385] width 400 height 18
copy p "ML18 WDE"
click at [25, 148] on icon at bounding box center [21, 154] width 18 height 18
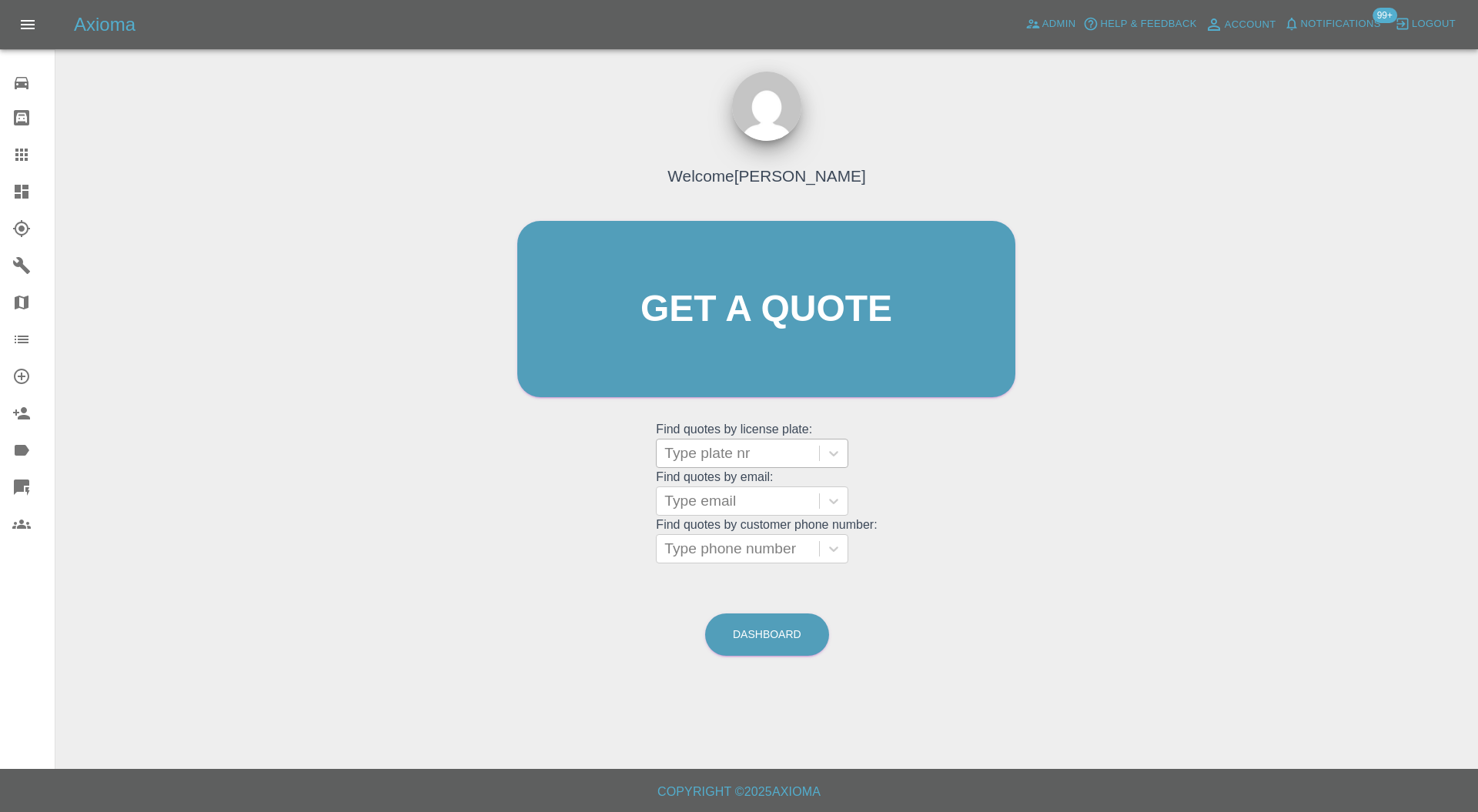
click at [782, 459] on div at bounding box center [738, 453] width 147 height 22
paste input "ML18 WDE"
type input "ML18 WDE"
click at [770, 497] on div "ML18 WDE, In Repair" at bounding box center [752, 492] width 192 height 31
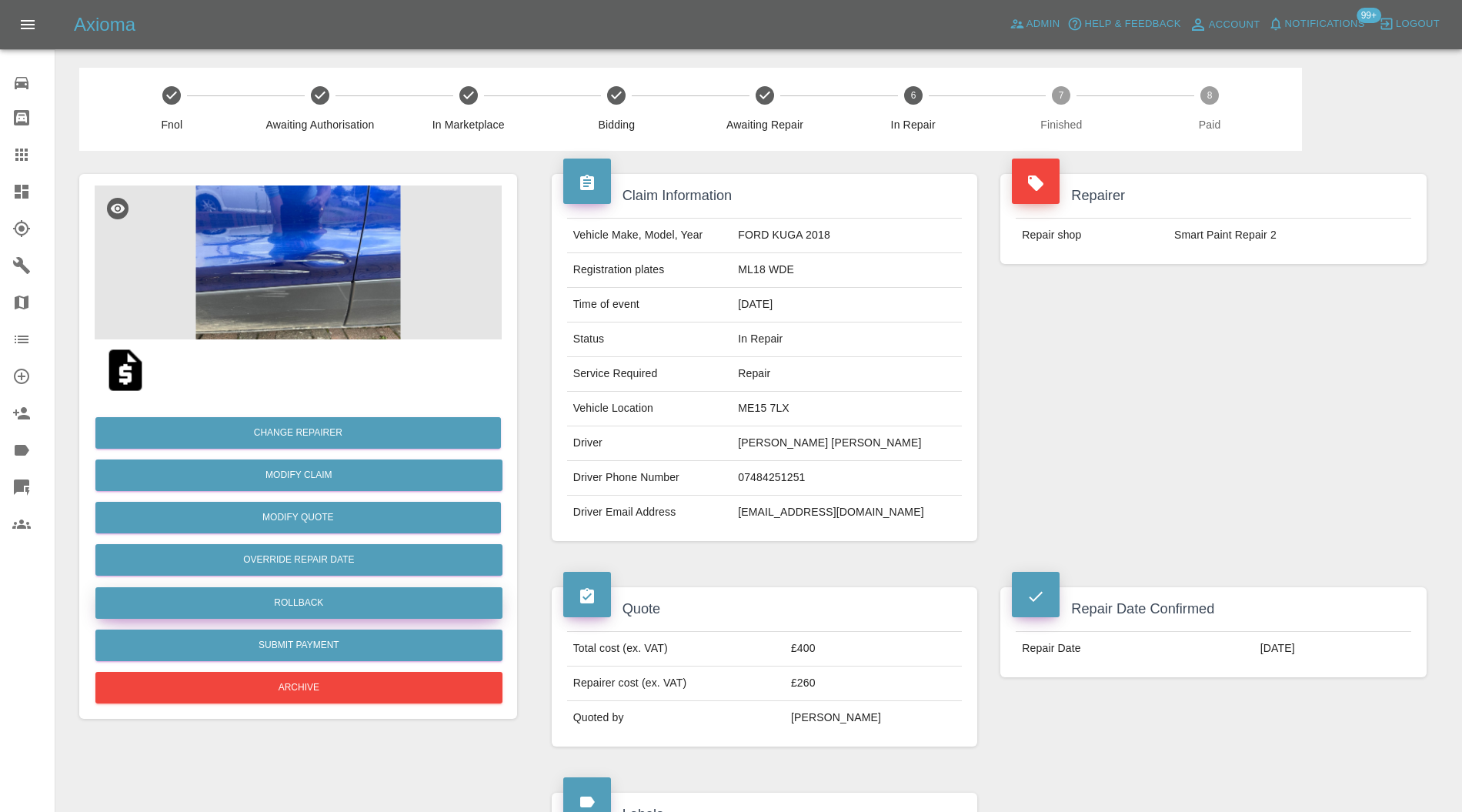
click at [379, 599] on button "Rollback" at bounding box center [299, 603] width 407 height 31
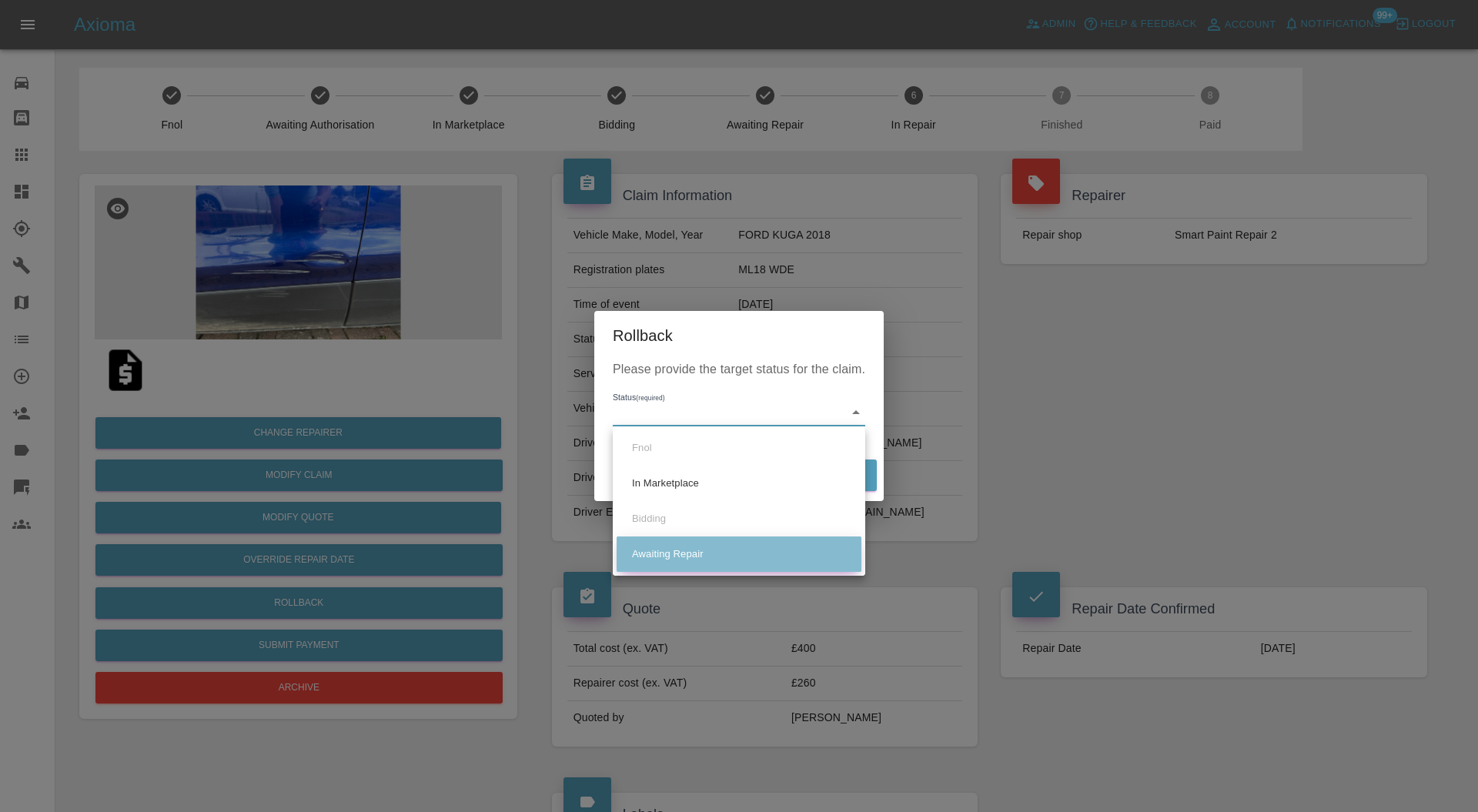
click at [680, 545] on li "Awaiting Repair" at bounding box center [739, 554] width 245 height 35
type input "awaiting-pickup"
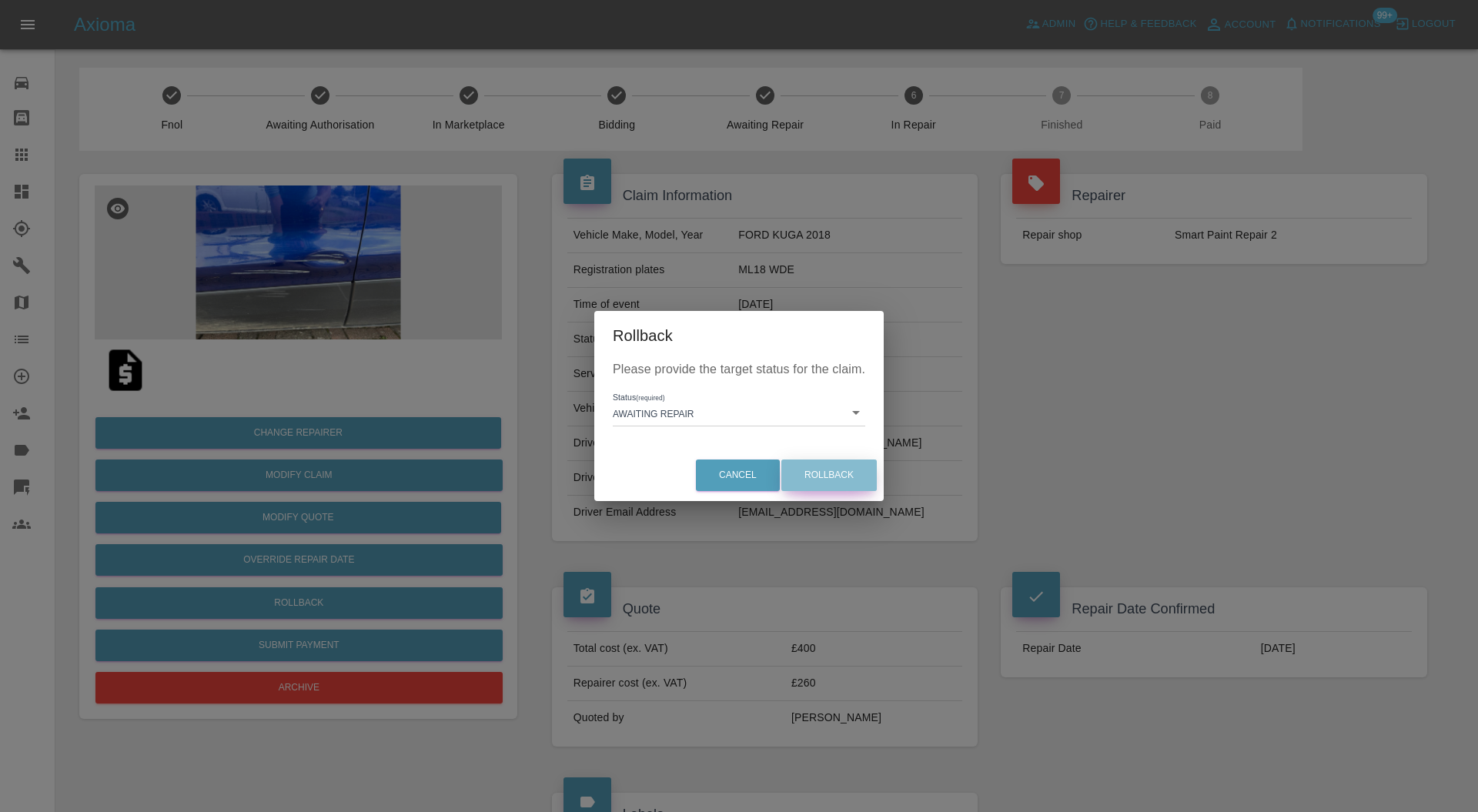
click at [839, 482] on button "Rollback" at bounding box center [828, 475] width 95 height 31
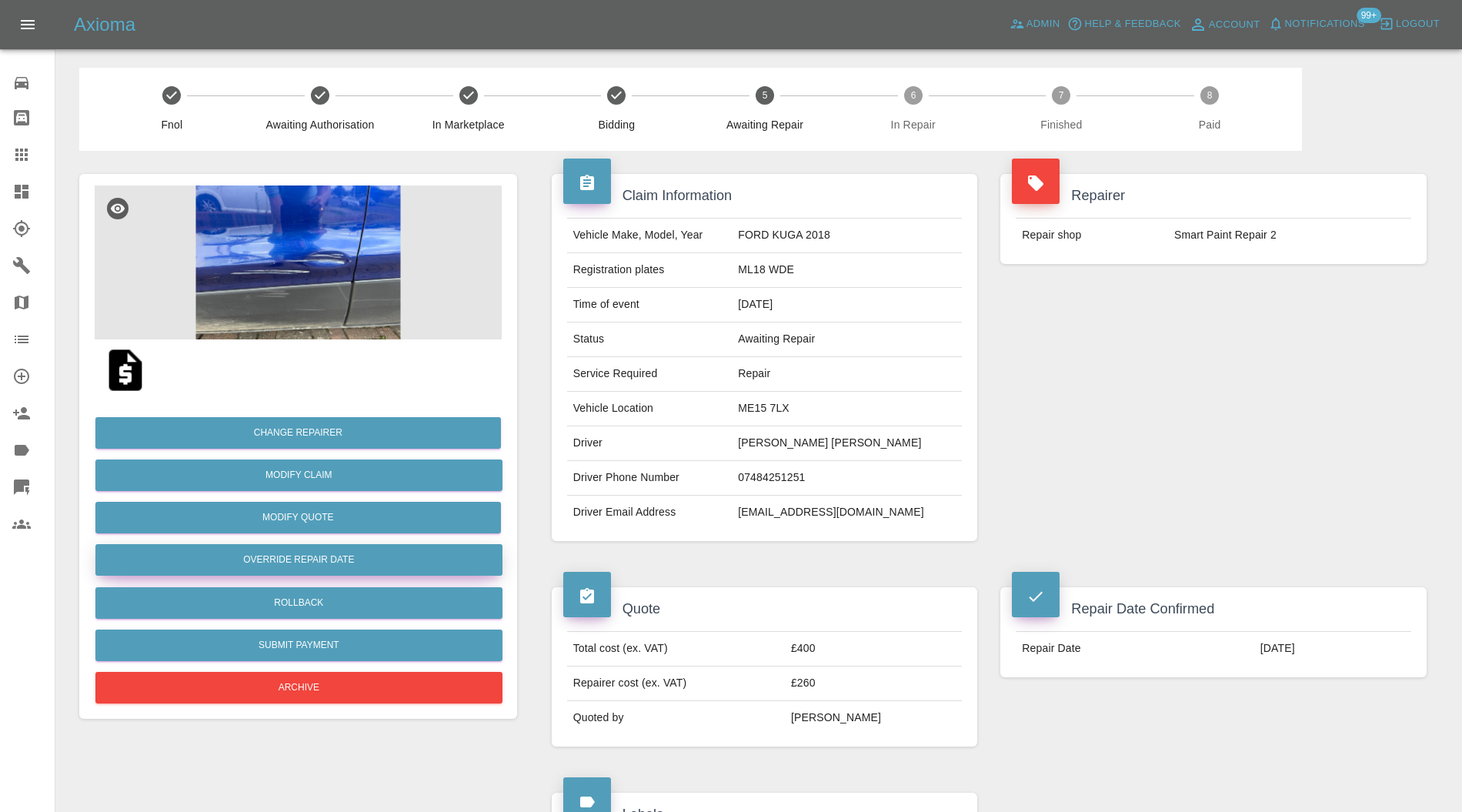
click at [358, 559] on button "Override Repair Date" at bounding box center [299, 559] width 407 height 31
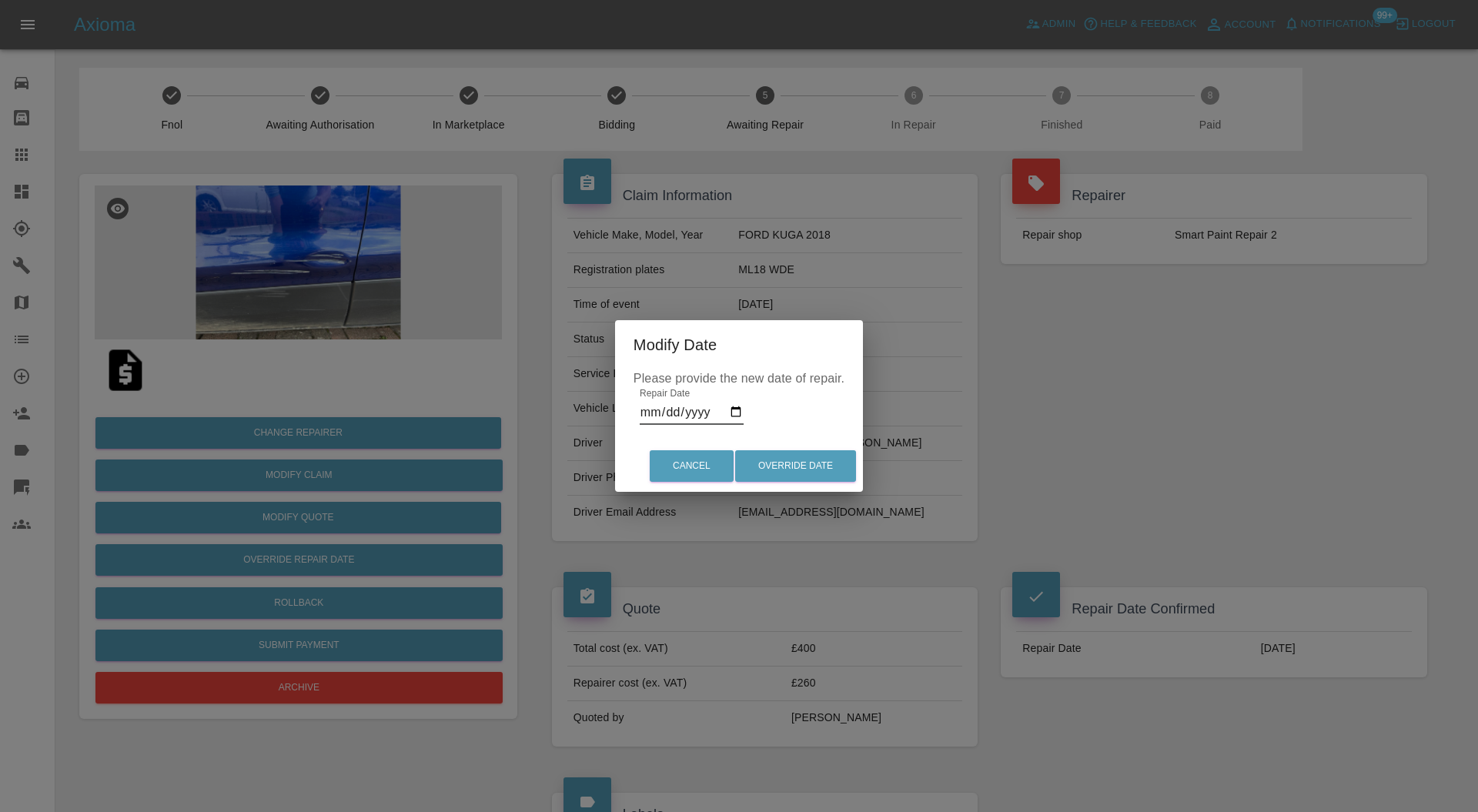
click at [735, 411] on input "[DATE]" at bounding box center [691, 413] width 104 height 24
type input "[DATE]"
click at [800, 462] on button "Override Date" at bounding box center [796, 466] width 121 height 31
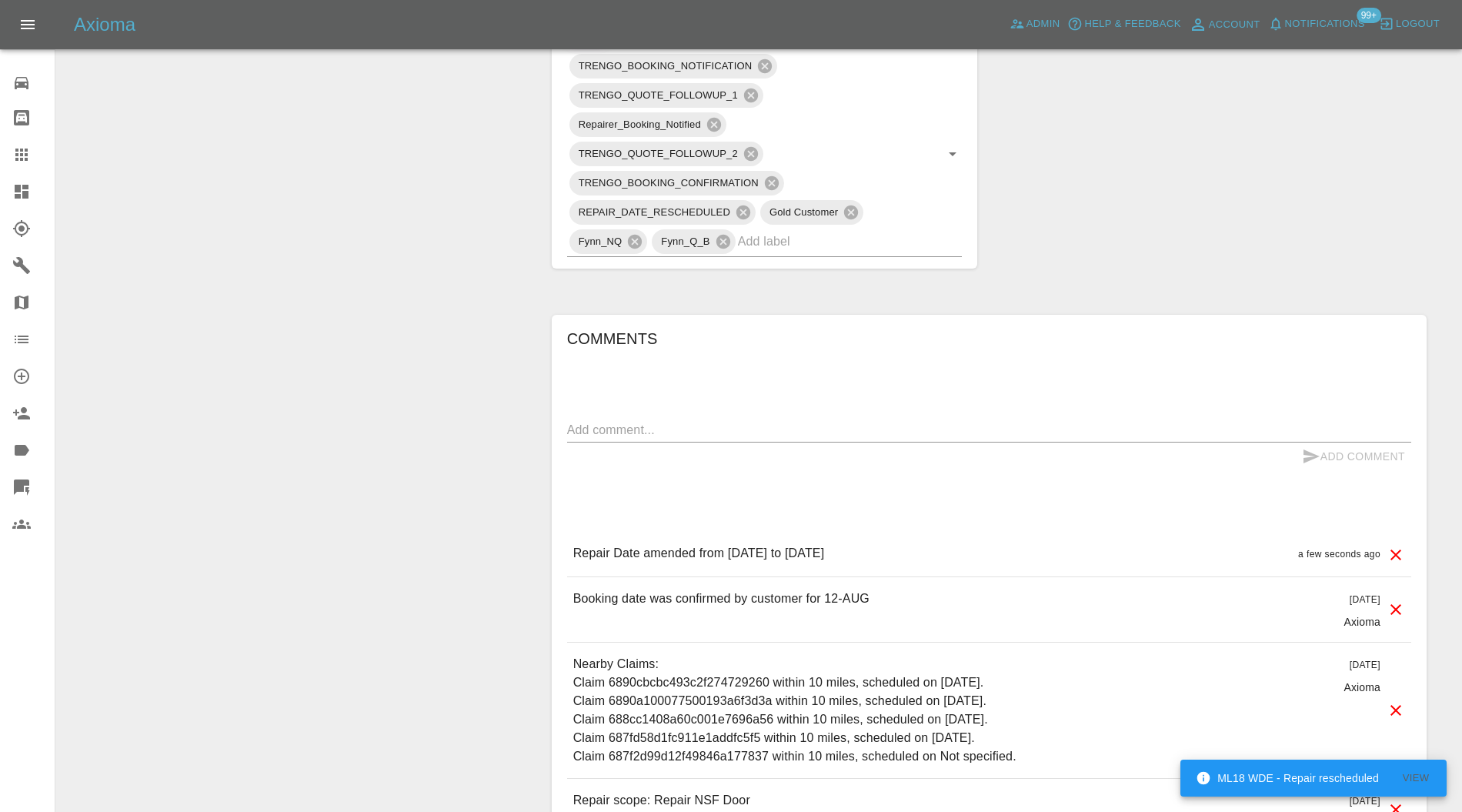
scroll to position [820, 0]
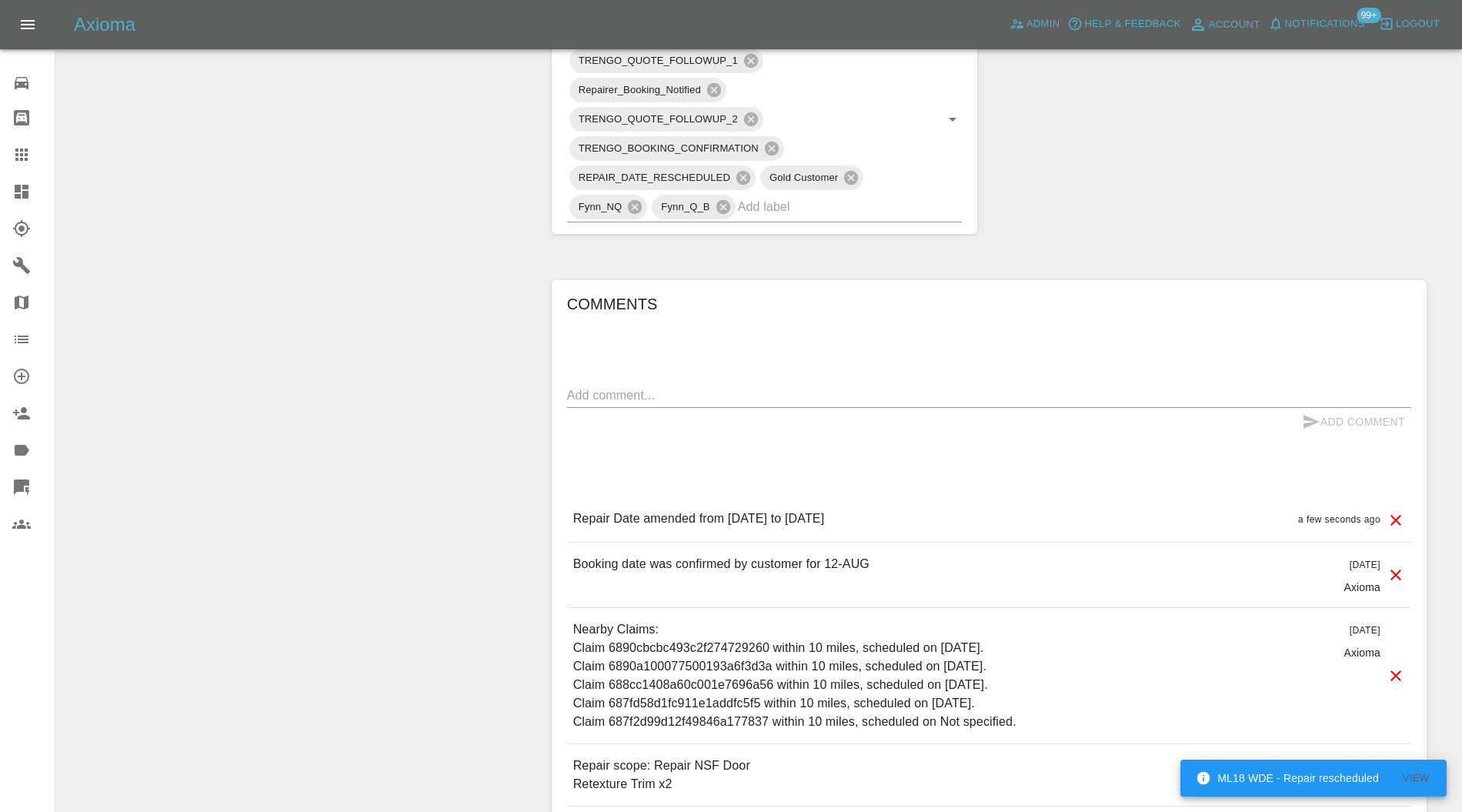
click at [914, 388] on textarea at bounding box center [990, 395] width 845 height 17
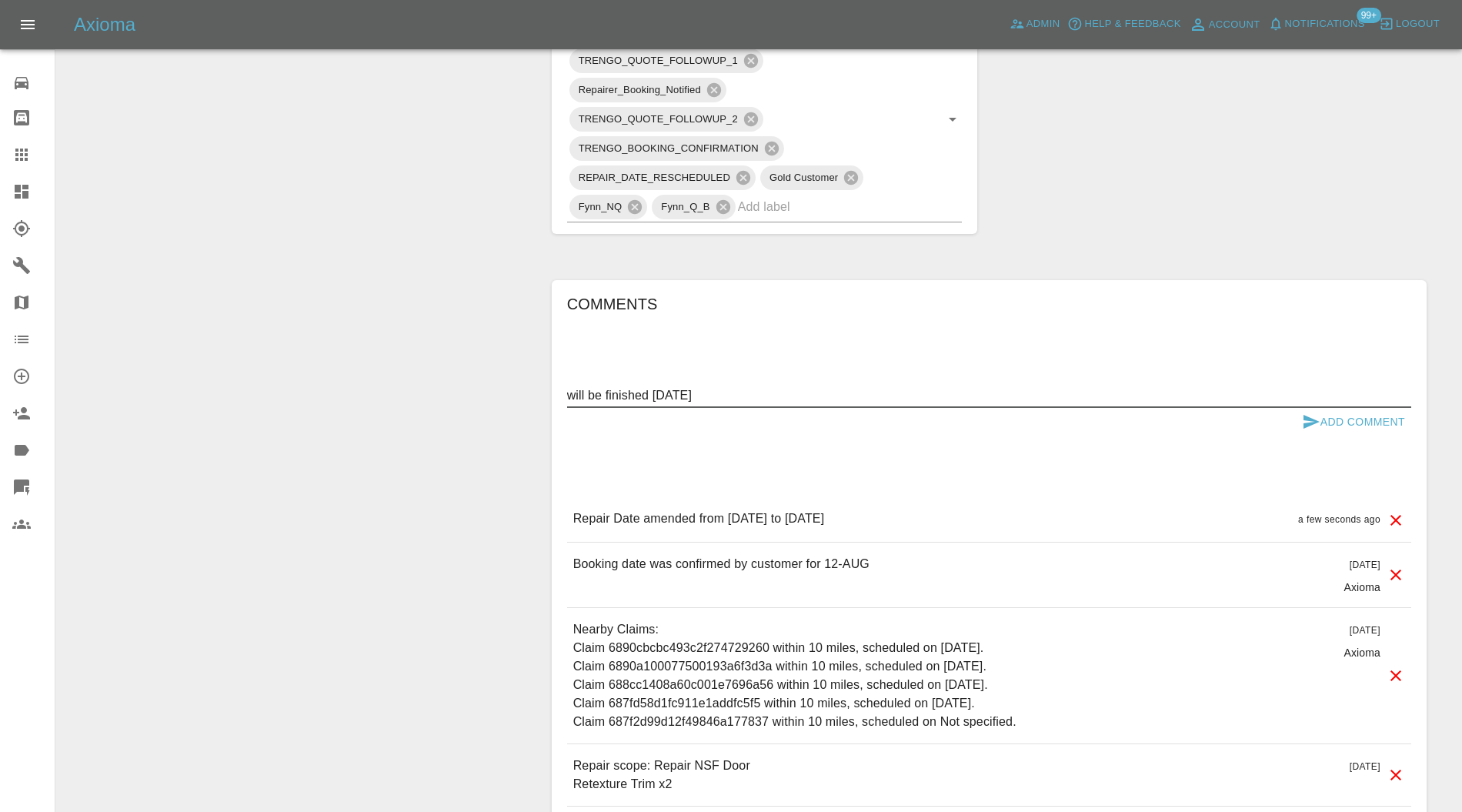
type textarea "will be finished tomorrow"
click at [1350, 413] on button "Add Comment" at bounding box center [1354, 422] width 115 height 29
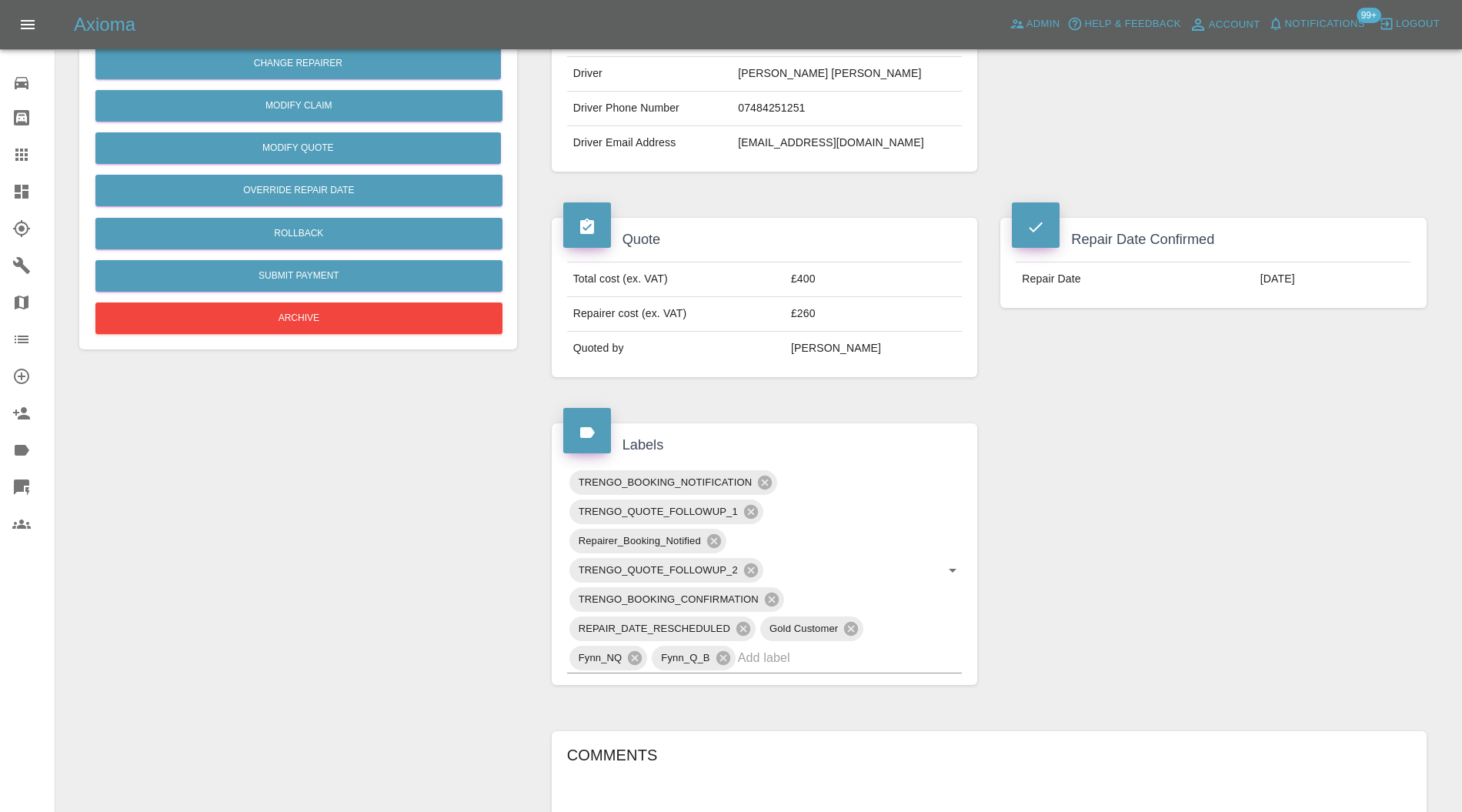
scroll to position [137, 0]
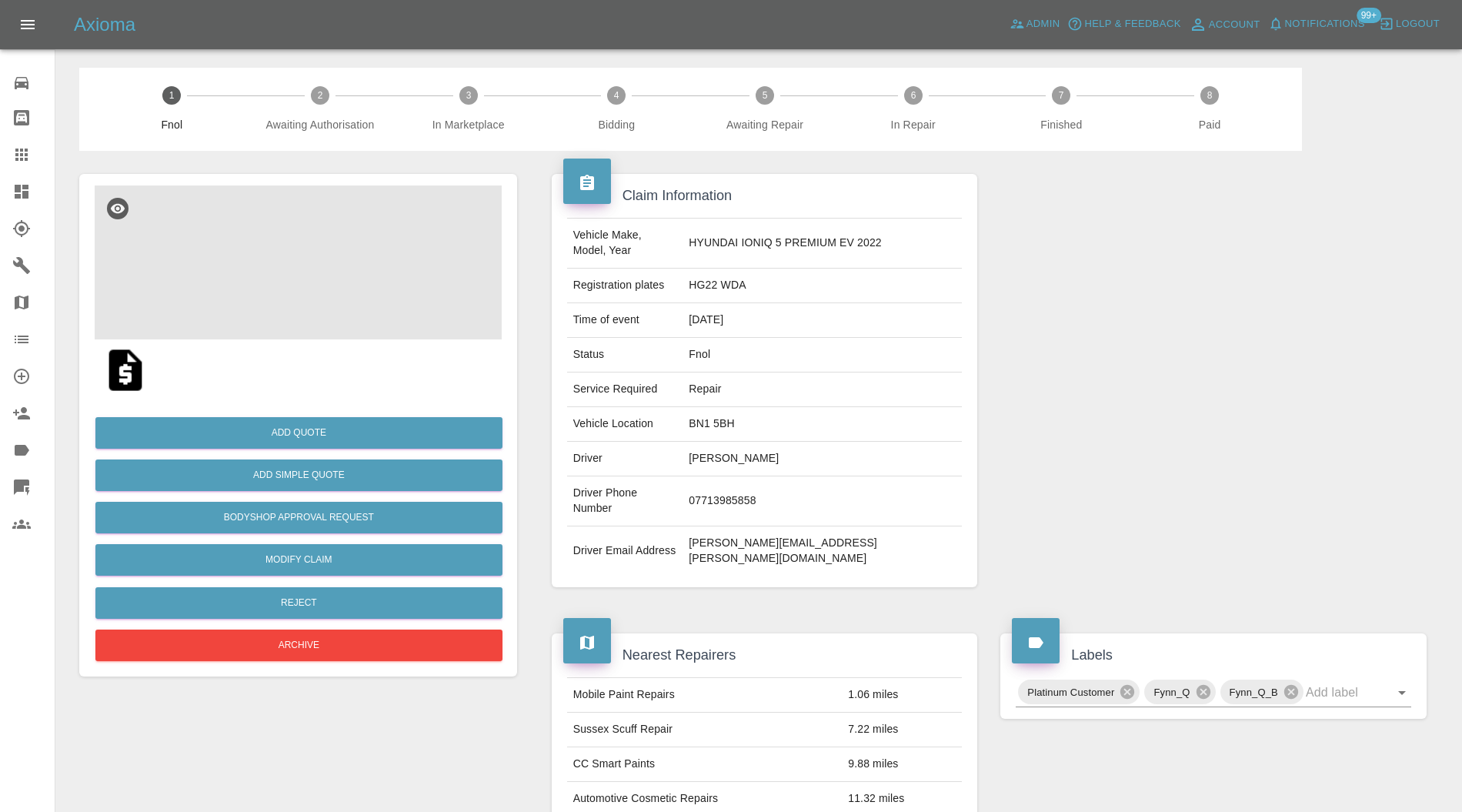
click at [311, 260] on img at bounding box center [298, 262] width 407 height 154
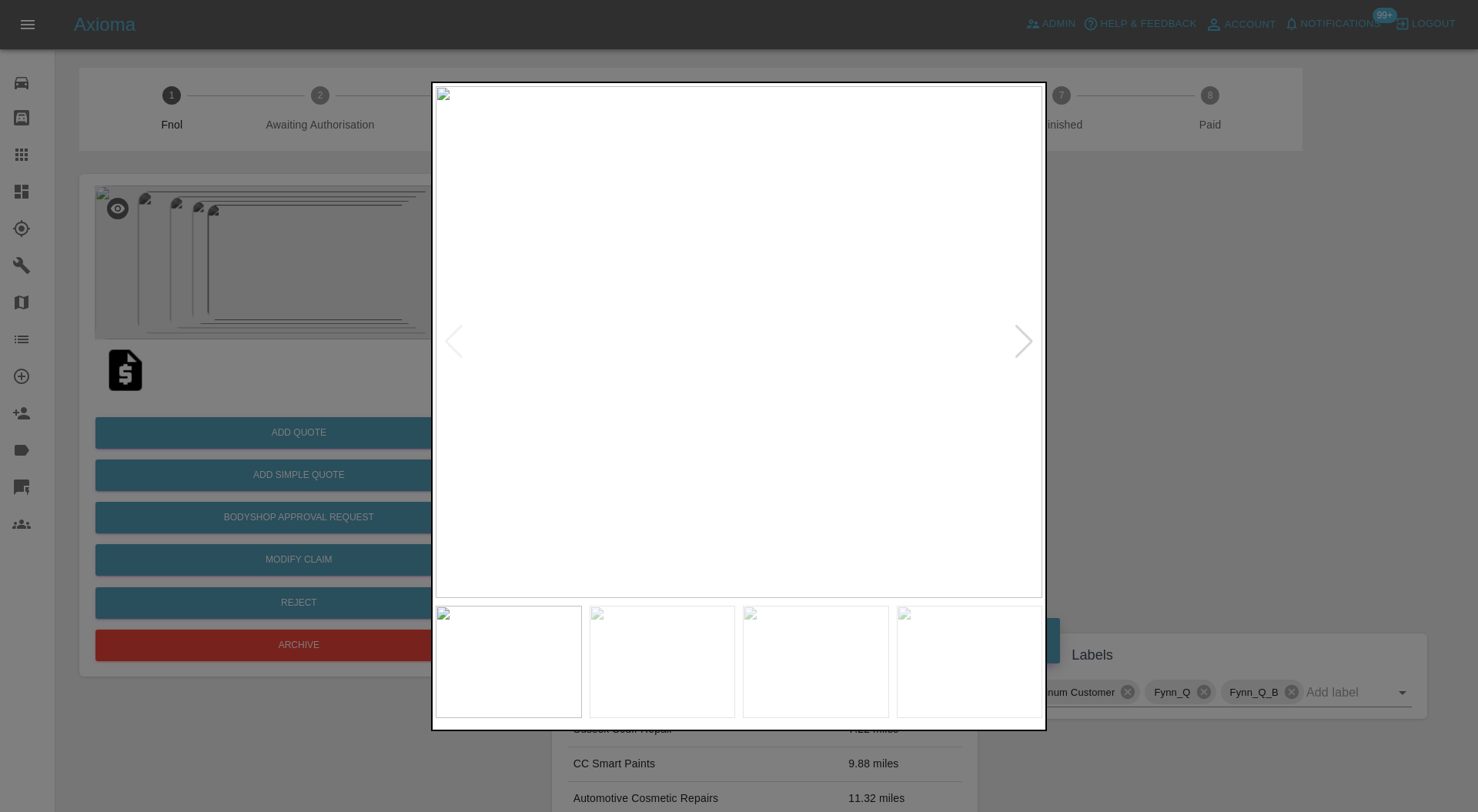
click at [1028, 330] on div at bounding box center [1024, 341] width 21 height 34
click at [1109, 328] on div at bounding box center [739, 406] width 1478 height 812
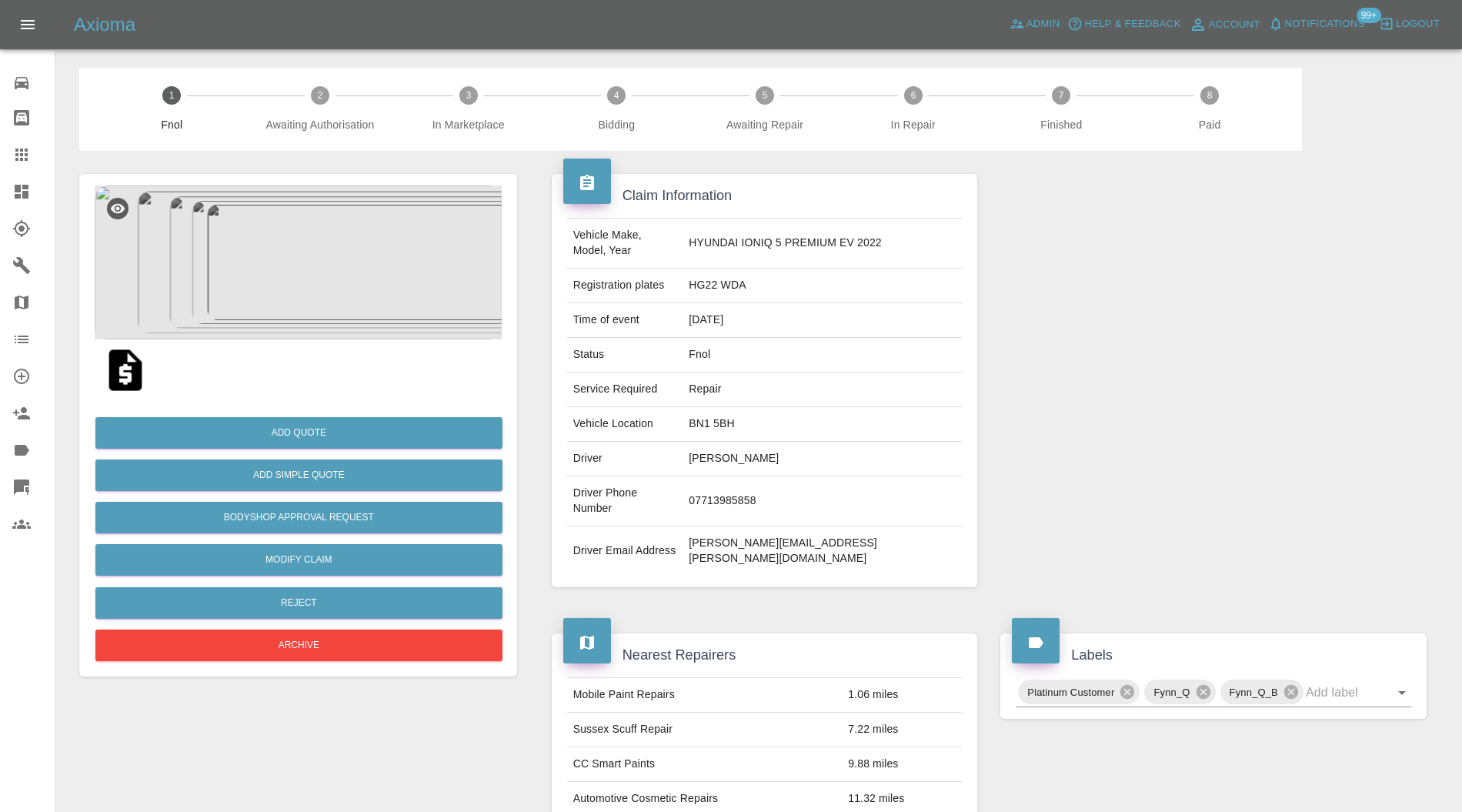
click at [304, 294] on img at bounding box center [298, 262] width 407 height 154
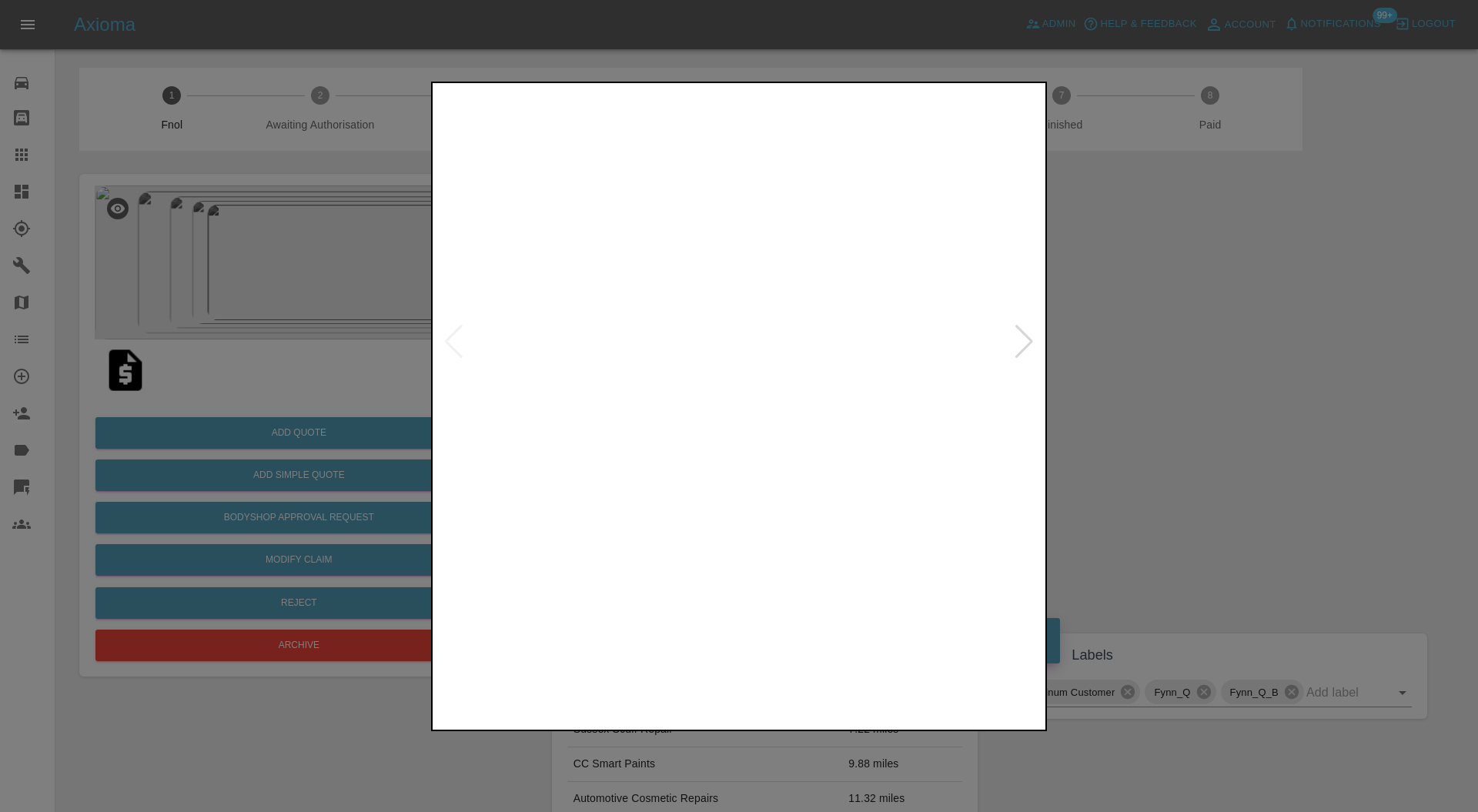
click at [813, 660] on img at bounding box center [815, 662] width 146 height 113
click at [935, 654] on img at bounding box center [969, 662] width 146 height 113
click at [1014, 342] on div at bounding box center [1024, 341] width 21 height 34
click at [1016, 340] on div at bounding box center [1024, 341] width 21 height 34
click at [457, 336] on div at bounding box center [454, 341] width 21 height 34
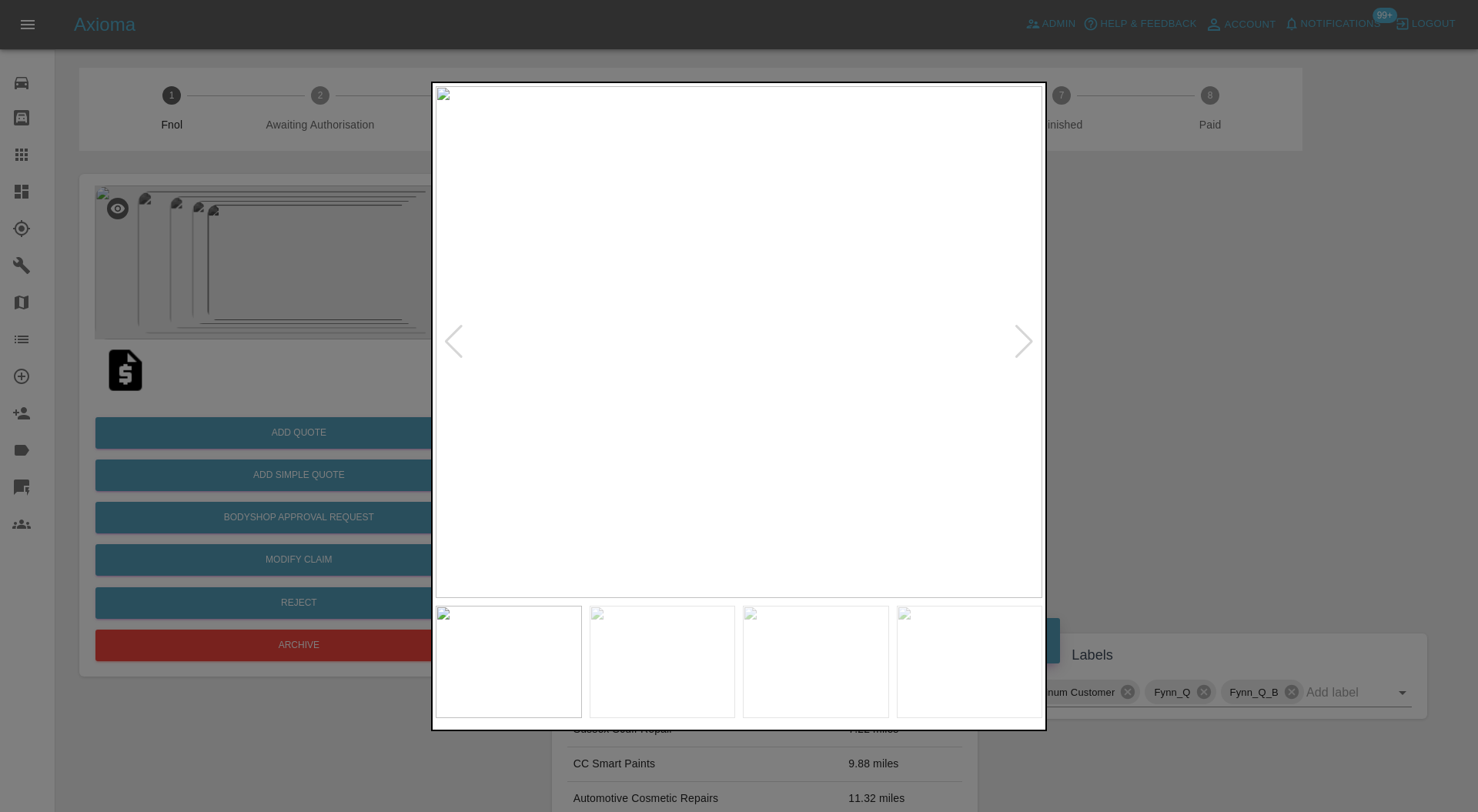
click at [457, 336] on div at bounding box center [454, 341] width 21 height 34
click at [1144, 357] on div at bounding box center [739, 406] width 1478 height 812
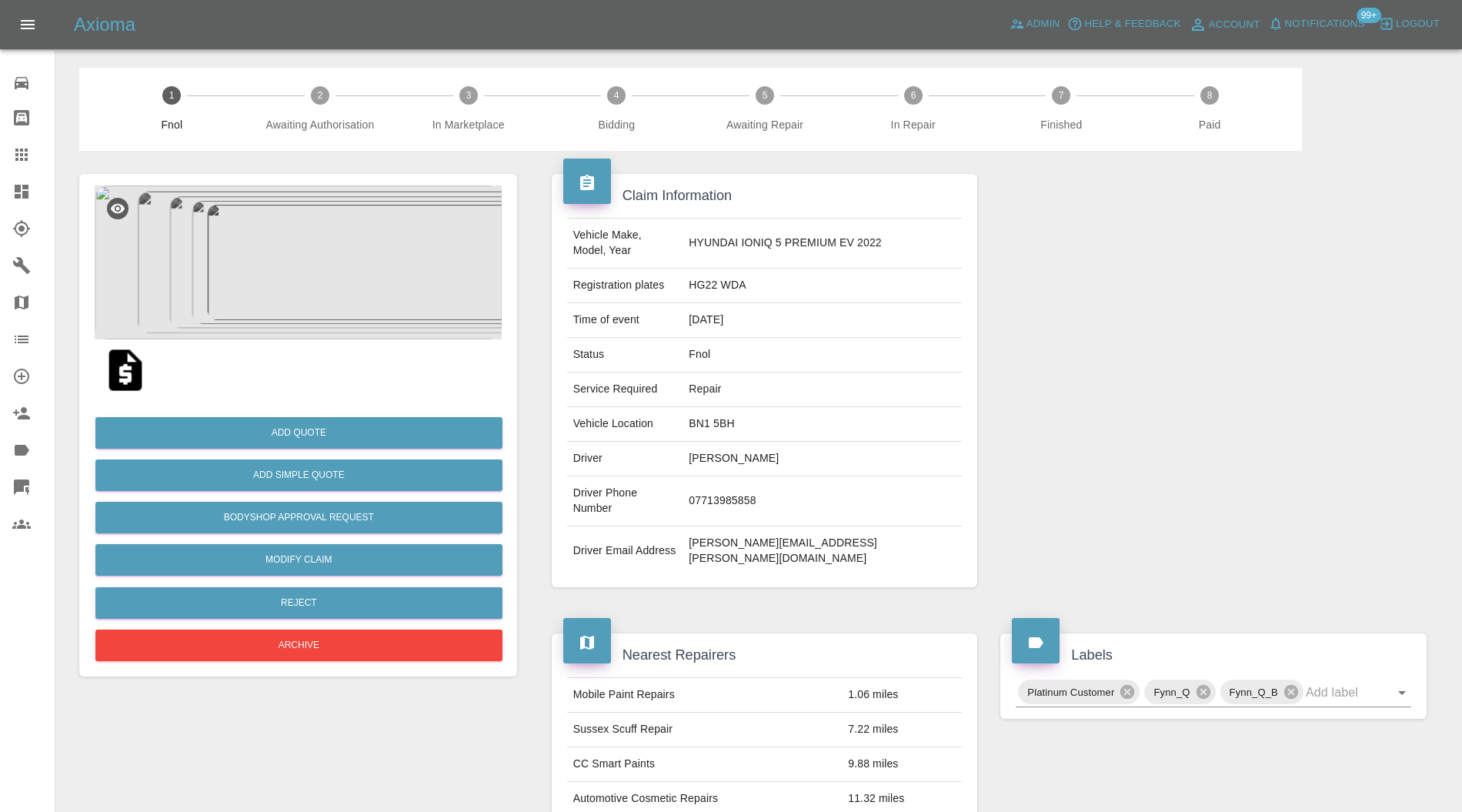
click at [331, 279] on img at bounding box center [298, 262] width 407 height 154
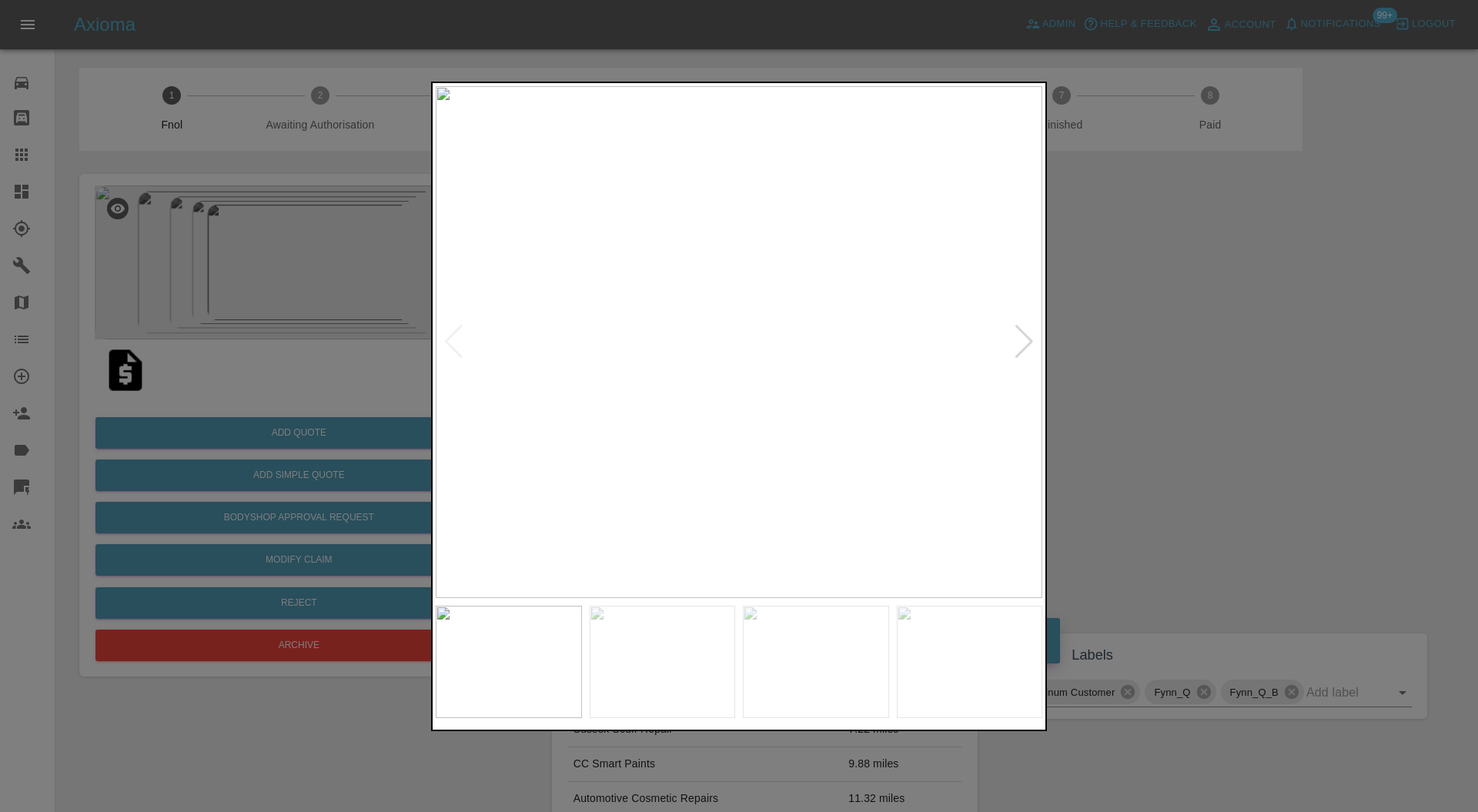
click at [1022, 330] on div at bounding box center [1024, 341] width 21 height 34
click at [727, 363] on img at bounding box center [739, 343] width 607 height 512
click at [1217, 366] on div at bounding box center [739, 406] width 1478 height 812
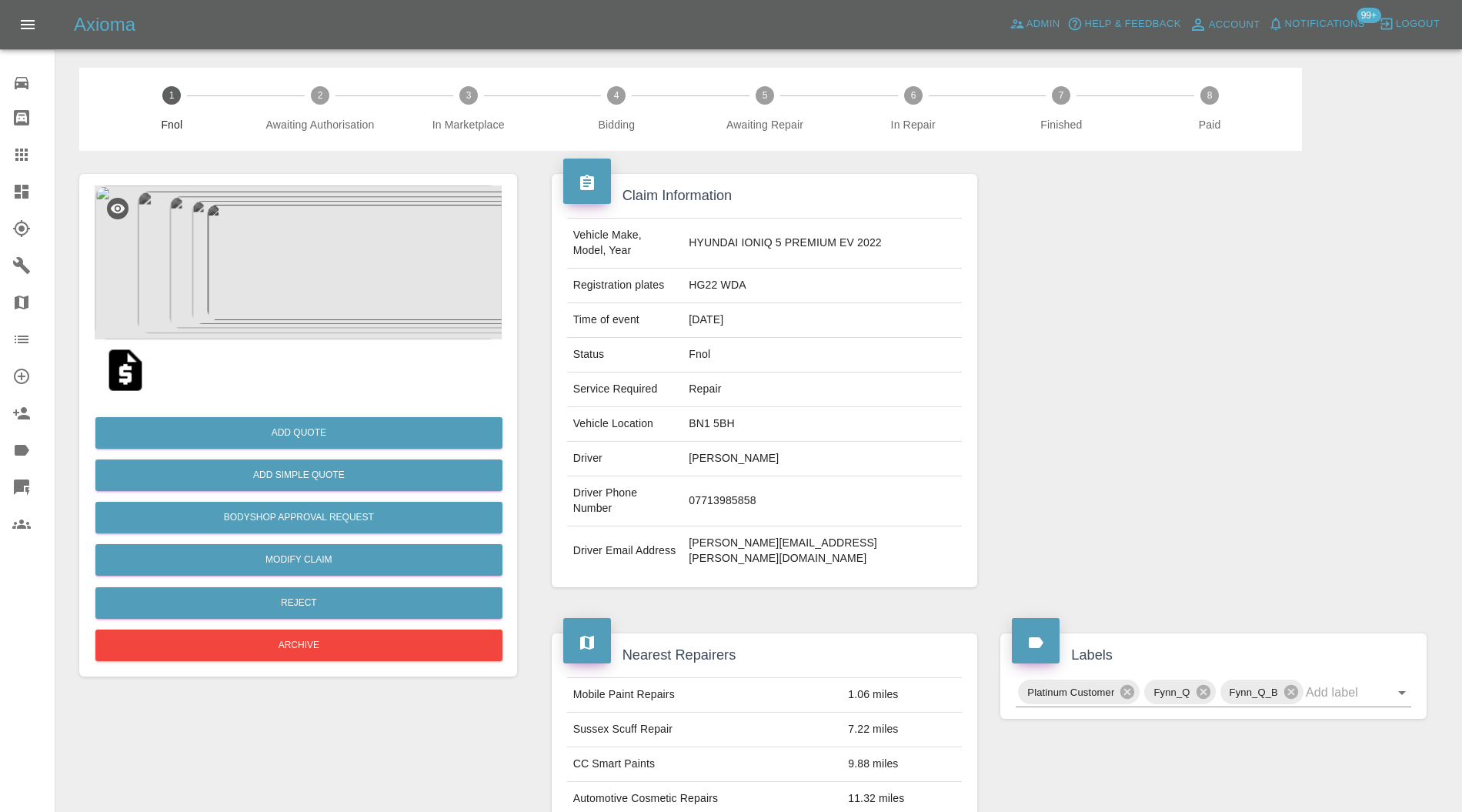
click at [1216, 366] on div at bounding box center [1214, 380] width 449 height 459
click at [314, 318] on img at bounding box center [298, 262] width 407 height 154
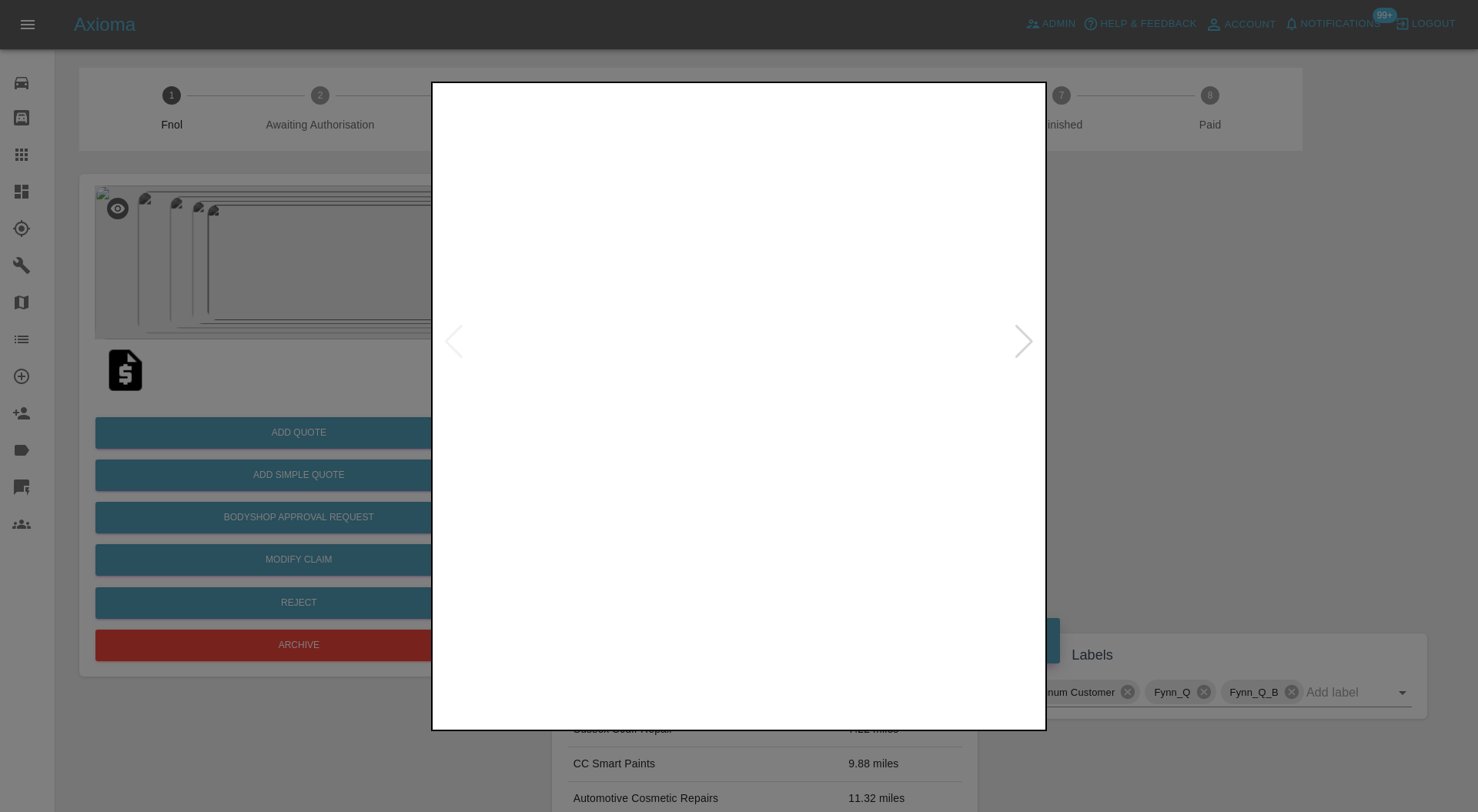
click at [759, 655] on img at bounding box center [815, 662] width 146 height 113
click at [1165, 430] on div at bounding box center [739, 406] width 1478 height 812
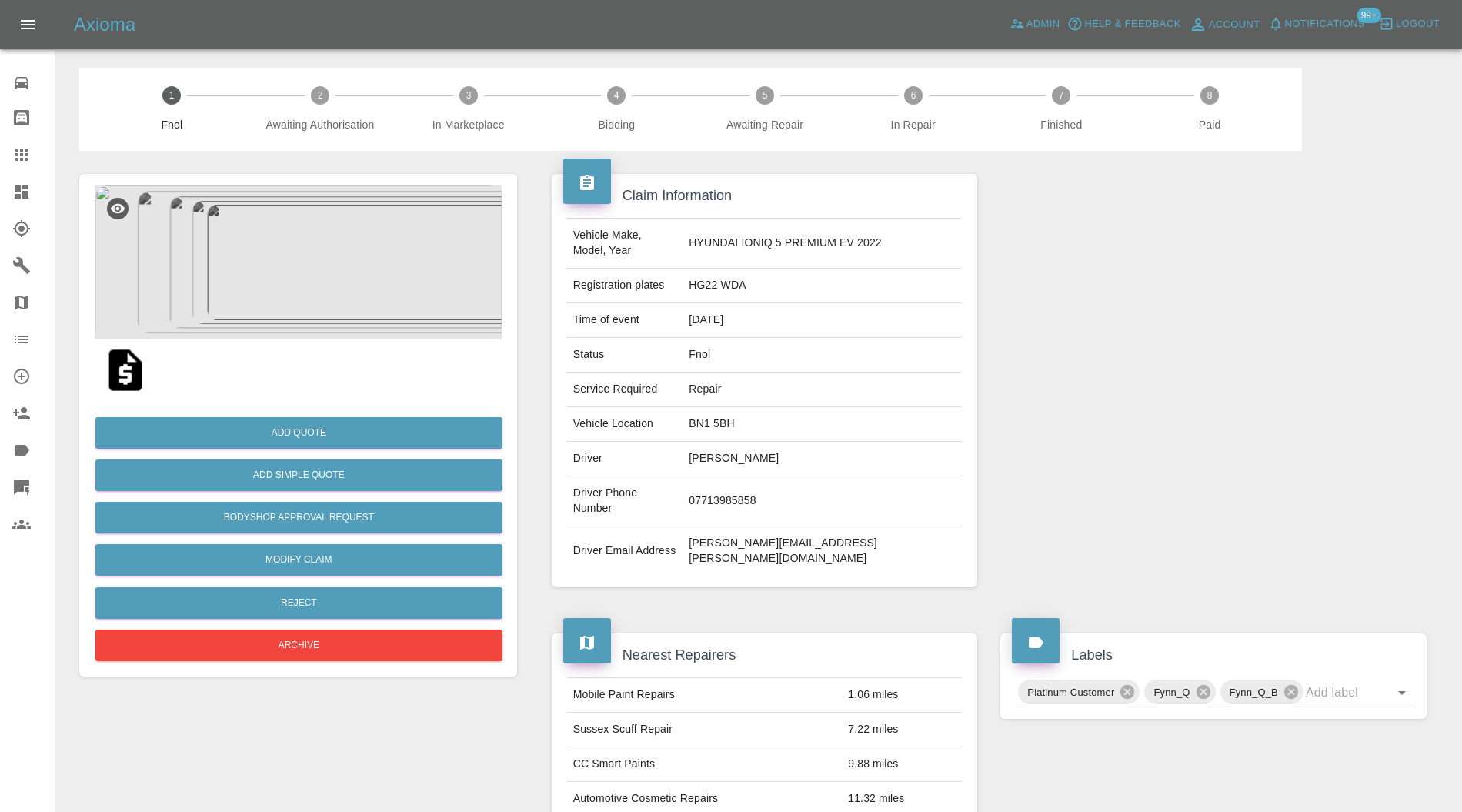
click at [352, 281] on img at bounding box center [298, 262] width 407 height 154
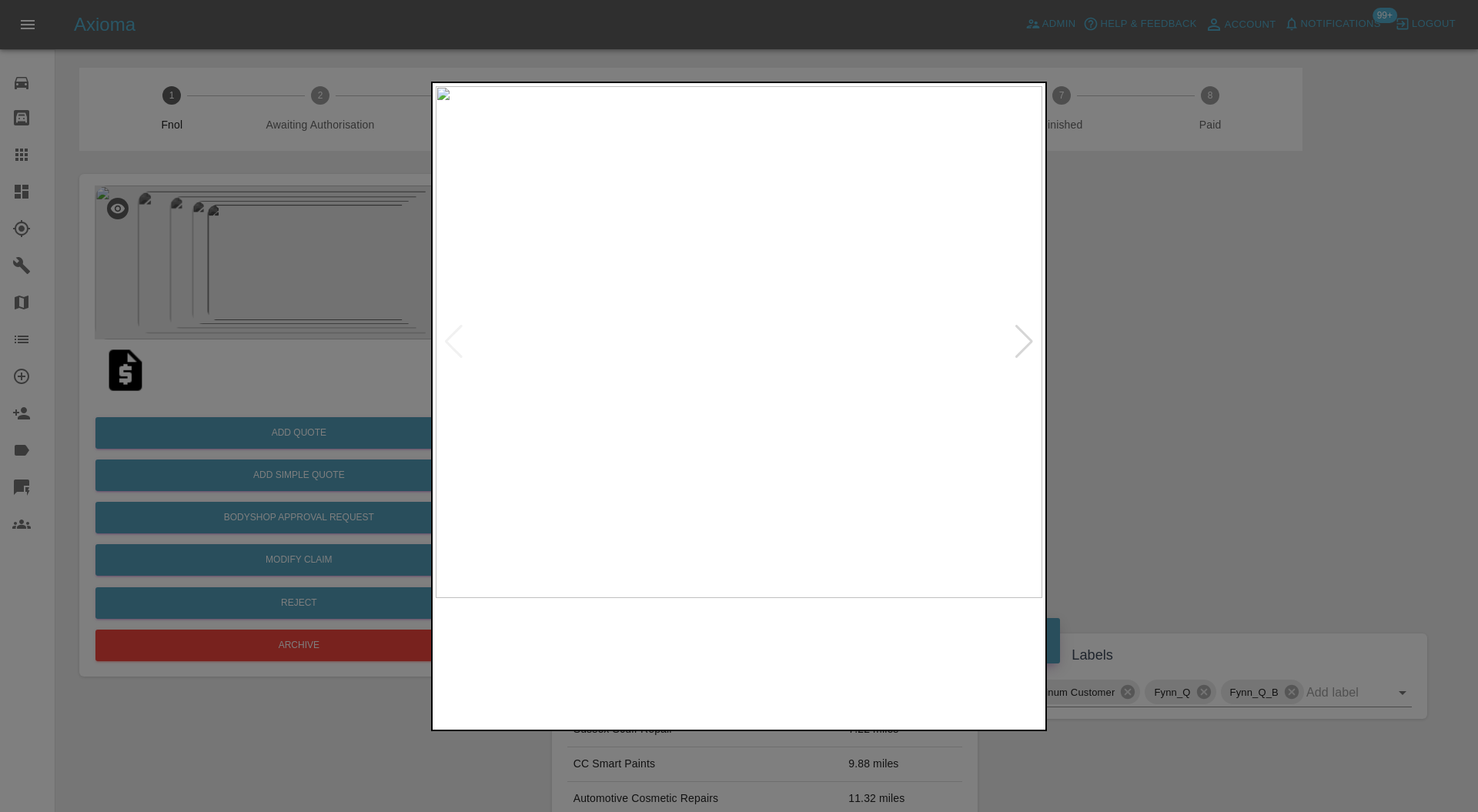
click at [813, 668] on img at bounding box center [815, 662] width 146 height 113
click at [1021, 344] on div at bounding box center [1024, 341] width 21 height 34
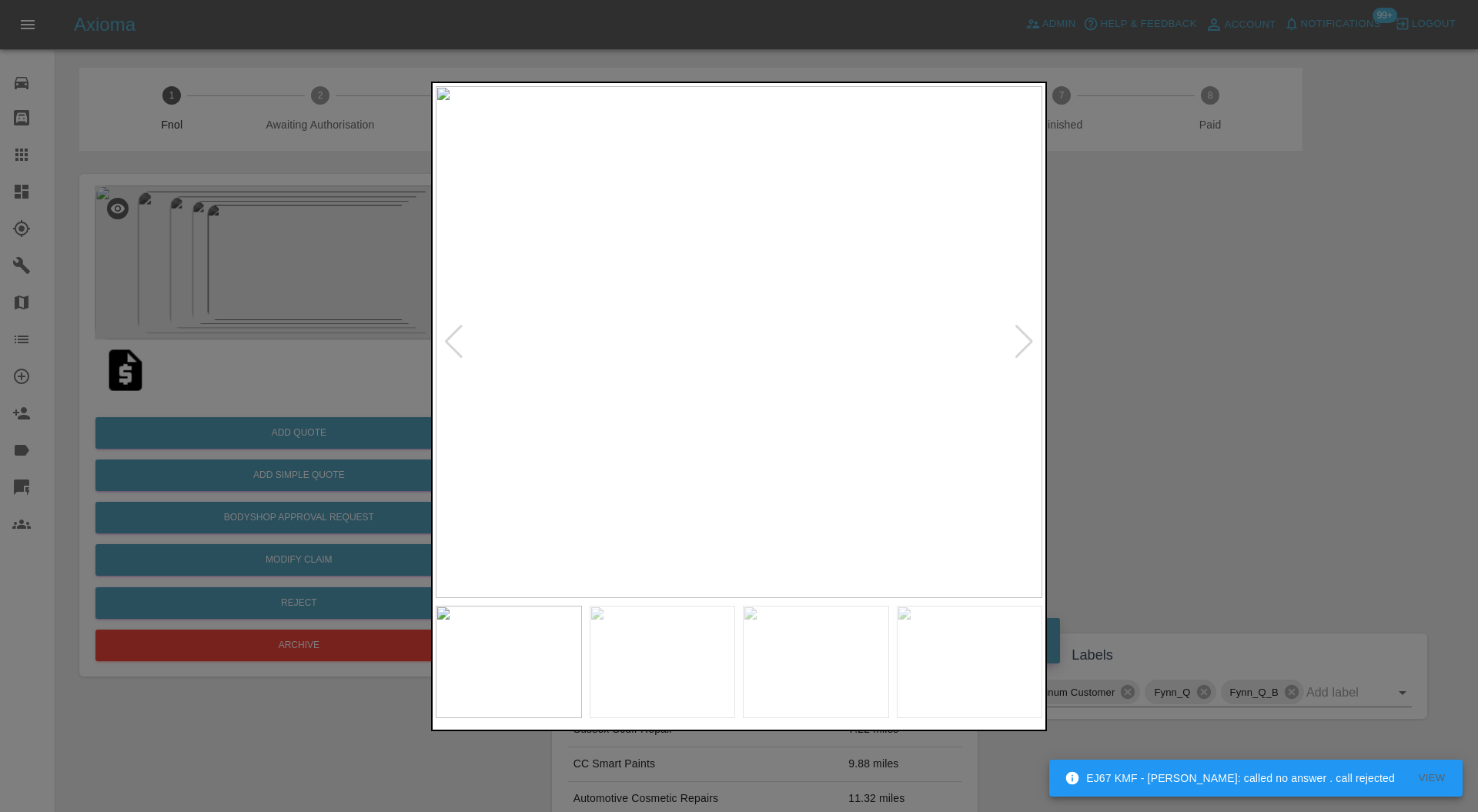
click at [1123, 337] on div at bounding box center [739, 406] width 1478 height 812
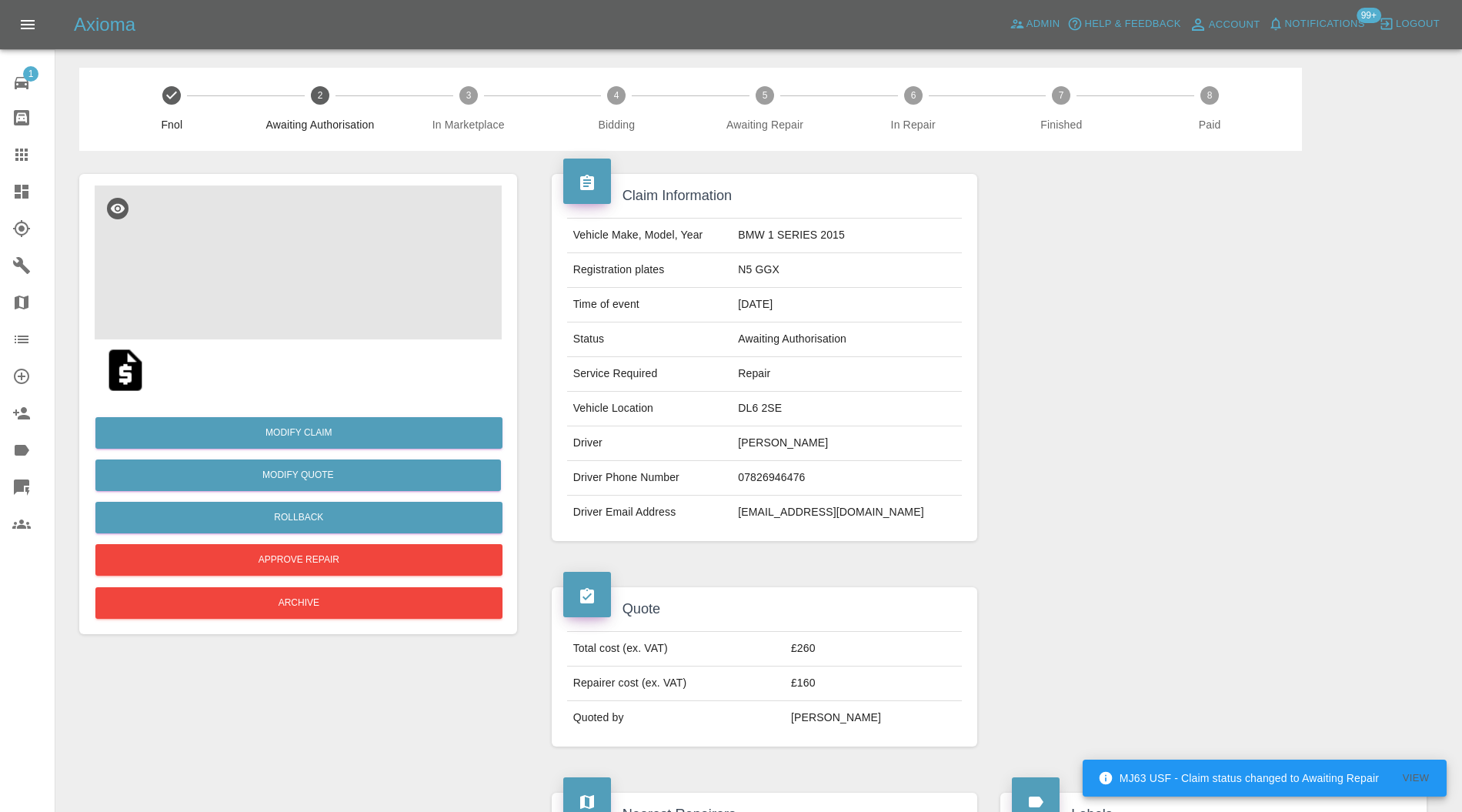
click at [318, 278] on img at bounding box center [298, 262] width 407 height 154
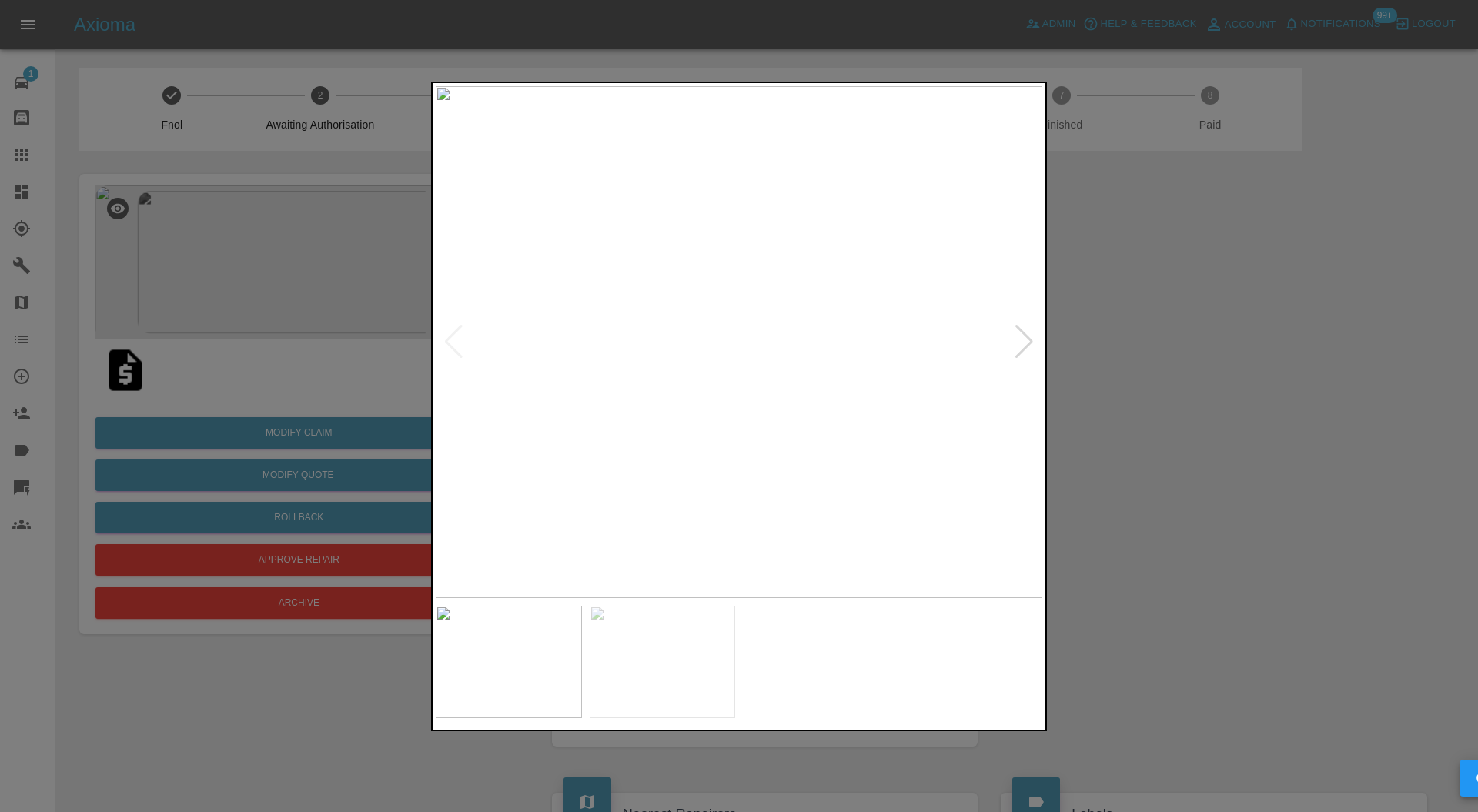
click at [1030, 334] on div at bounding box center [1024, 341] width 21 height 34
click at [1127, 330] on div at bounding box center [739, 406] width 1478 height 812
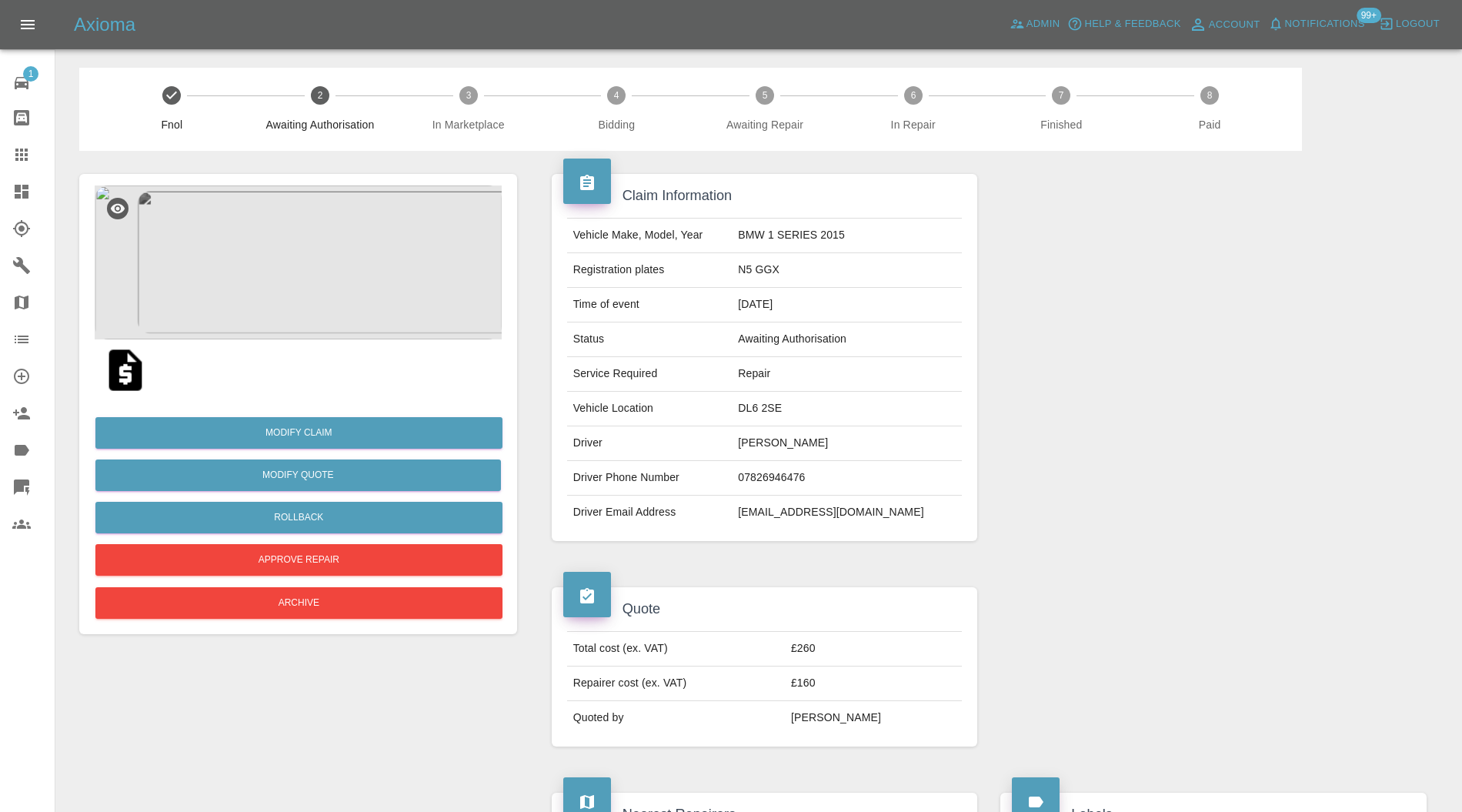
click at [360, 287] on img at bounding box center [298, 262] width 407 height 154
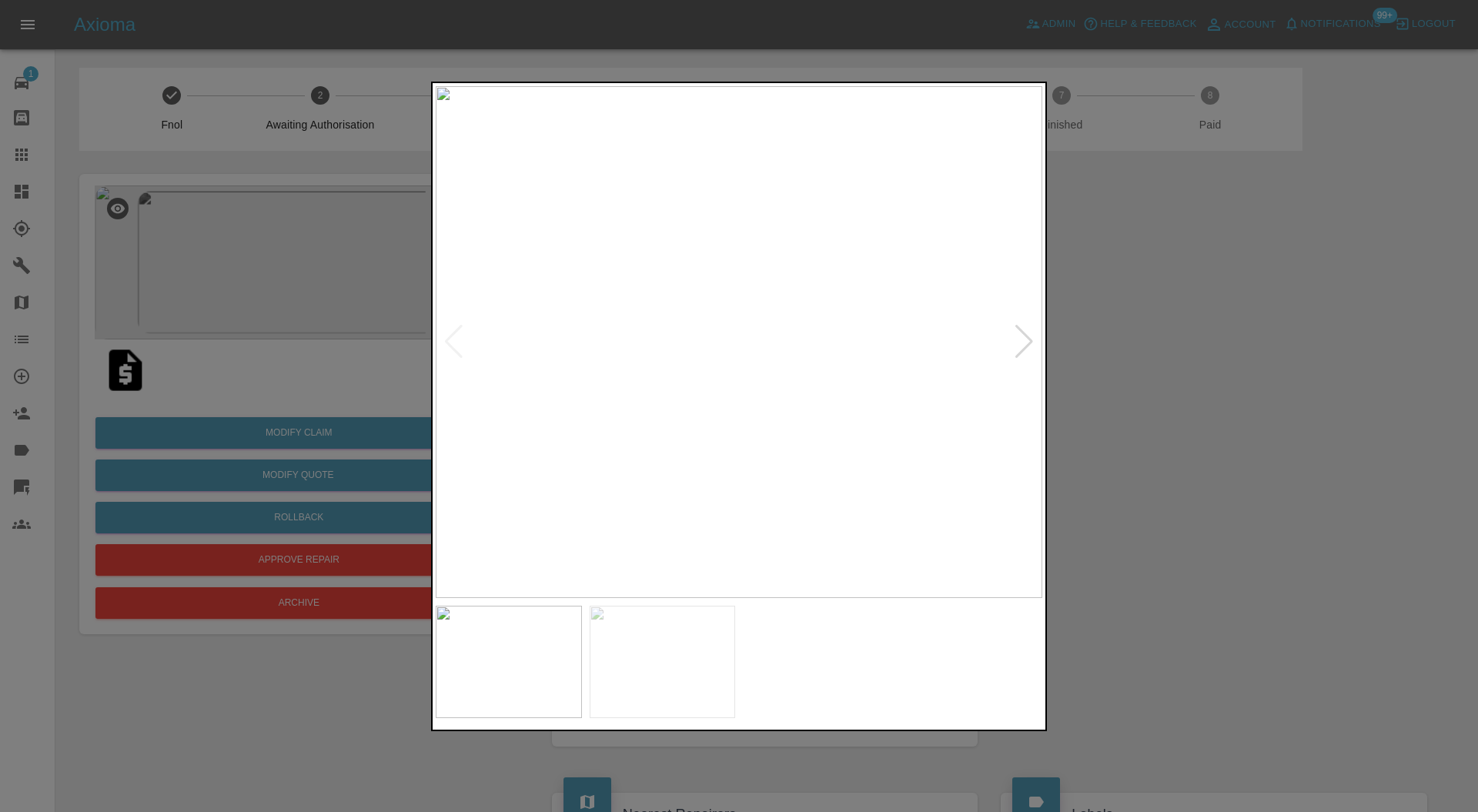
click at [842, 414] on img at bounding box center [739, 343] width 607 height 512
click at [761, 409] on img at bounding box center [429, 122] width 1820 height 1537
click at [676, 656] on img at bounding box center [662, 662] width 146 height 113
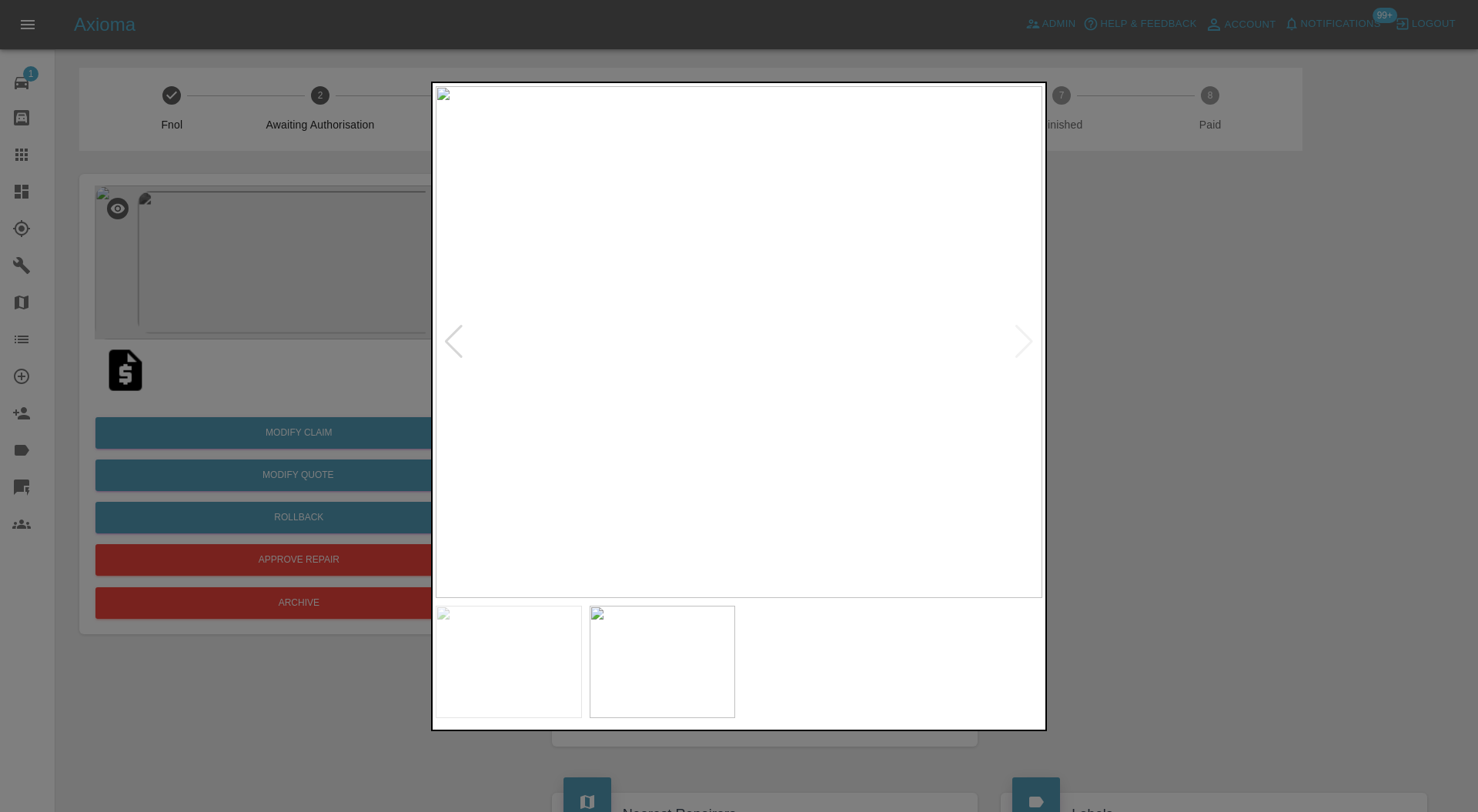
click at [725, 409] on img at bounding box center [739, 343] width 607 height 512
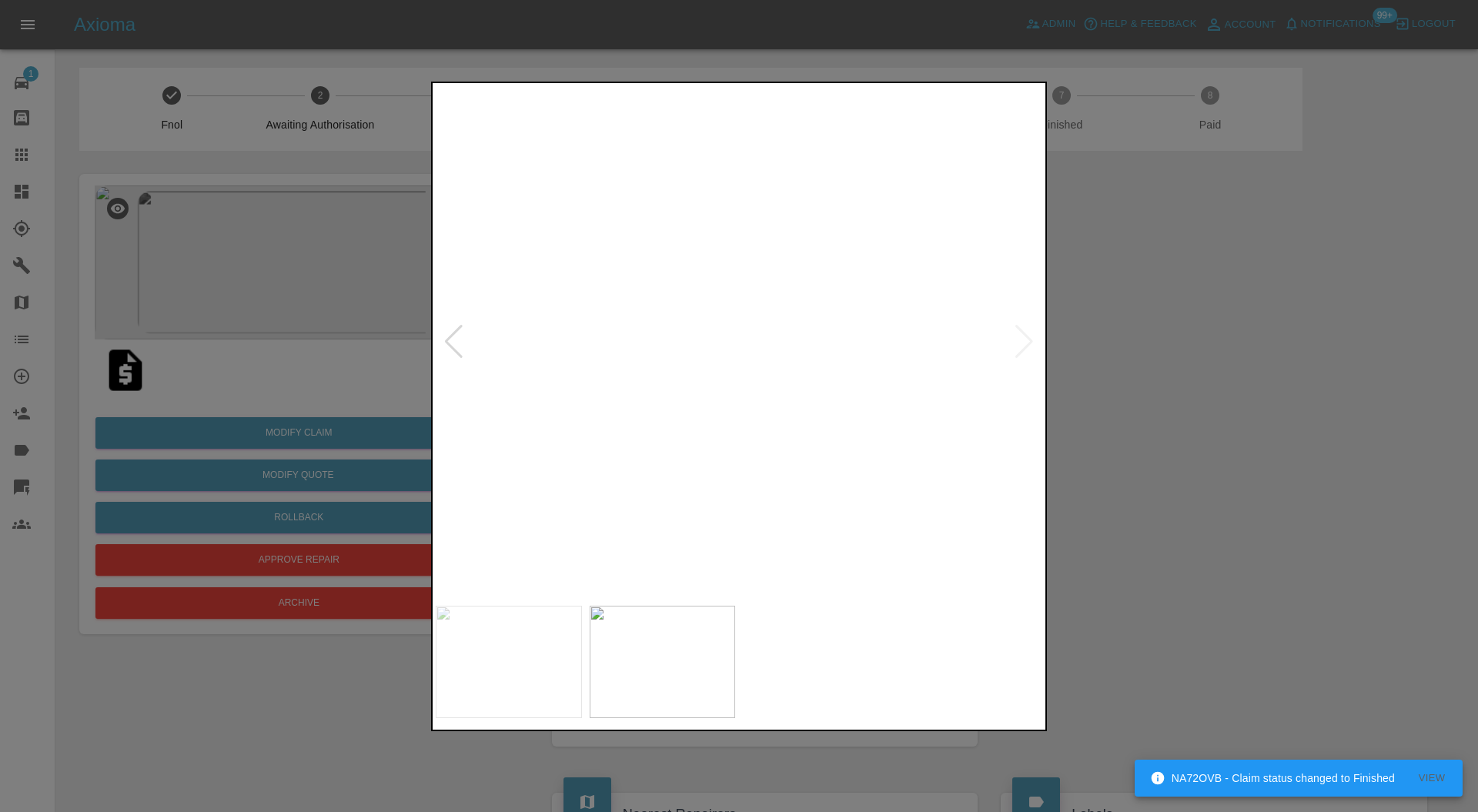
click at [1161, 396] on div at bounding box center [739, 406] width 1478 height 812
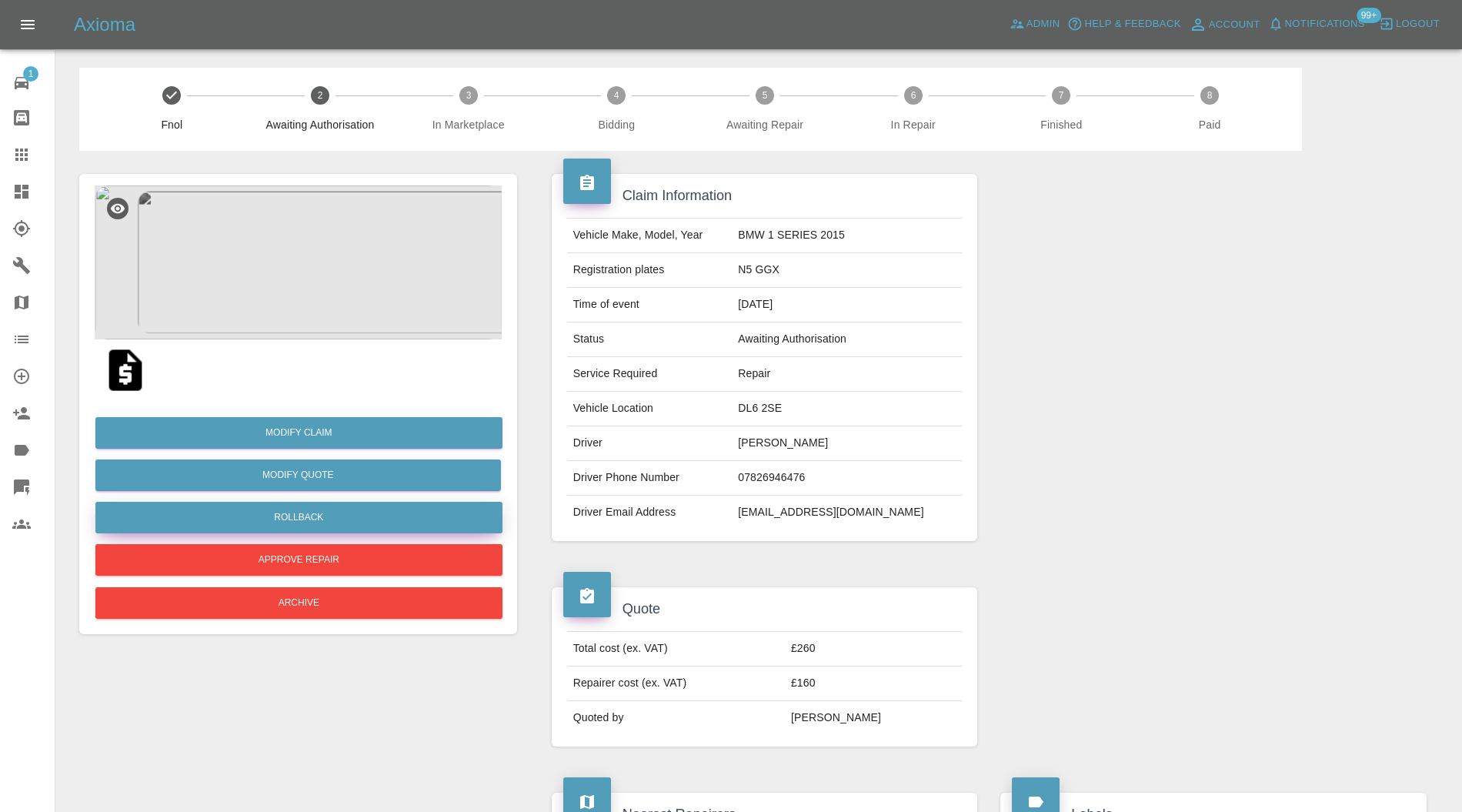
click at [407, 512] on button "Rollback" at bounding box center [299, 517] width 407 height 31
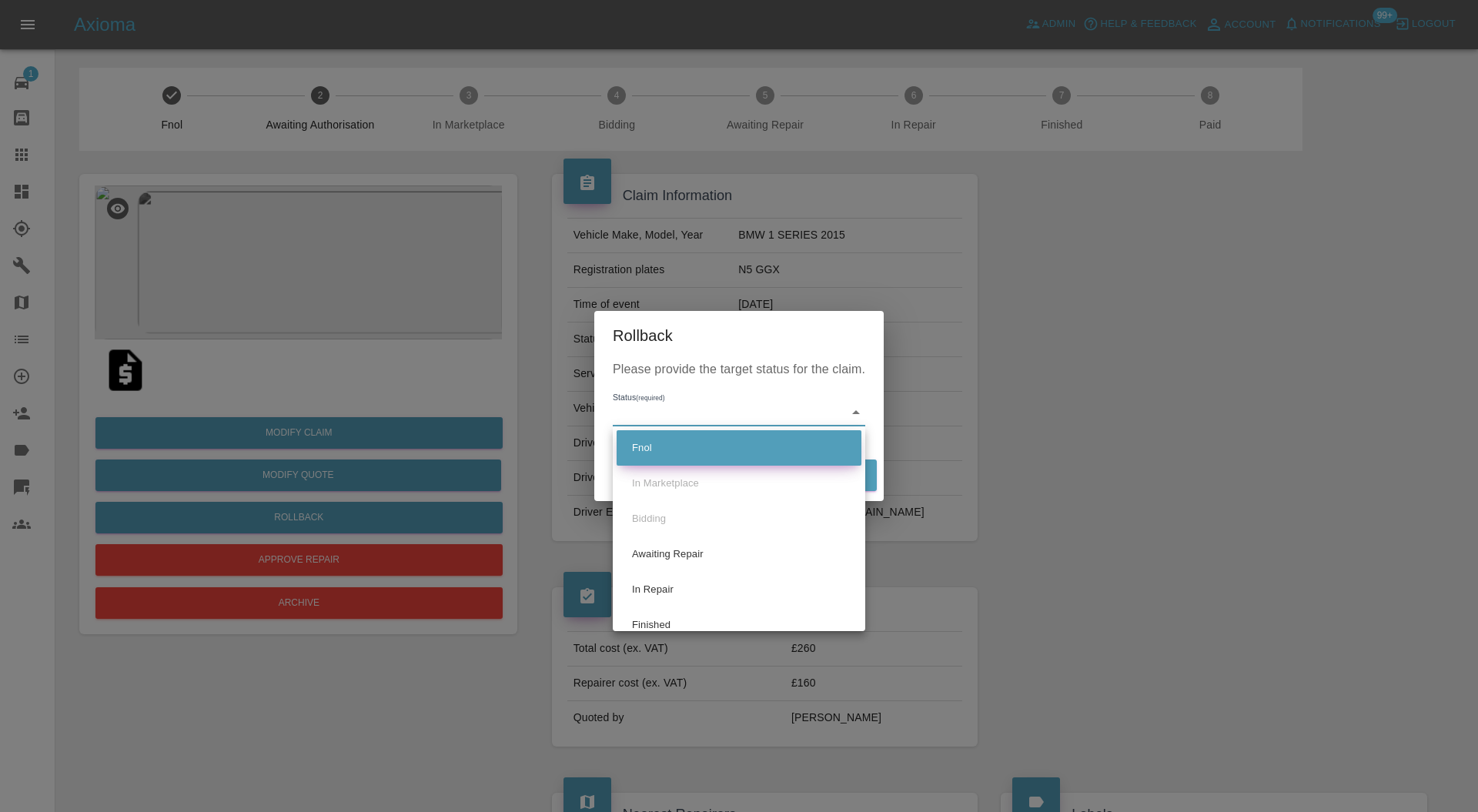
click at [729, 452] on li "Fnol" at bounding box center [739, 448] width 245 height 35
type input "fnol"
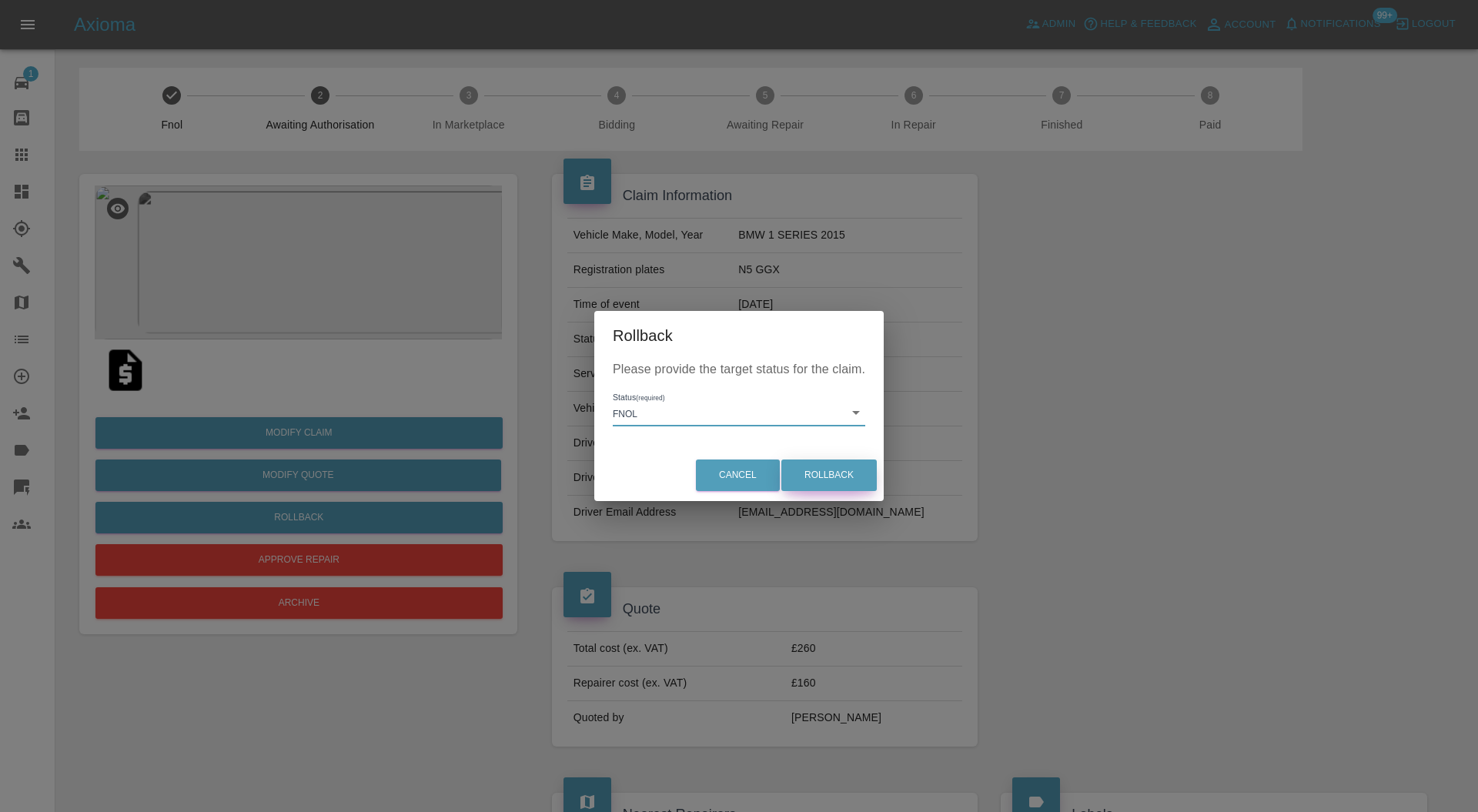
click at [839, 474] on button "Rollback" at bounding box center [828, 475] width 95 height 31
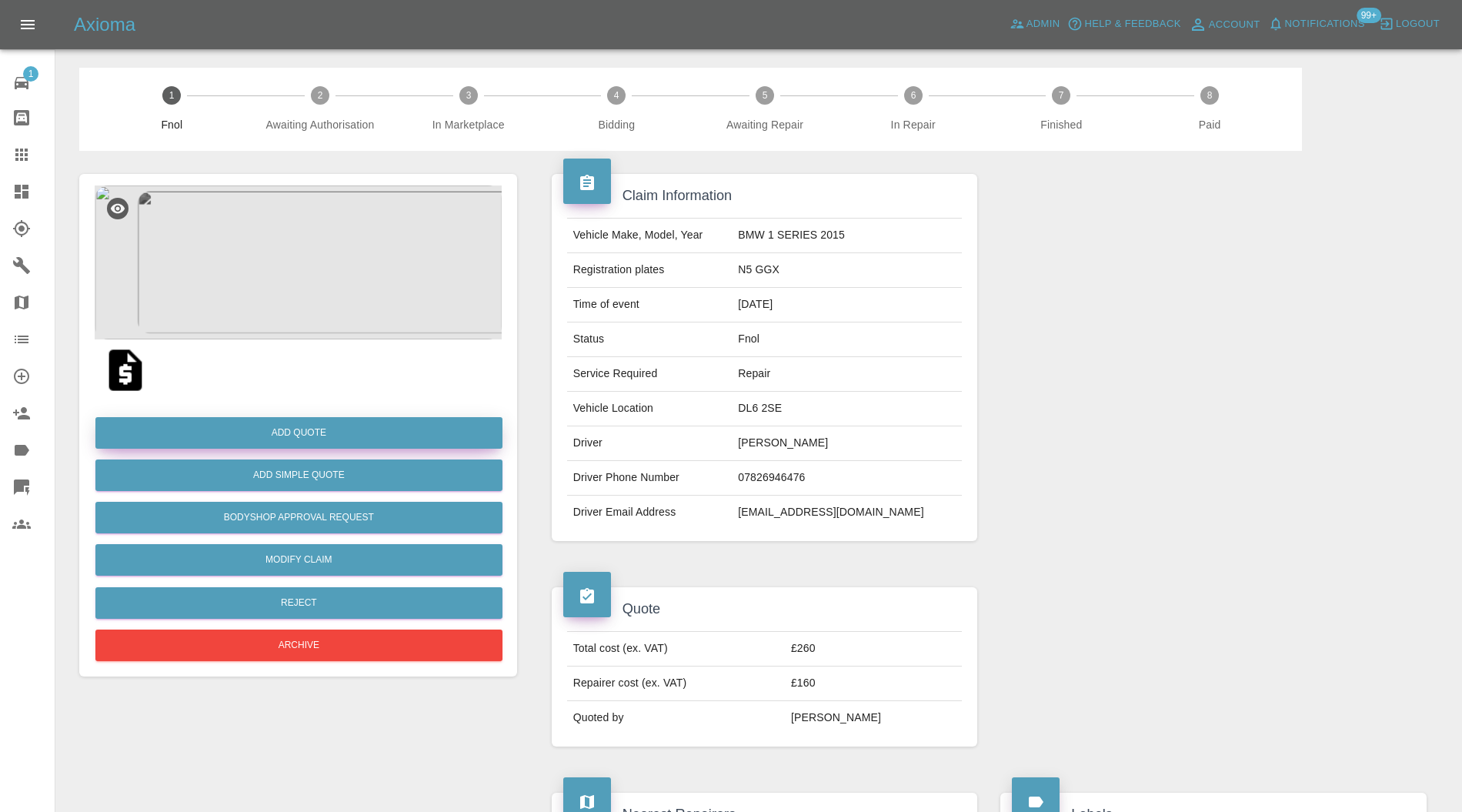
click at [382, 429] on button "Add Quote" at bounding box center [299, 433] width 407 height 31
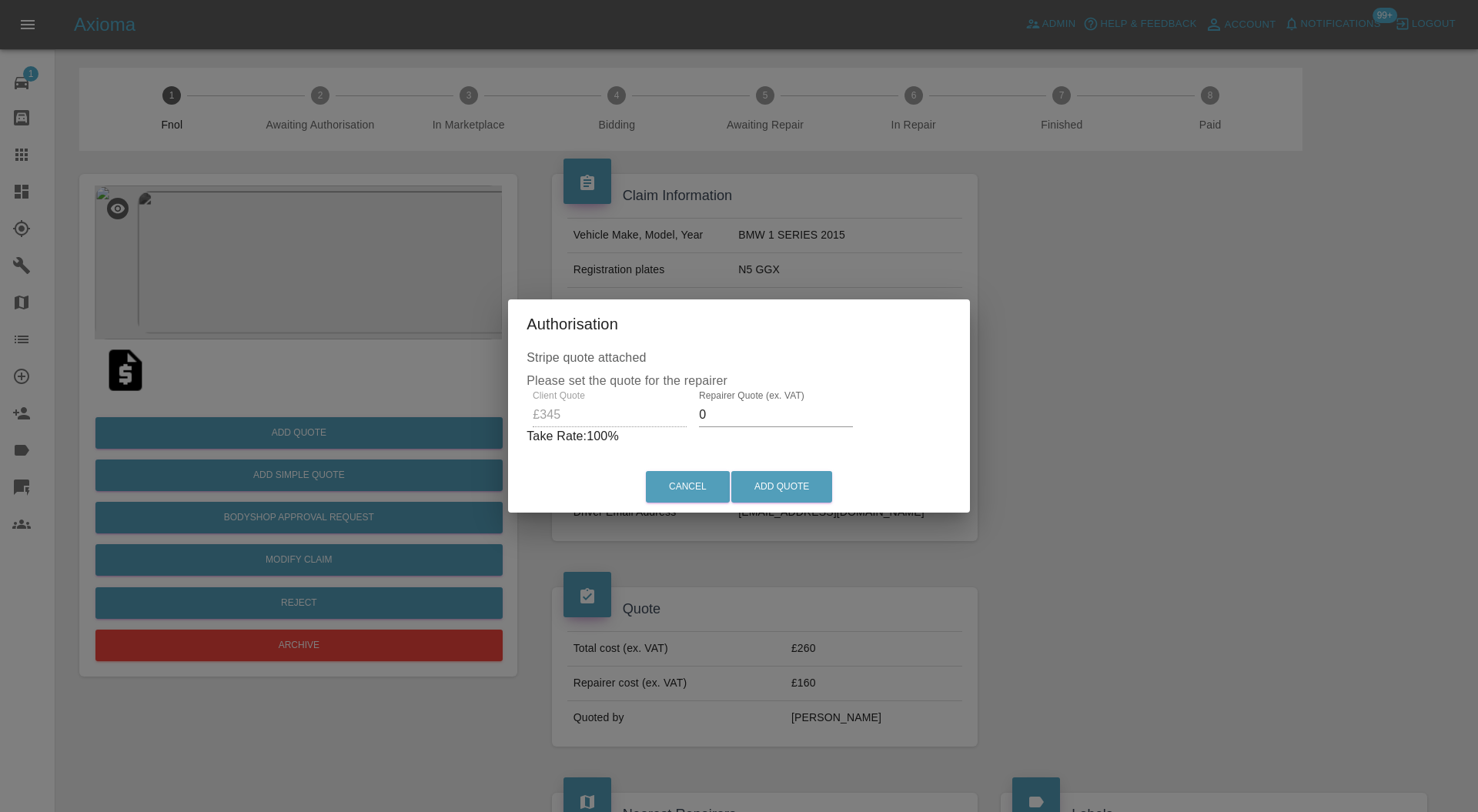
click at [813, 423] on input "0" at bounding box center [776, 414] width 154 height 24
type input "220"
click at [796, 481] on button "Add Quote" at bounding box center [781, 487] width 101 height 31
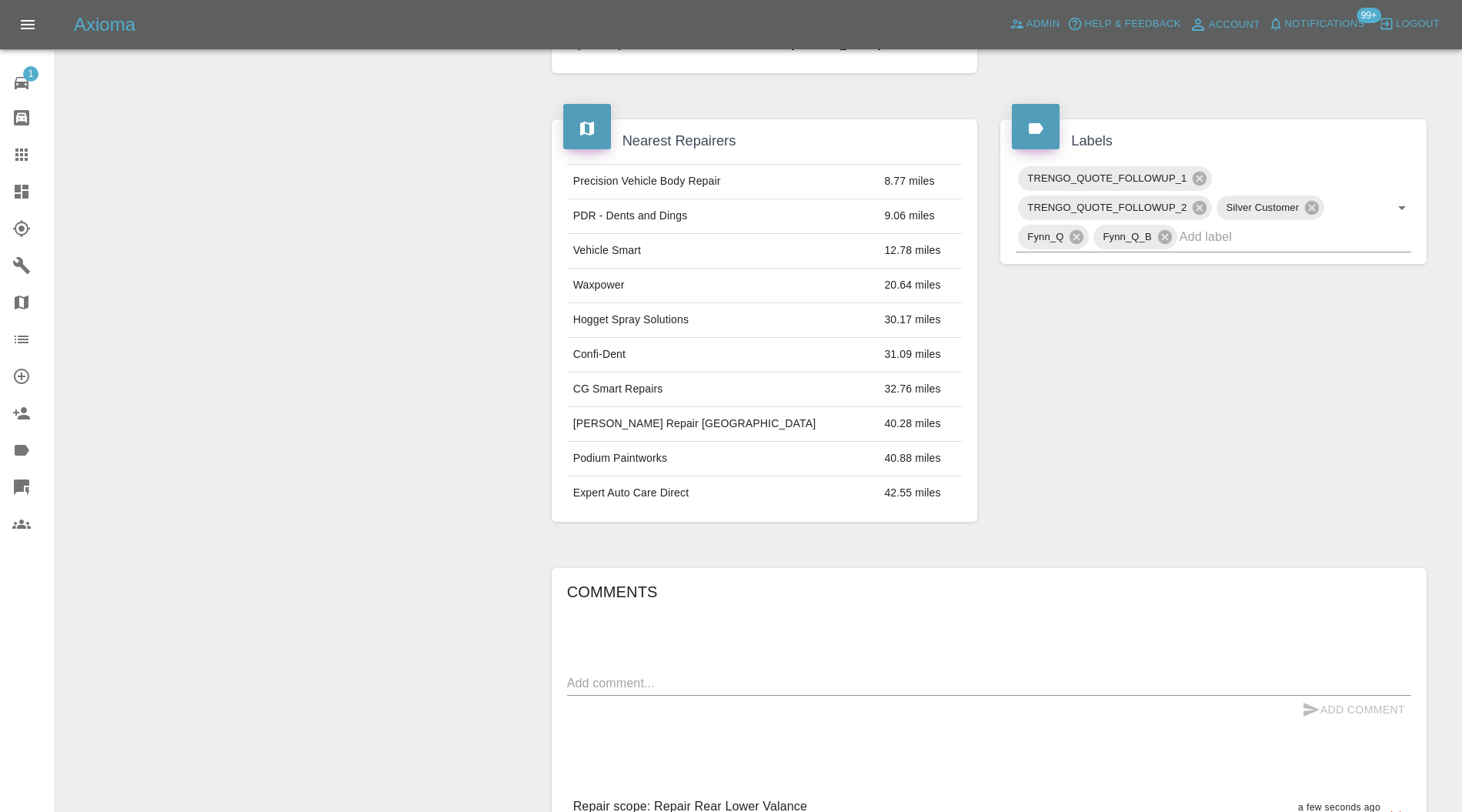
scroll to position [684, 0]
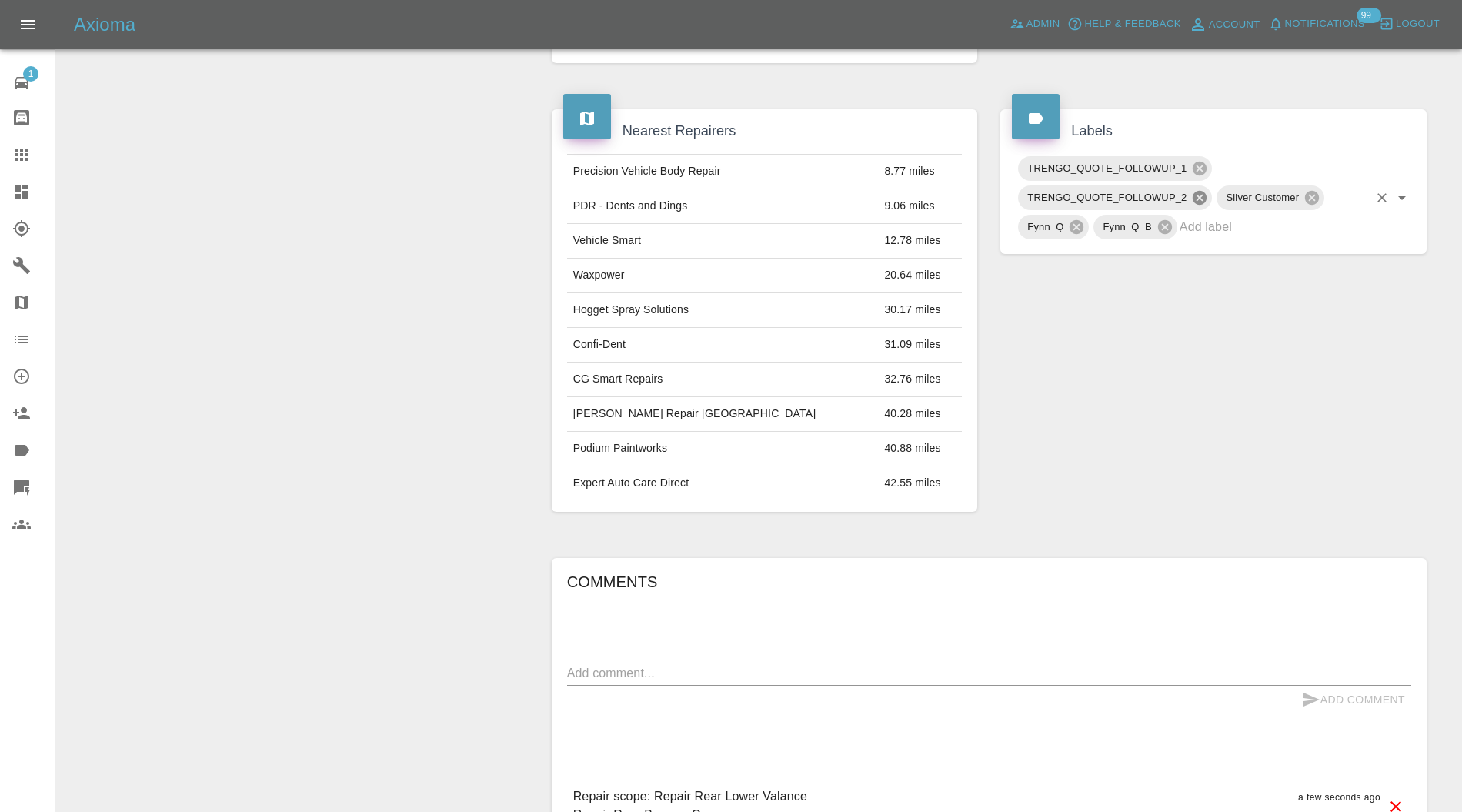
click at [1199, 190] on icon at bounding box center [1200, 198] width 17 height 17
click at [1204, 163] on icon at bounding box center [1200, 169] width 14 height 14
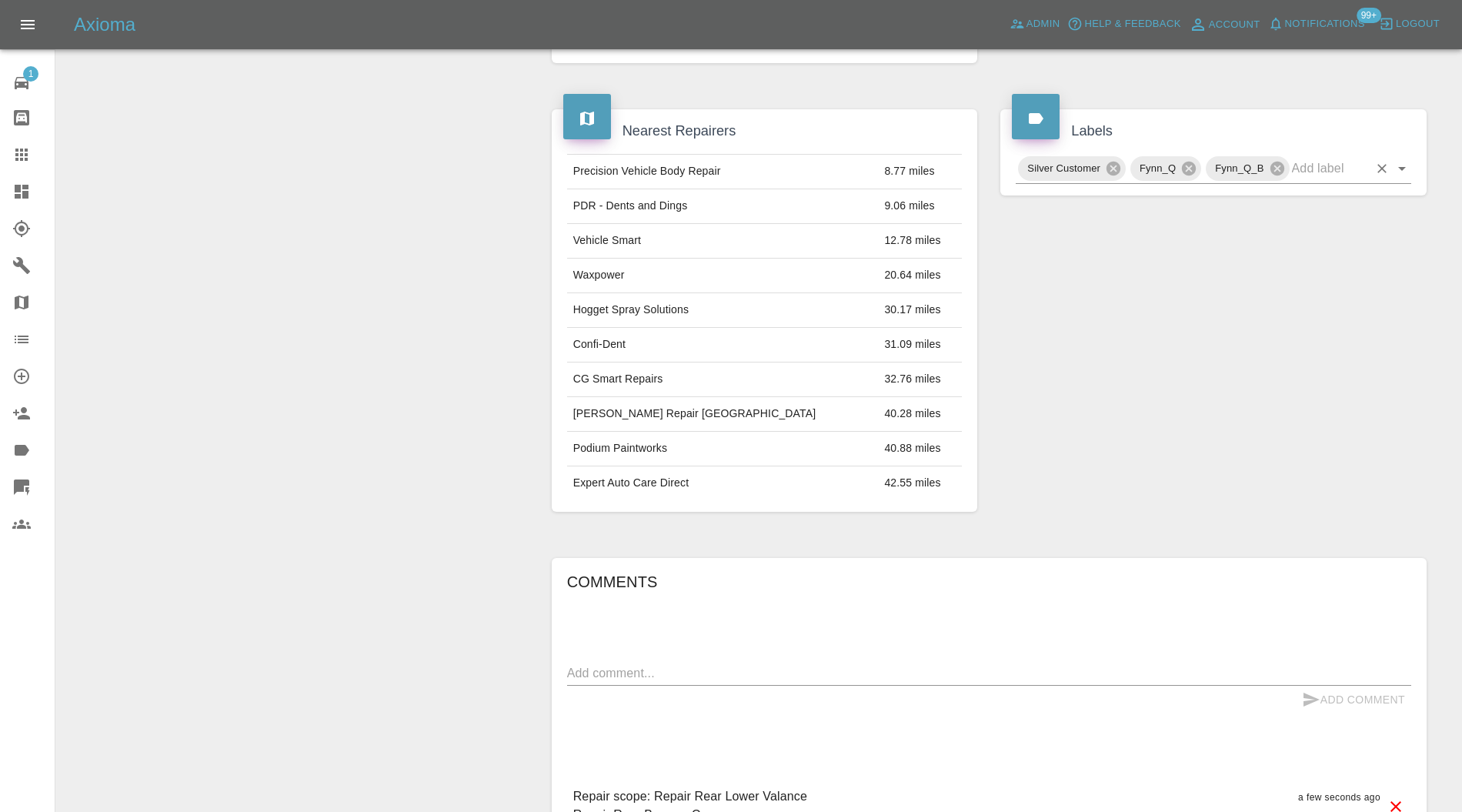
click at [1342, 160] on input "text" at bounding box center [1330, 168] width 76 height 24
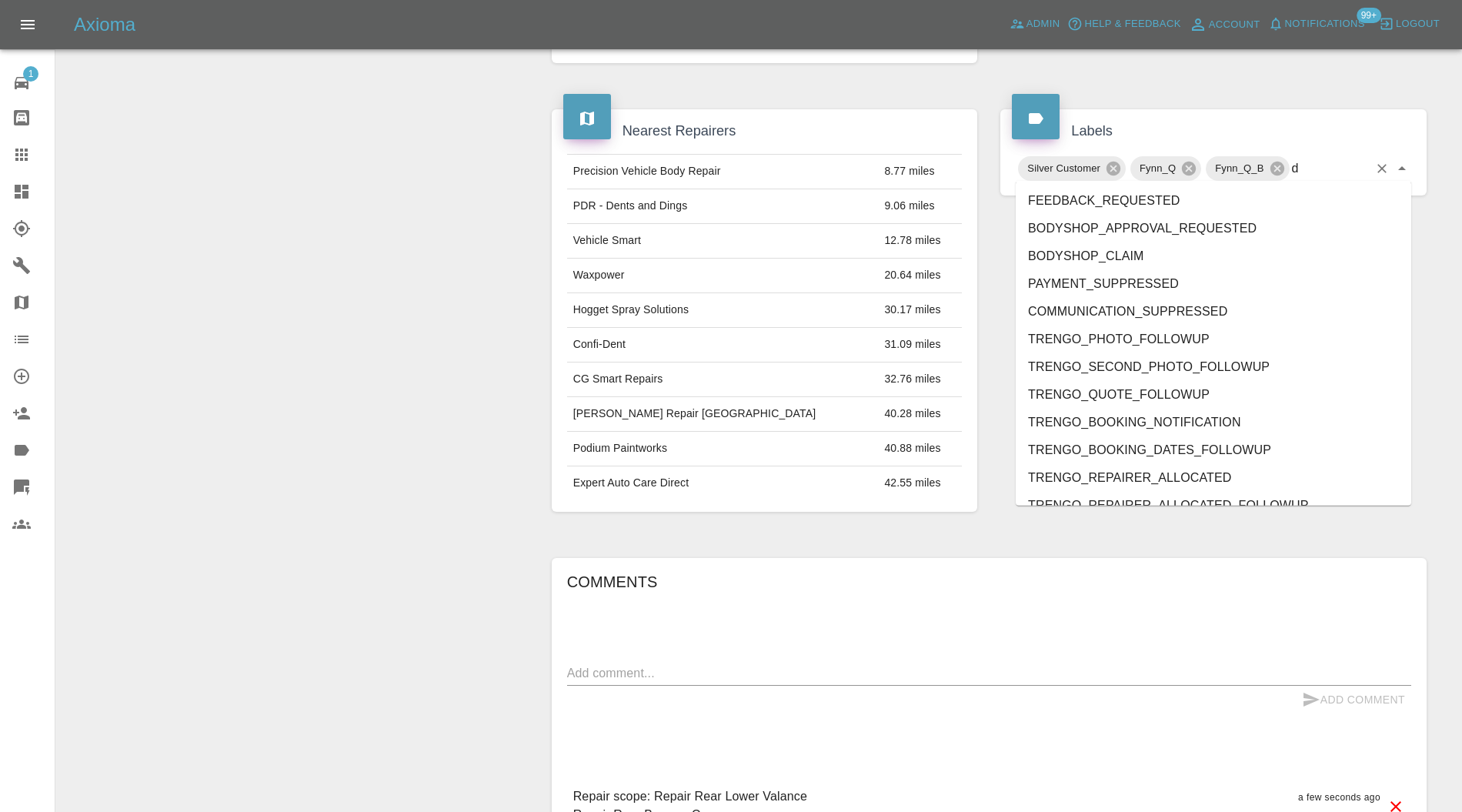
type input "do"
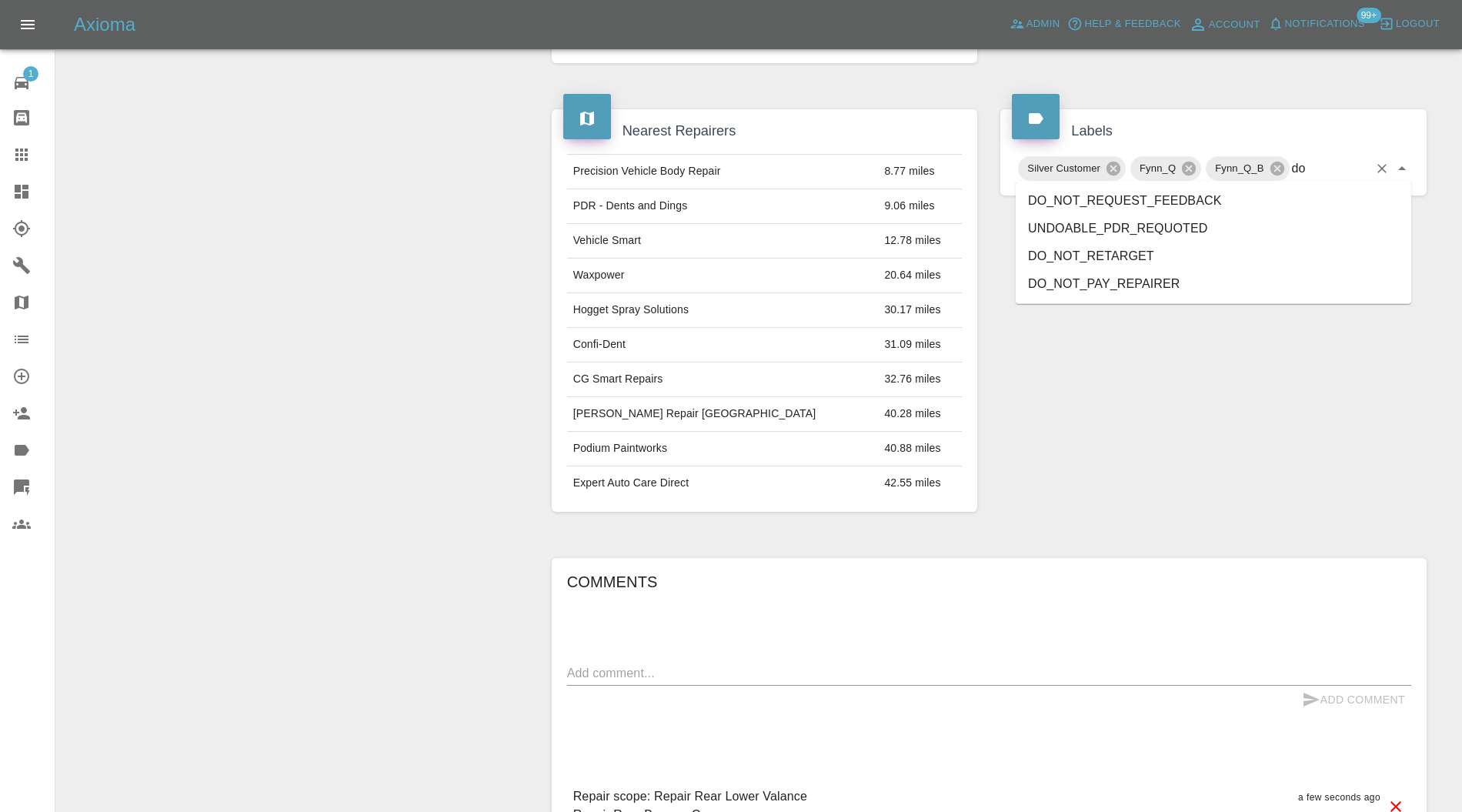
click at [1158, 199] on li "DO_NOT_REQUEST_FEEDBACK" at bounding box center [1214, 201] width 395 height 28
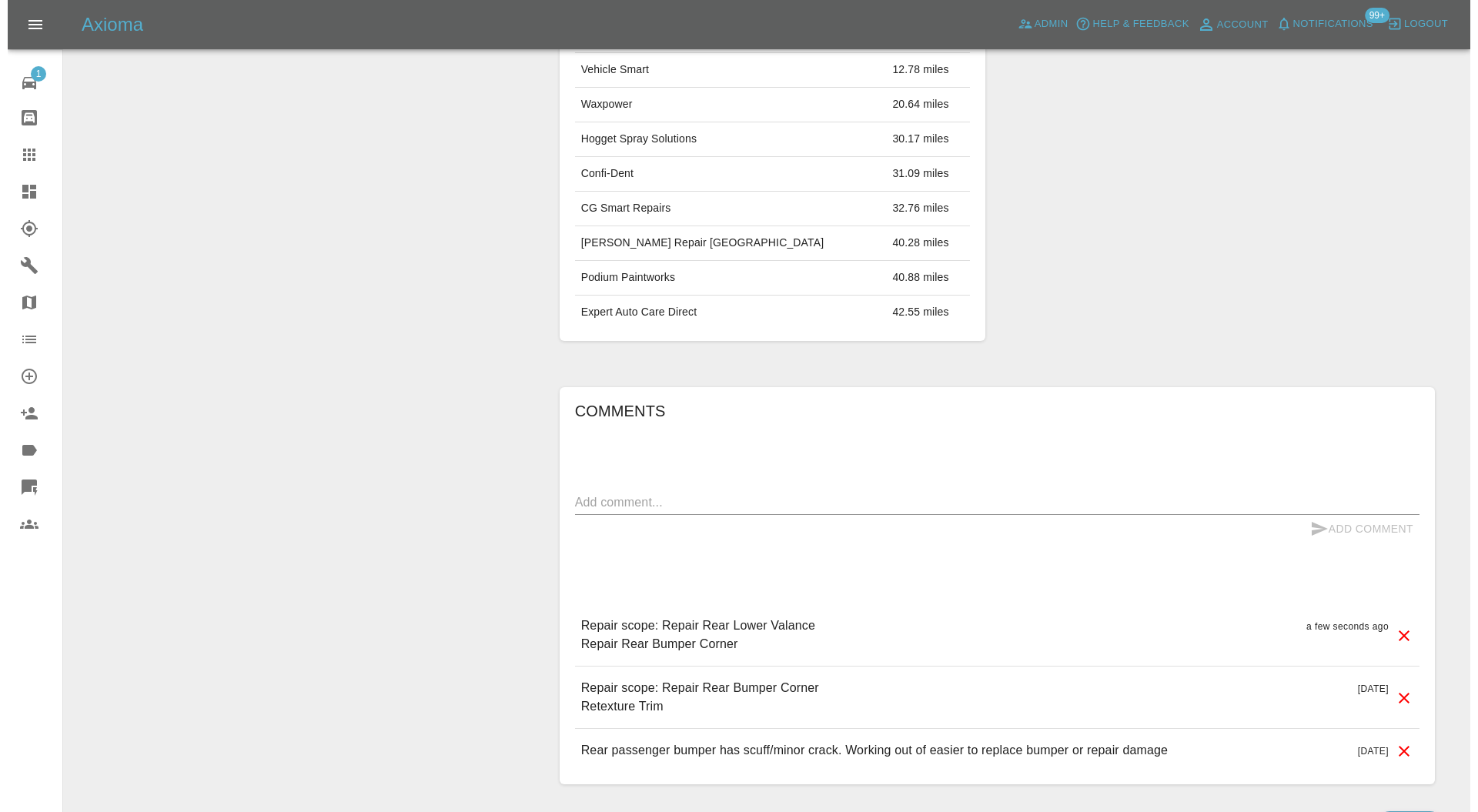
scroll to position [946, 0]
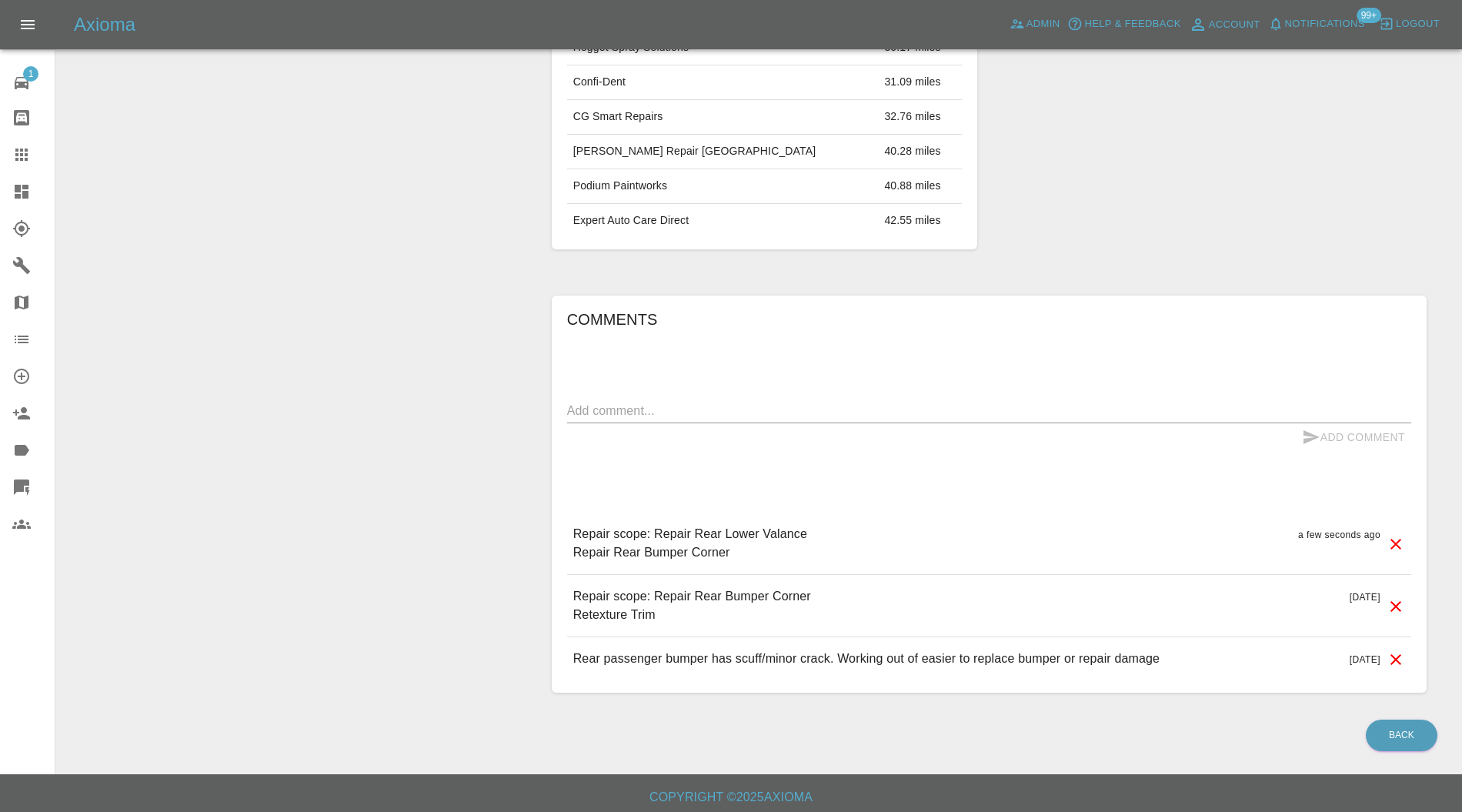
click at [1389, 597] on icon at bounding box center [1396, 606] width 18 height 18
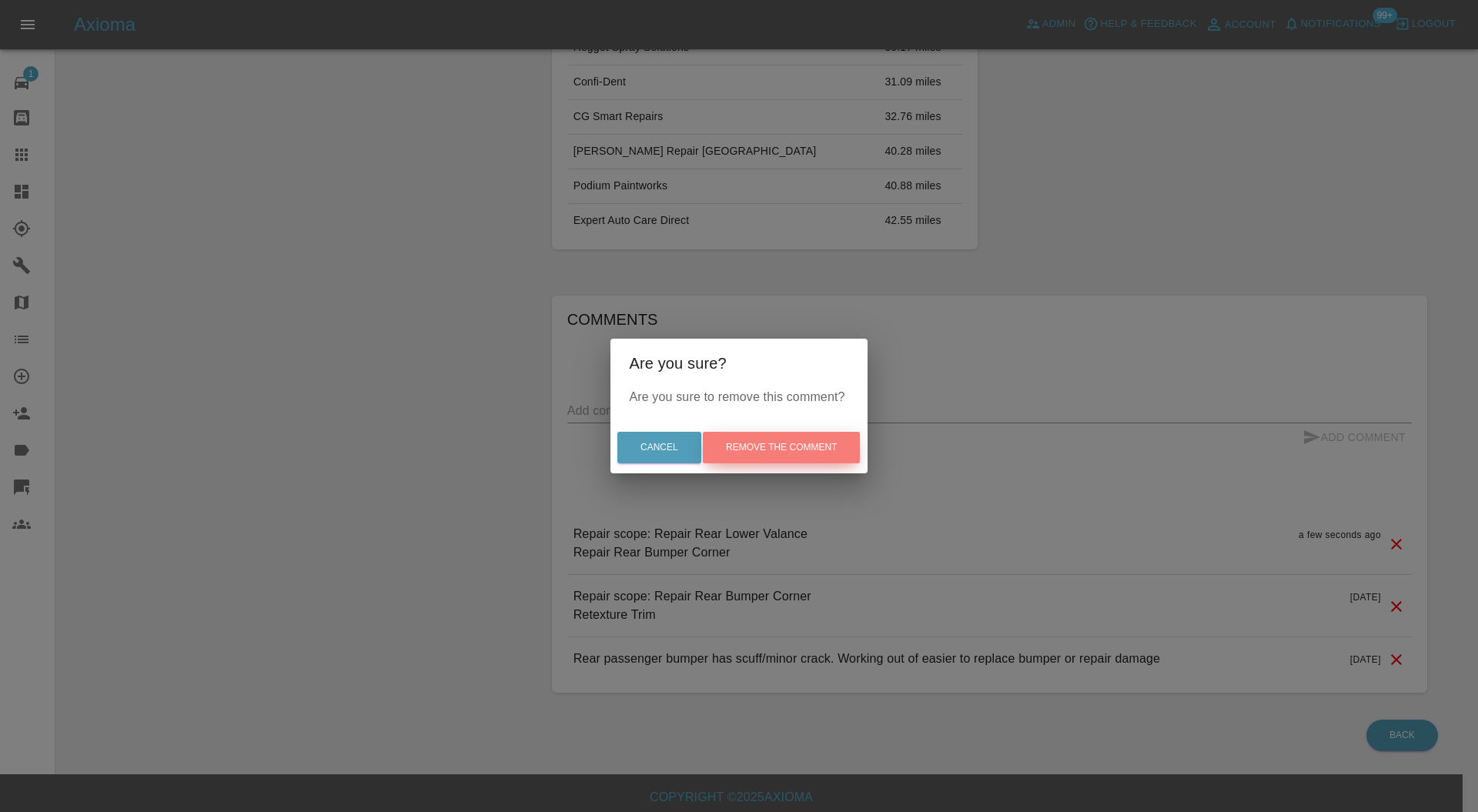
click at [790, 445] on button "Remove the comment" at bounding box center [782, 448] width 157 height 31
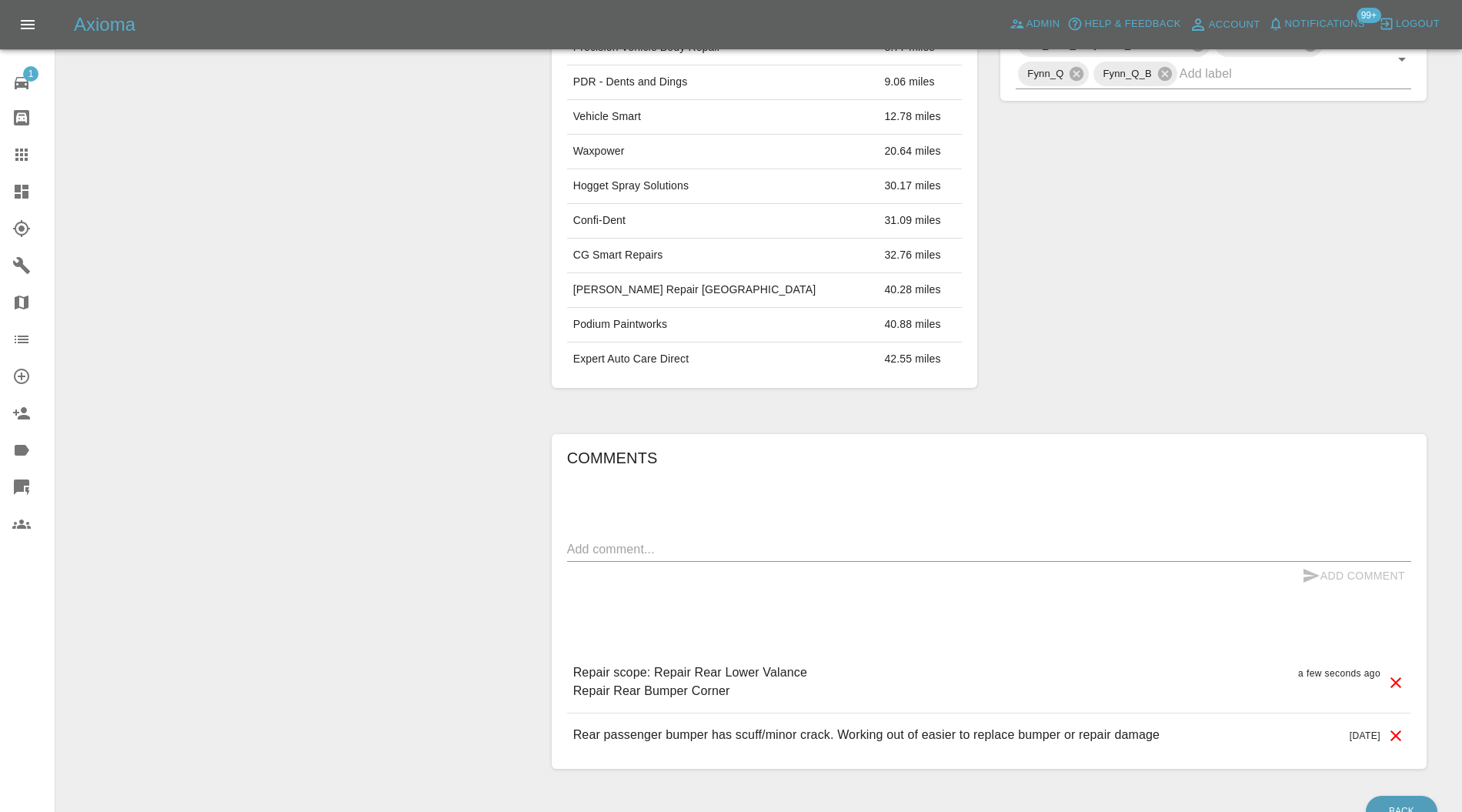
scroll to position [0, 0]
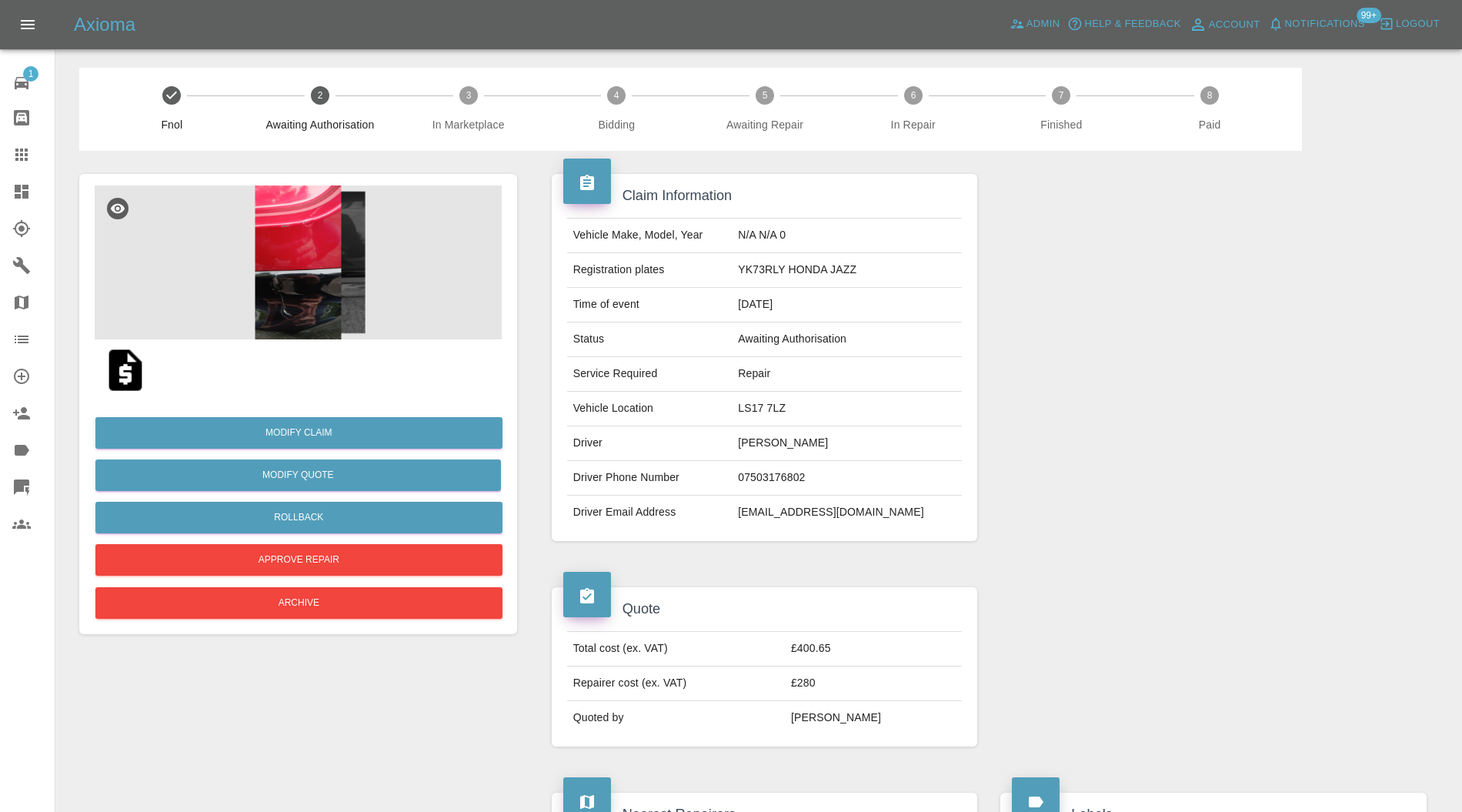
click at [308, 267] on img at bounding box center [298, 262] width 407 height 154
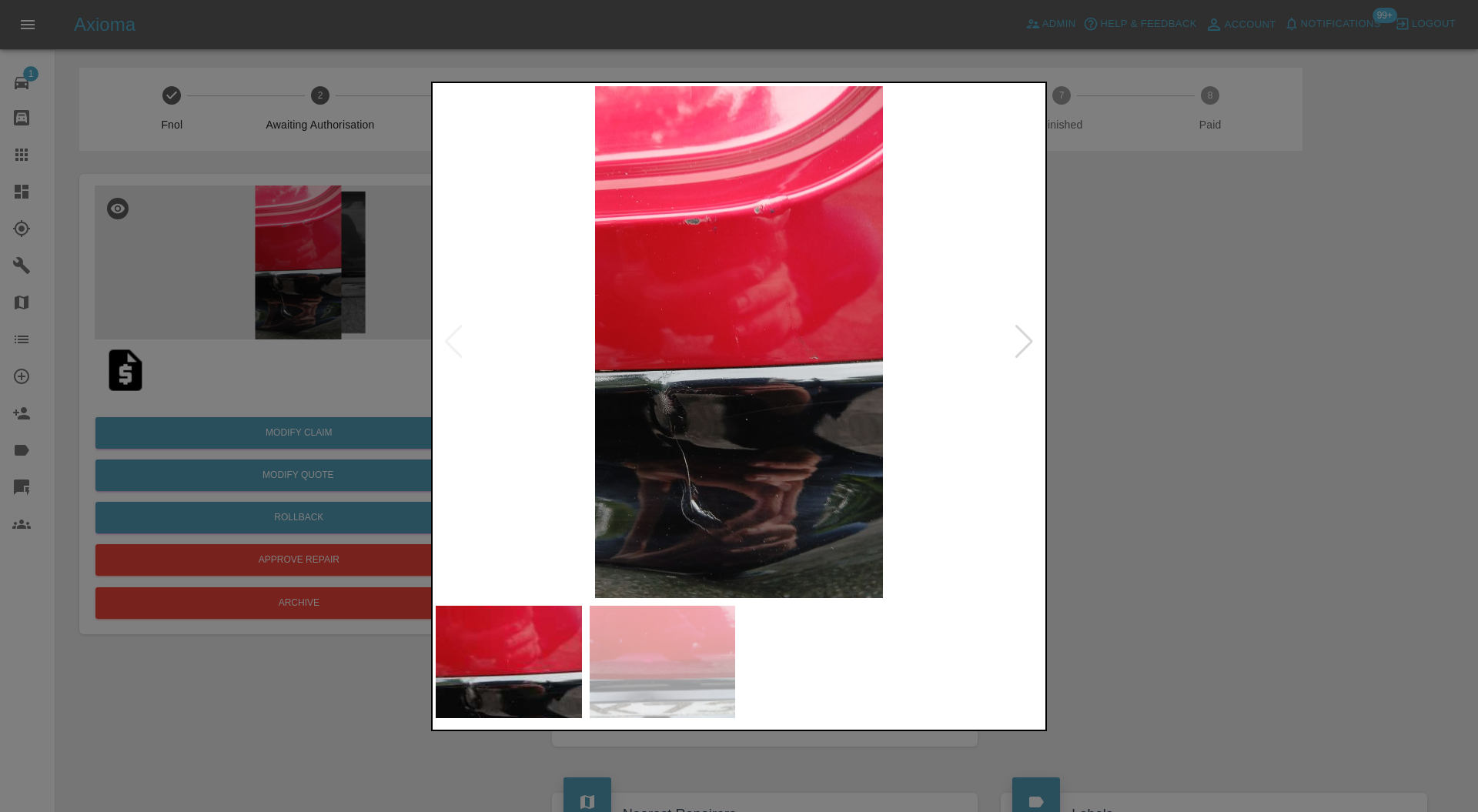
click at [685, 635] on img at bounding box center [662, 662] width 146 height 113
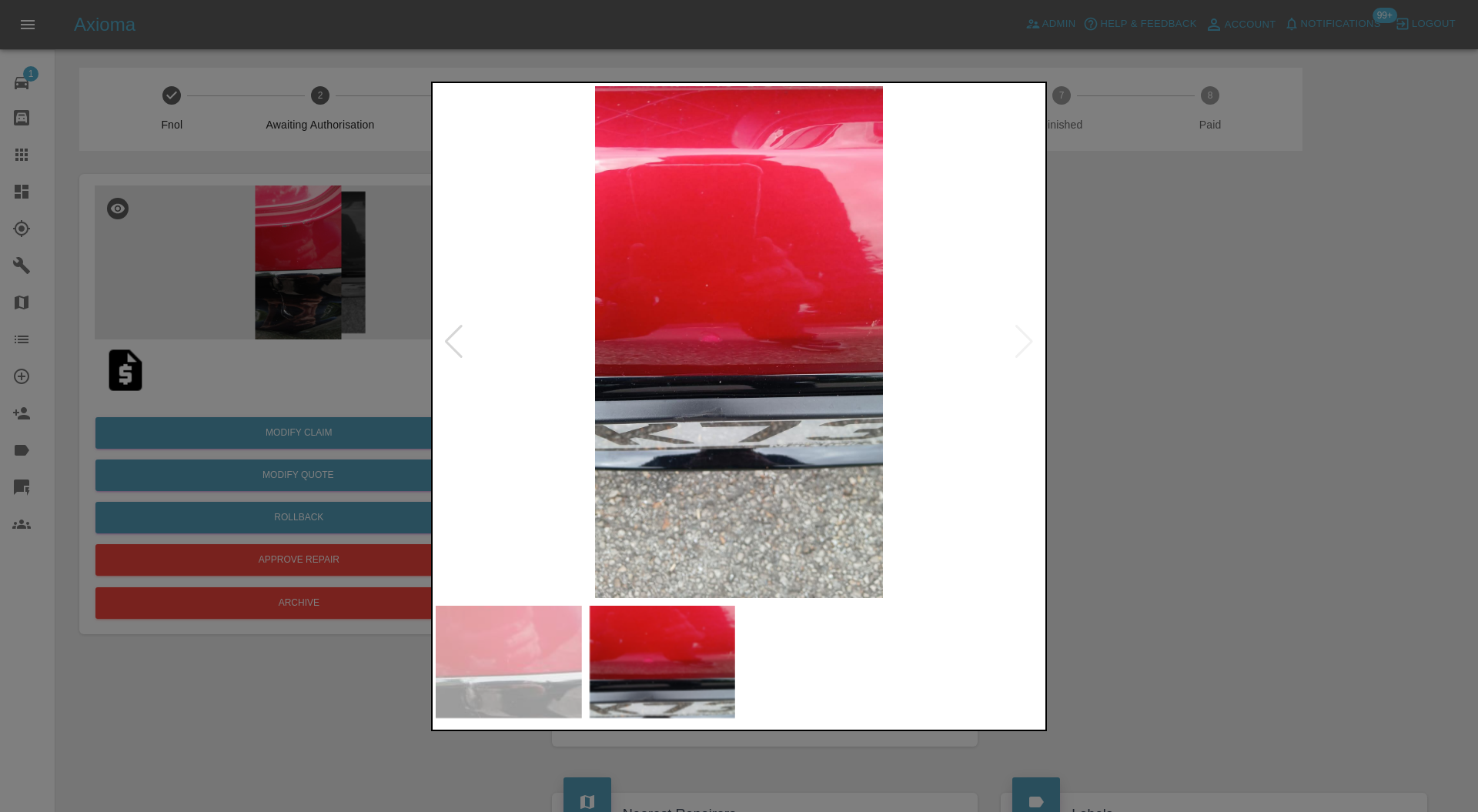
click at [534, 637] on img at bounding box center [508, 662] width 146 height 113
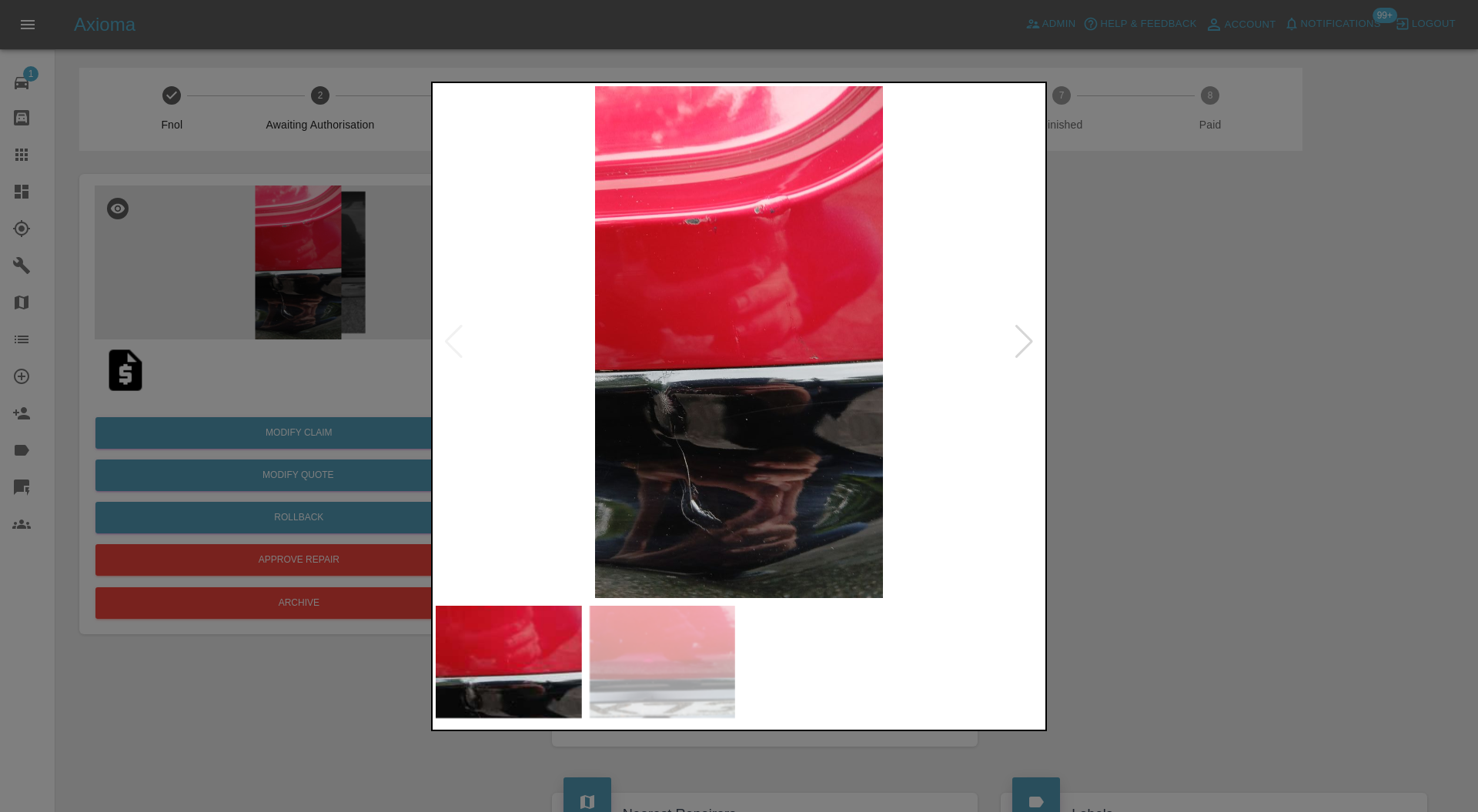
click at [638, 651] on img at bounding box center [662, 662] width 146 height 113
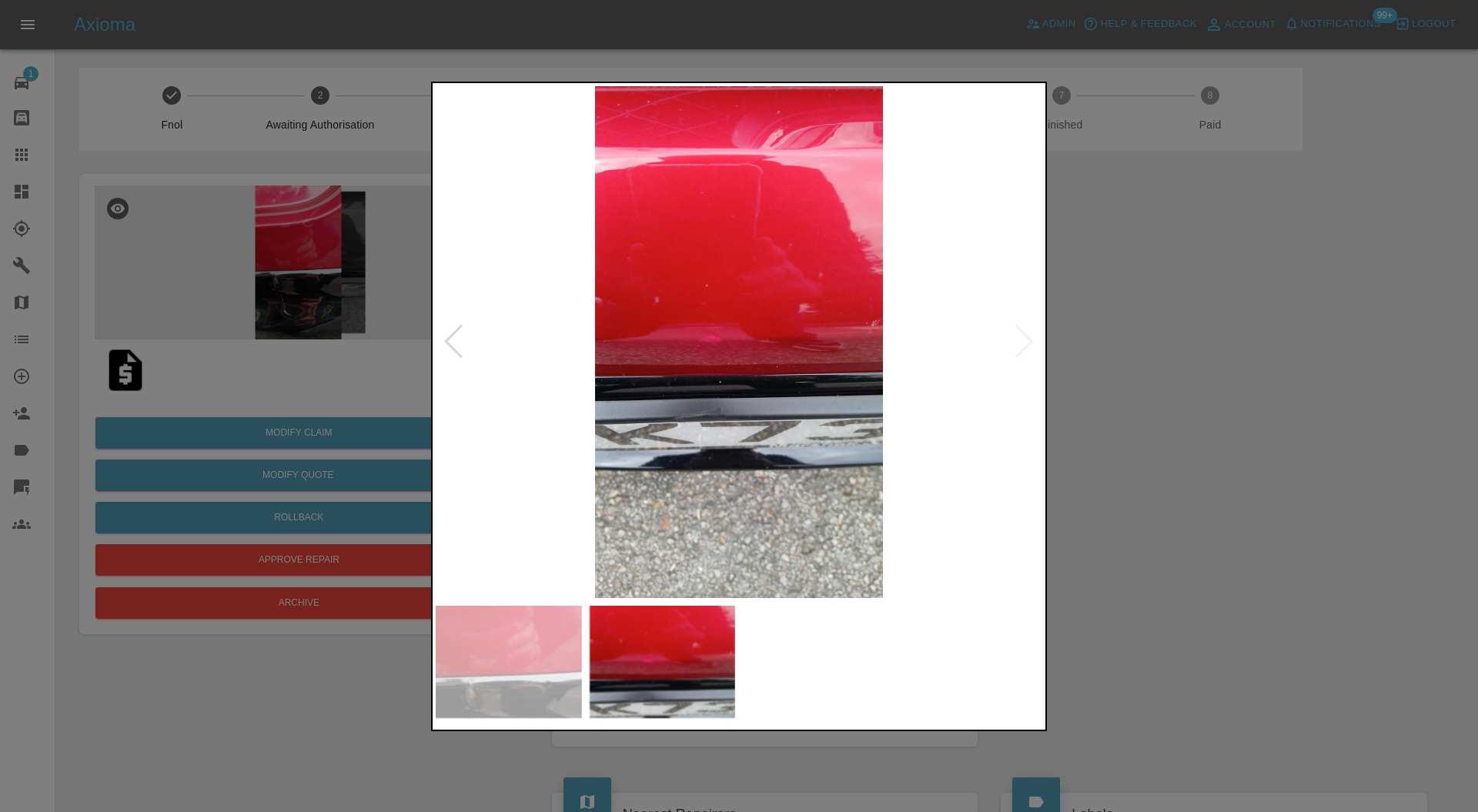
click at [524, 656] on img at bounding box center [508, 662] width 146 height 113
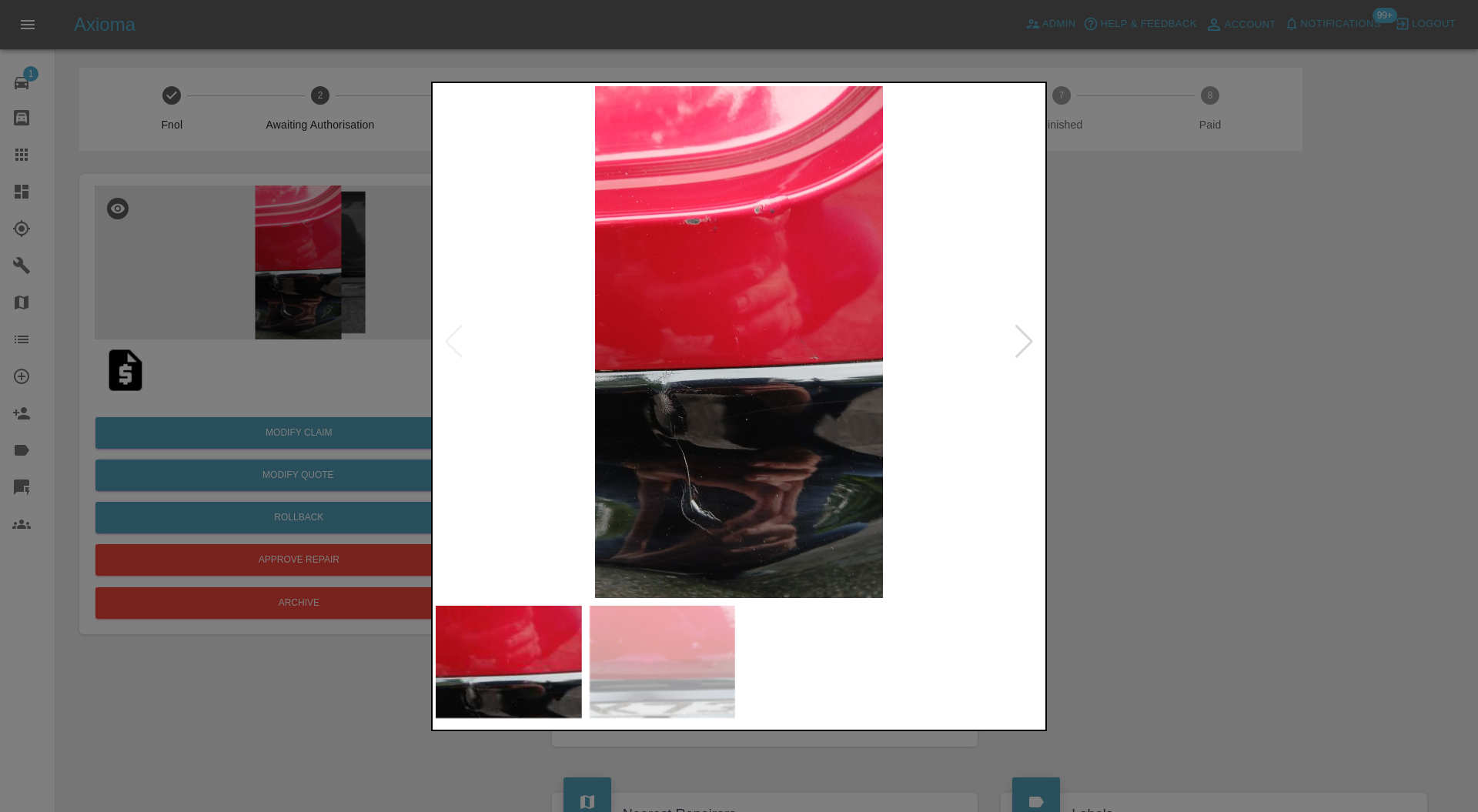
click at [690, 652] on img at bounding box center [662, 662] width 146 height 113
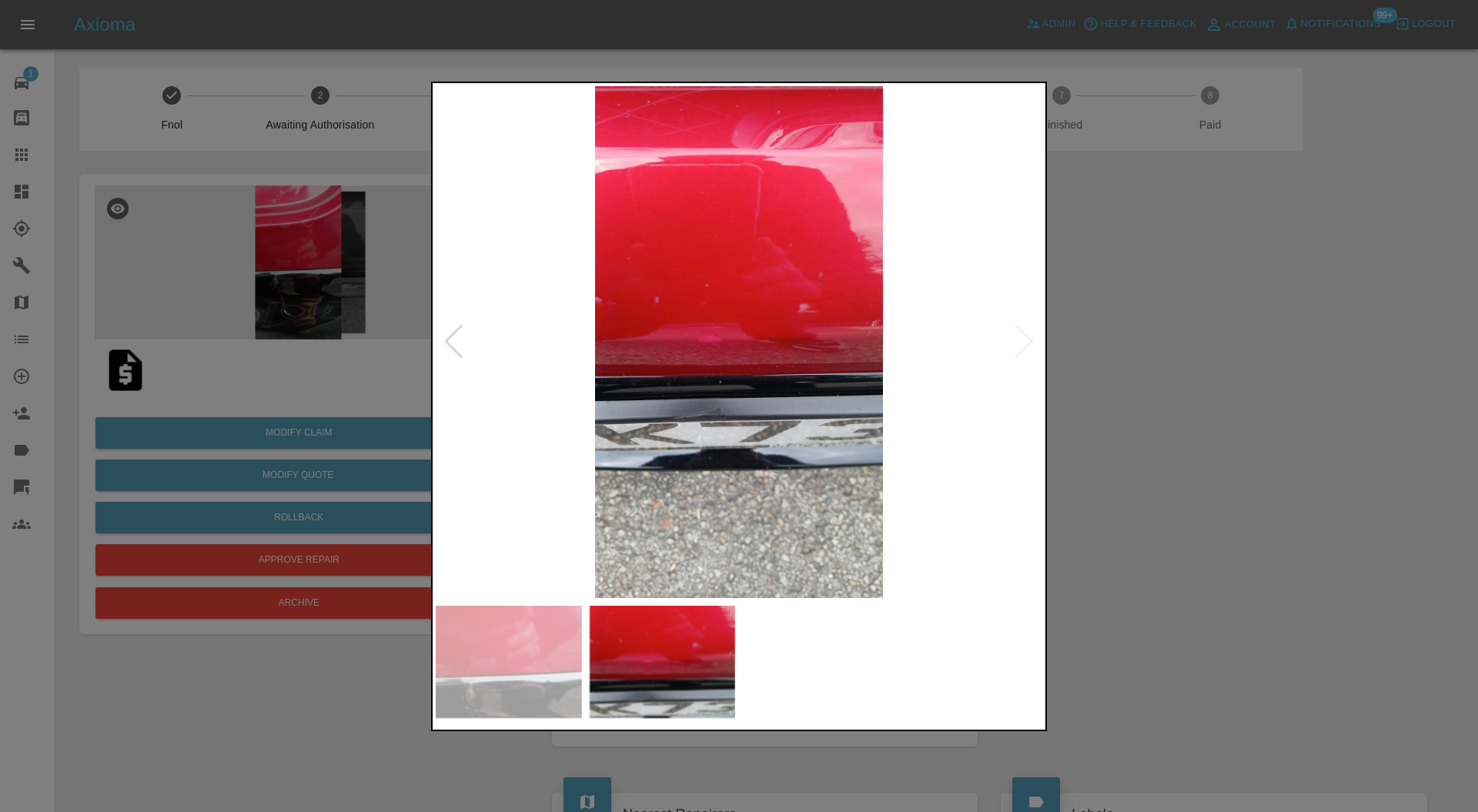
click at [1142, 530] on div at bounding box center [739, 406] width 1478 height 812
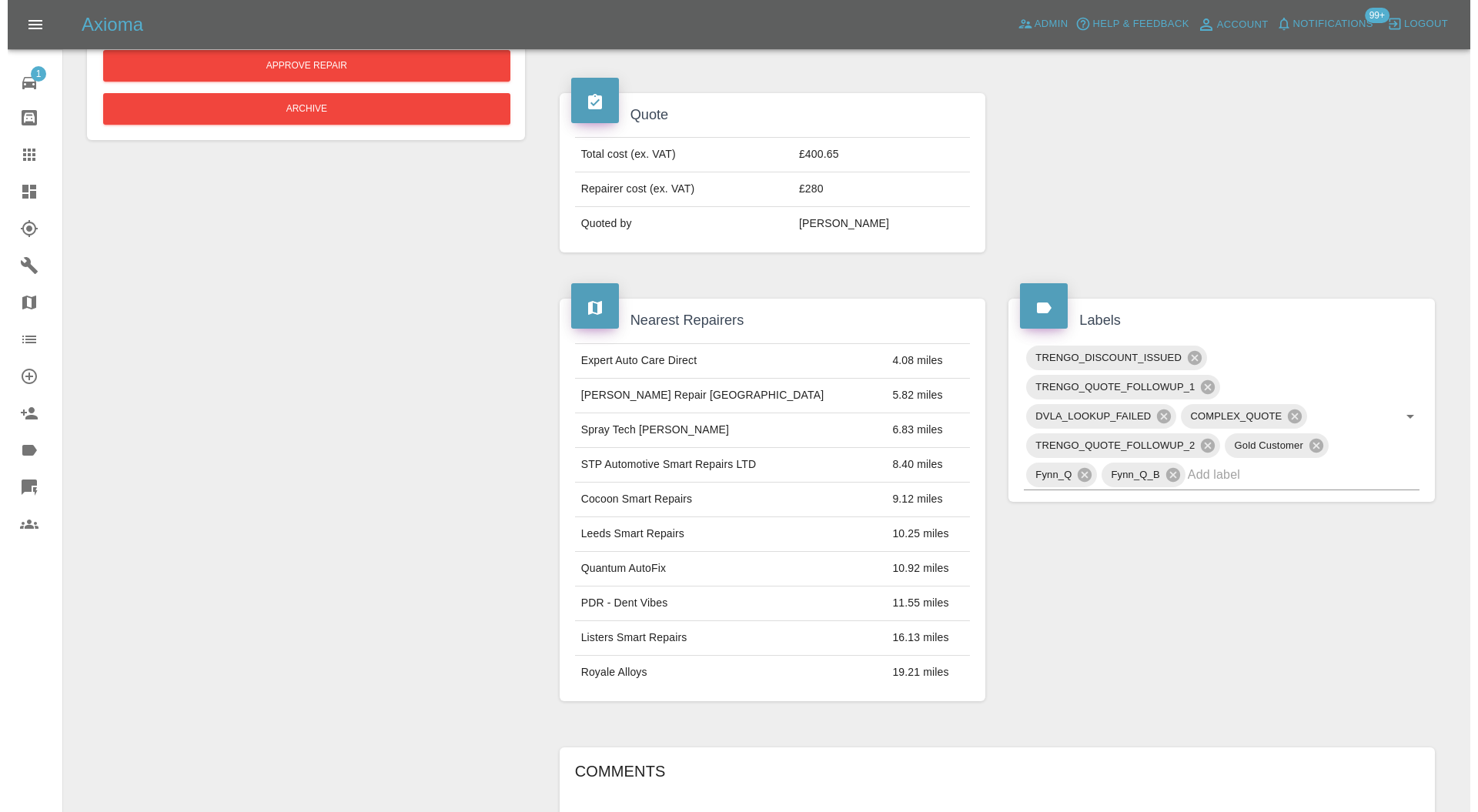
scroll to position [1030, 0]
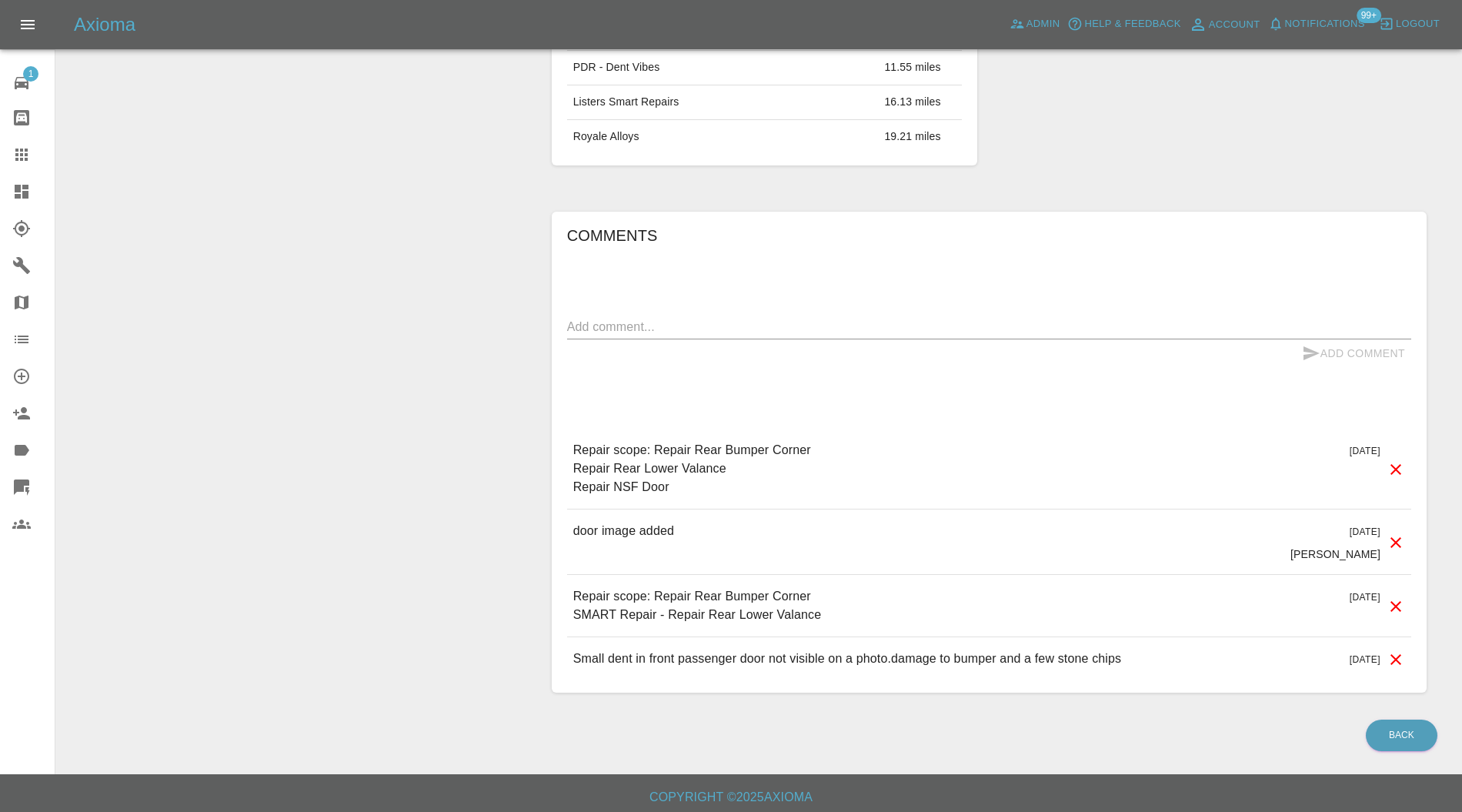
click at [1397, 597] on icon at bounding box center [1396, 606] width 18 height 18
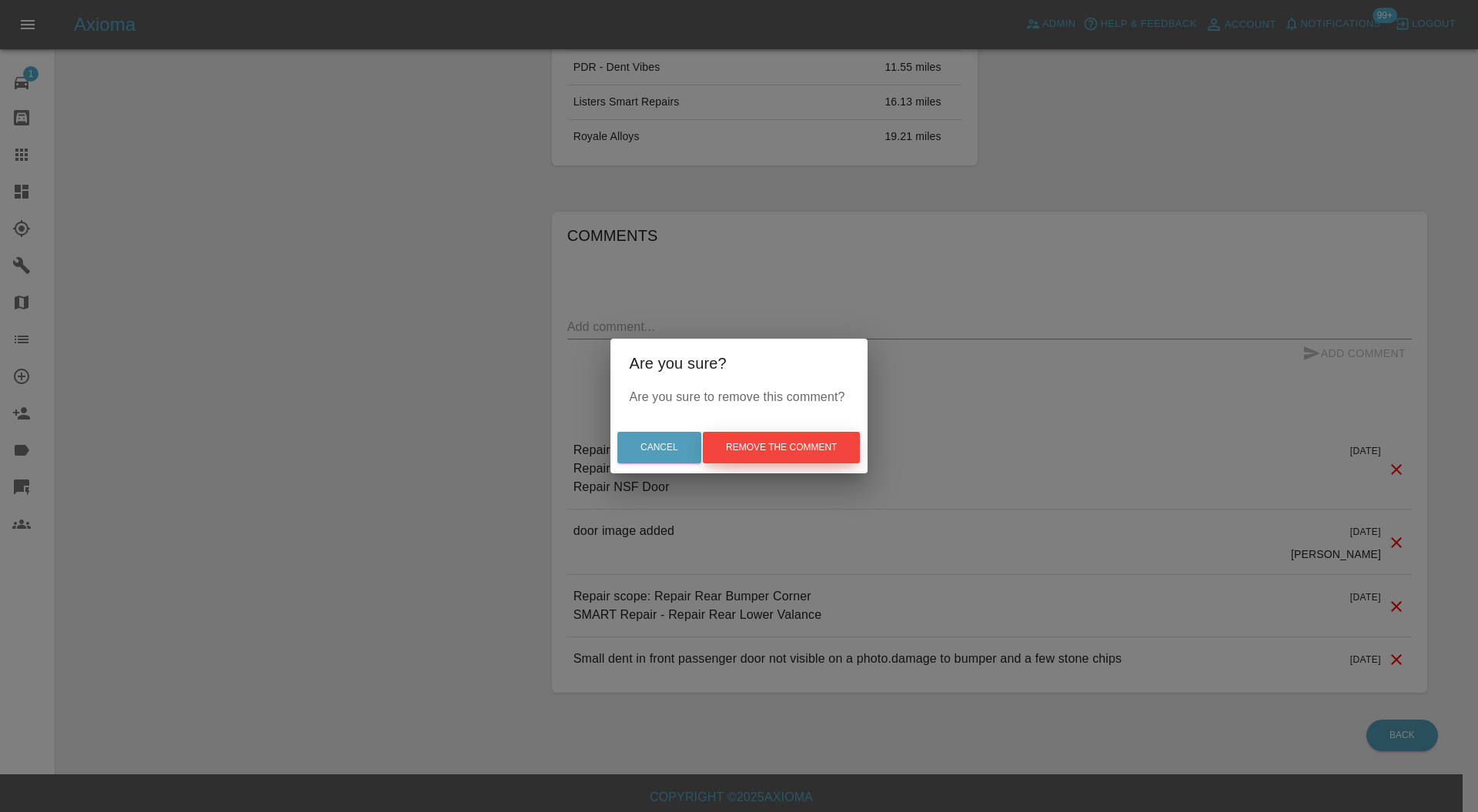
click at [789, 444] on button "Remove the comment" at bounding box center [782, 448] width 157 height 31
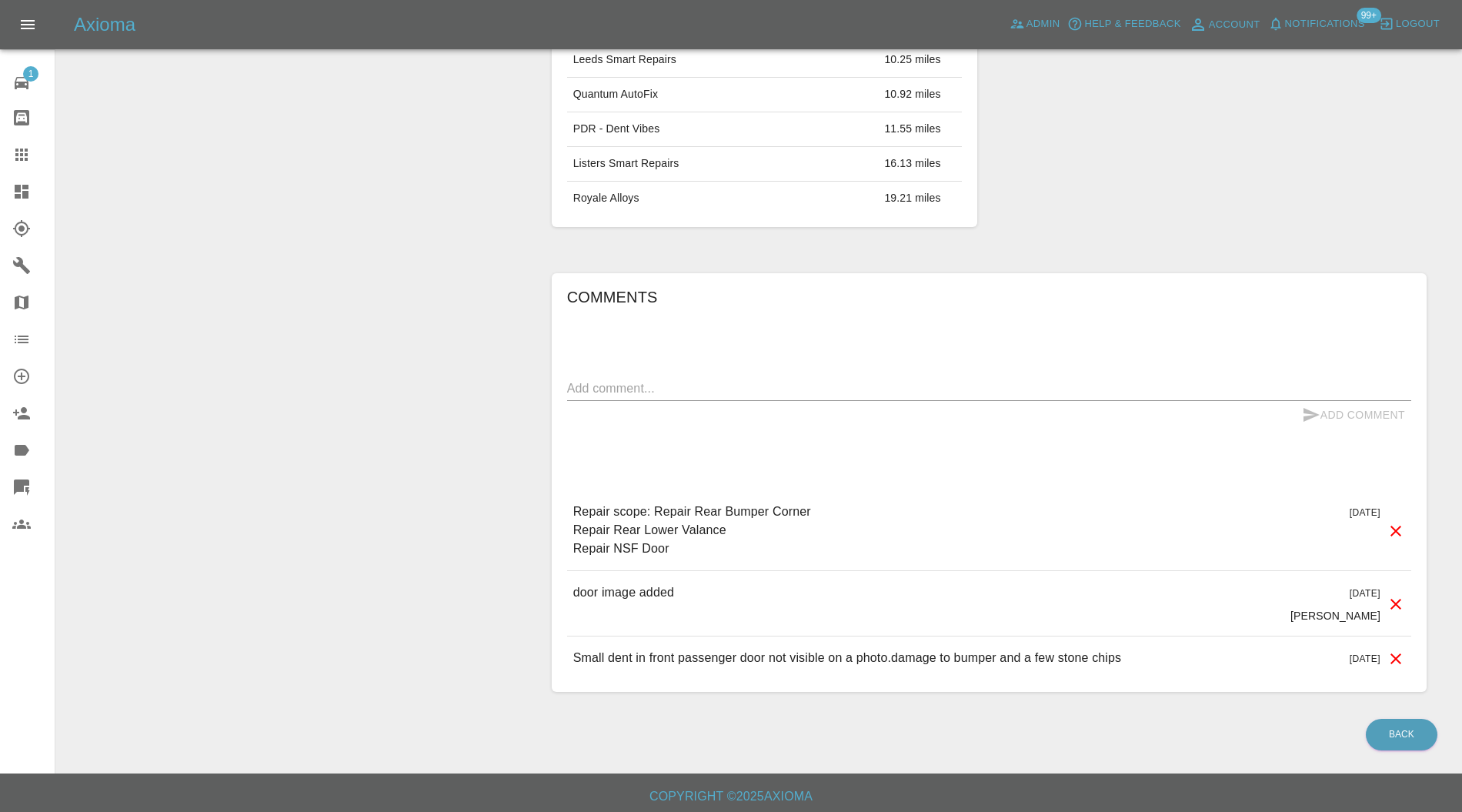
scroll to position [0, 0]
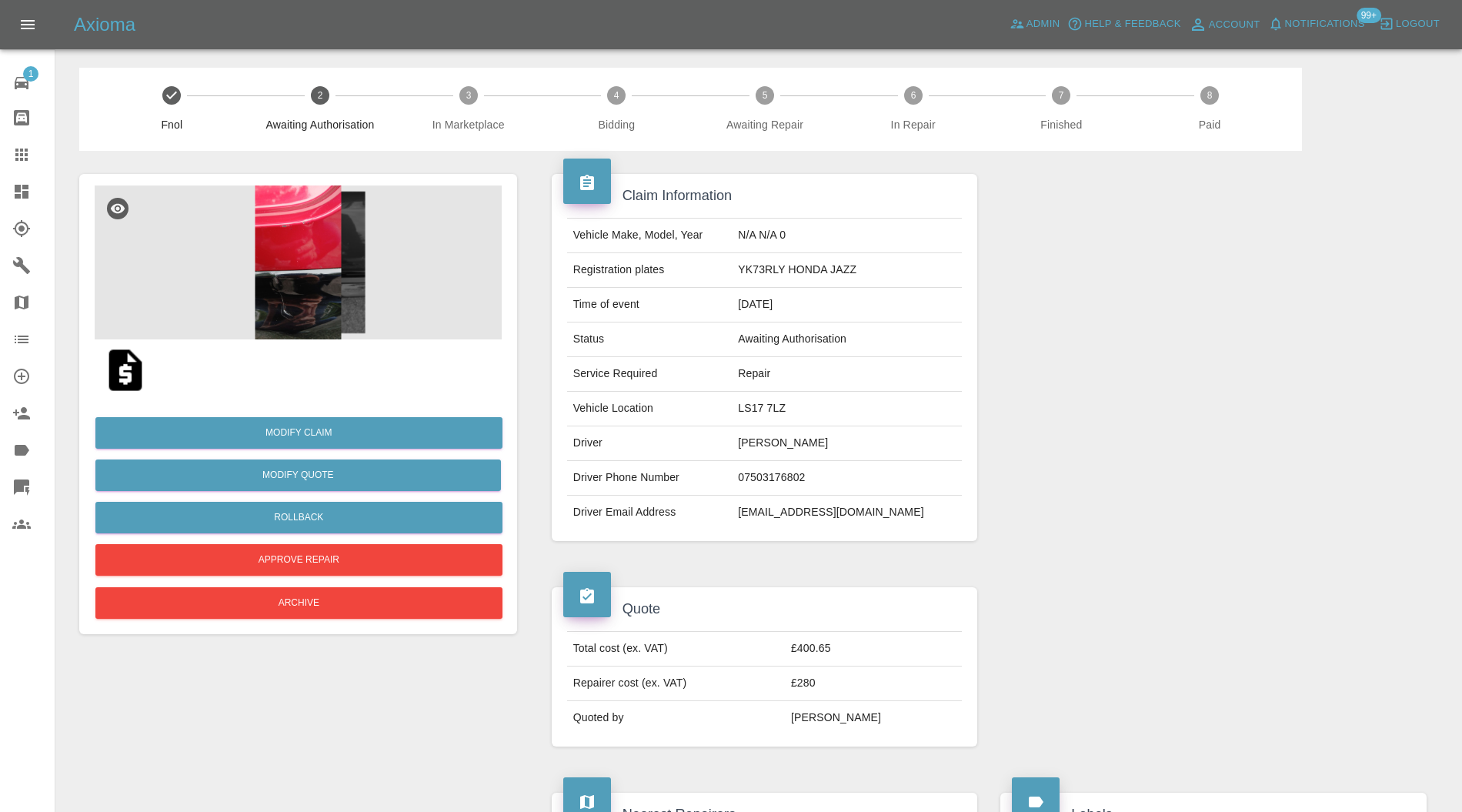
click at [308, 303] on img at bounding box center [298, 262] width 407 height 154
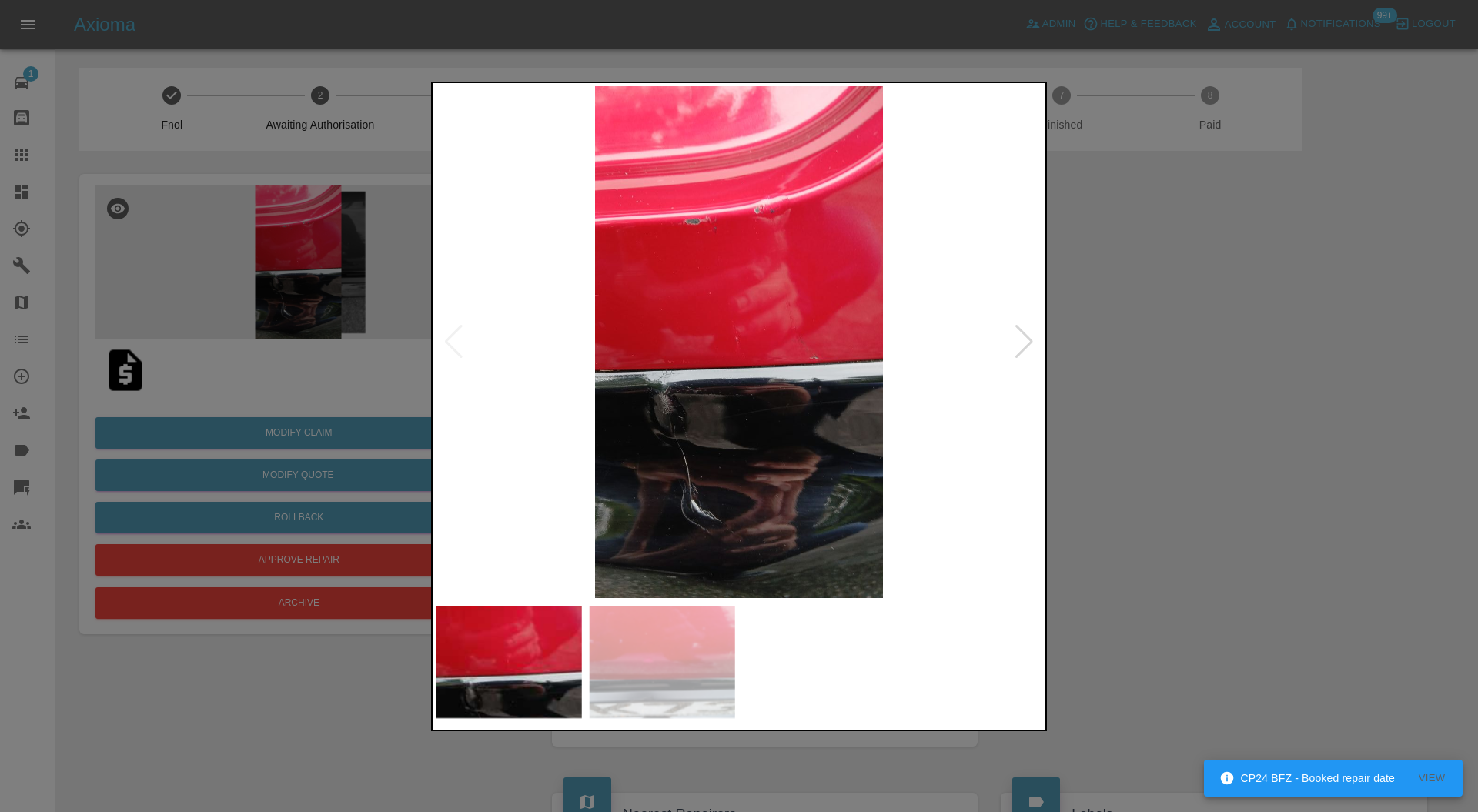
click at [704, 644] on img at bounding box center [662, 662] width 146 height 113
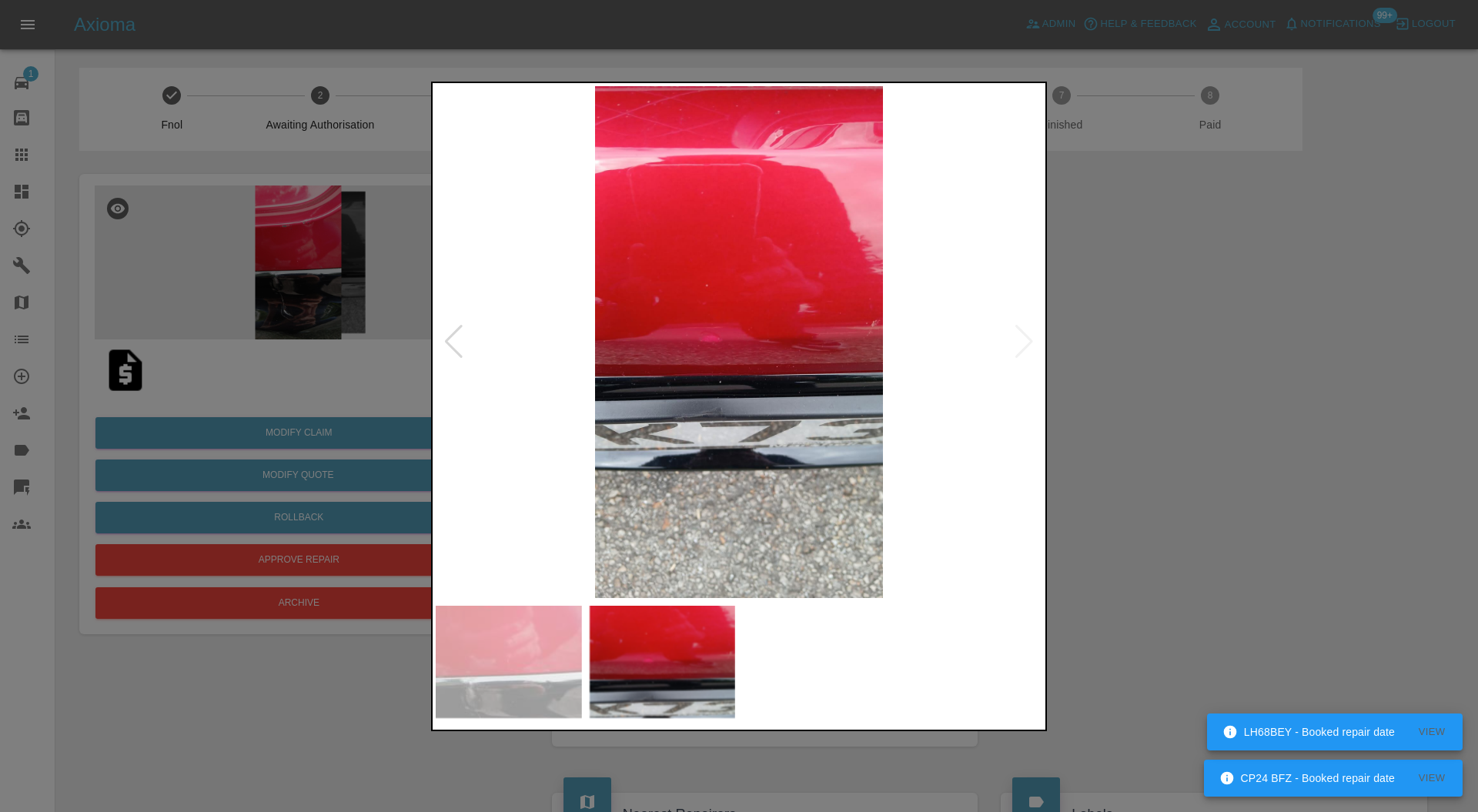
click at [453, 343] on div at bounding box center [454, 341] width 21 height 34
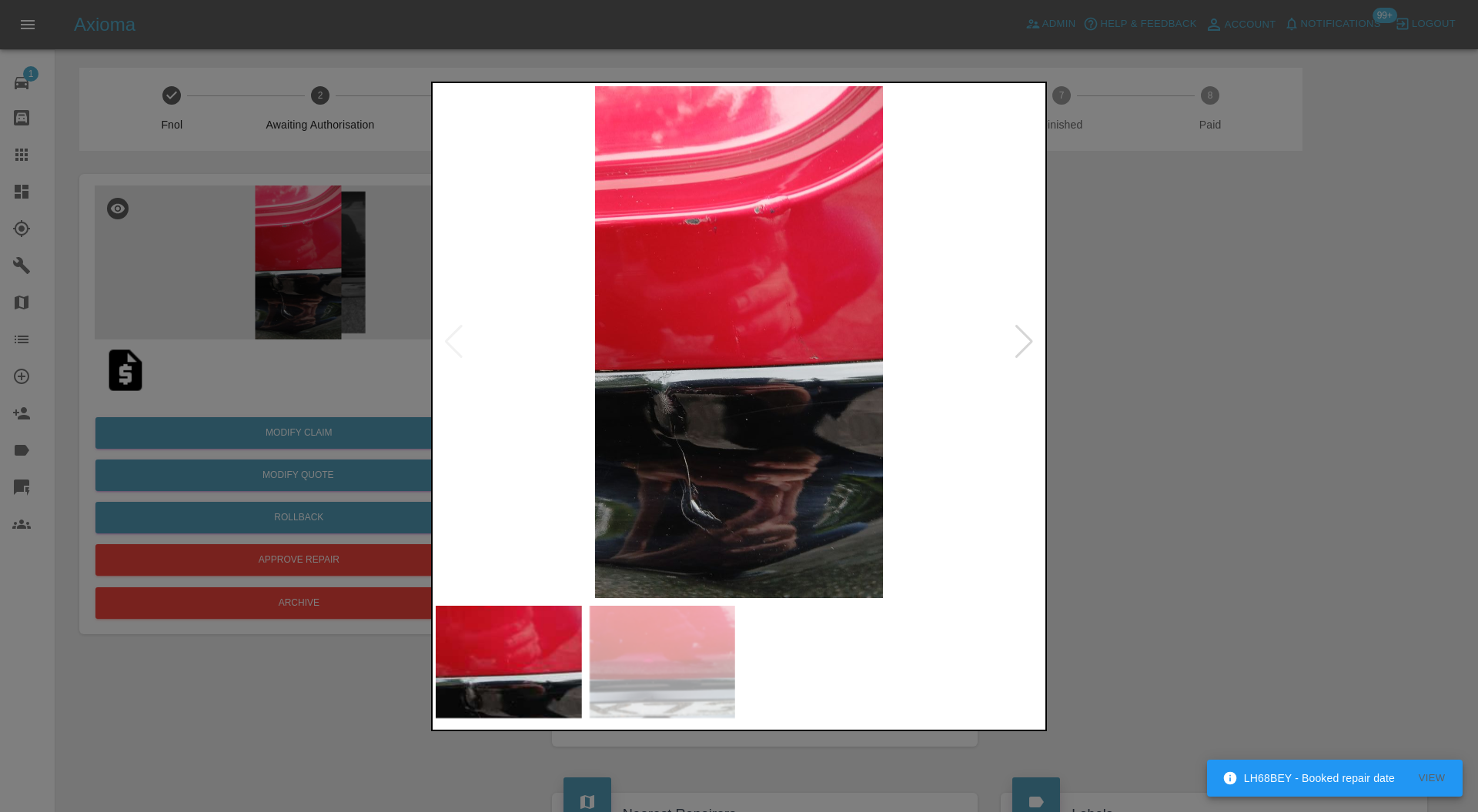
click at [1021, 344] on div at bounding box center [1024, 341] width 21 height 34
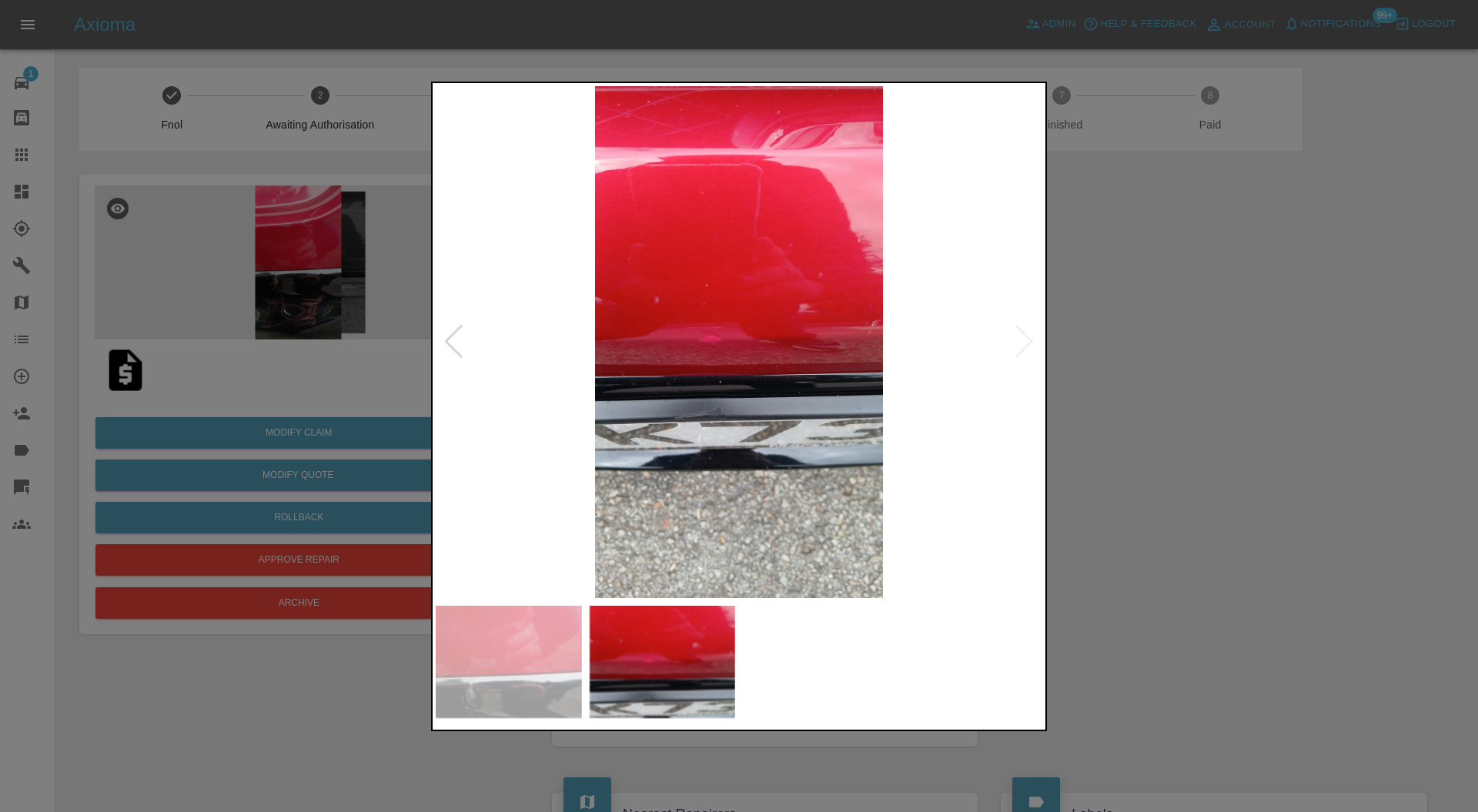
click at [1136, 350] on div at bounding box center [739, 406] width 1478 height 812
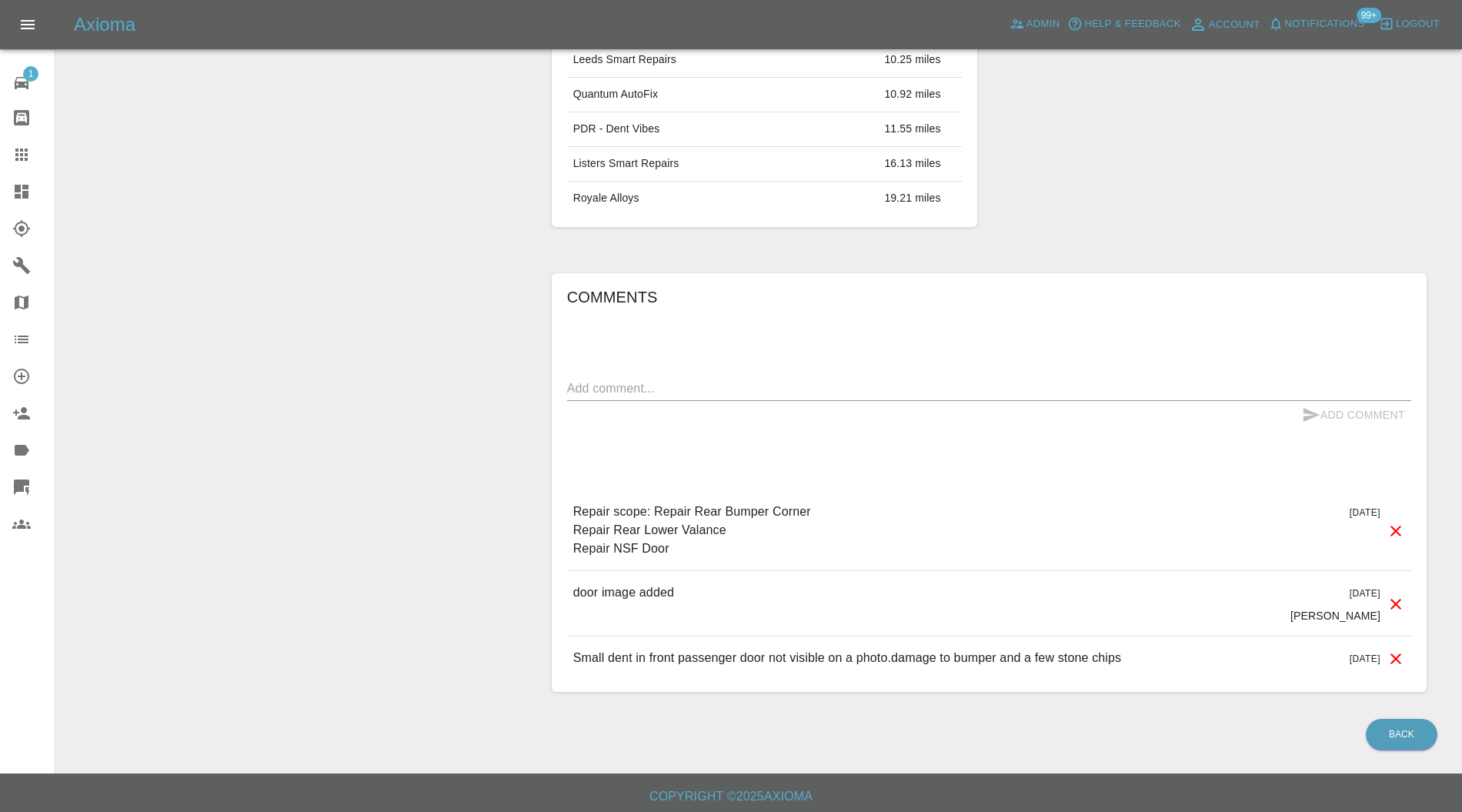
scroll to position [147, 0]
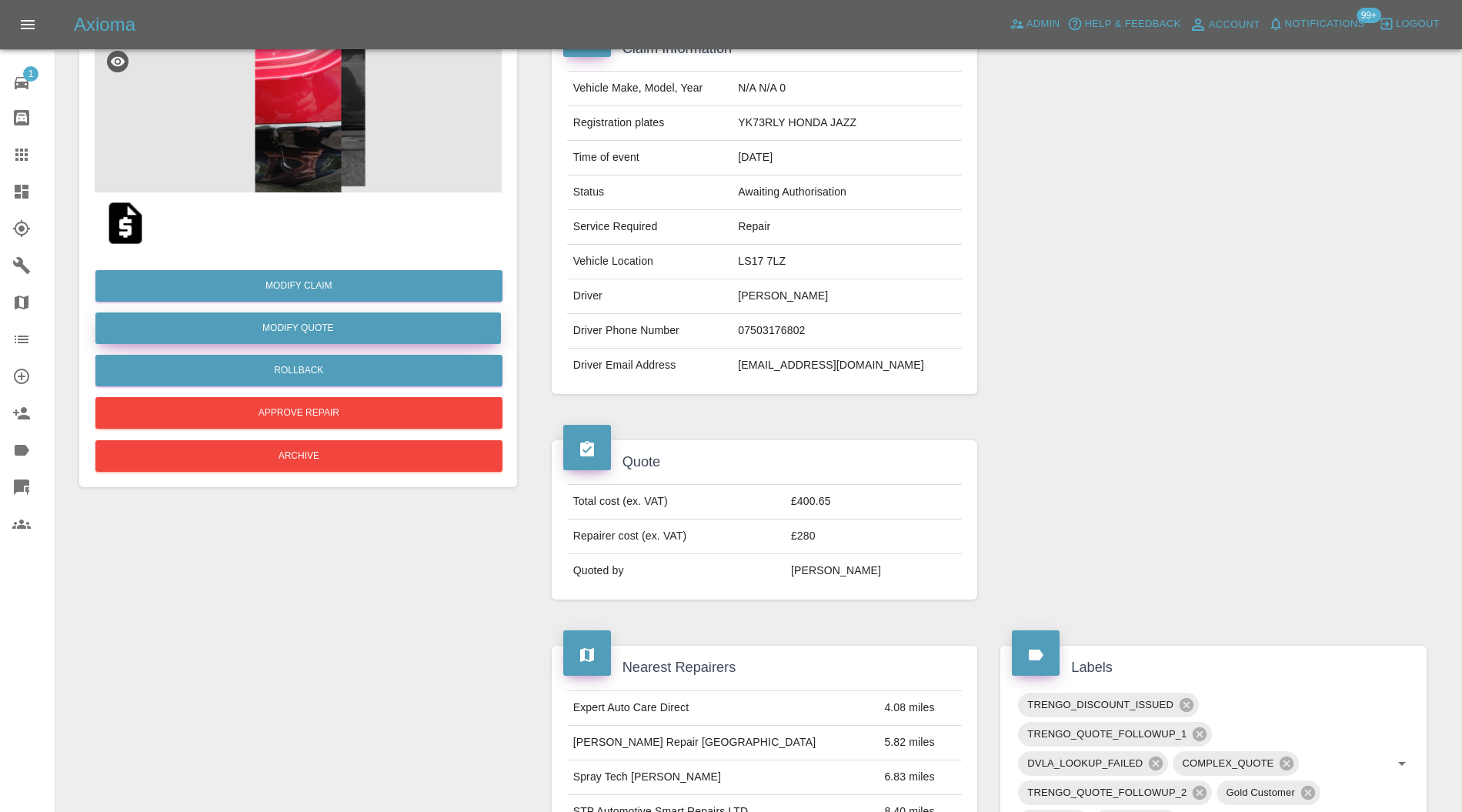
drag, startPoint x: 305, startPoint y: 328, endPoint x: 351, endPoint y: 205, distance: 131.3
click at [351, 205] on div "Modify Claim Modify Quote Rollback Approve Repair Archive" at bounding box center [298, 257] width 438 height 460
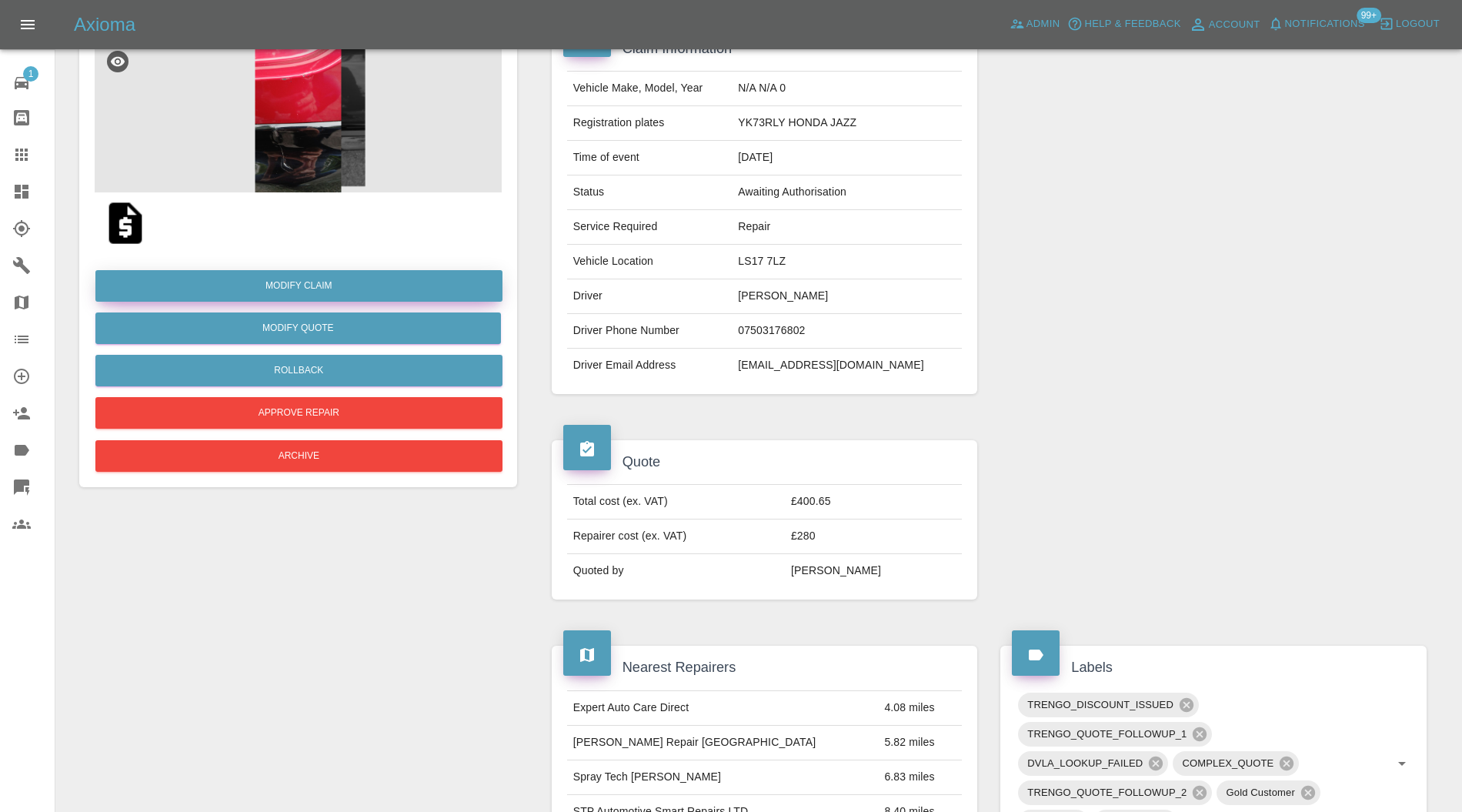
click at [350, 279] on link "Modify Claim" at bounding box center [299, 286] width 407 height 31
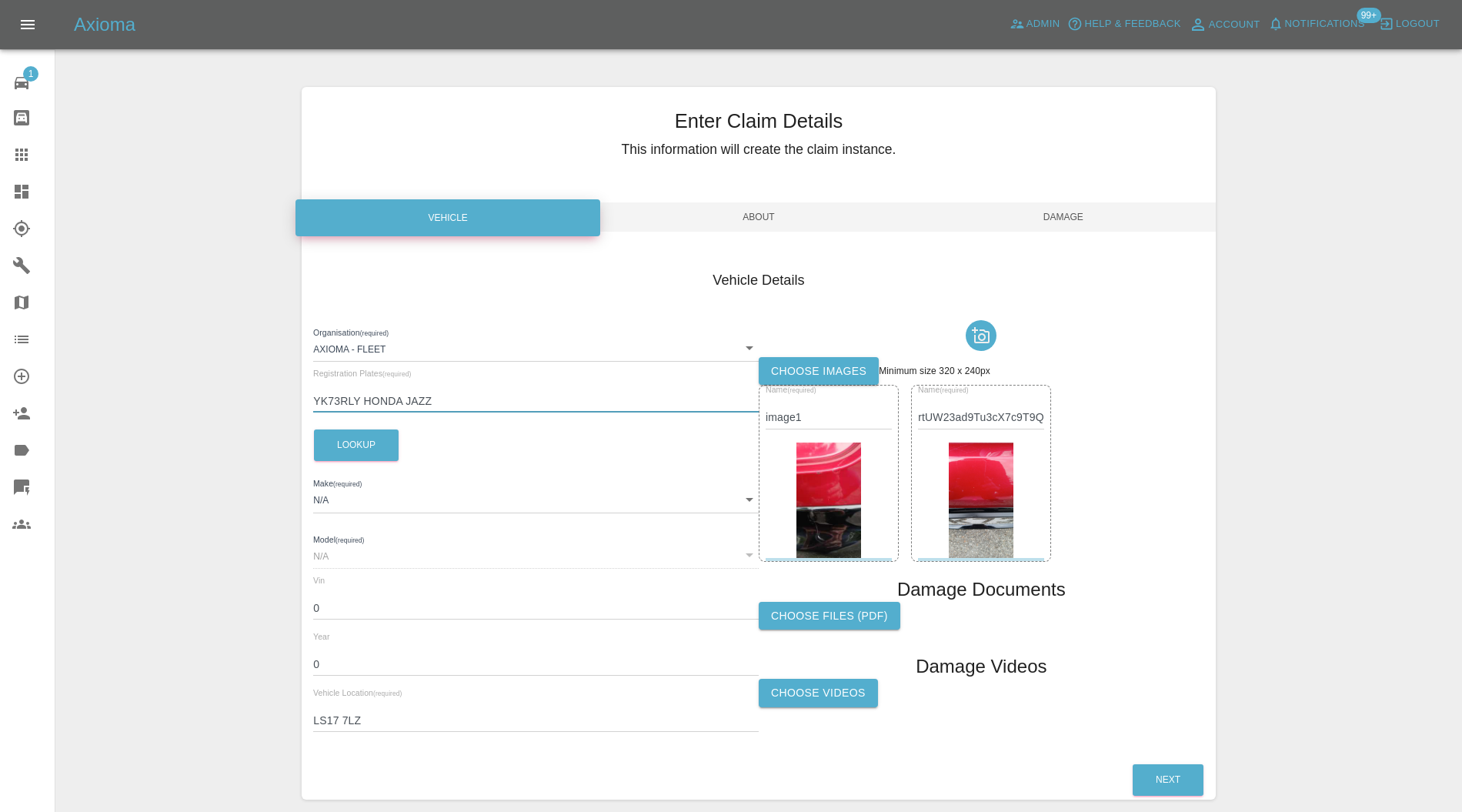
drag, startPoint x: 512, startPoint y: 399, endPoint x: 366, endPoint y: 404, distance: 146.1
click at [366, 404] on input "YK73RLY HONDA JAZZ" at bounding box center [536, 401] width 446 height 23
type input "YK73RLY"
click at [388, 434] on button "Lookup" at bounding box center [356, 445] width 85 height 31
type input "HONDA"
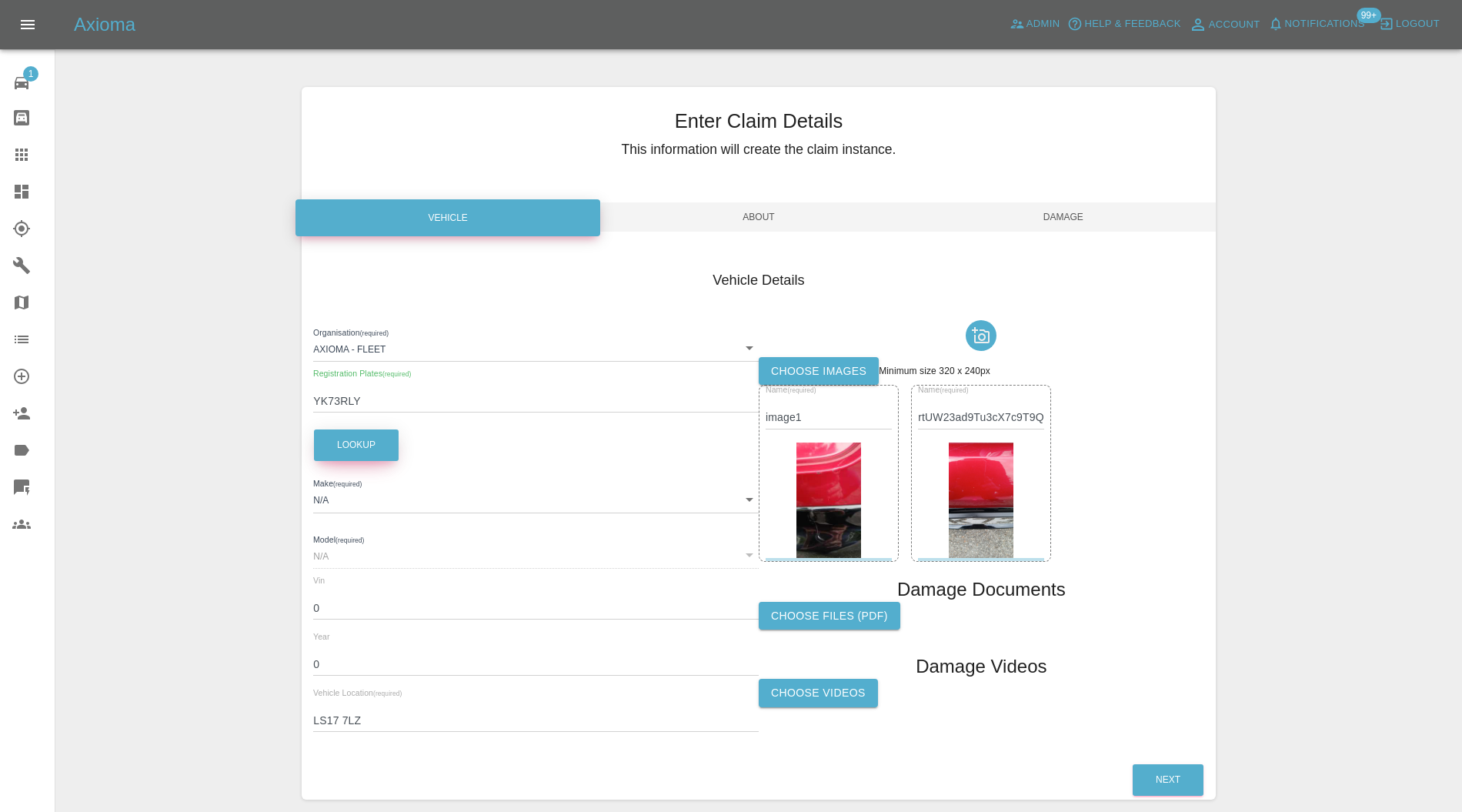
type input "JAZZ ADVANCE SPORT I-MMD E:HEV"
type input "[US_VEHICLE_IDENTIFICATION_NUMBER]"
type input "2023"
click at [1061, 215] on span "Damage" at bounding box center [1063, 217] width 305 height 29
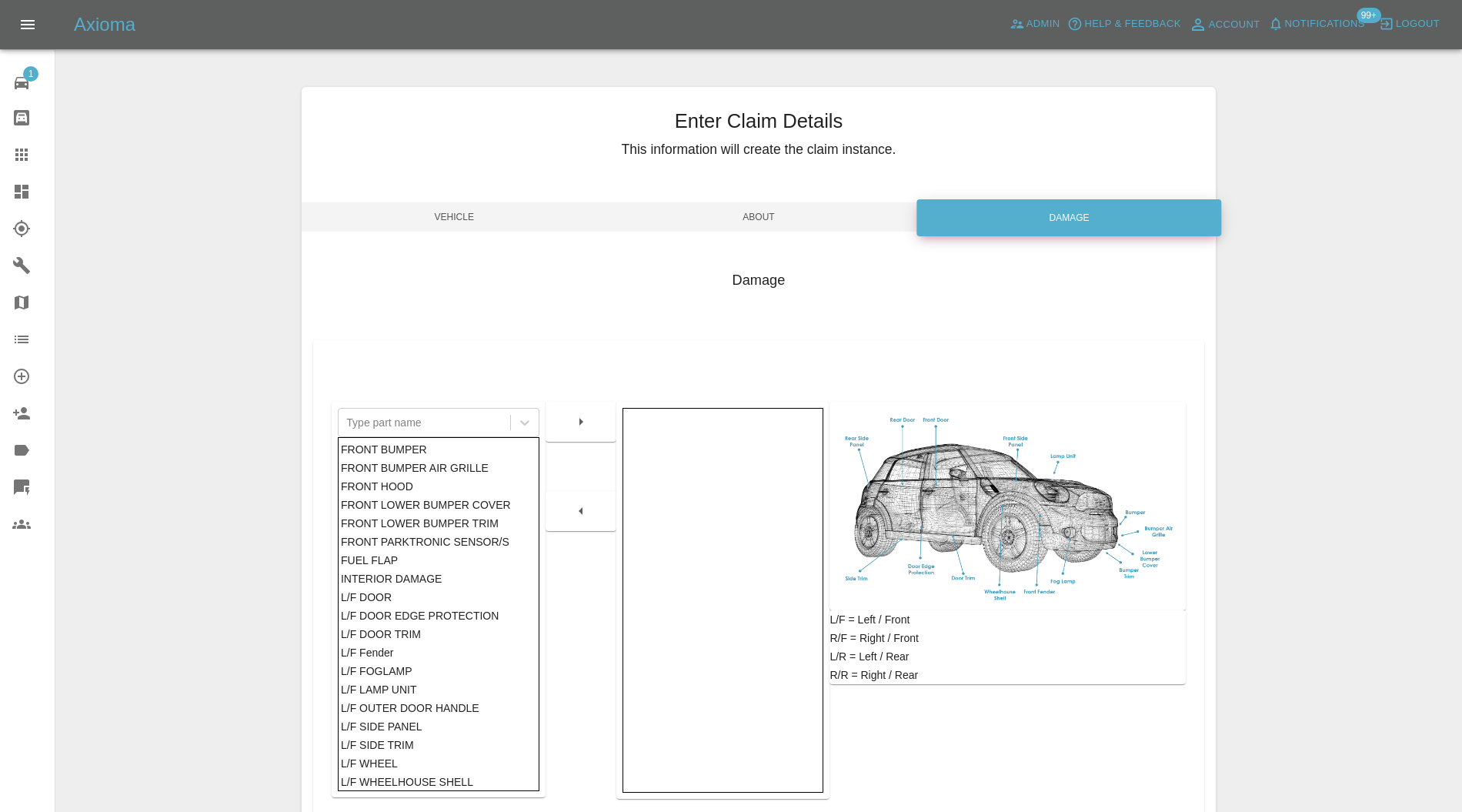
scroll to position [141, 0]
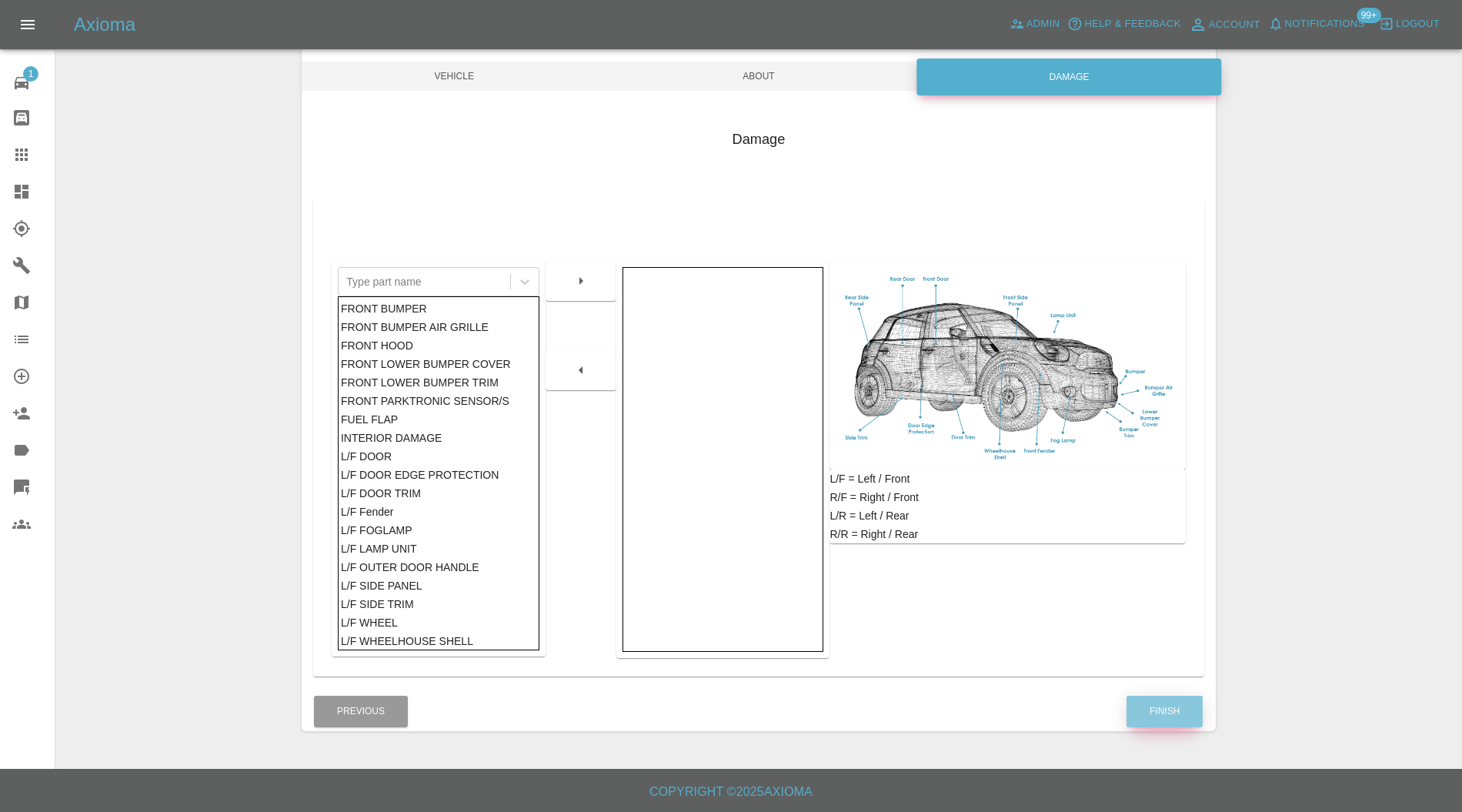
click at [1172, 709] on button "Finish" at bounding box center [1165, 711] width 76 height 31
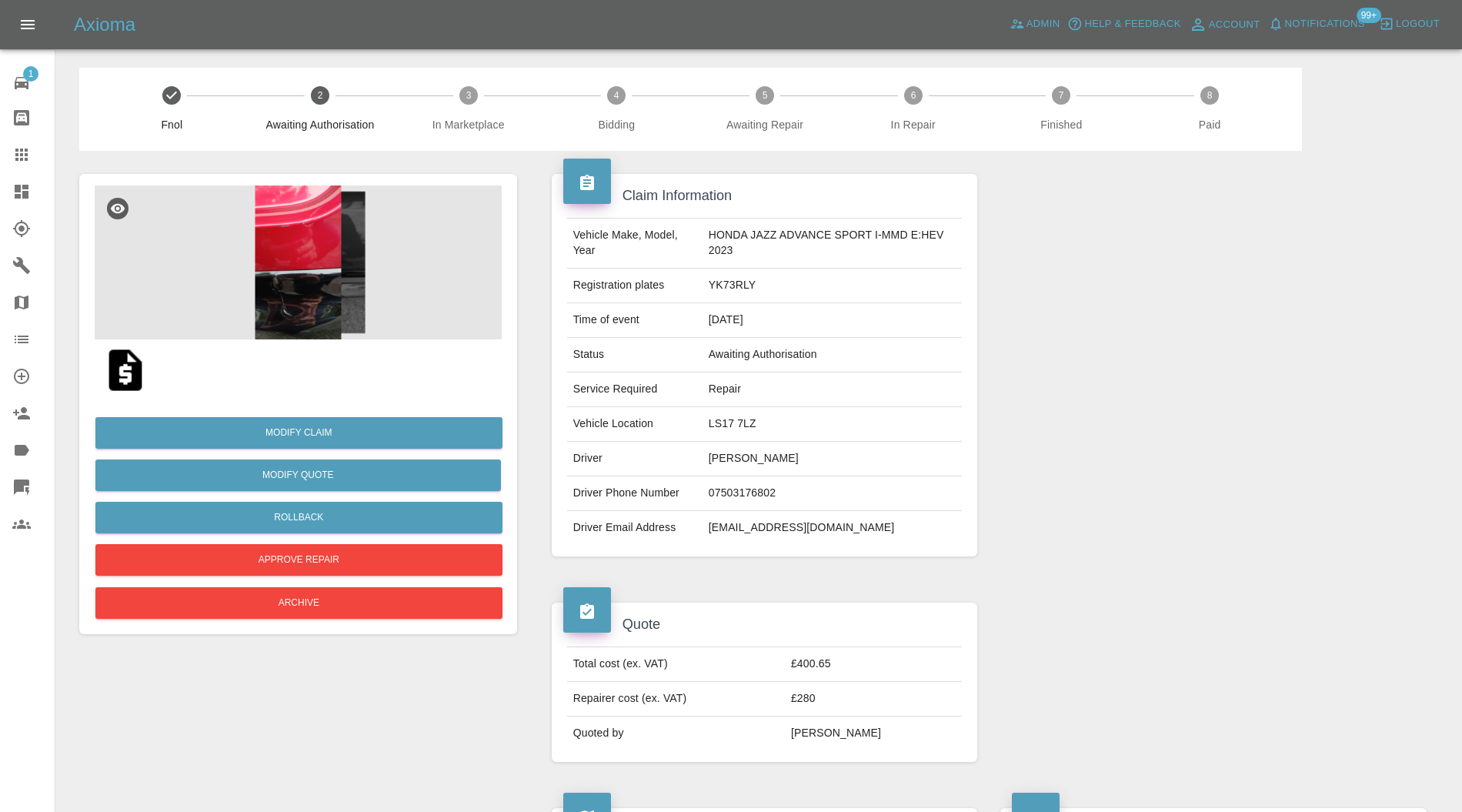
click at [135, 370] on img at bounding box center [125, 370] width 49 height 49
click at [257, 226] on img at bounding box center [298, 262] width 407 height 154
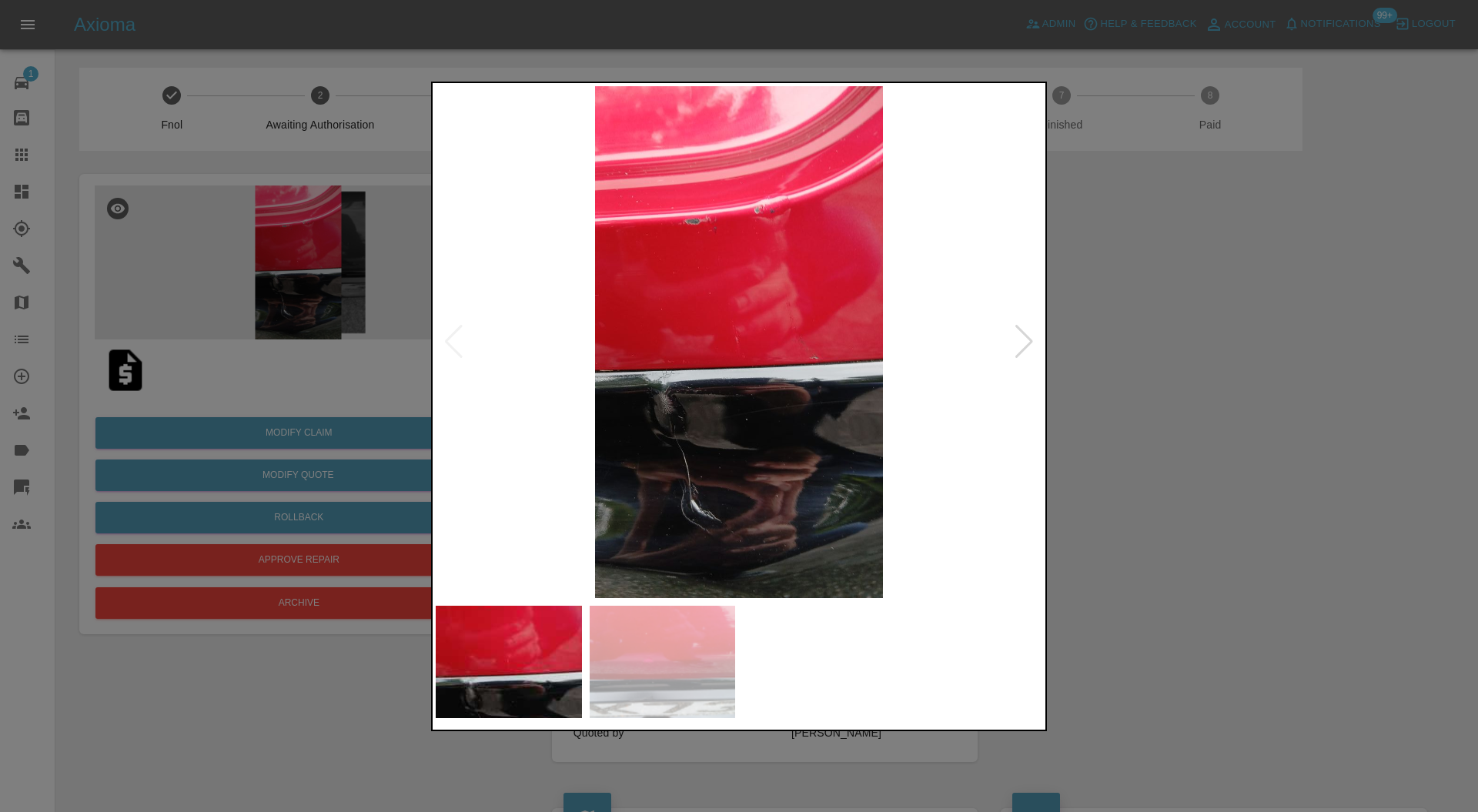
click at [1021, 330] on div at bounding box center [1024, 341] width 21 height 34
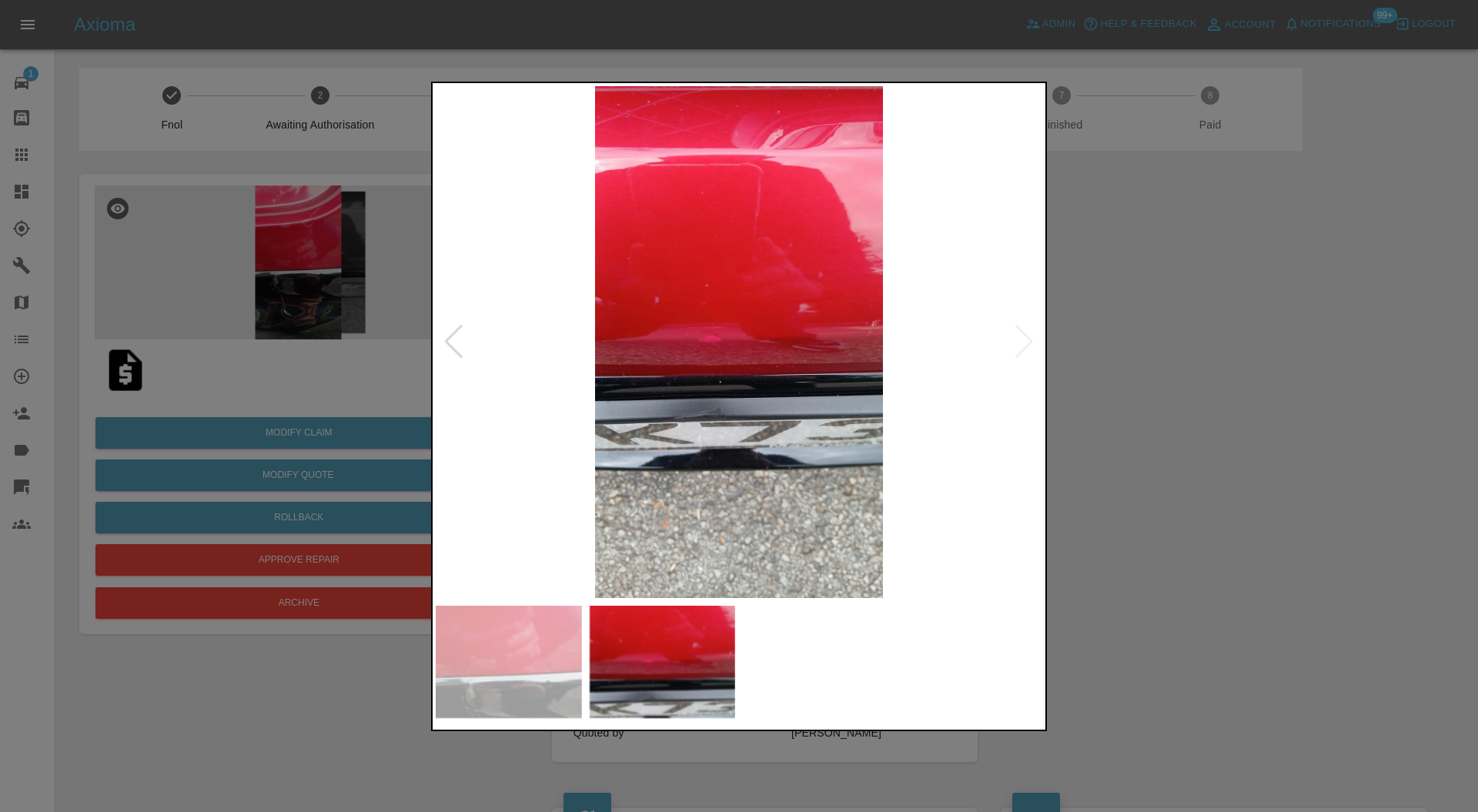
click at [734, 349] on img at bounding box center [739, 343] width 607 height 512
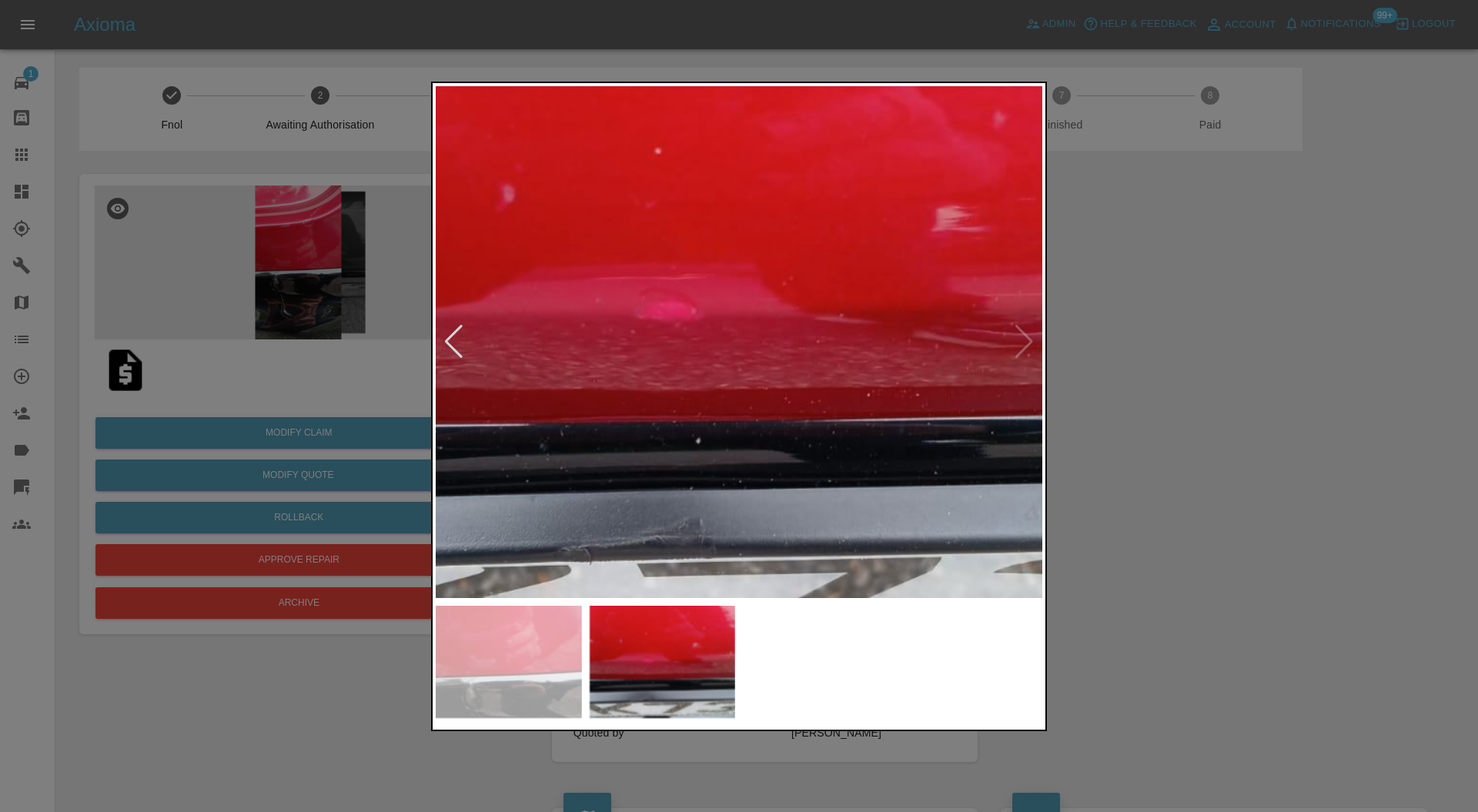
click at [736, 344] on img at bounding box center [754, 321] width 1820 height 1537
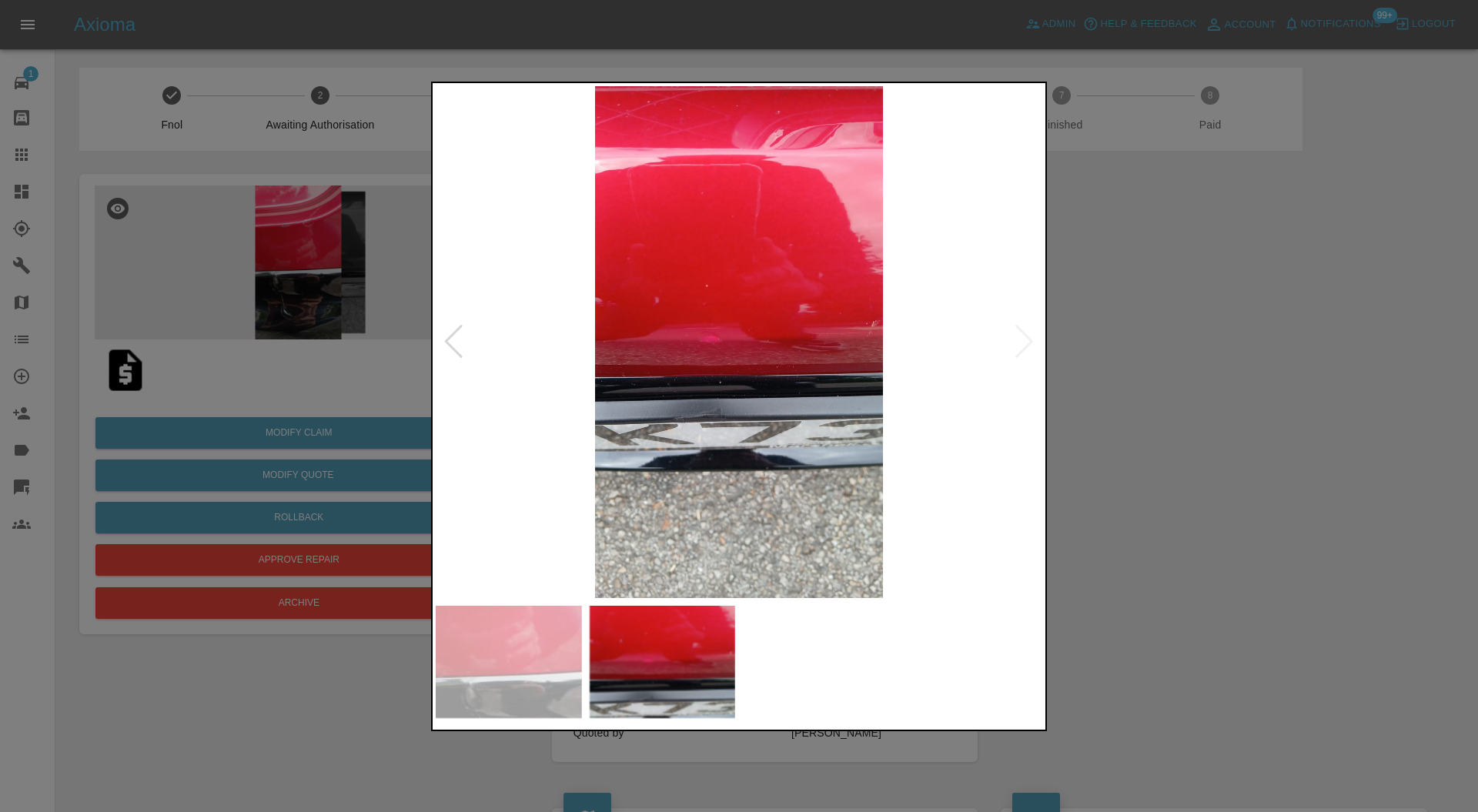
click at [1217, 352] on div at bounding box center [739, 406] width 1478 height 812
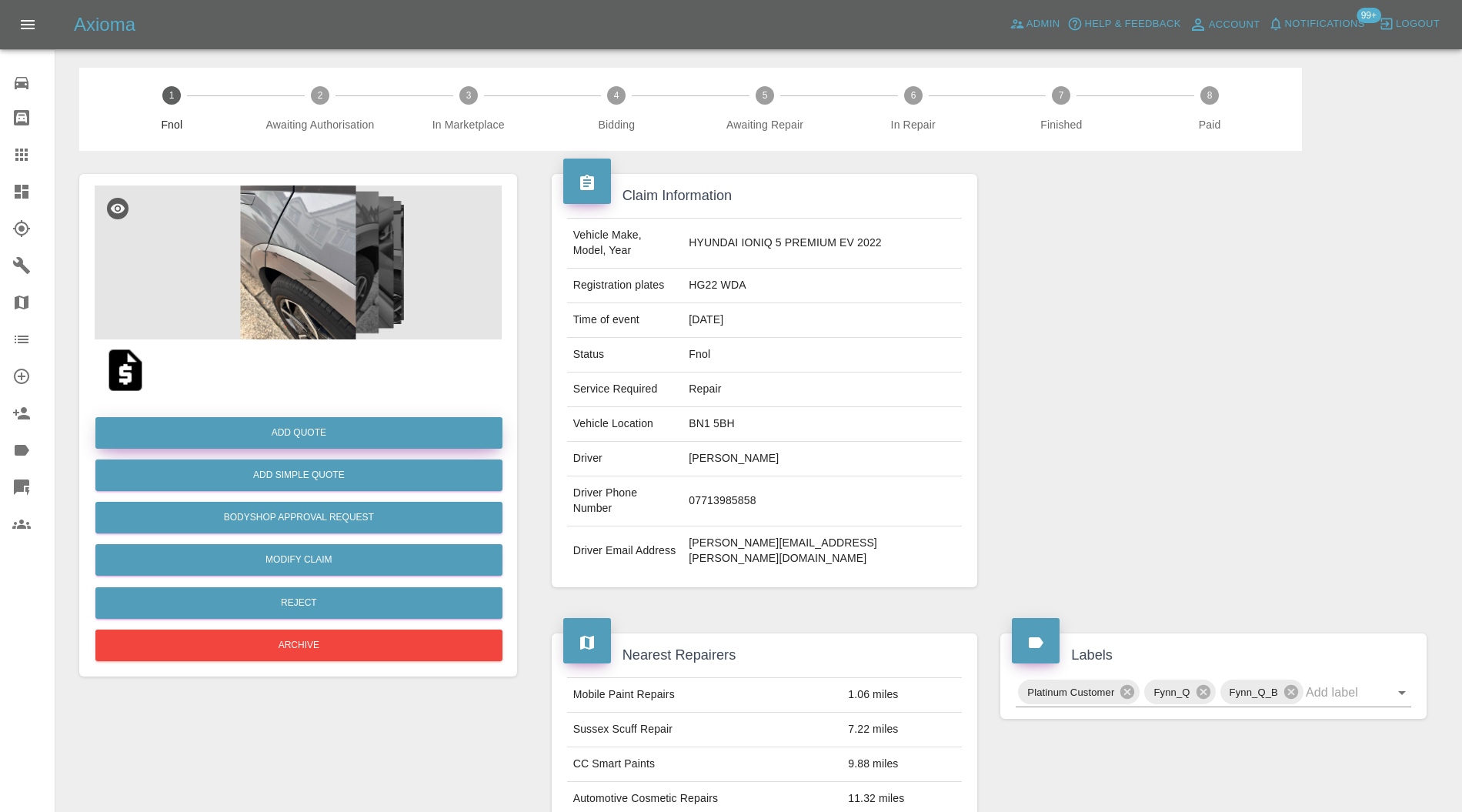
click at [376, 427] on button "Add Quote" at bounding box center [299, 433] width 407 height 31
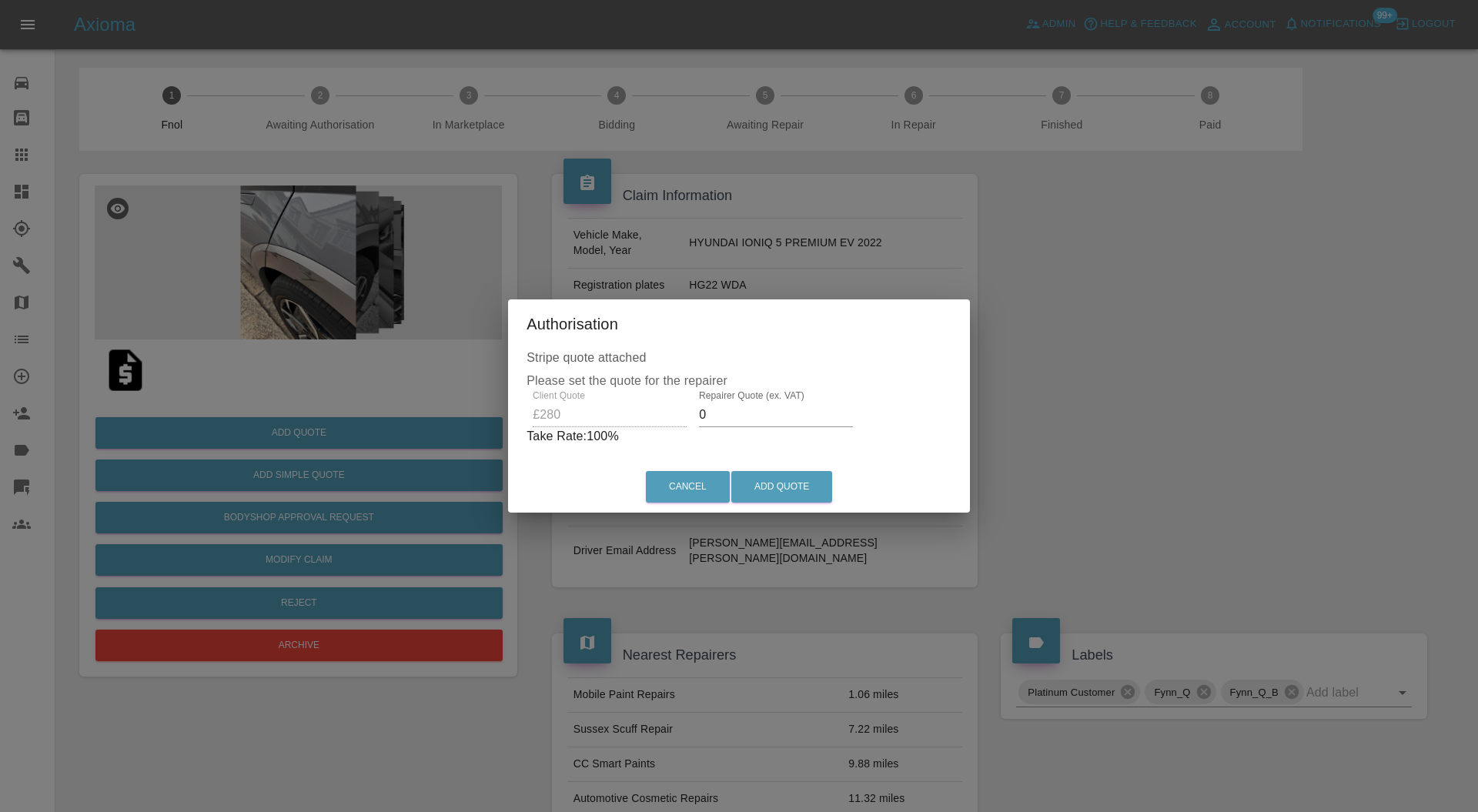
click at [738, 407] on input "0" at bounding box center [776, 414] width 154 height 24
type input "200"
click at [763, 474] on button "Add Quote" at bounding box center [781, 487] width 101 height 31
